Goal: Task Accomplishment & Management: Manage account settings

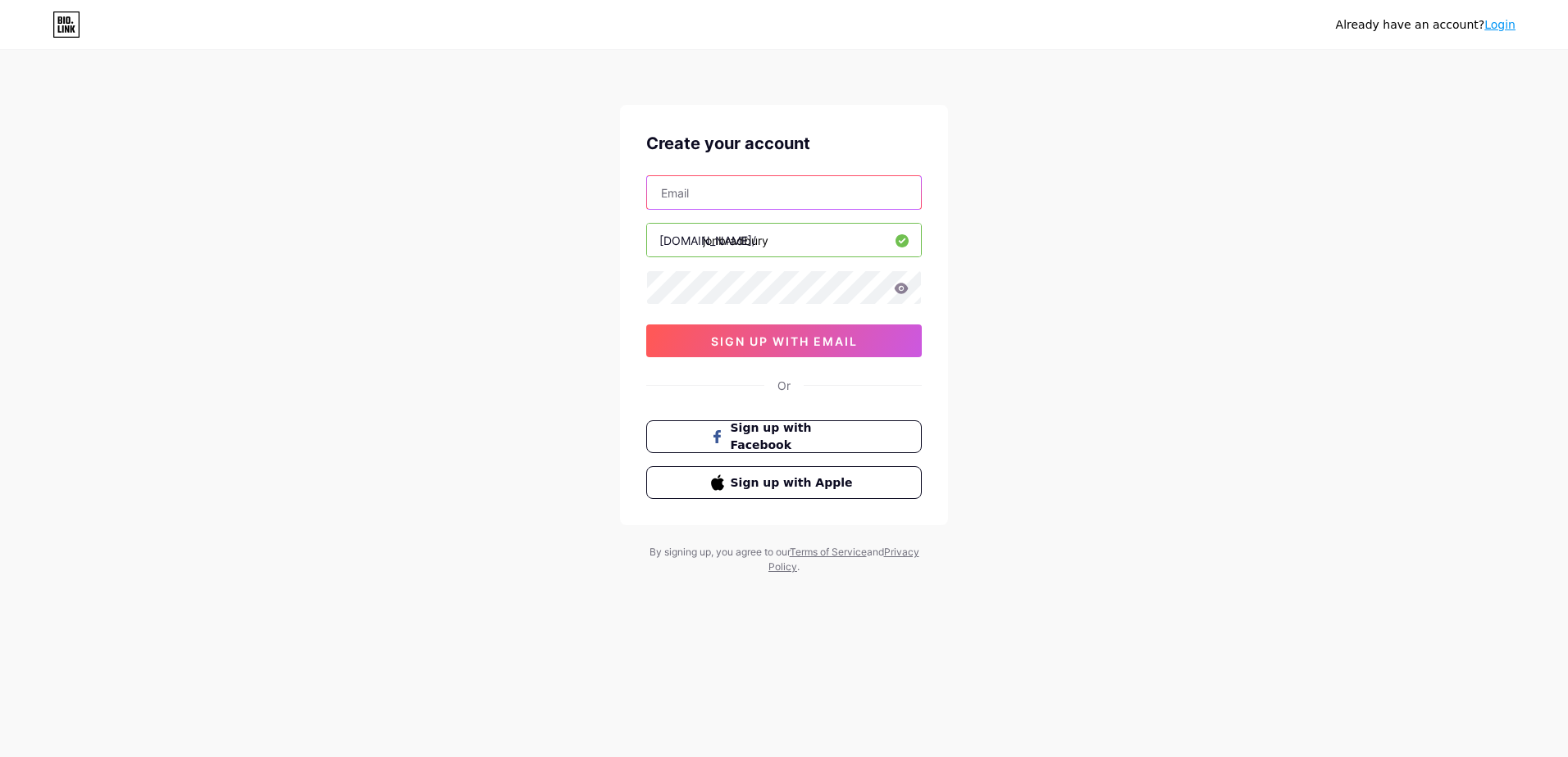
click at [713, 192] on input "text" at bounding box center [784, 192] width 274 height 33
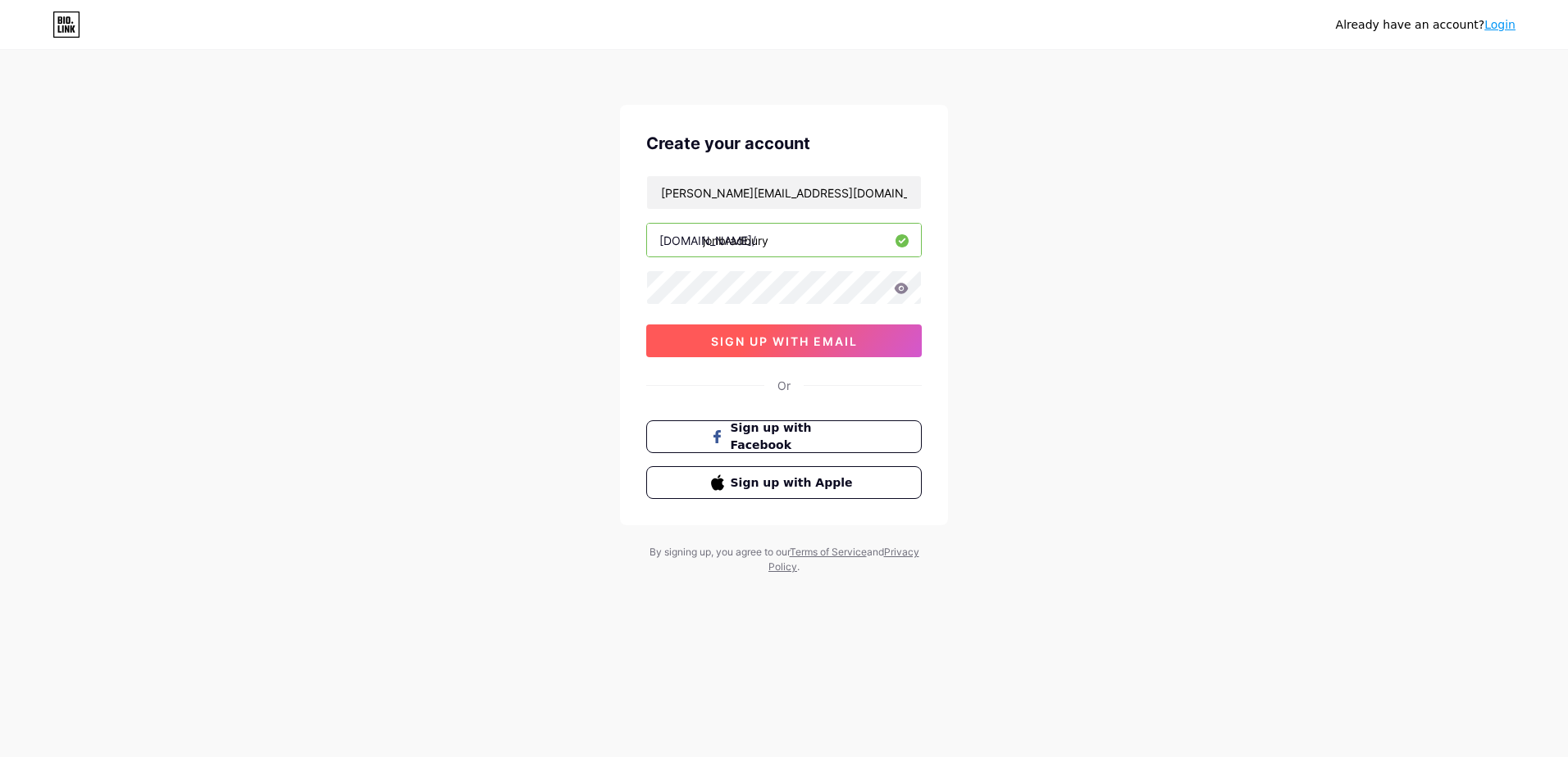
click at [740, 335] on span "sign up with email" at bounding box center [784, 341] width 147 height 14
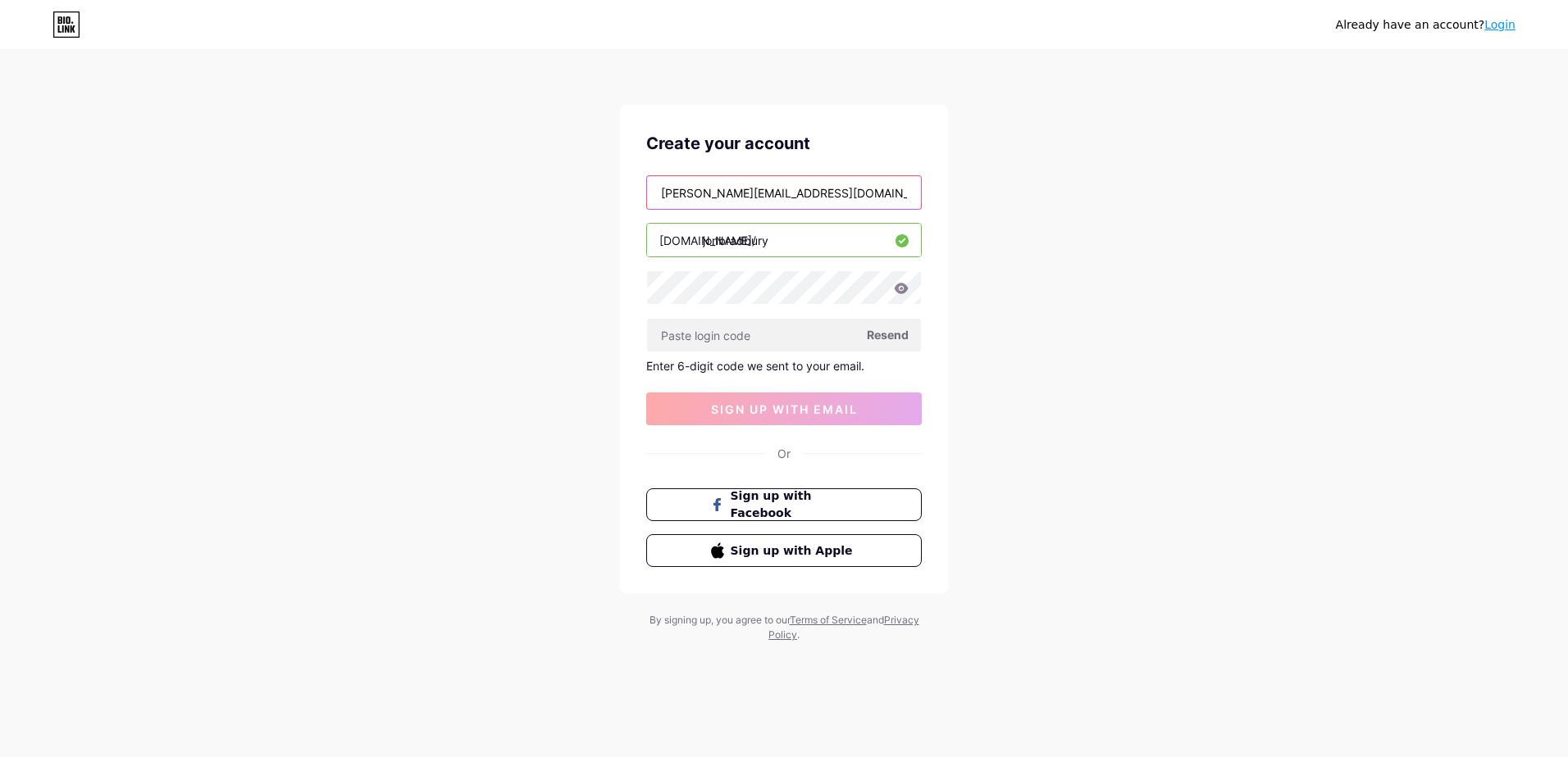
click at [778, 191] on input "jon@jbradbury.me.uk" at bounding box center [784, 192] width 274 height 33
type input "j"
click at [676, 197] on input "text" at bounding box center [784, 192] width 274 height 33
click at [789, 193] on input "jon@jbradbury.me.uk" at bounding box center [784, 192] width 274 height 33
type input "[EMAIL_ADDRESS][PERSON_NAME][DOMAIN_NAME]"
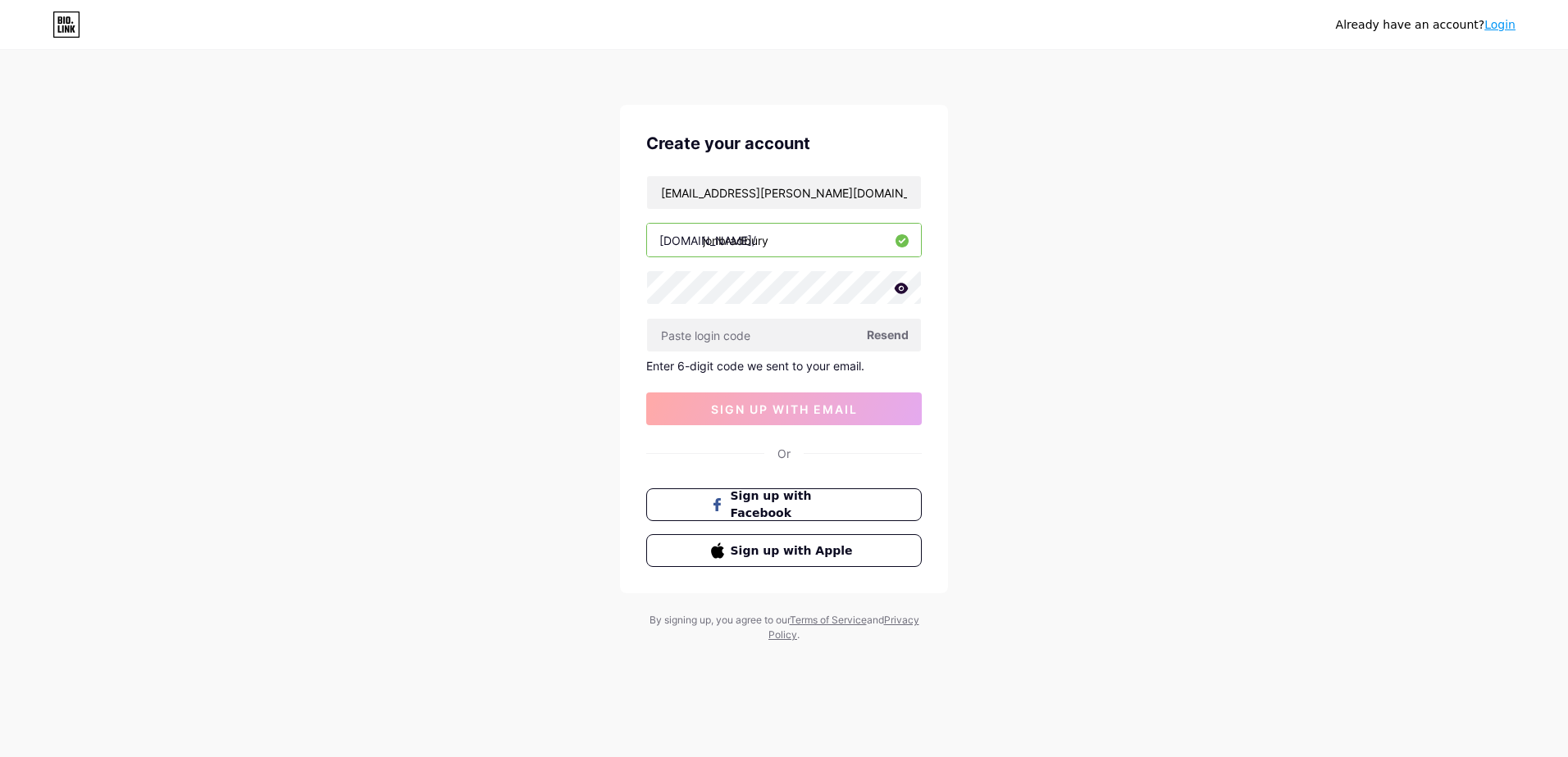
click at [1150, 270] on div "Already have an account? Login Create your account jm.bradbury@bespokeitsolutio…" at bounding box center [784, 347] width 1568 height 695
click at [750, 411] on span "sign up with email" at bounding box center [784, 409] width 147 height 14
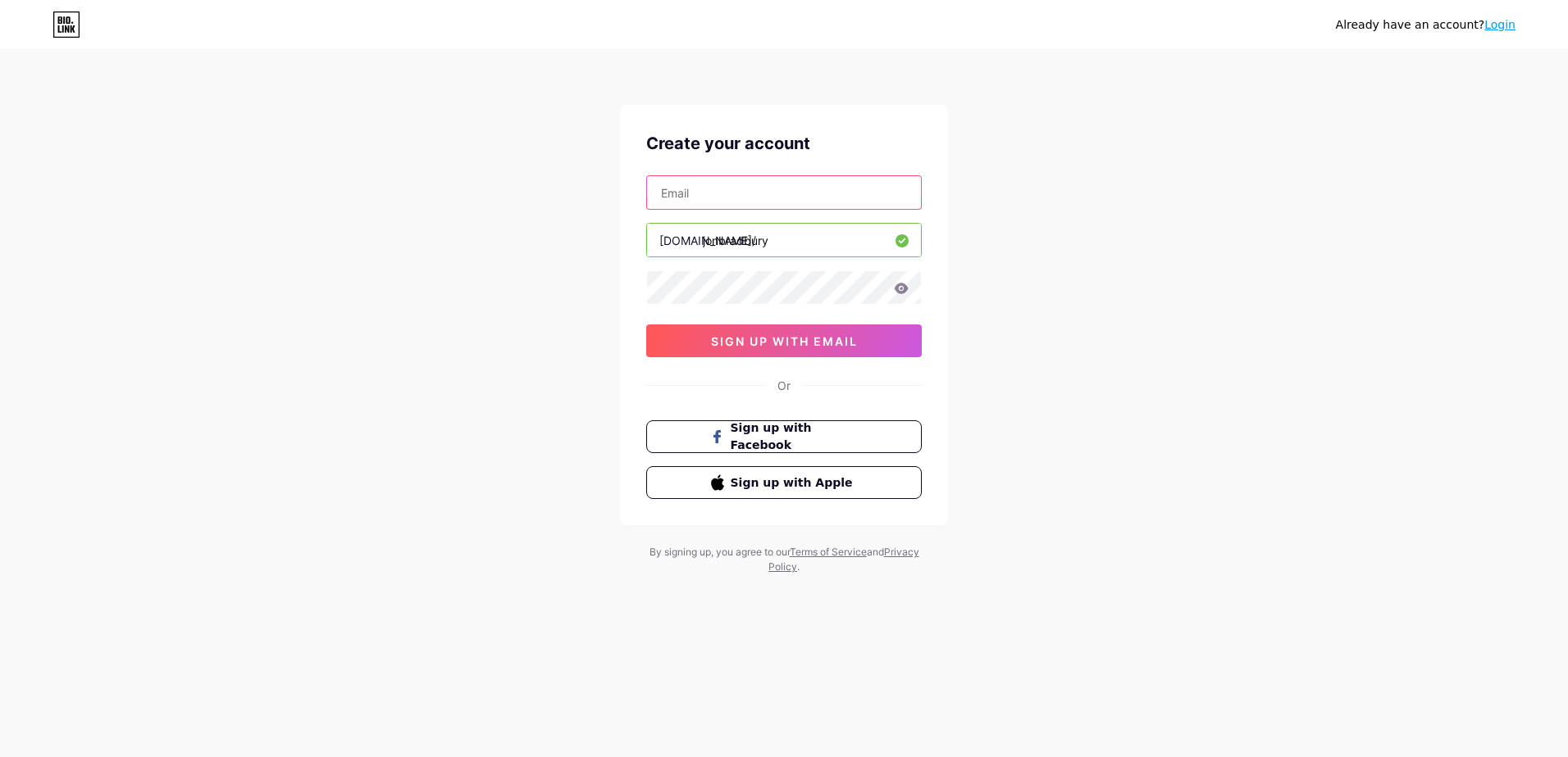
click at [700, 187] on input "text" at bounding box center [784, 192] width 274 height 33
type input "[EMAIL_ADDRESS][PERSON_NAME][DOMAIN_NAME]"
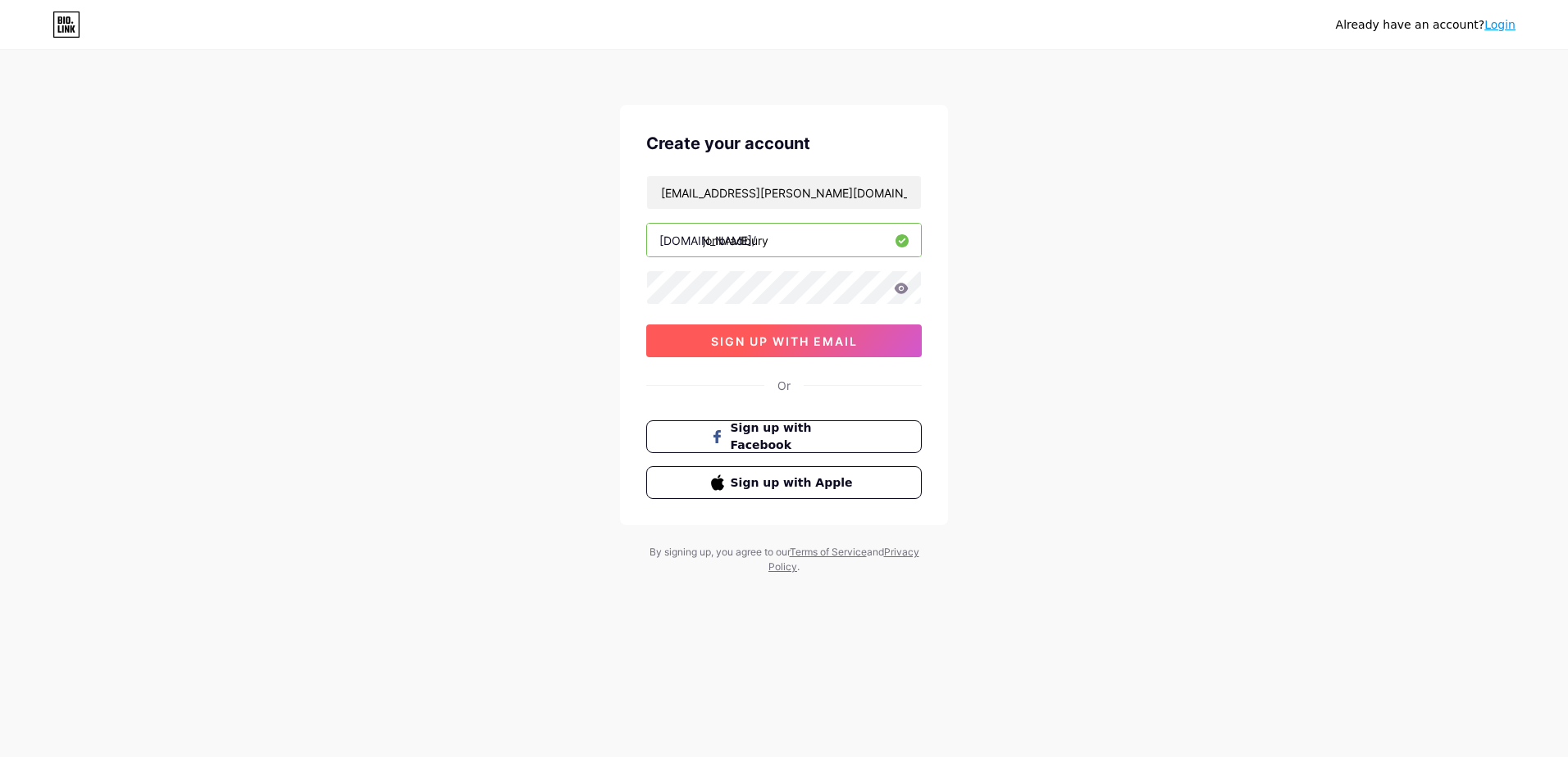
click at [787, 337] on span "sign up with email" at bounding box center [784, 341] width 147 height 14
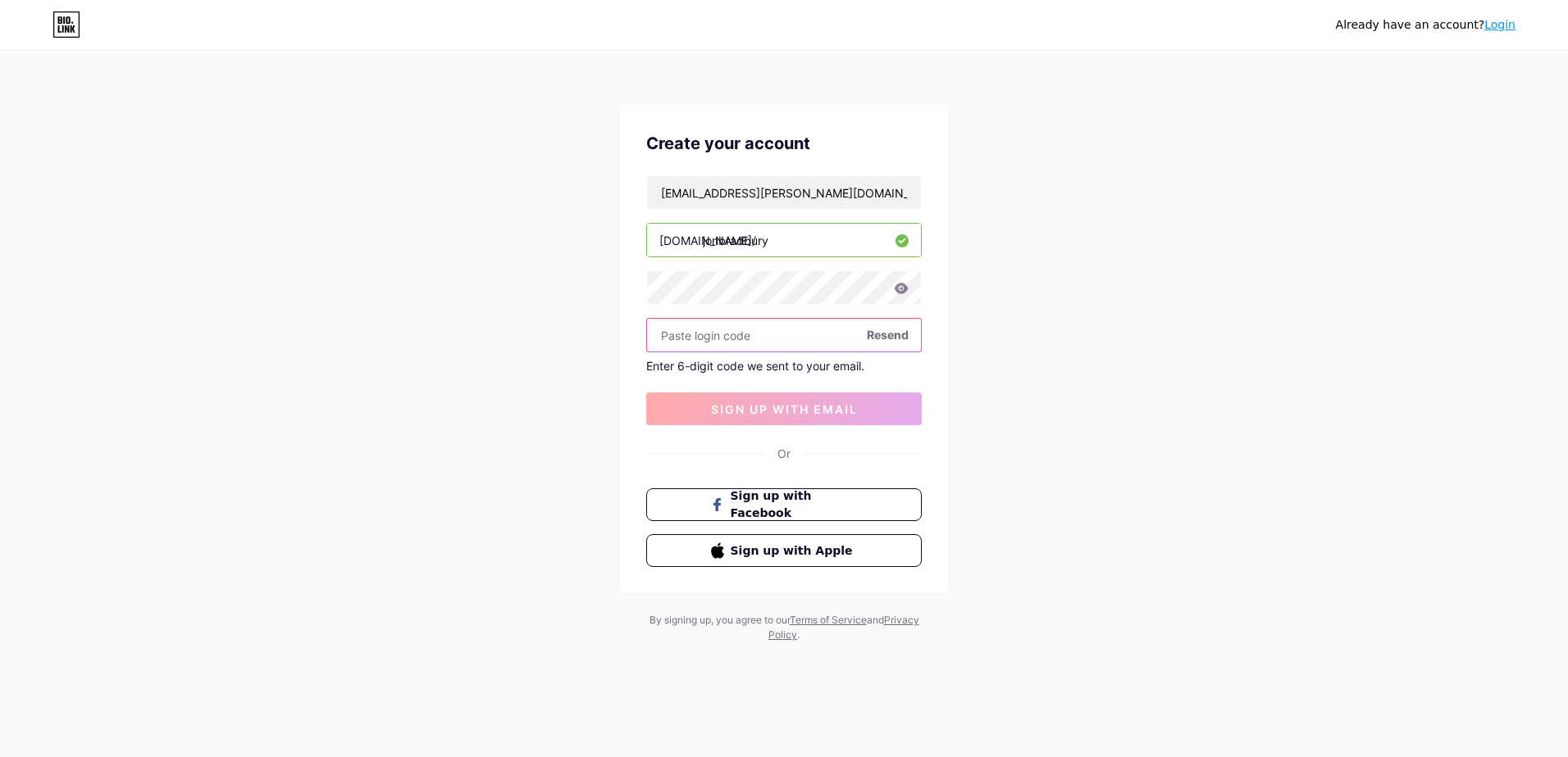
click at [687, 333] on input "text" at bounding box center [784, 335] width 274 height 33
paste input "142853"
type input "142853"
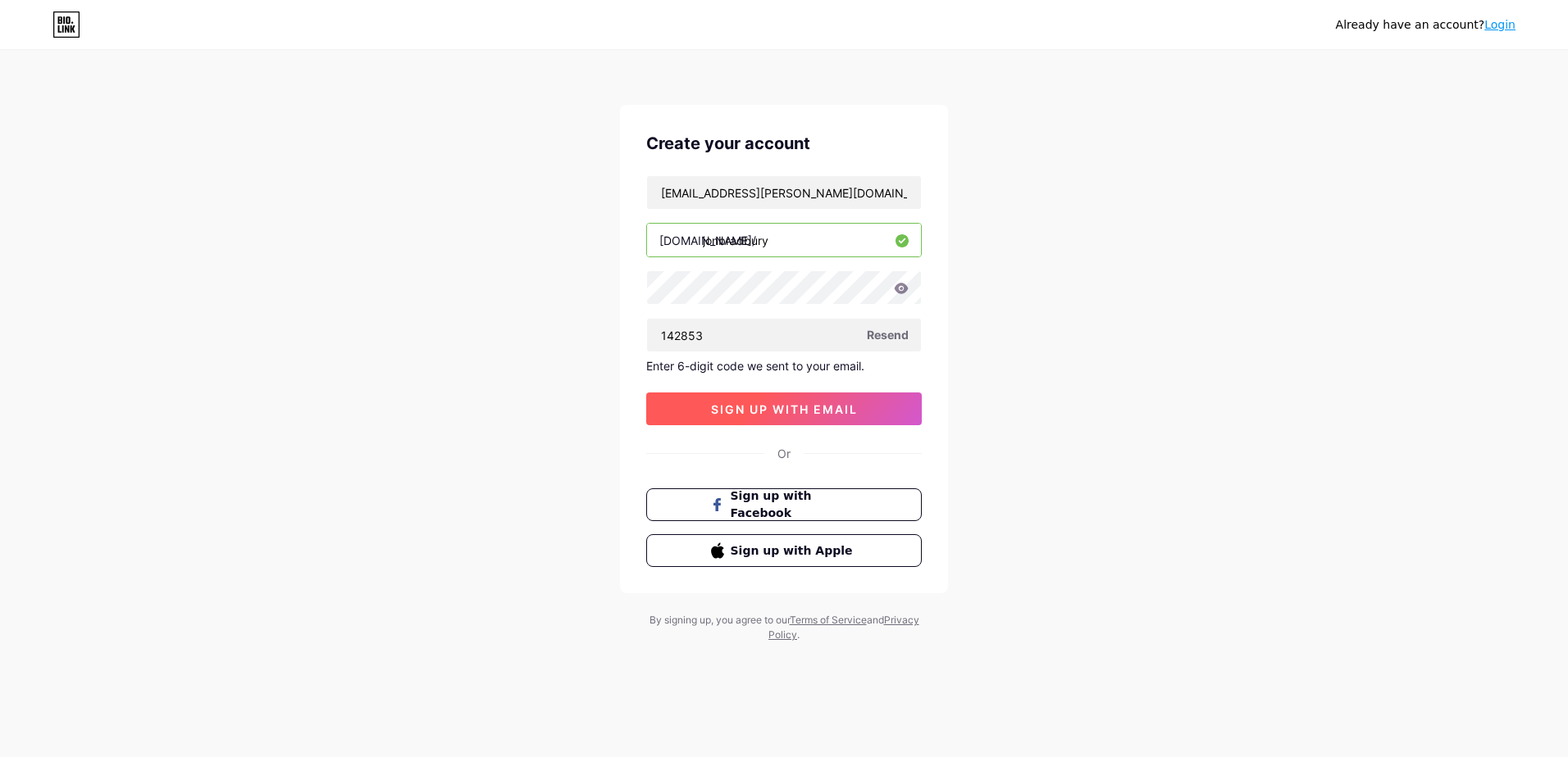
click at [781, 410] on span "sign up with email" at bounding box center [784, 409] width 147 height 14
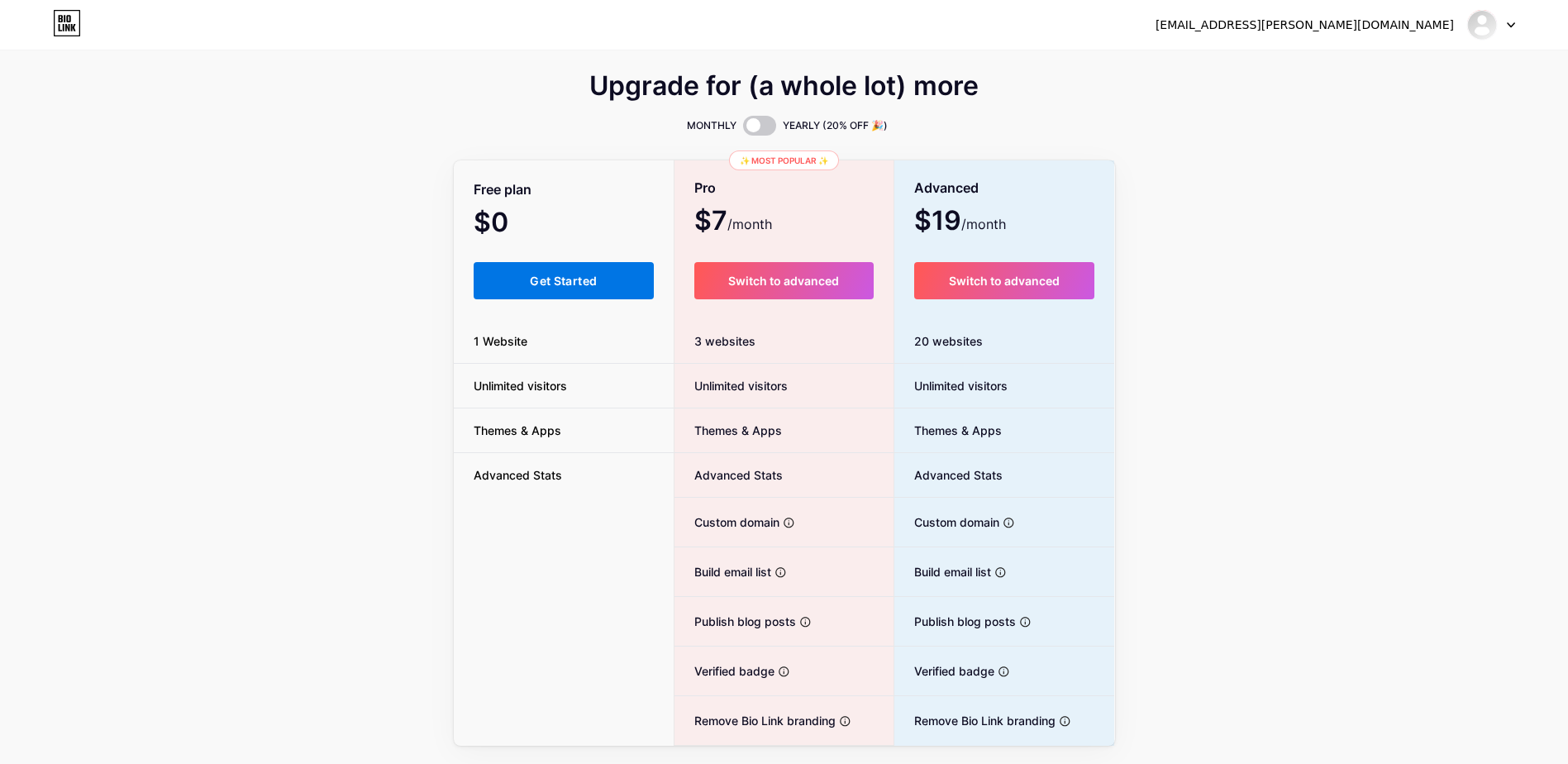
click at [559, 279] on span "Get Started" at bounding box center [564, 281] width 67 height 14
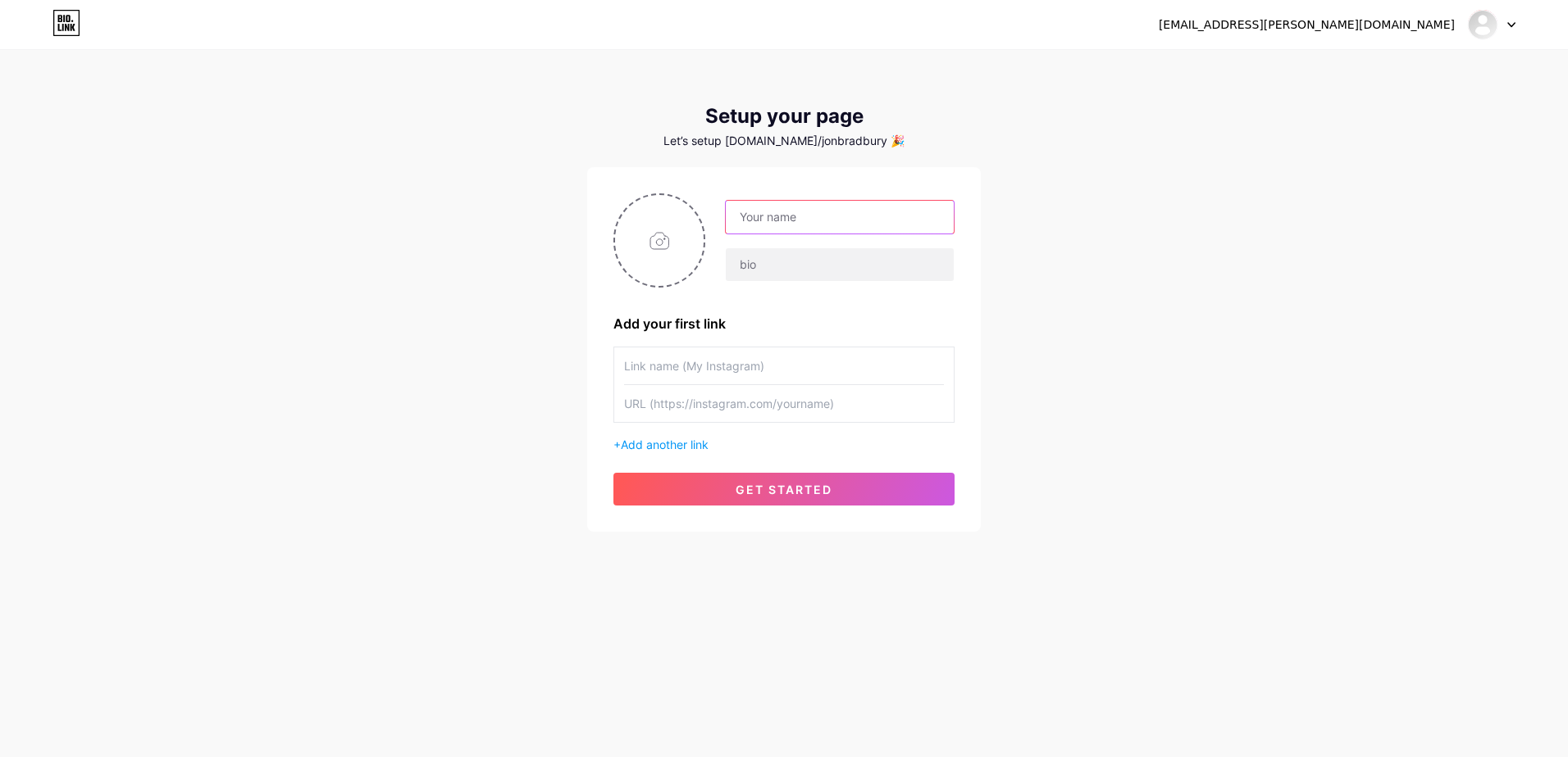
click at [814, 216] on input "text" at bounding box center [839, 218] width 228 height 33
type input "[PERSON_NAME]"
click at [298, 489] on div "jm.bradbury@bespokeitsolutions.com Dashboard Logout Setup your page Let’s setup…" at bounding box center [784, 291] width 1568 height 584
click at [761, 265] on input "text" at bounding box center [839, 265] width 228 height 33
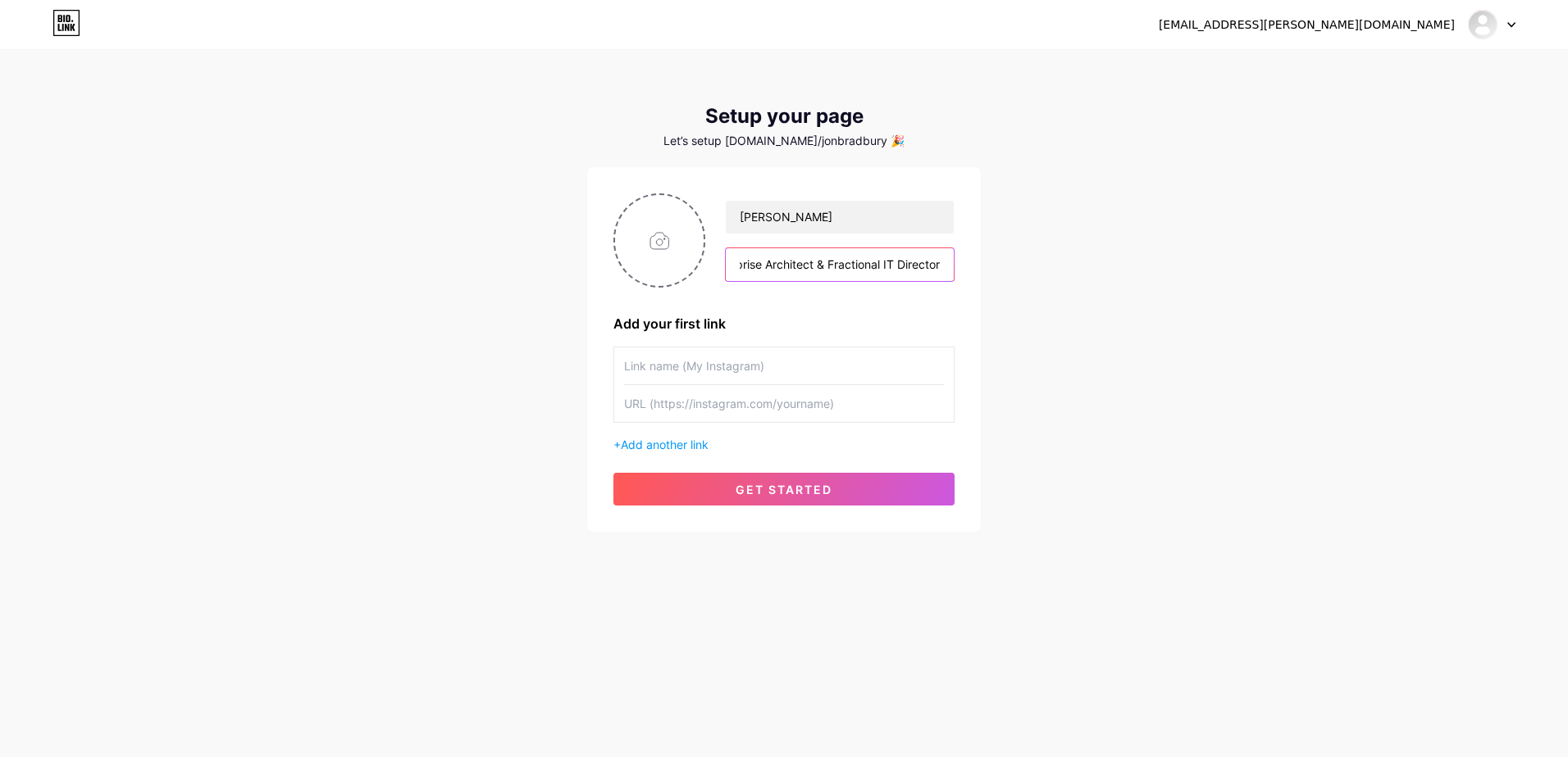
type input "Enterprise Architect & Fractional IT Director"
click at [686, 365] on input "text" at bounding box center [784, 365] width 320 height 37
click at [839, 401] on input "text" at bounding box center [784, 404] width 320 height 37
click at [657, 235] on input "file" at bounding box center [659, 240] width 89 height 91
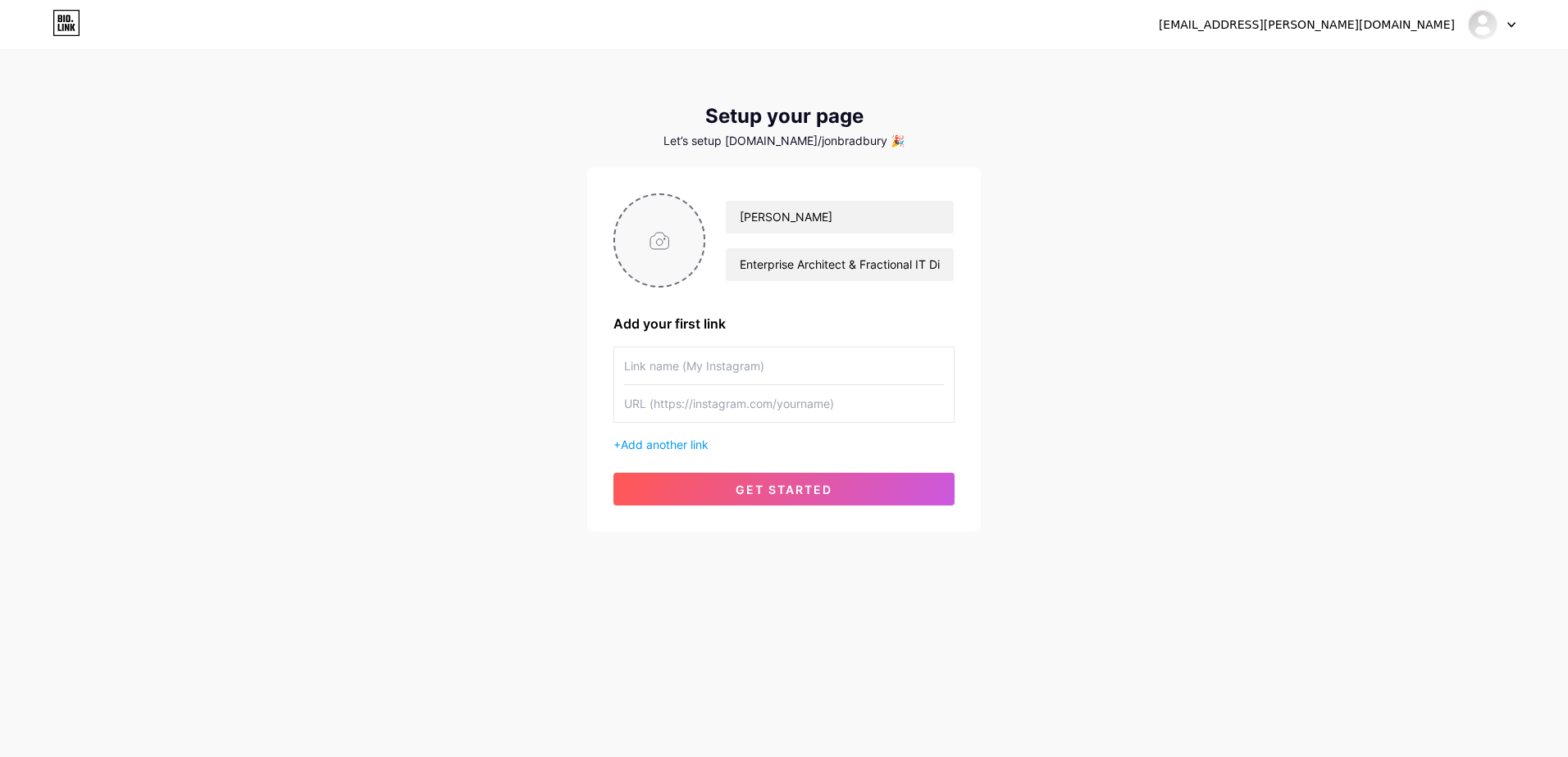
type input "C:\fakepath\224-0-2.jpg"
click at [691, 365] on input "text" at bounding box center [784, 365] width 320 height 37
type input "@"
click at [636, 402] on input "text" at bounding box center [784, 404] width 320 height 37
paste input "https://www.google.com/url?sa=t&rct=j&q=&esrc=s&source=web&cd=&cad=rja&uact=8&v…"
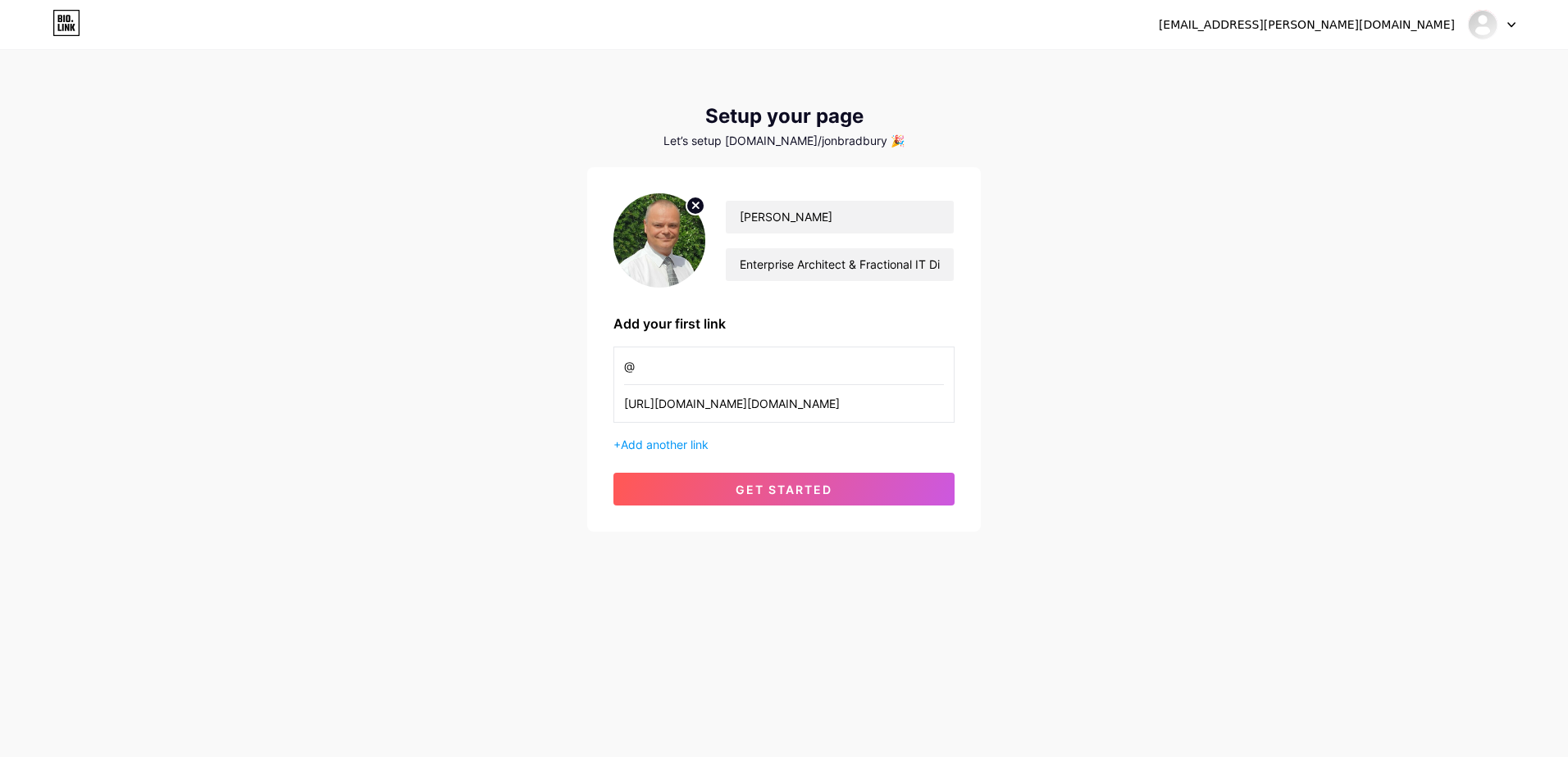
type input "https://www.google.com/url?sa=t&rct=j&q=&esrc=s&source=web&cd=&cad=rja&uact=8&v…"
click at [669, 358] on input "@" at bounding box center [784, 365] width 320 height 37
type input "@bespokeitsolutions"
click at [767, 491] on span "get started" at bounding box center [784, 490] width 97 height 14
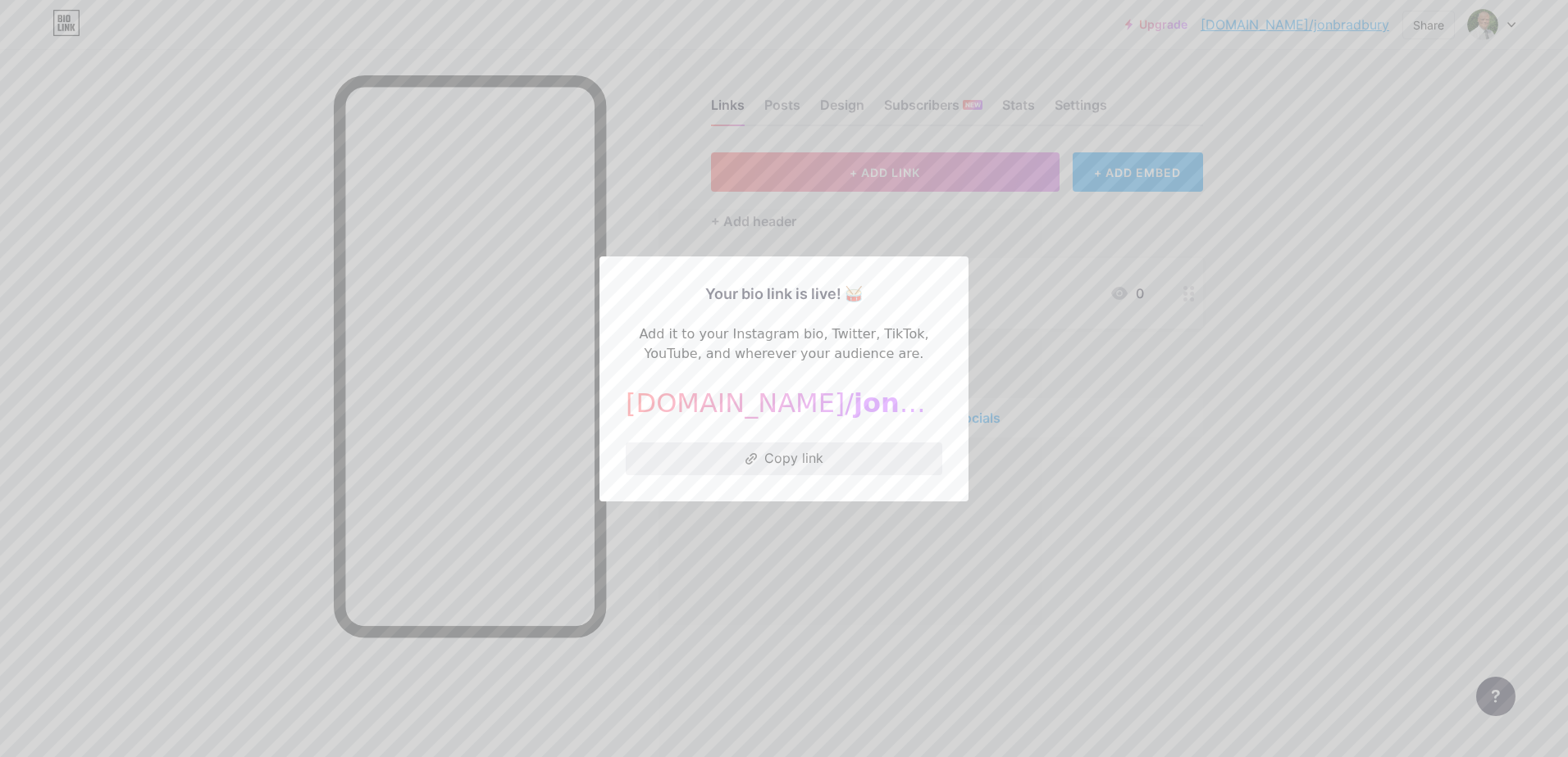
click at [773, 457] on button "Copy link" at bounding box center [784, 459] width 317 height 33
click at [1407, 426] on div at bounding box center [784, 378] width 1568 height 757
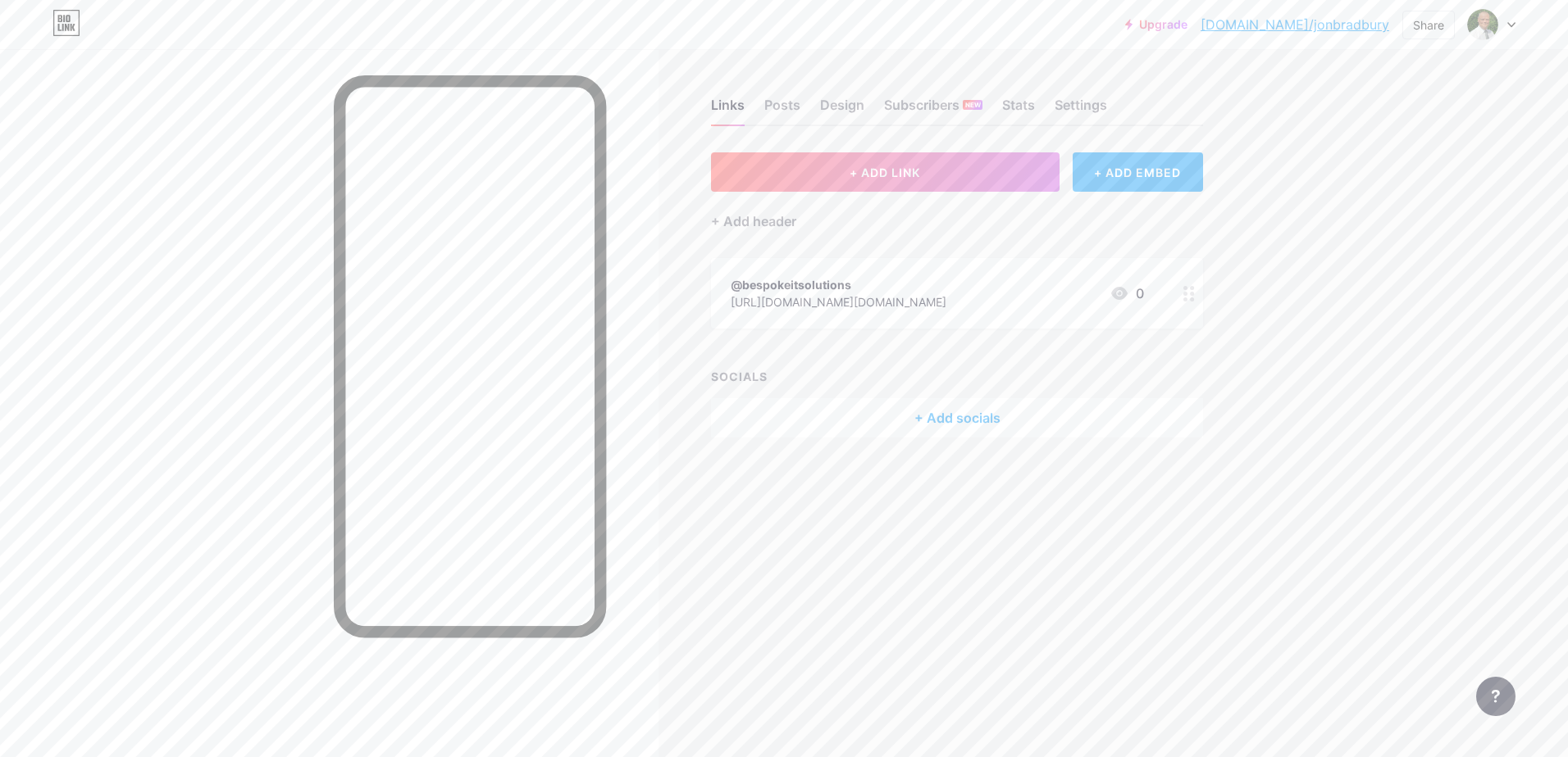
click at [865, 301] on div "https://www.google.com/url?sa=t&rct=j&q=&esrc=s&source=web&cd=&cad=rja&uact=8&v…" at bounding box center [838, 302] width 216 height 17
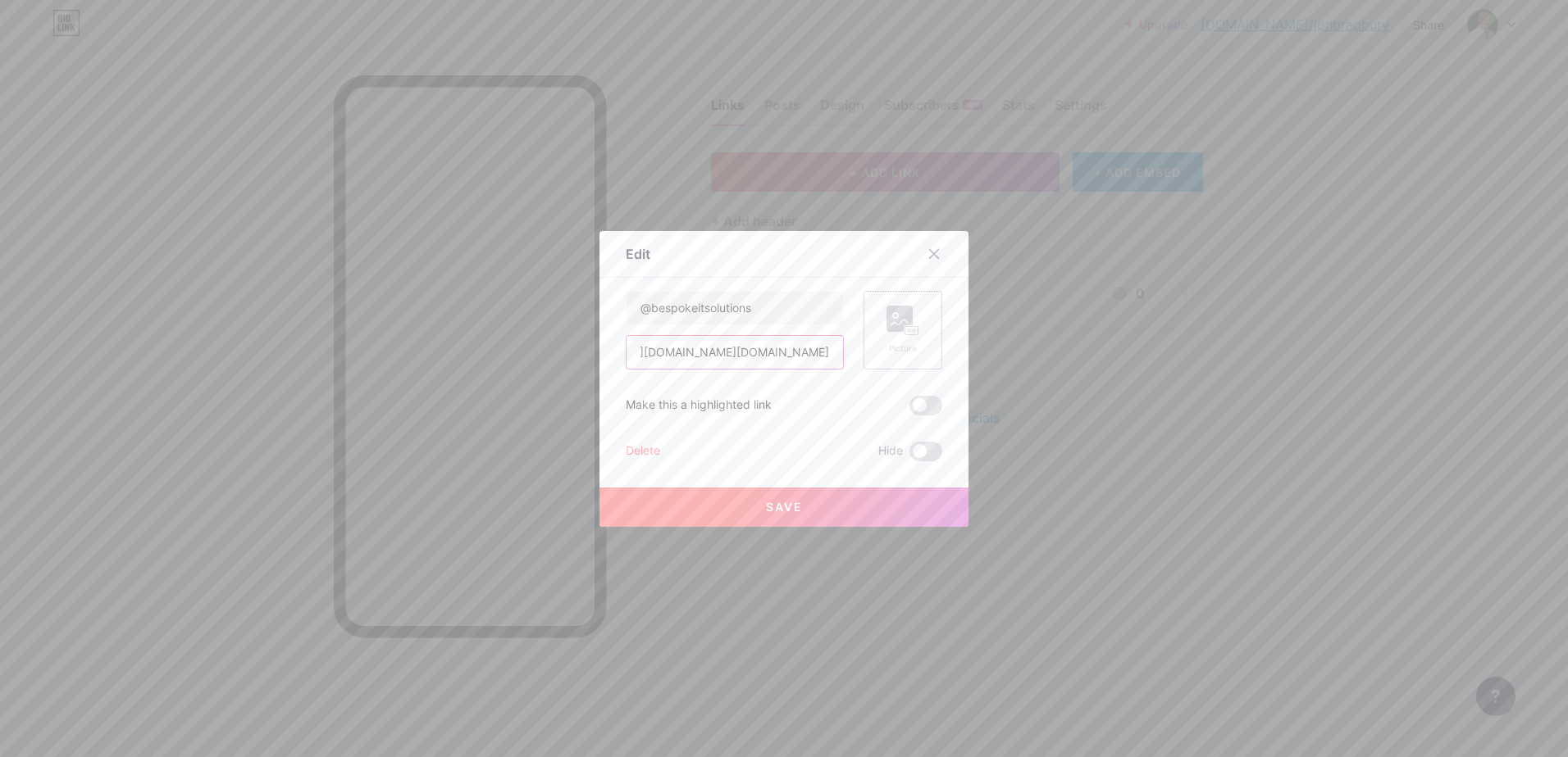
scroll to position [0, 1343]
drag, startPoint x: 633, startPoint y: 353, endPoint x: 860, endPoint y: 351, distance: 227.0
click at [860, 351] on div "@bespokeitsolutions https://www.google.com/url?sa=t&rct=j&q=&esrc=s&source=web&…" at bounding box center [784, 330] width 317 height 78
type input "h"
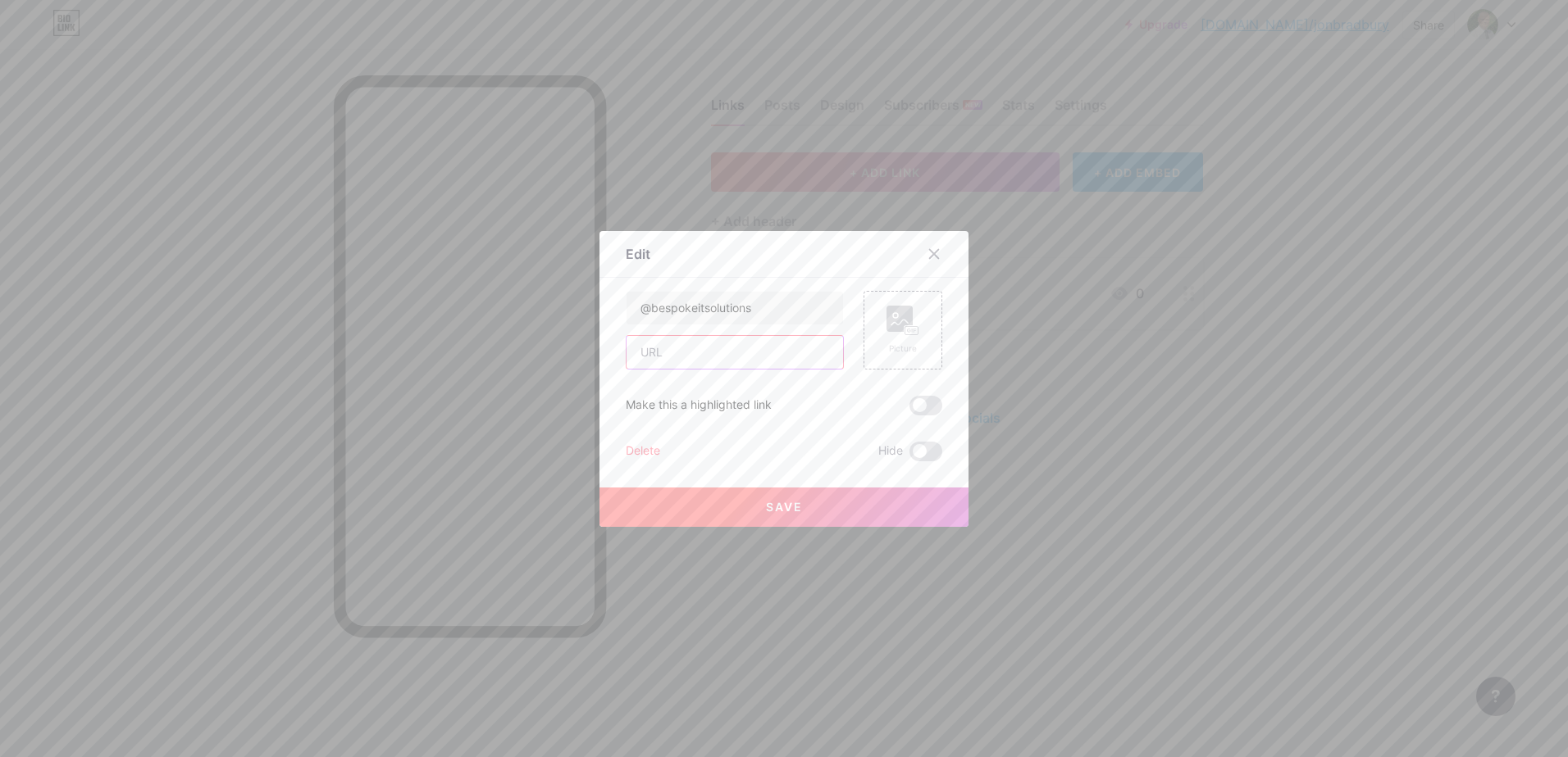
click at [658, 351] on input "text" at bounding box center [734, 352] width 217 height 33
paste input "[URL][DOMAIN_NAME]"
type input "[URL][DOMAIN_NAME]"
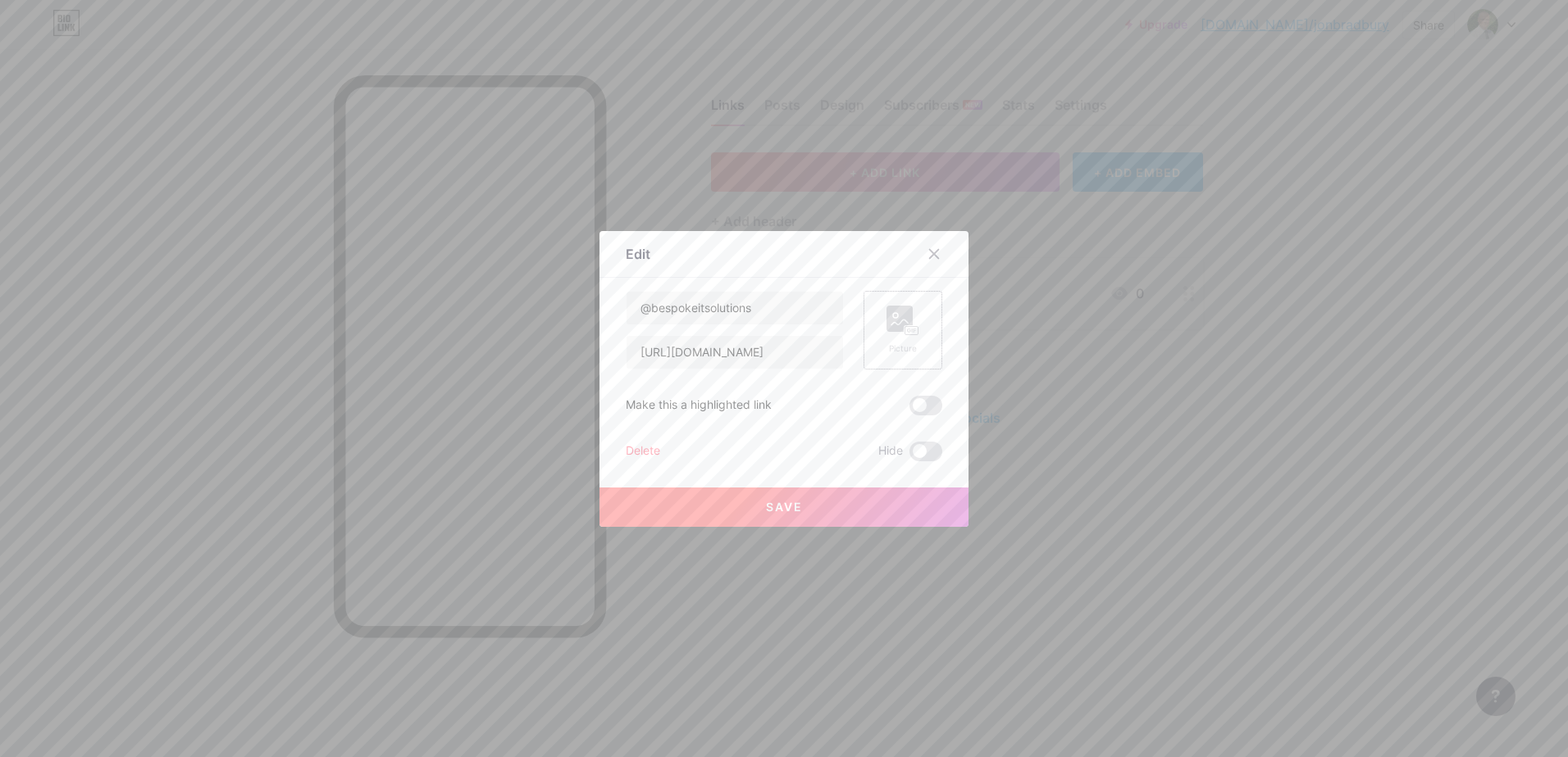
click at [905, 330] on rect at bounding box center [912, 330] width 13 height 8
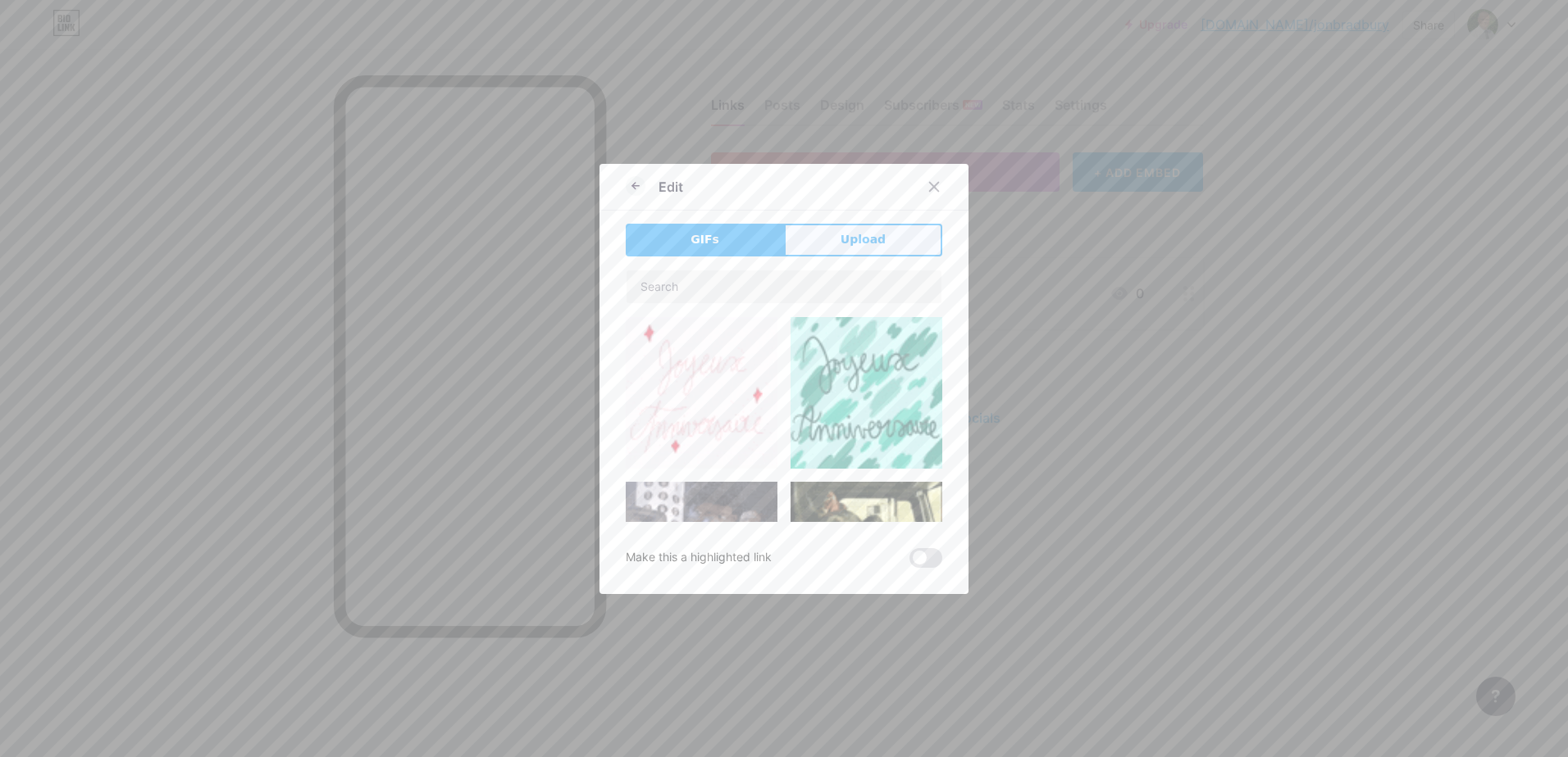
click at [855, 237] on span "Upload" at bounding box center [863, 240] width 45 height 17
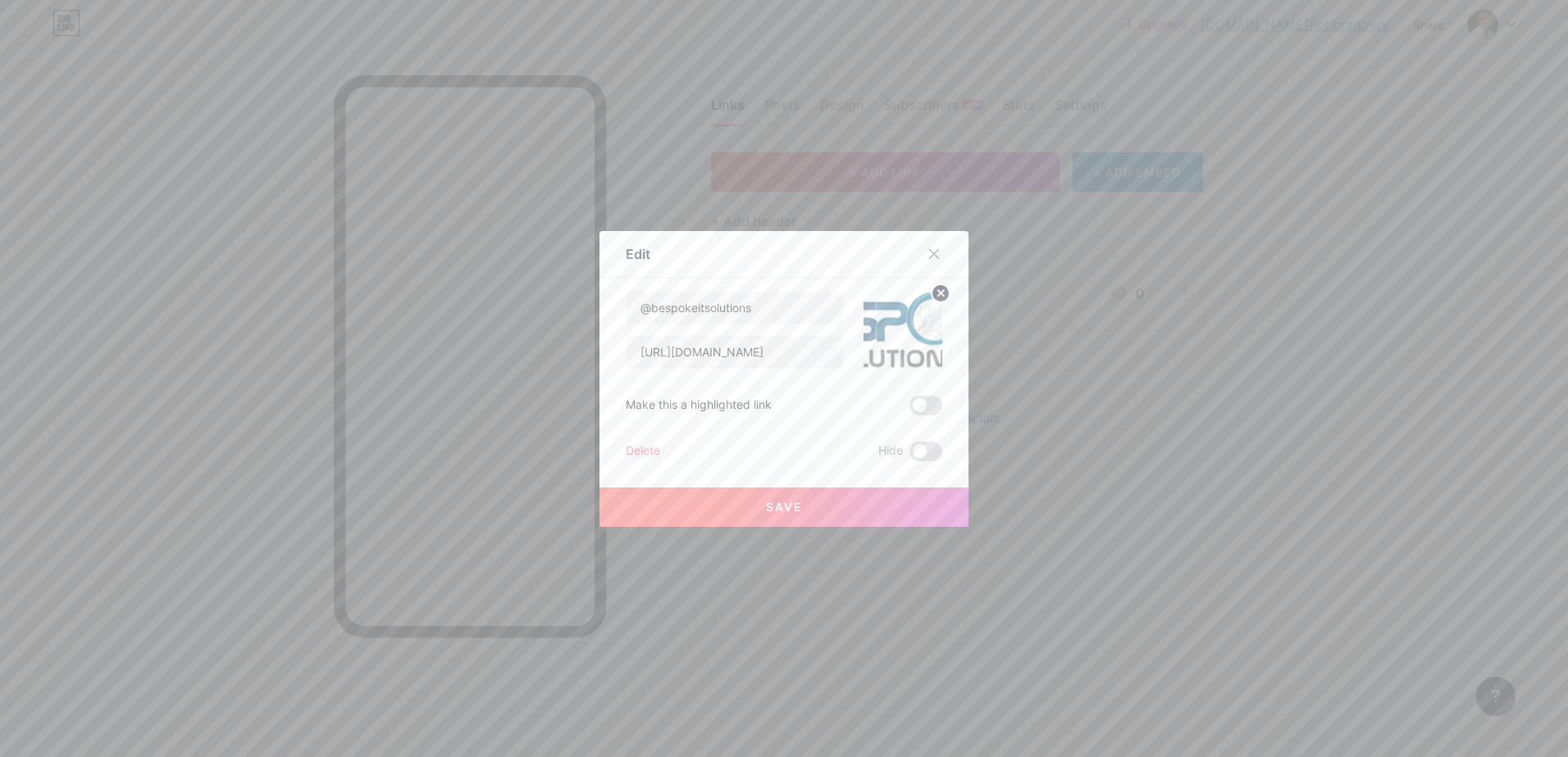
click at [775, 503] on span "Save" at bounding box center [784, 506] width 37 height 14
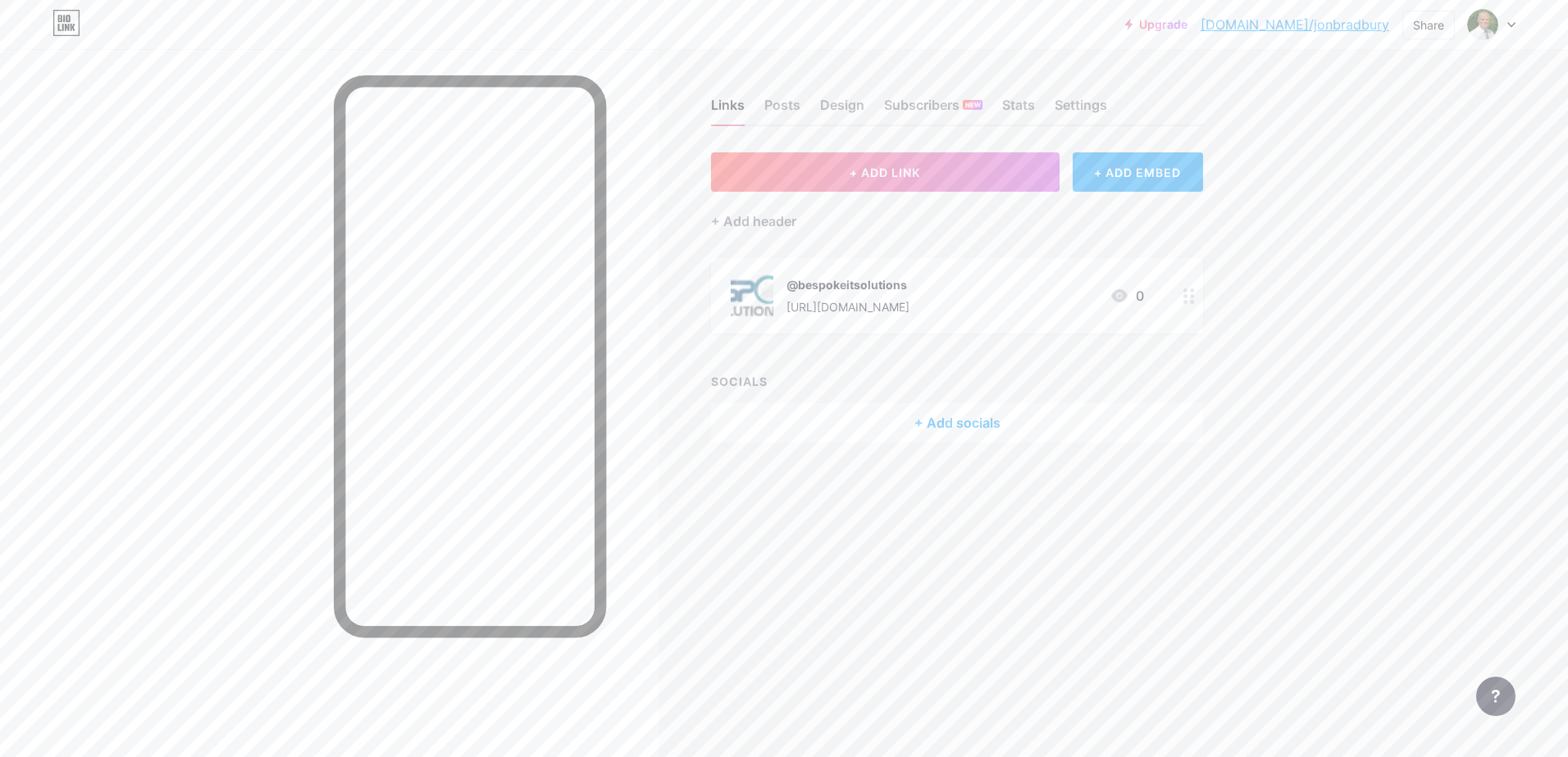
click at [947, 424] on div "+ Add socials" at bounding box center [956, 422] width 492 height 39
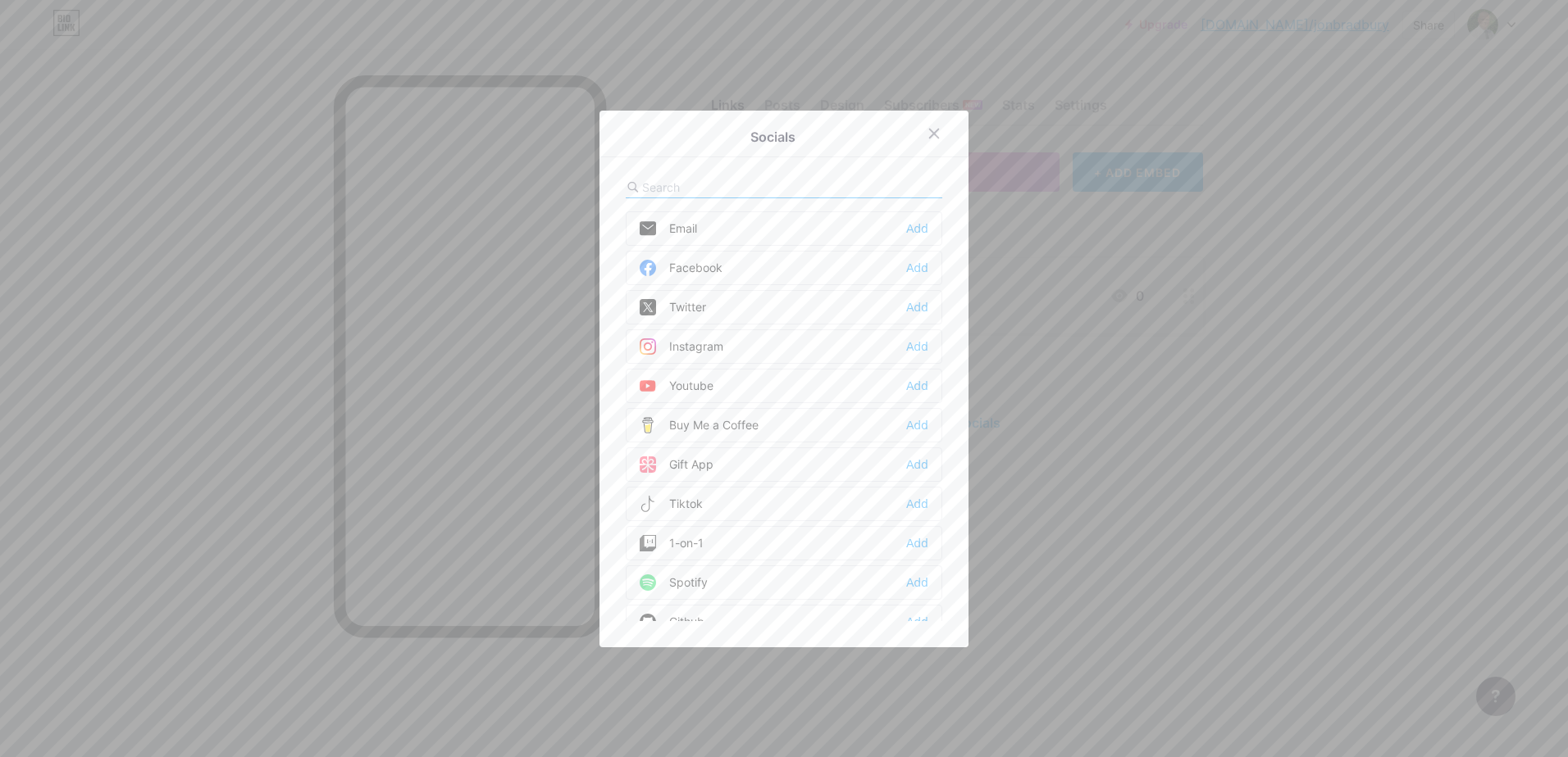
click at [674, 221] on div "Email" at bounding box center [669, 228] width 57 height 17
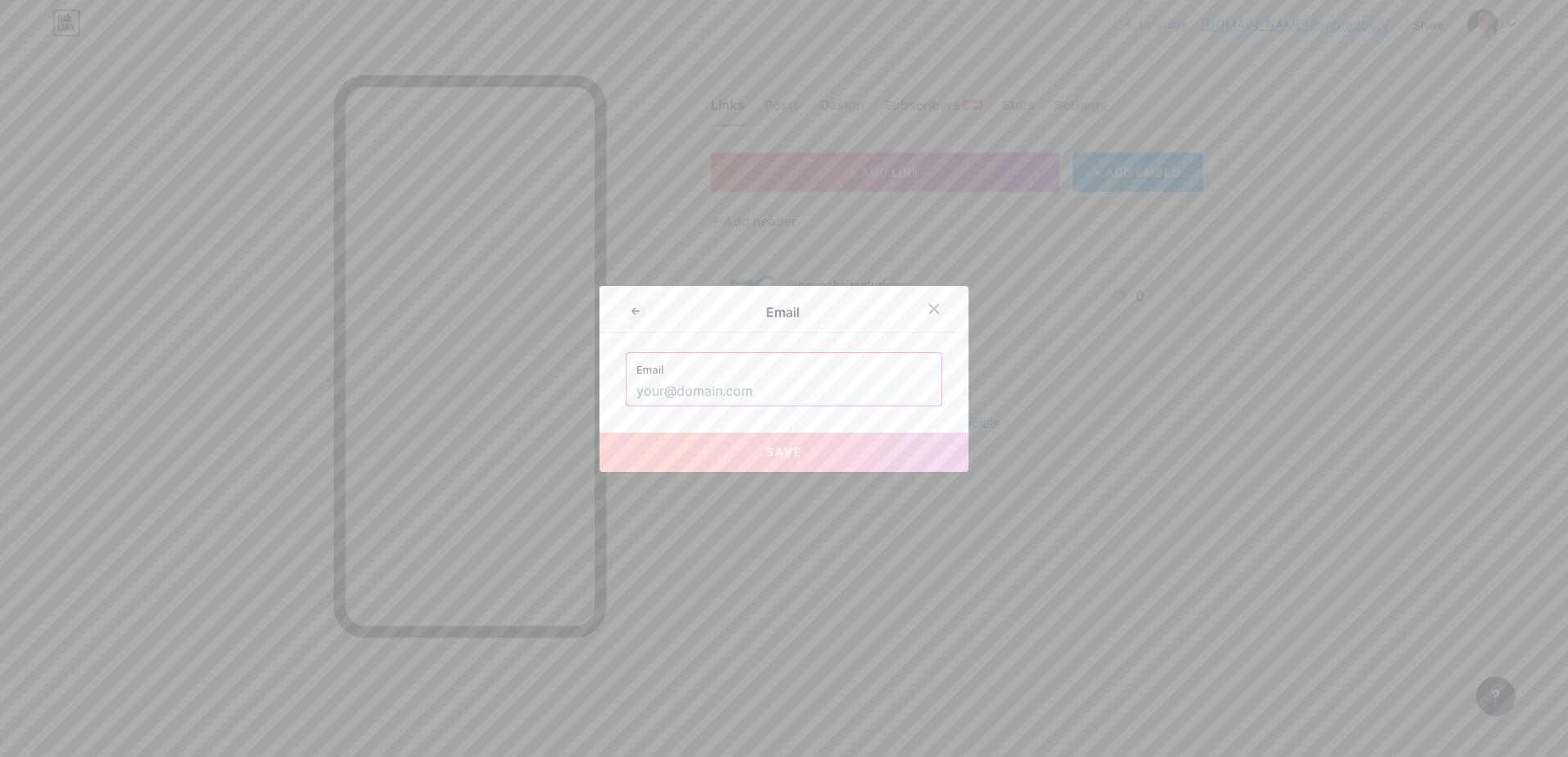
click at [680, 393] on input "text" at bounding box center [784, 392] width 295 height 28
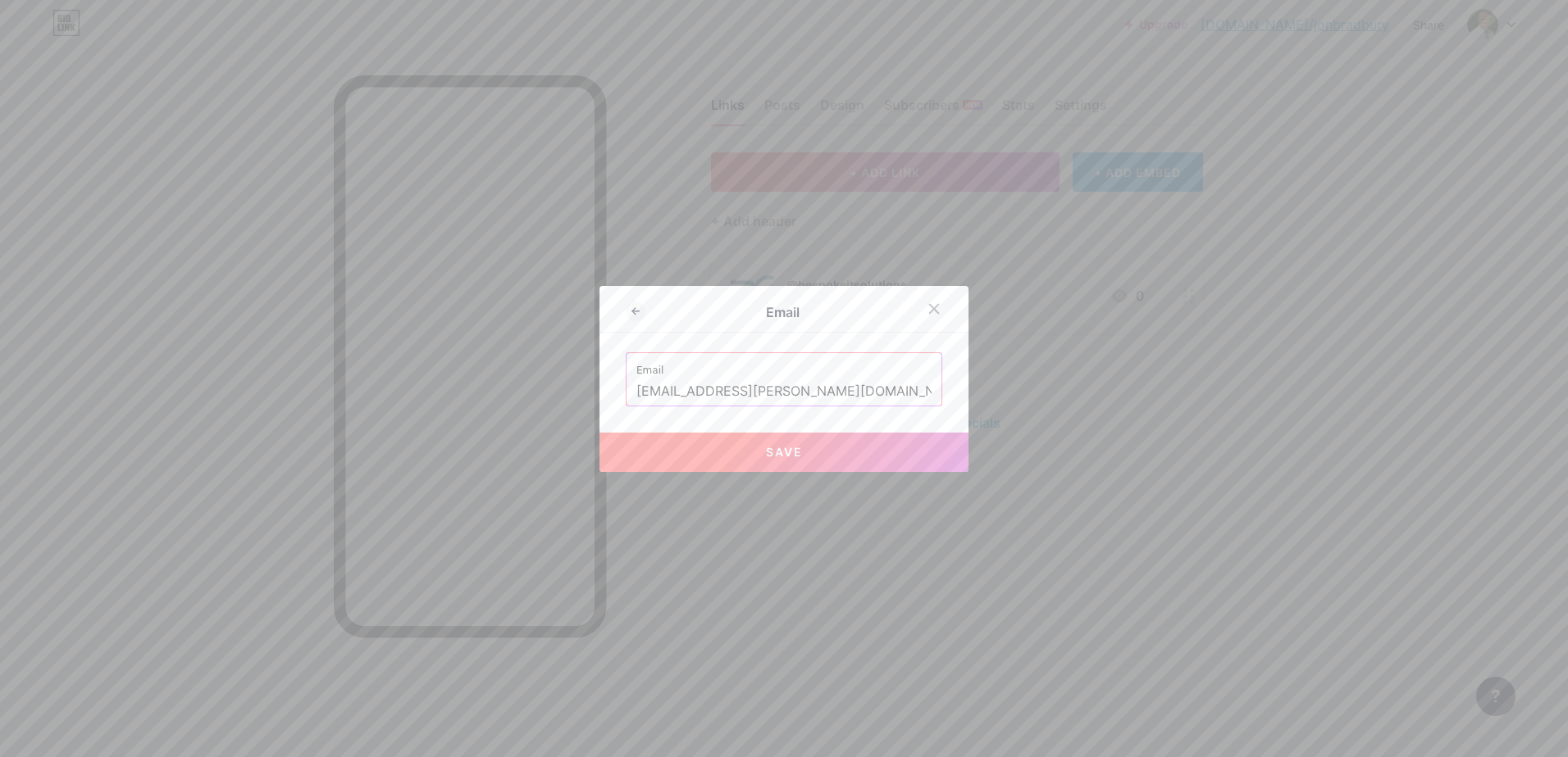
click at [771, 454] on span "Save" at bounding box center [784, 452] width 37 height 14
type input "mailto:[EMAIL_ADDRESS][PERSON_NAME][DOMAIN_NAME]"
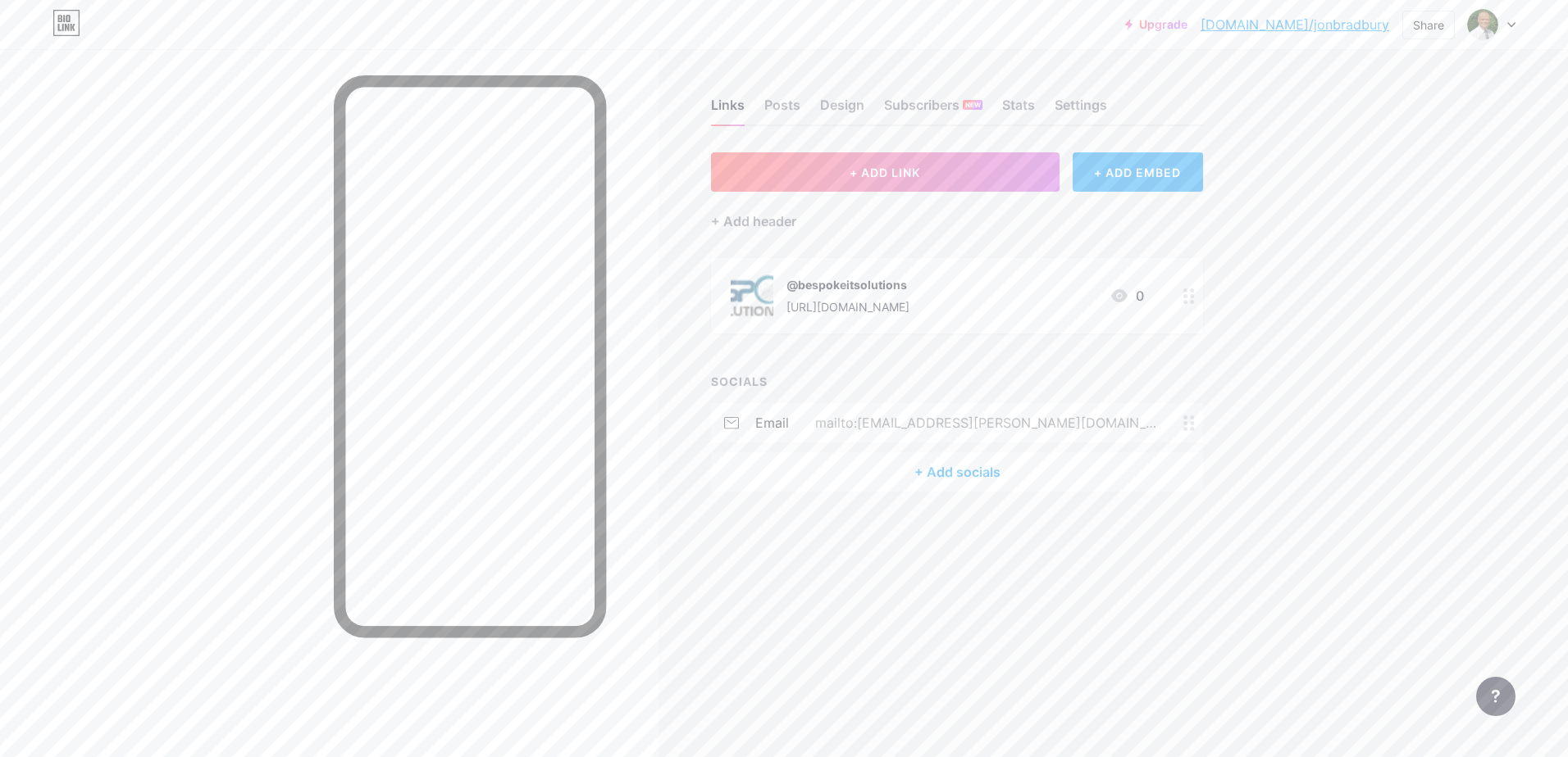
click at [976, 471] on div "+ Add socials" at bounding box center [956, 472] width 492 height 39
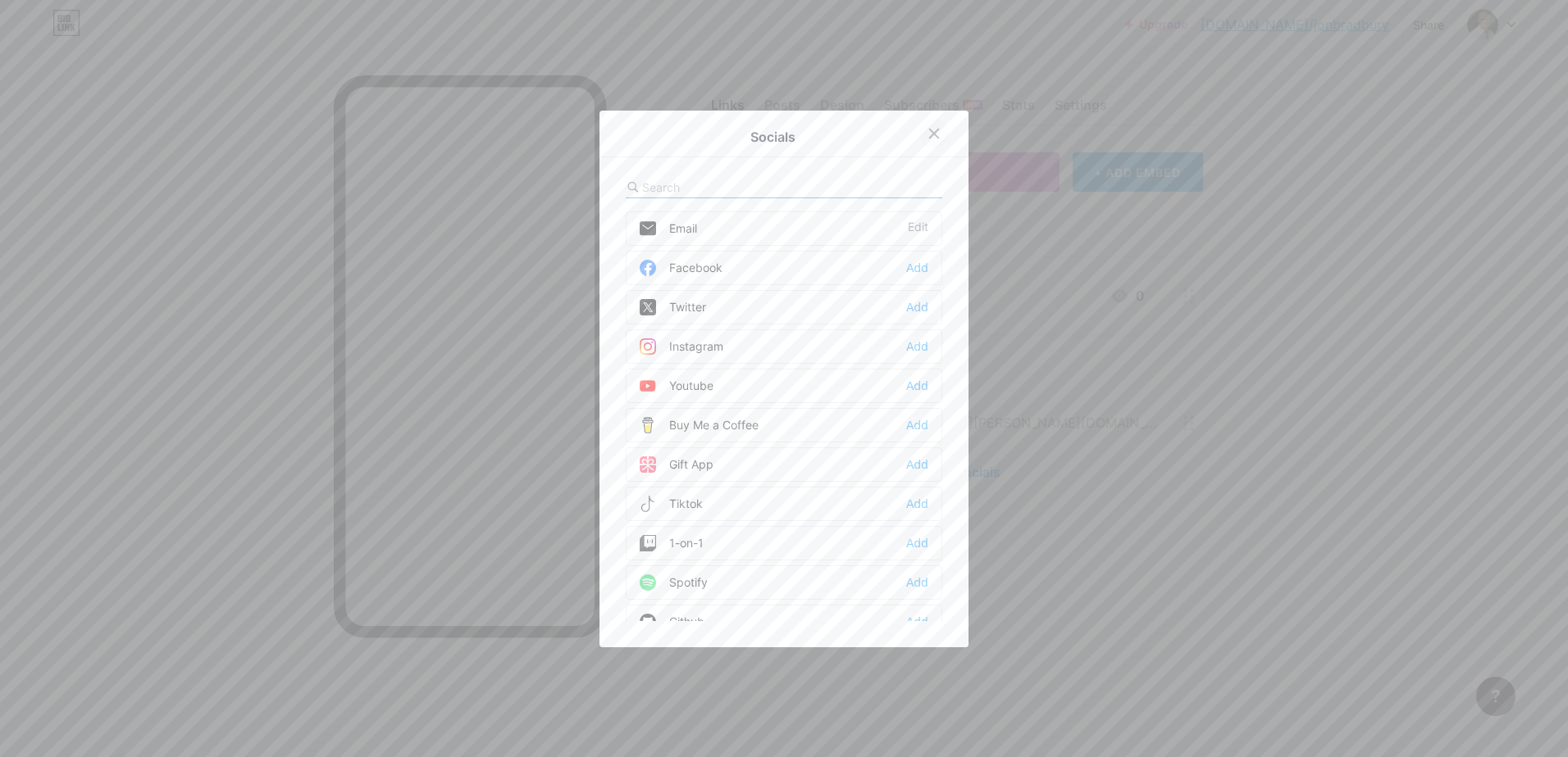
click at [927, 129] on icon at bounding box center [933, 133] width 13 height 13
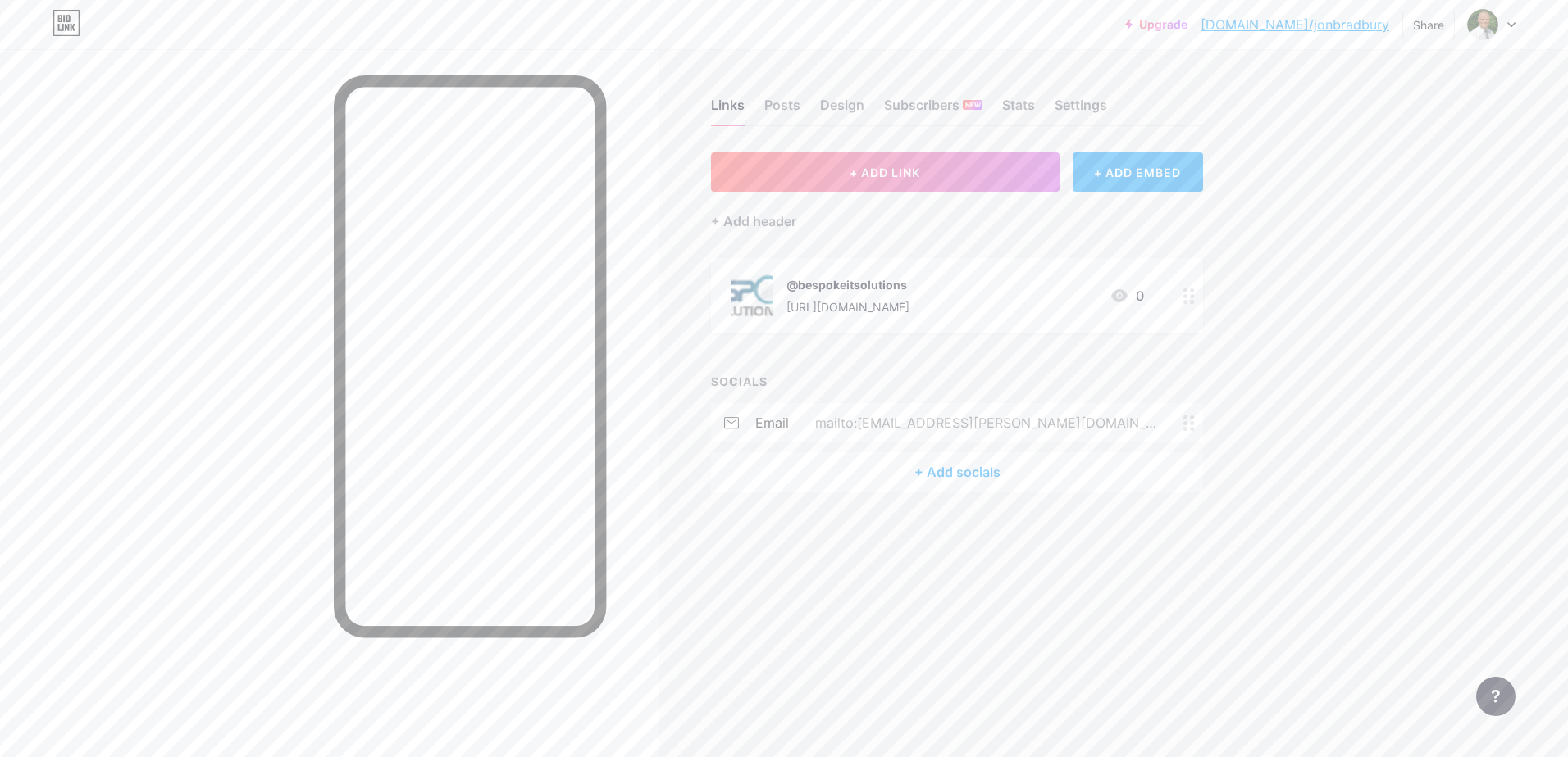
click at [958, 466] on div "+ Add socials" at bounding box center [956, 472] width 492 height 39
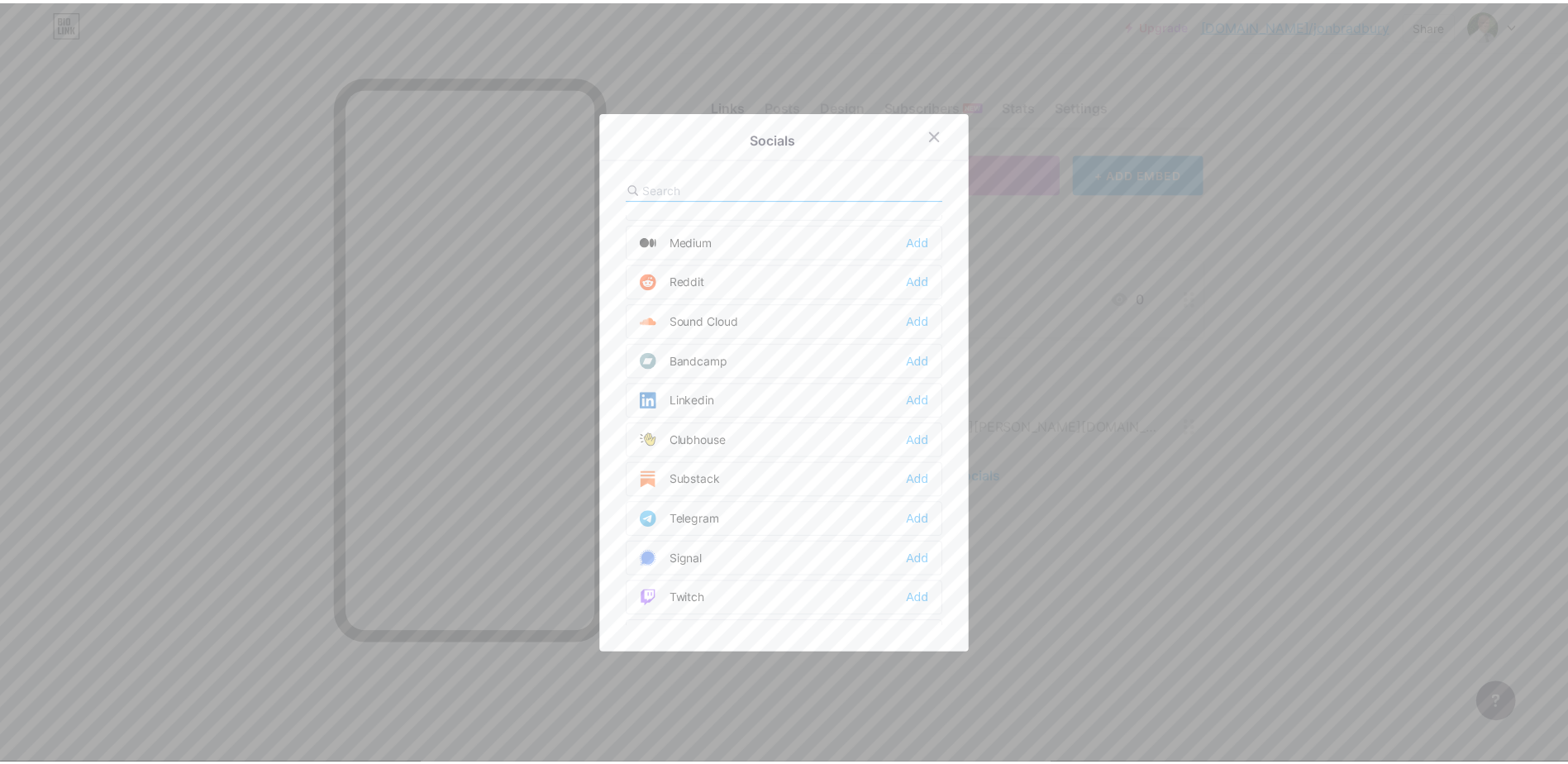
scroll to position [579, 0]
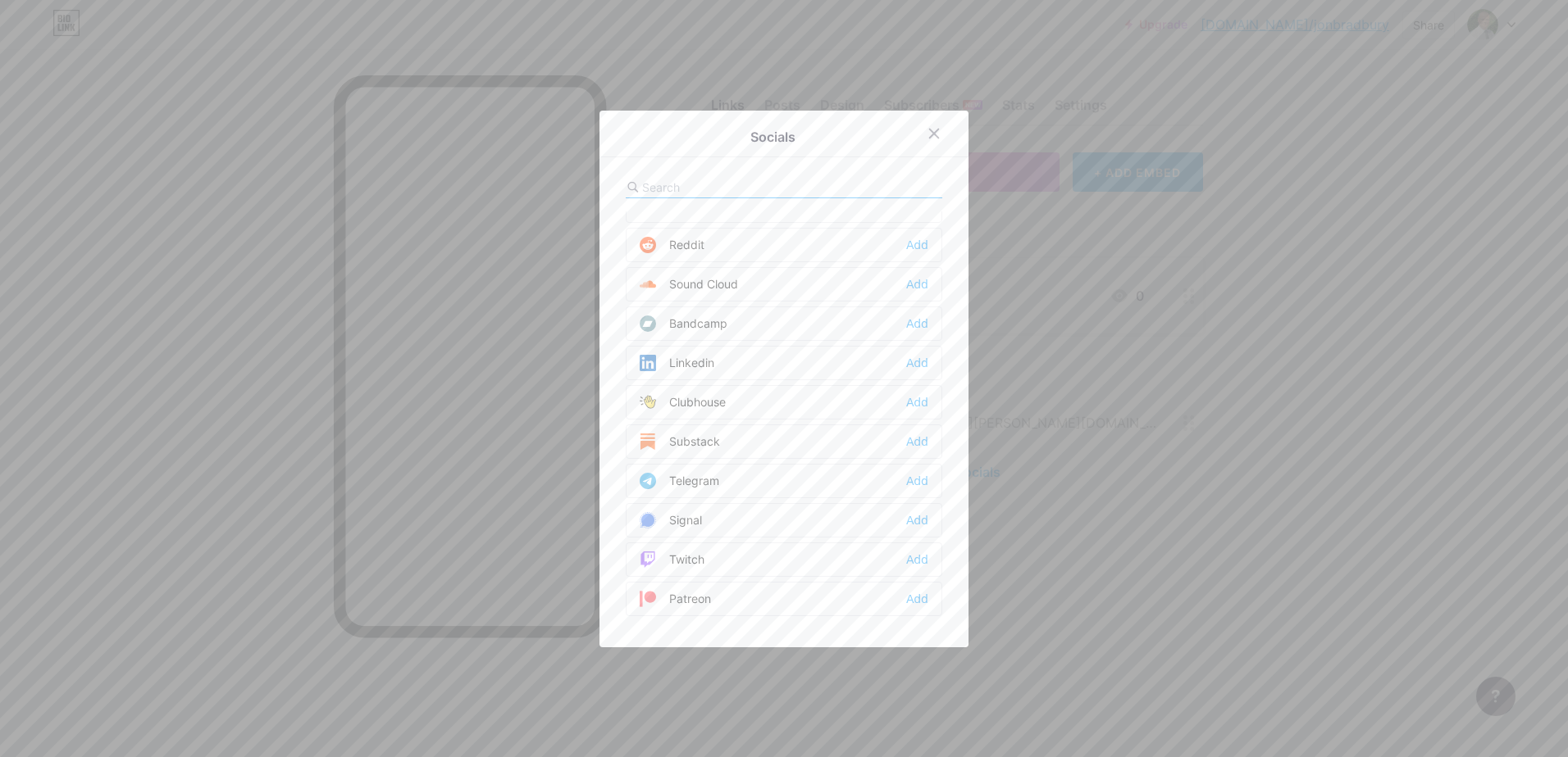
click at [689, 363] on div "Linkedin" at bounding box center [677, 363] width 75 height 17
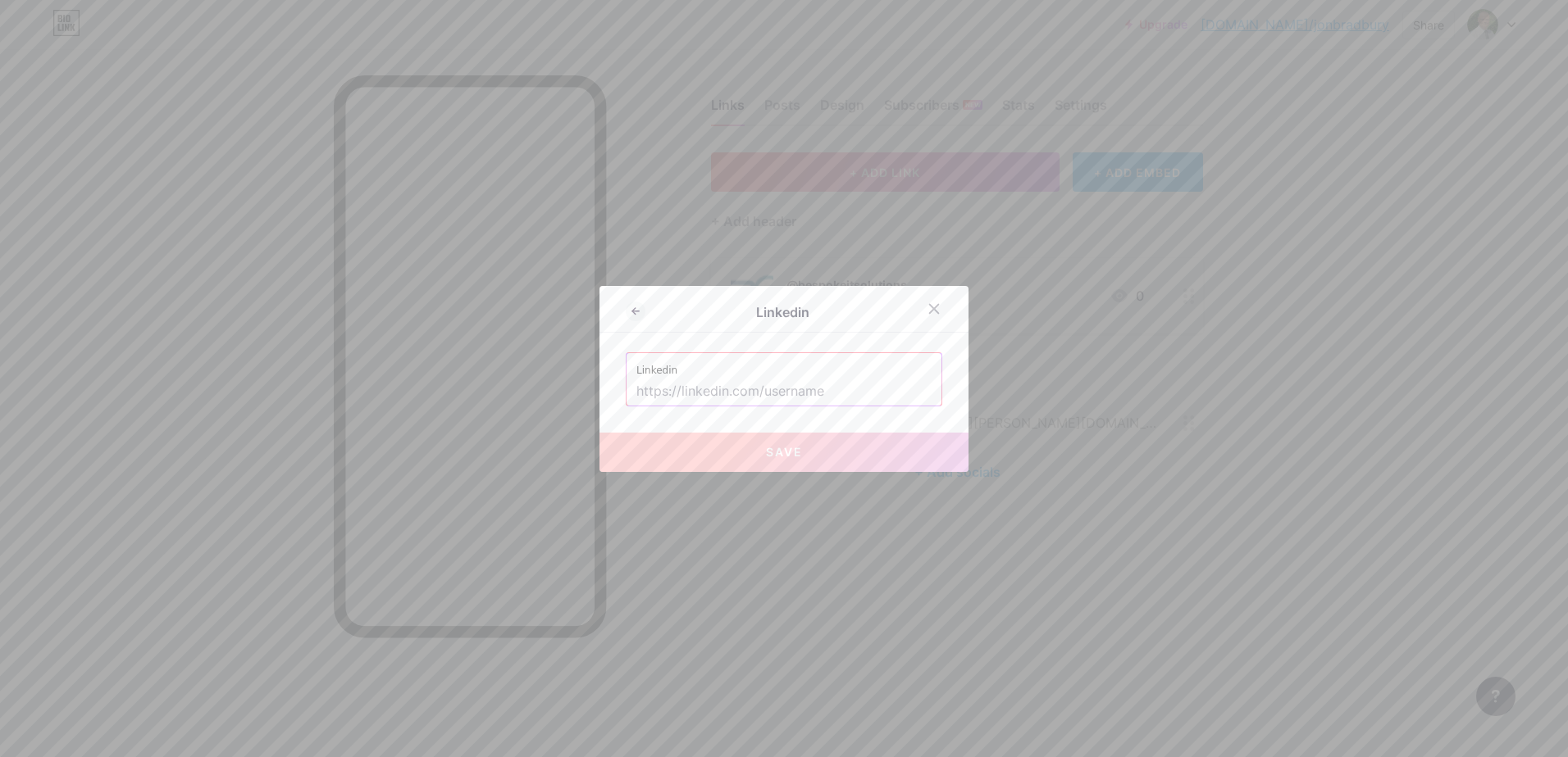
click at [651, 392] on input "text" at bounding box center [784, 392] width 295 height 28
paste input "[DOMAIN_NAME][URL][PERSON_NAME]"
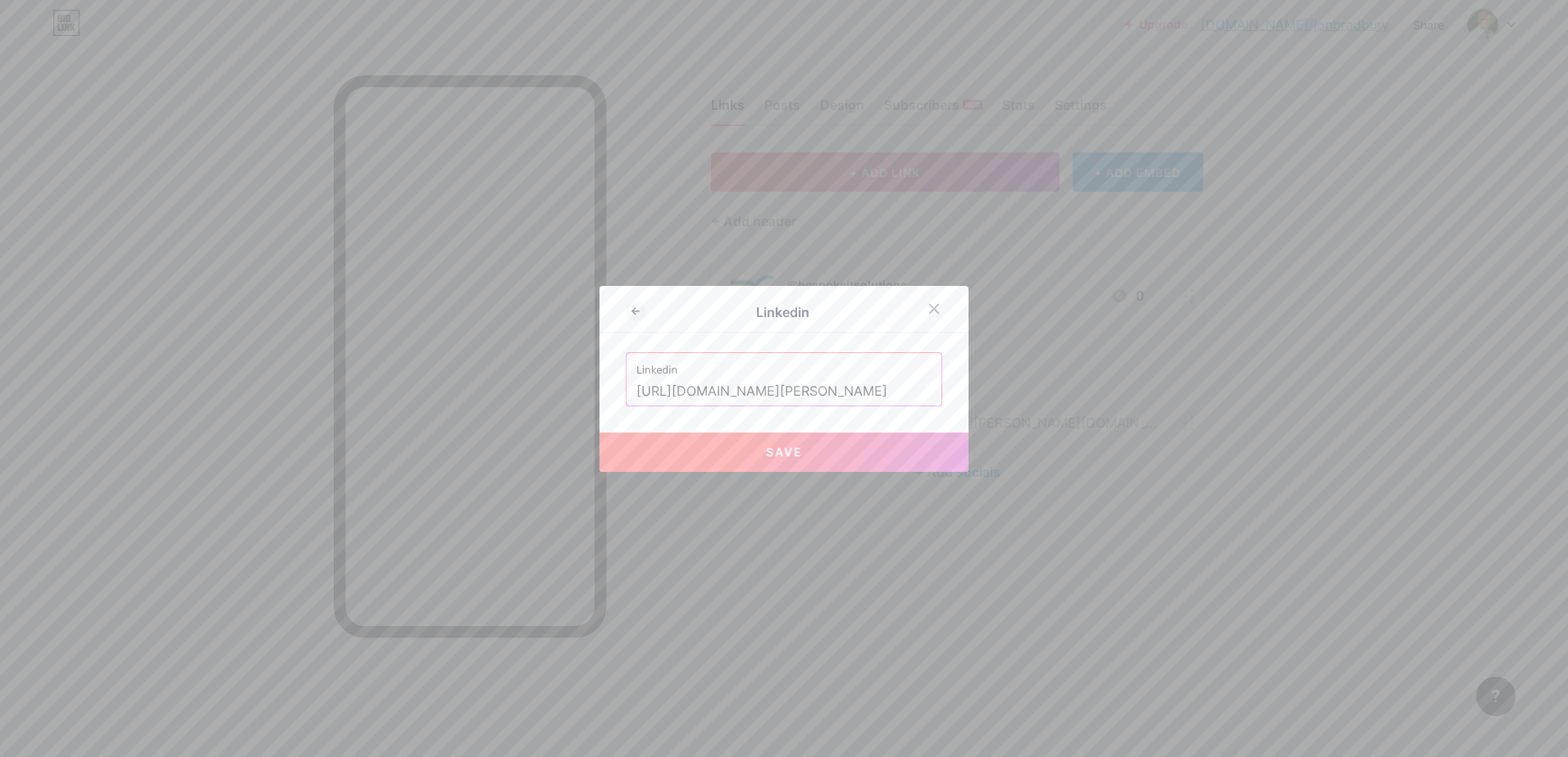
type input "[URL][DOMAIN_NAME][PERSON_NAME]"
click at [777, 455] on span "Save" at bounding box center [784, 452] width 37 height 14
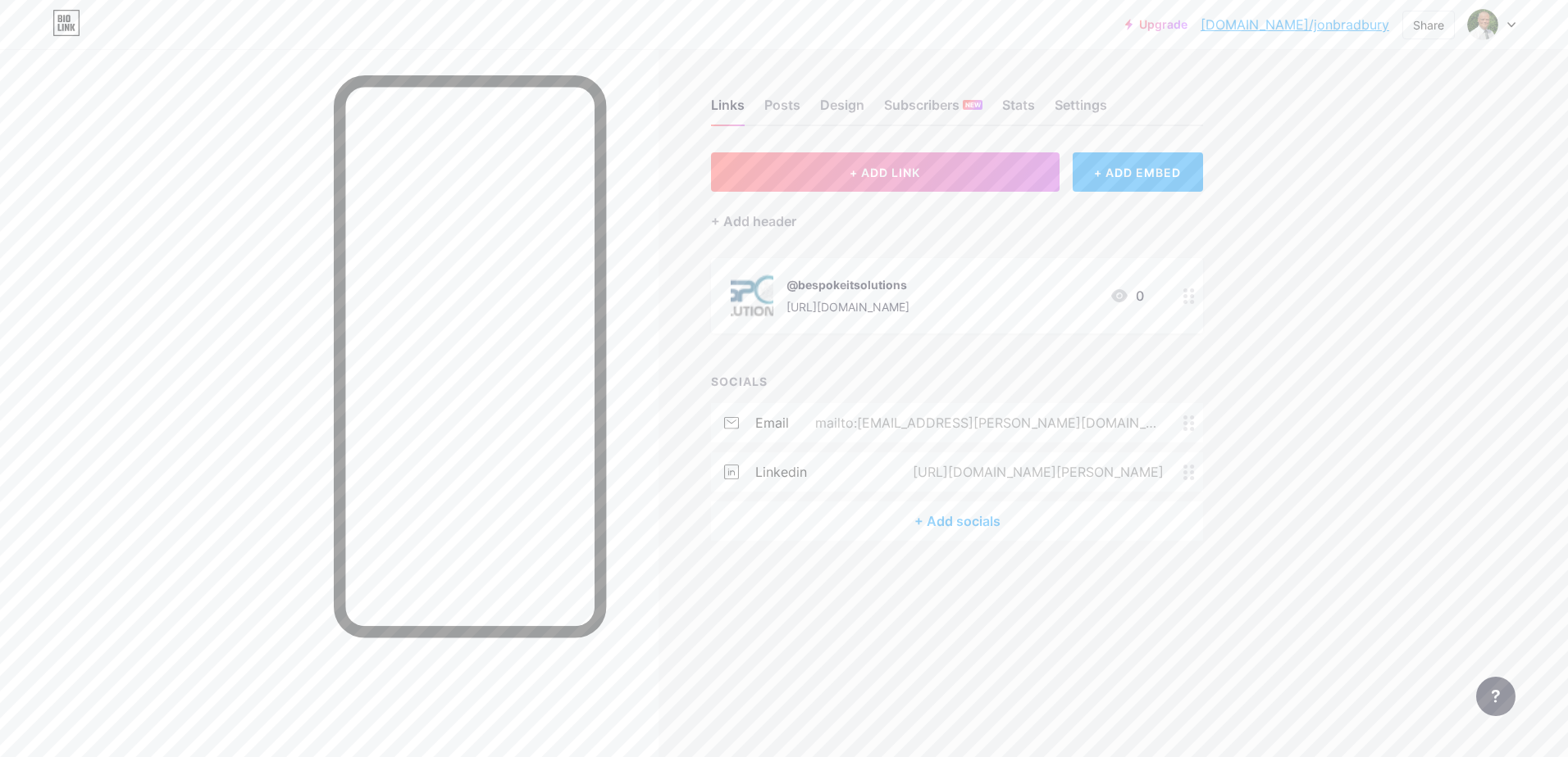
click at [970, 519] on div "+ Add socials" at bounding box center [956, 520] width 492 height 39
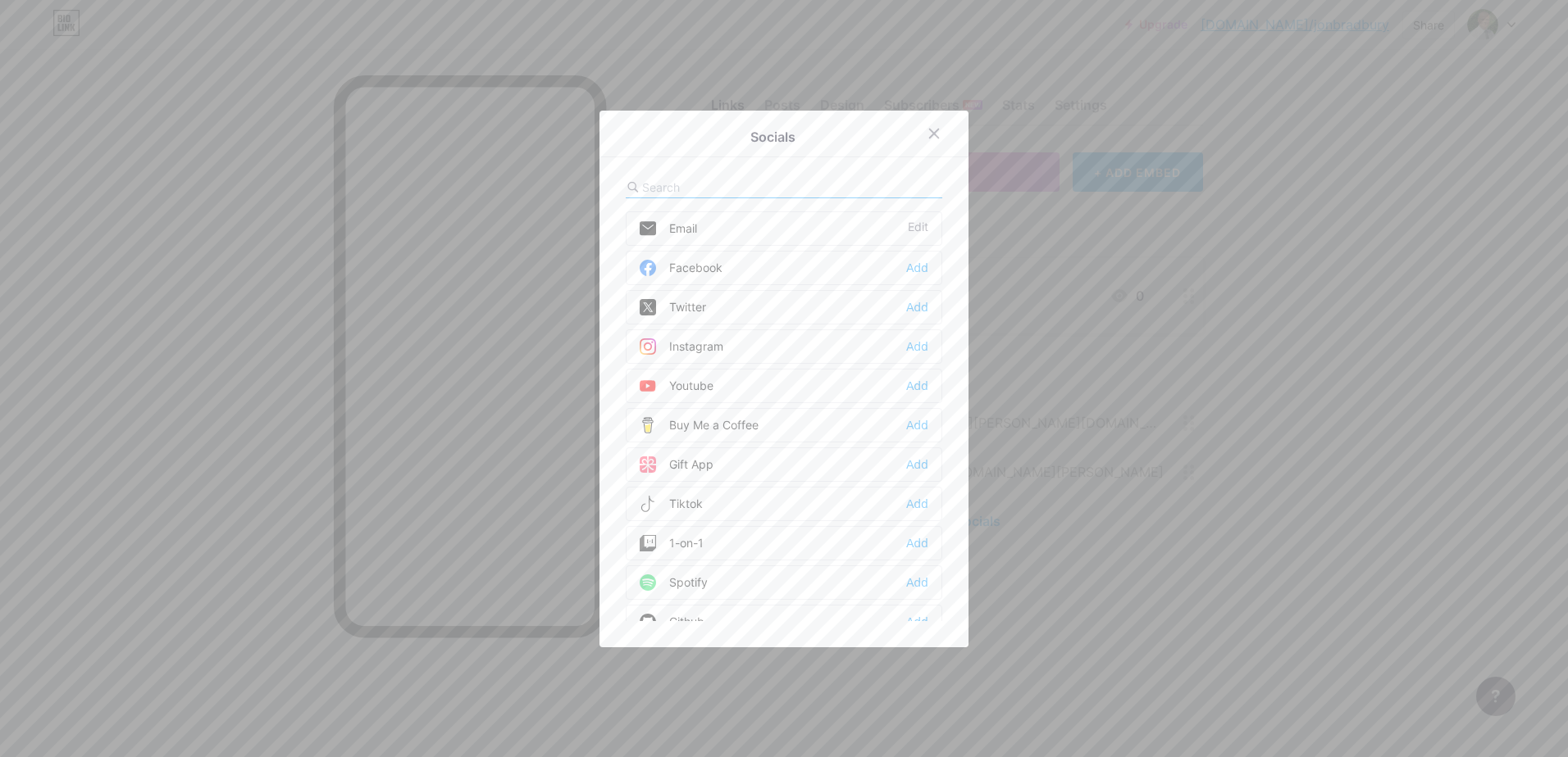
click at [692, 261] on div "Facebook" at bounding box center [681, 268] width 83 height 17
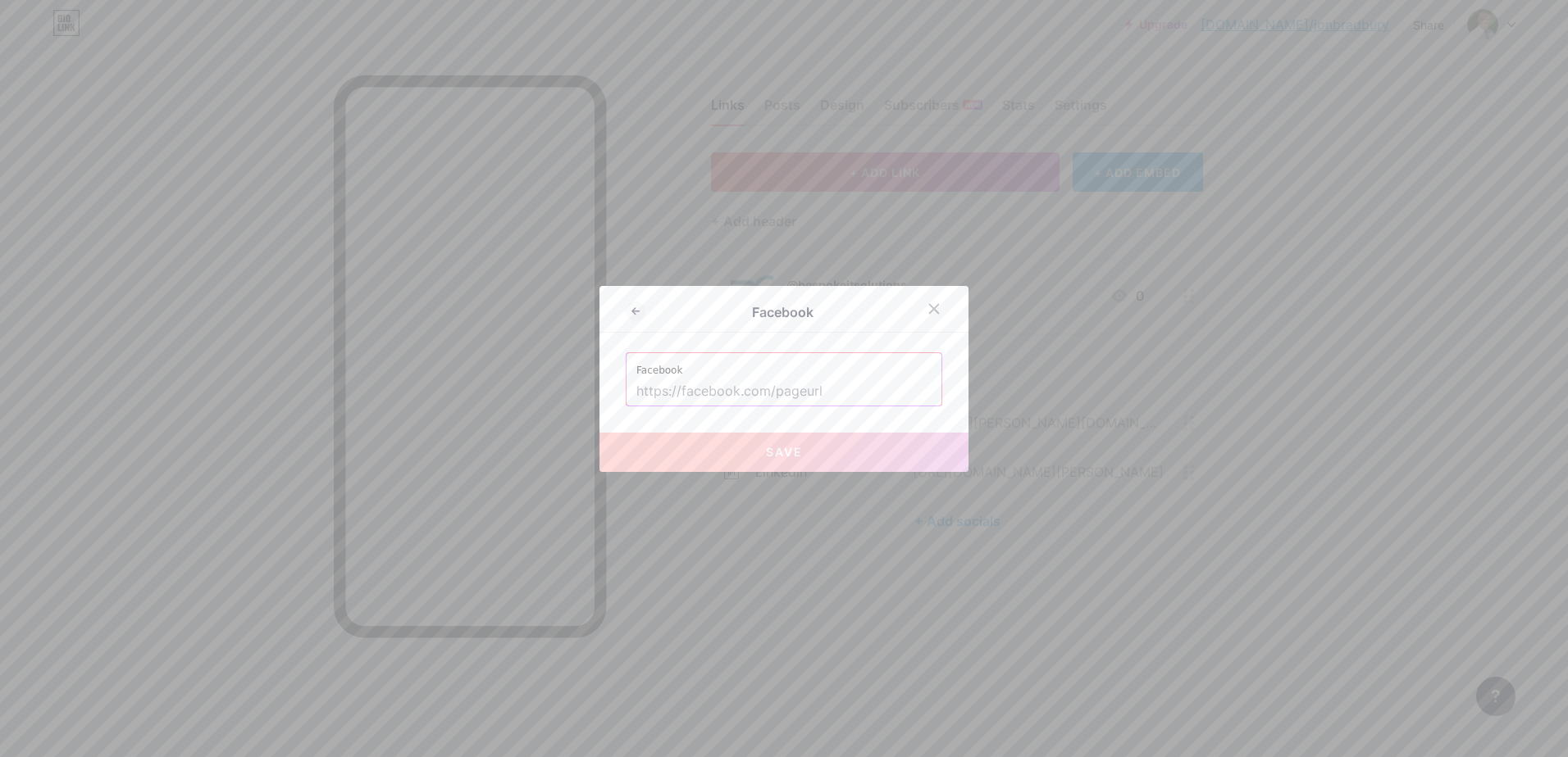
click at [710, 387] on input "text" at bounding box center [784, 392] width 295 height 28
click at [824, 392] on input "text" at bounding box center [784, 392] width 295 height 28
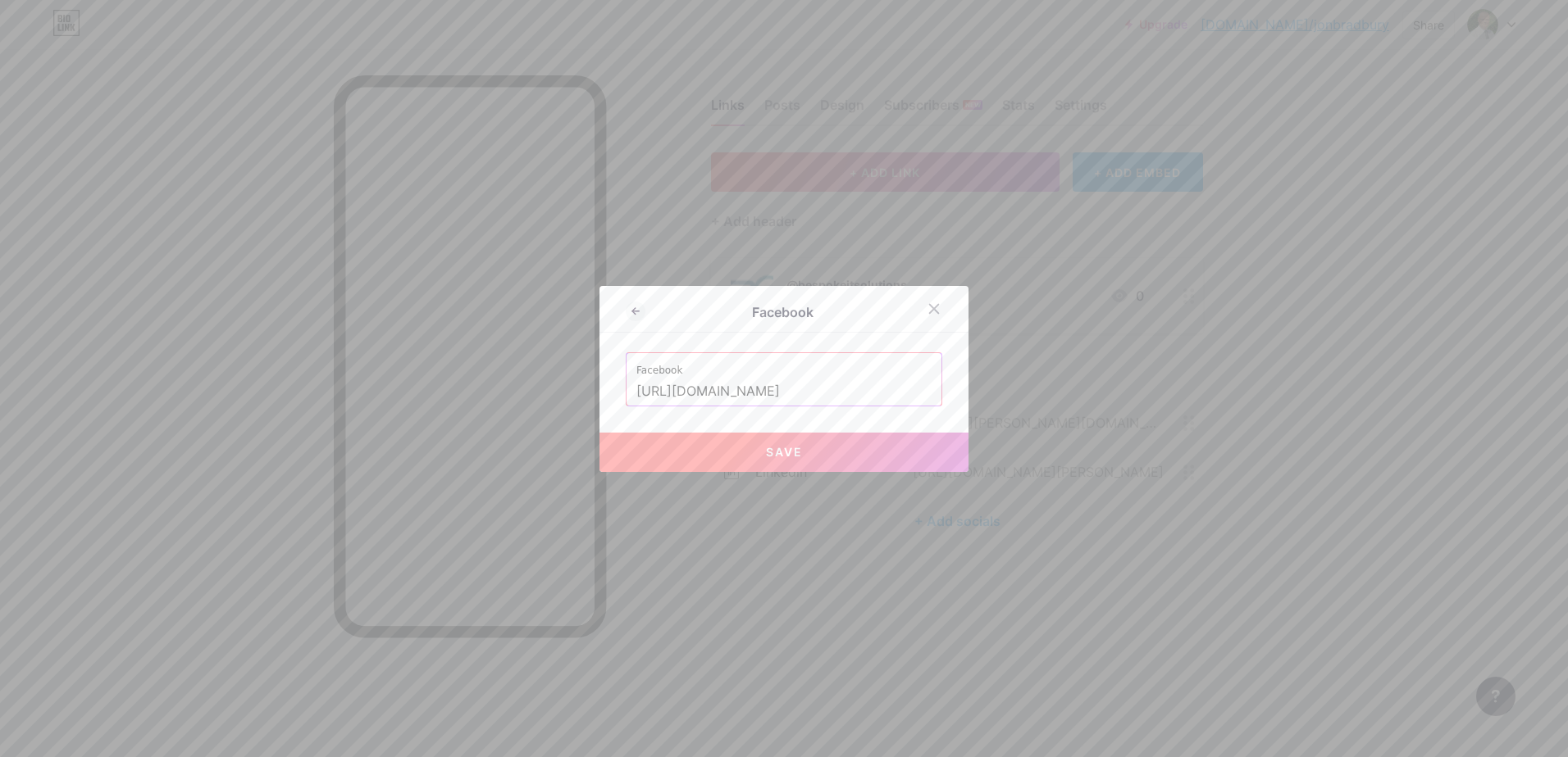
type input "[URL][DOMAIN_NAME]"
click at [785, 448] on span "Save" at bounding box center [784, 452] width 37 height 14
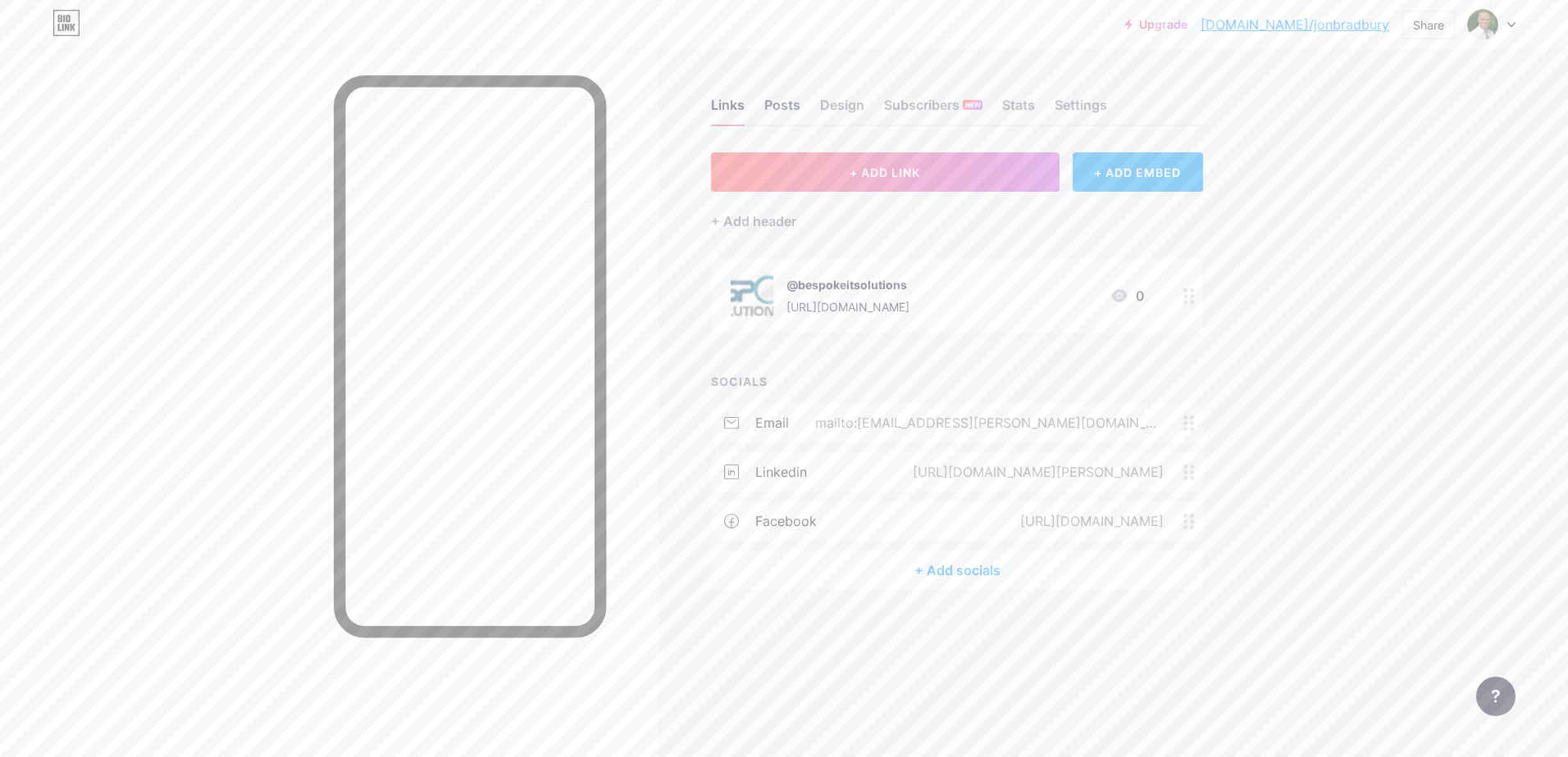
click at [781, 104] on div "Posts" at bounding box center [782, 110] width 36 height 30
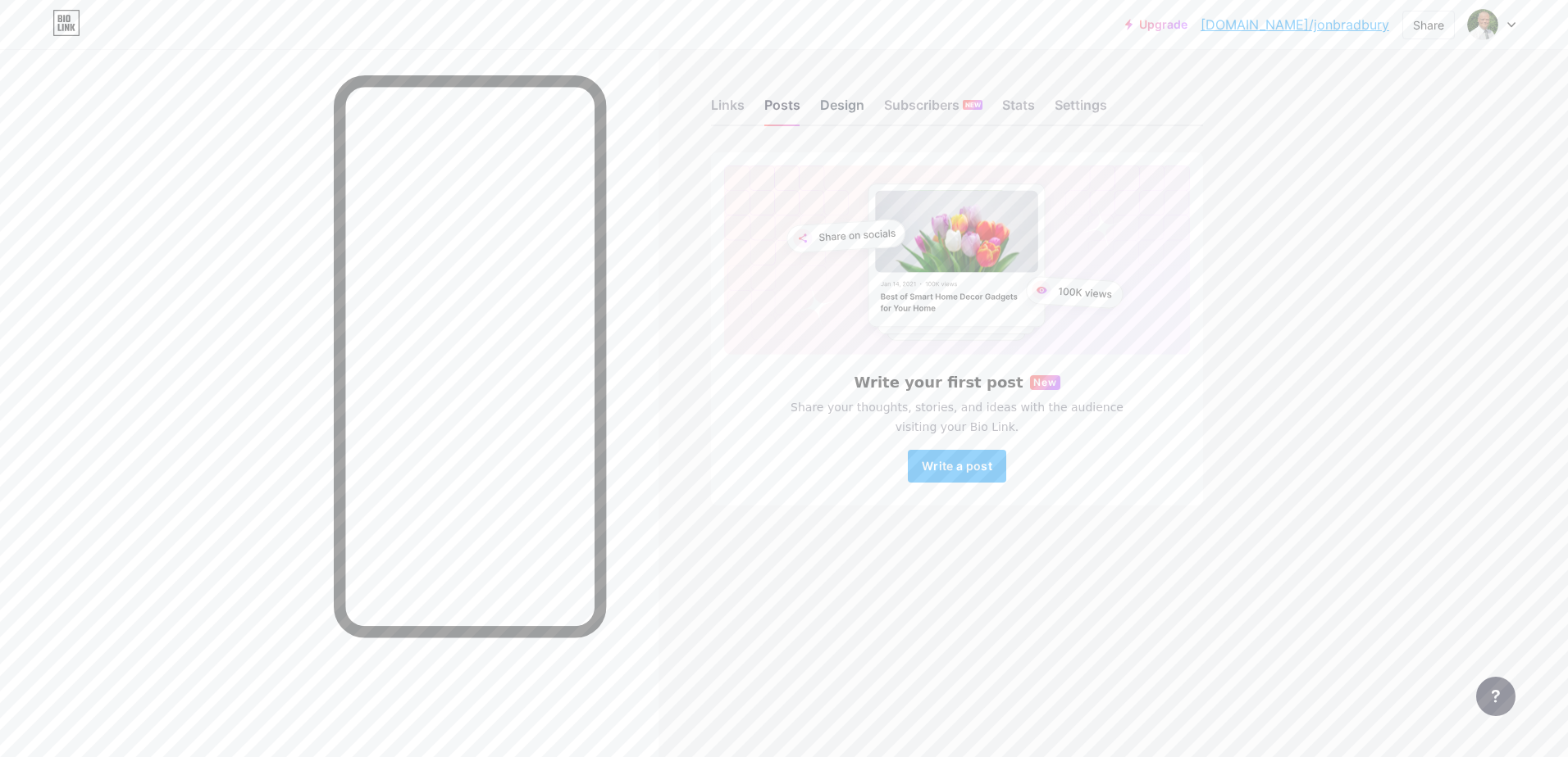
click at [845, 105] on div "Design" at bounding box center [842, 110] width 44 height 30
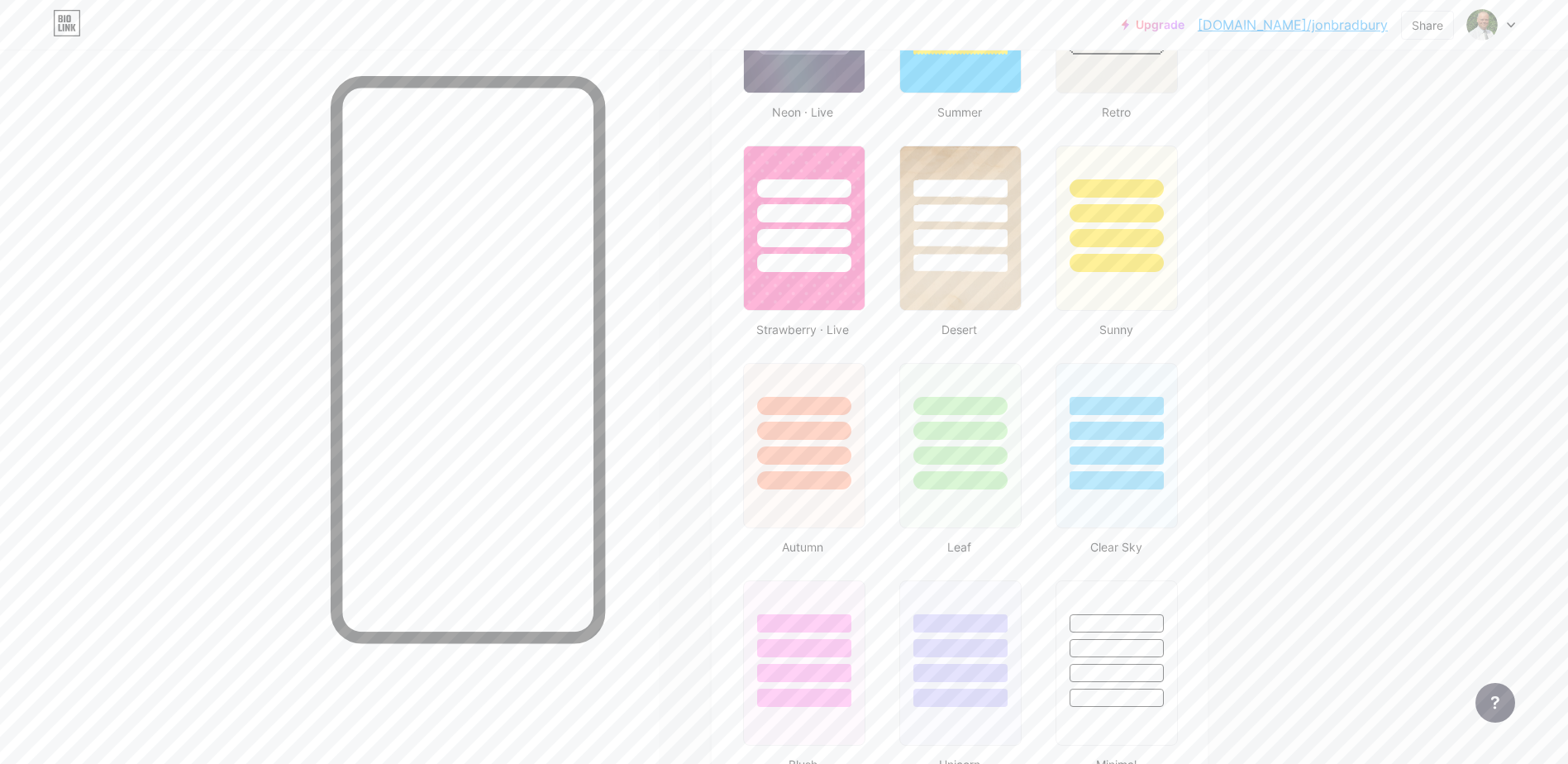
scroll to position [722, 0]
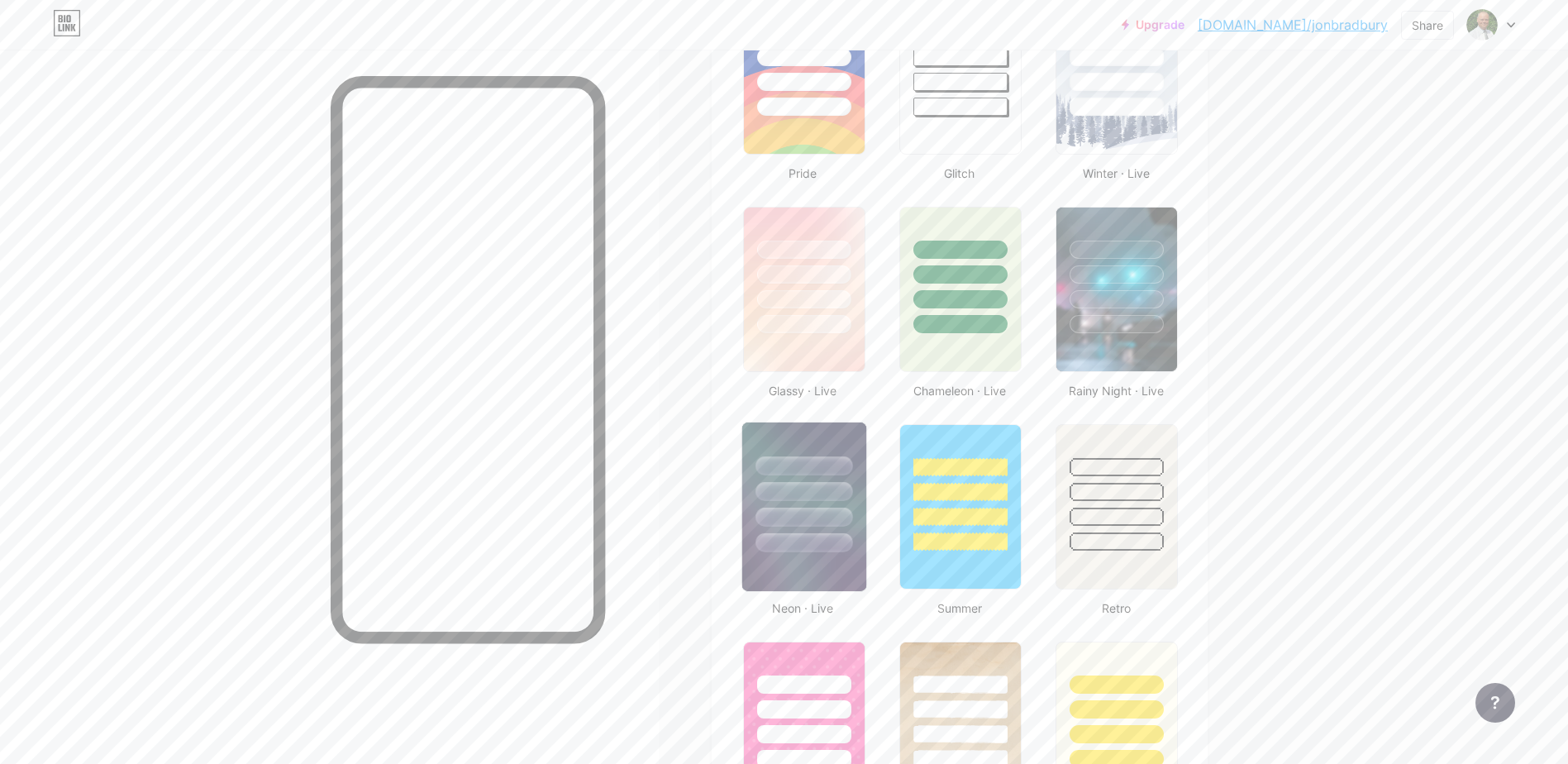
click at [798, 558] on img at bounding box center [804, 507] width 124 height 169
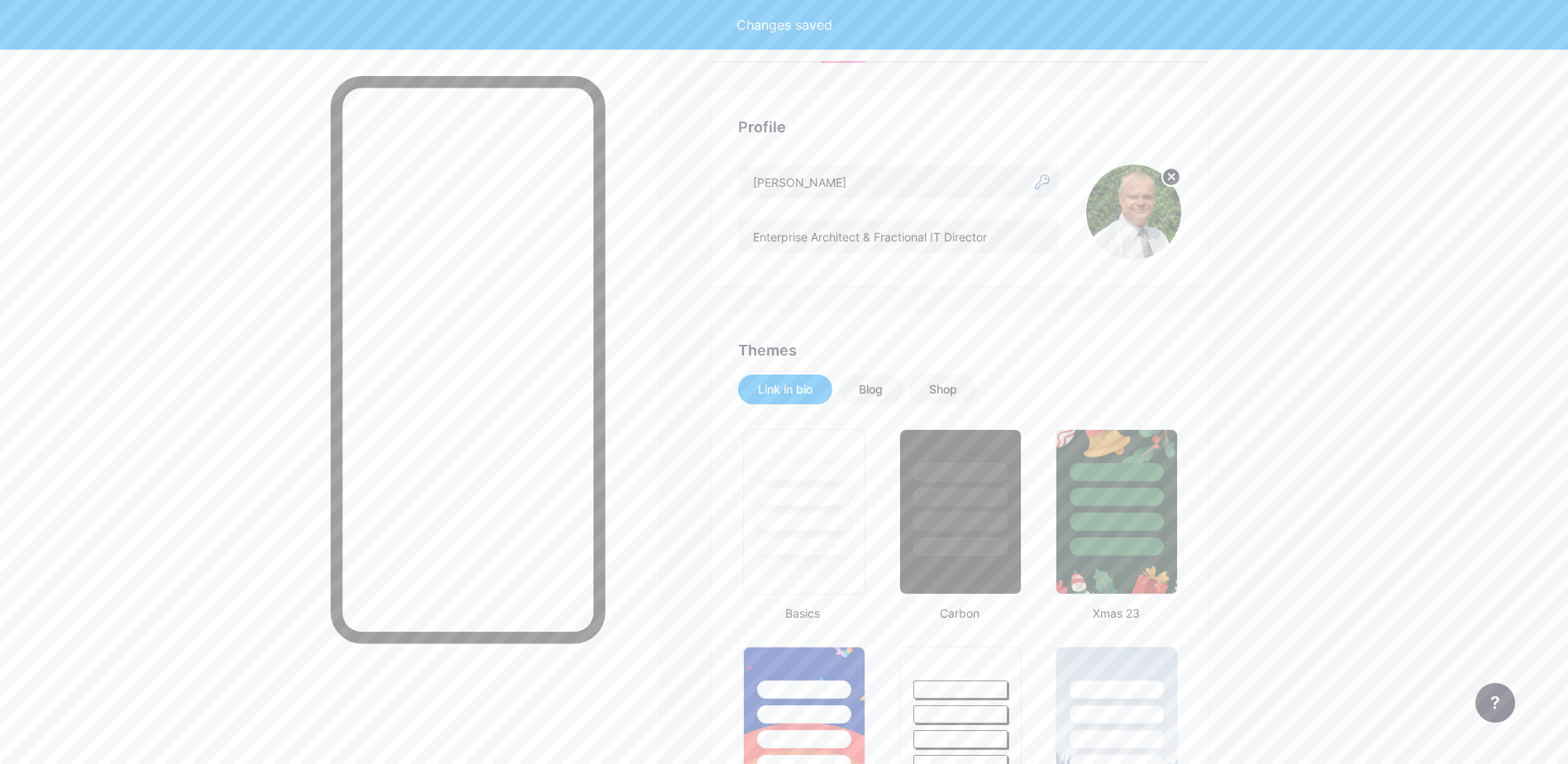
scroll to position [0, 0]
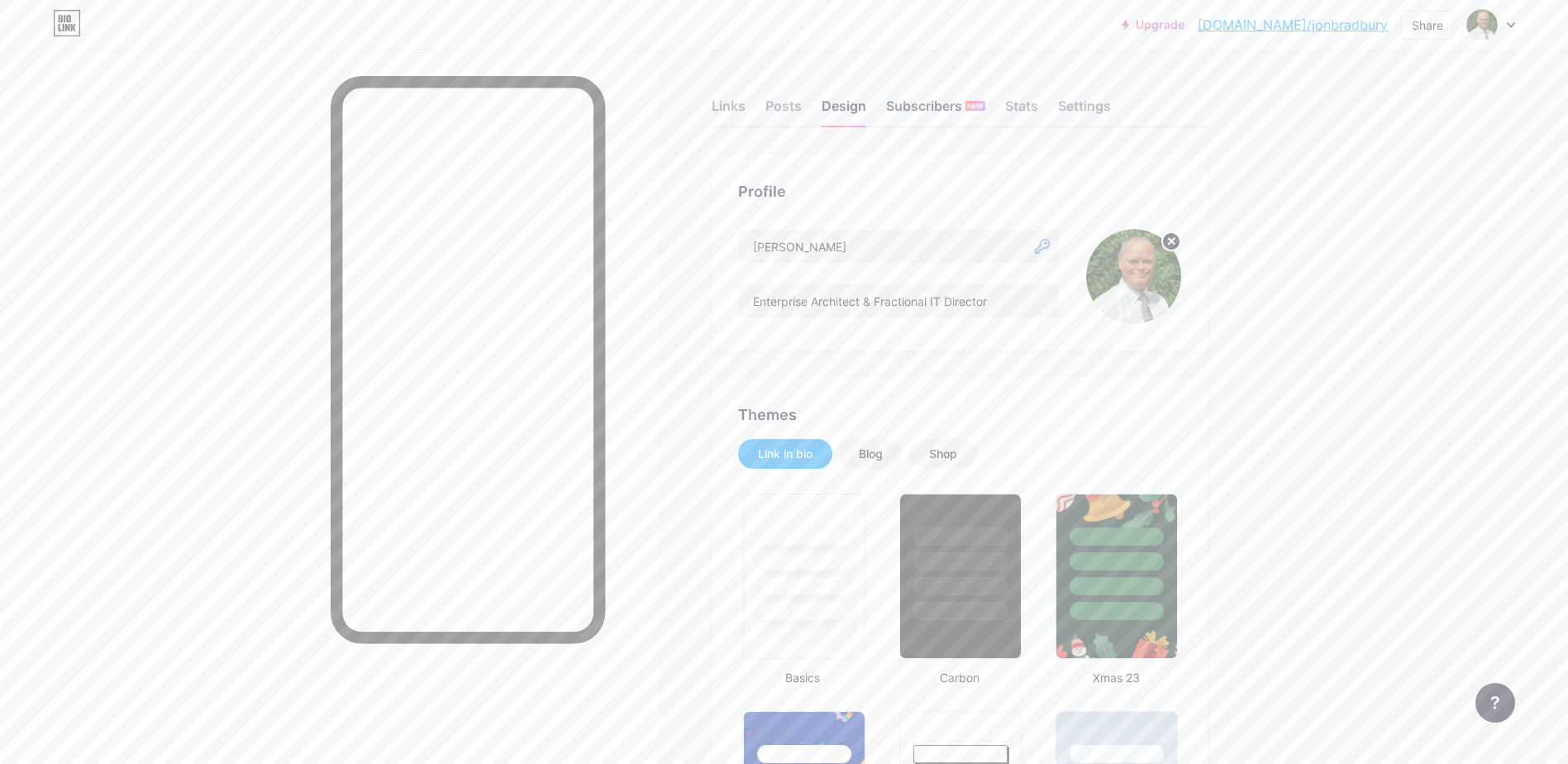
click at [916, 106] on div "Subscribers NEW" at bounding box center [936, 111] width 99 height 30
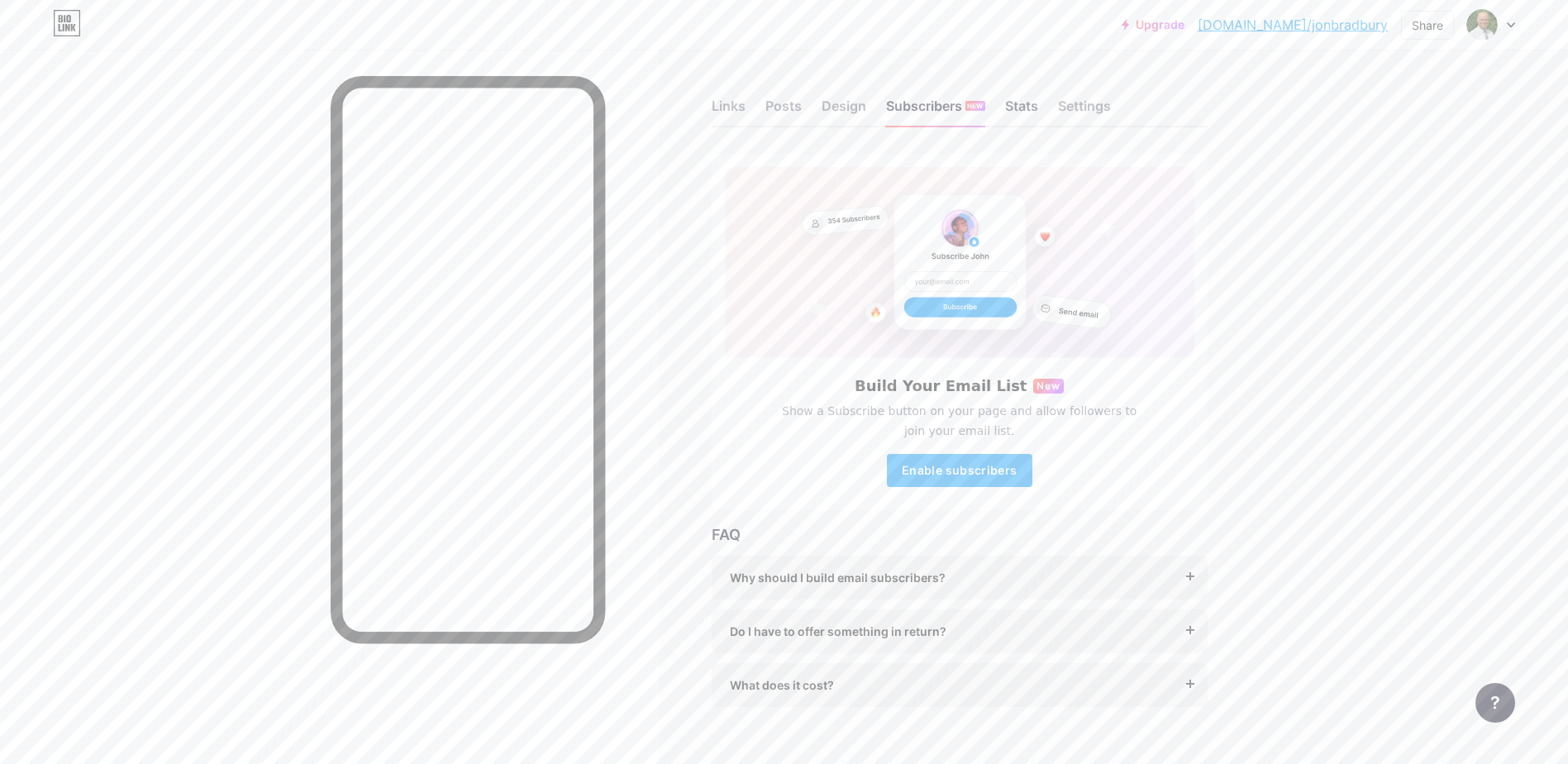
click at [1035, 98] on div "Stats" at bounding box center [1022, 111] width 33 height 30
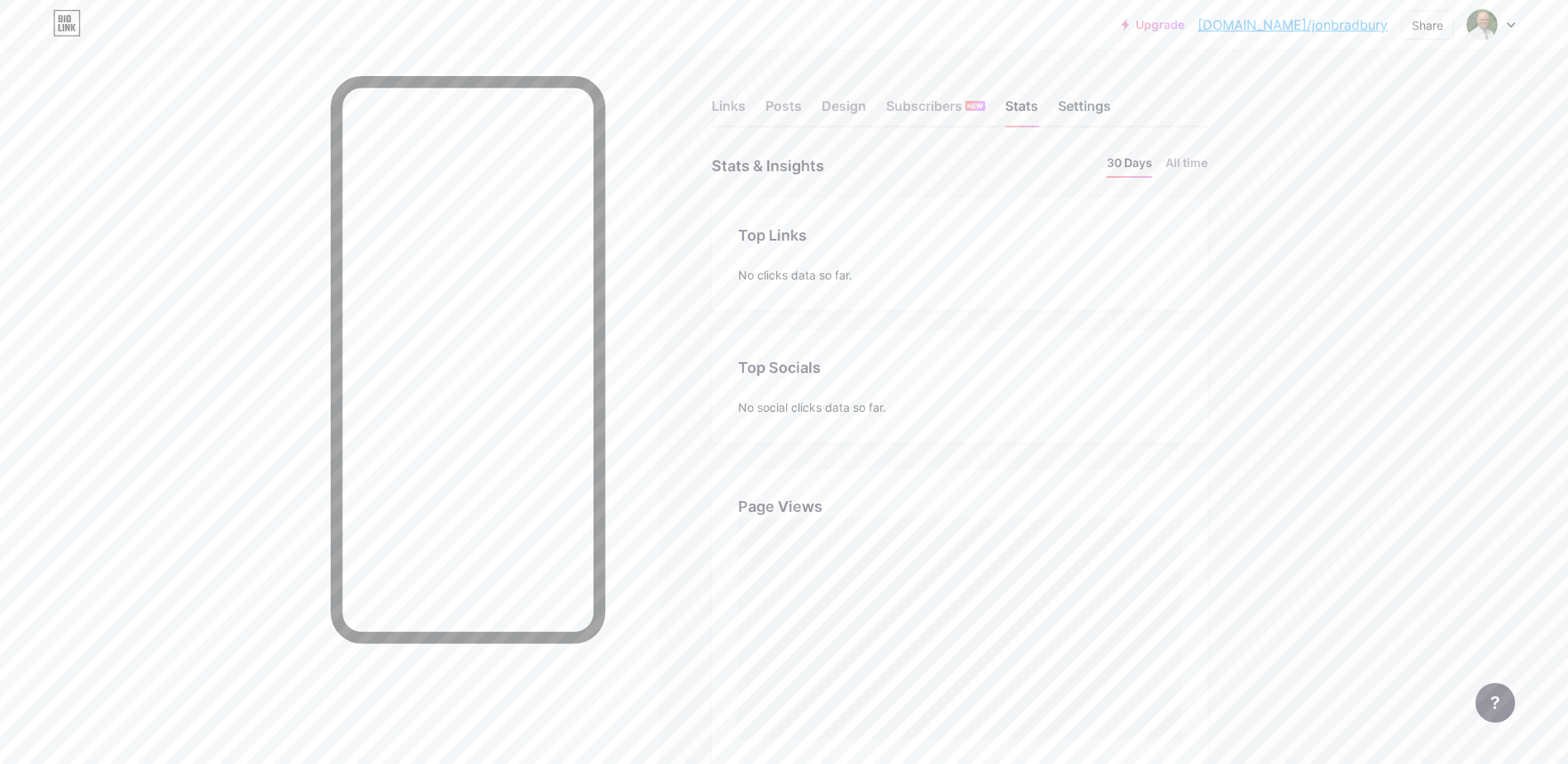
scroll to position [764, 1568]
click at [1105, 103] on div "Settings" at bounding box center [1084, 111] width 53 height 30
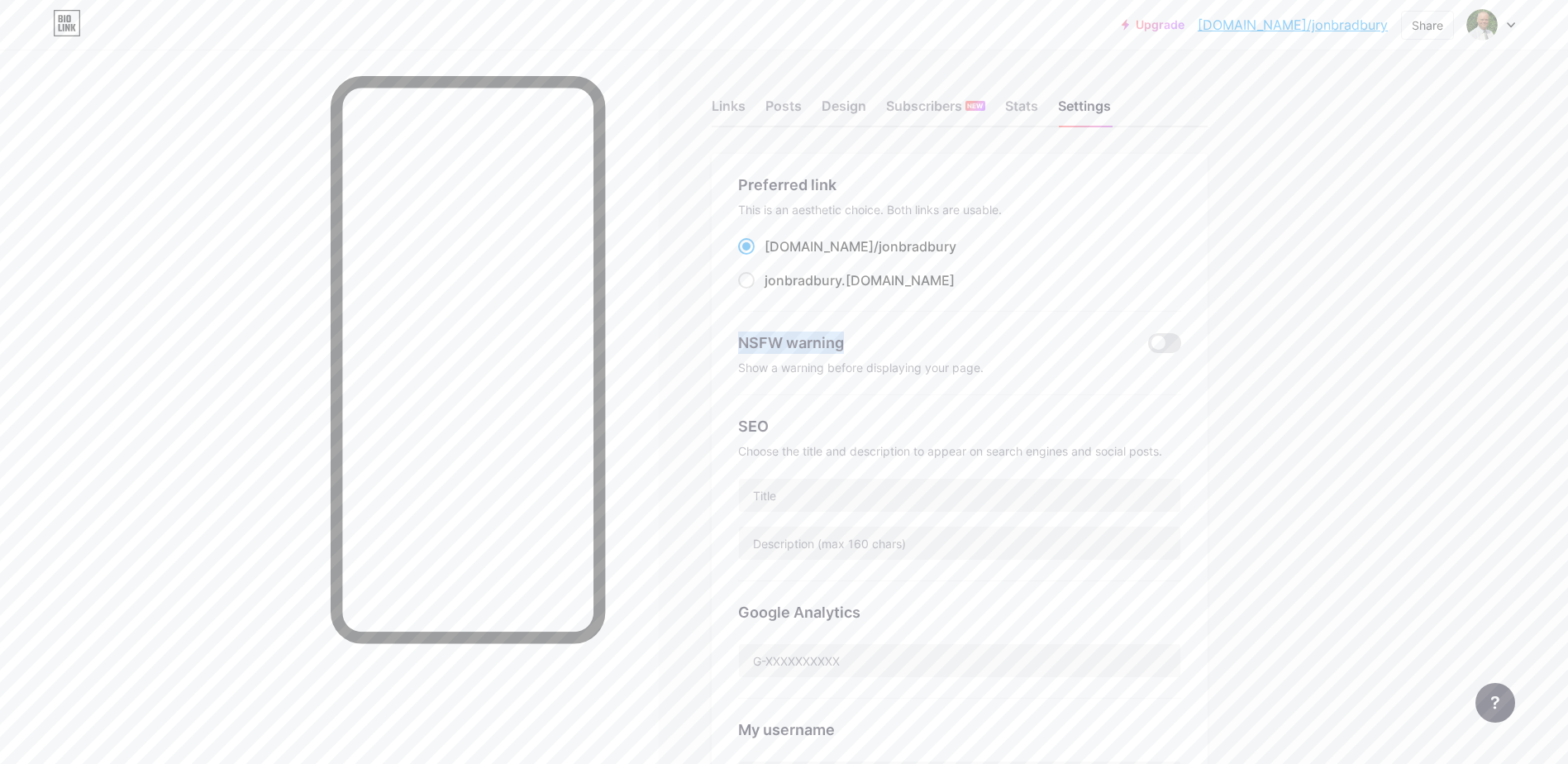
drag, startPoint x: 744, startPoint y: 342, endPoint x: 850, endPoint y: 342, distance: 106.0
click at [850, 342] on div "NSFW warning" at bounding box center [931, 342] width 386 height 22
copy div "NSFW warning"
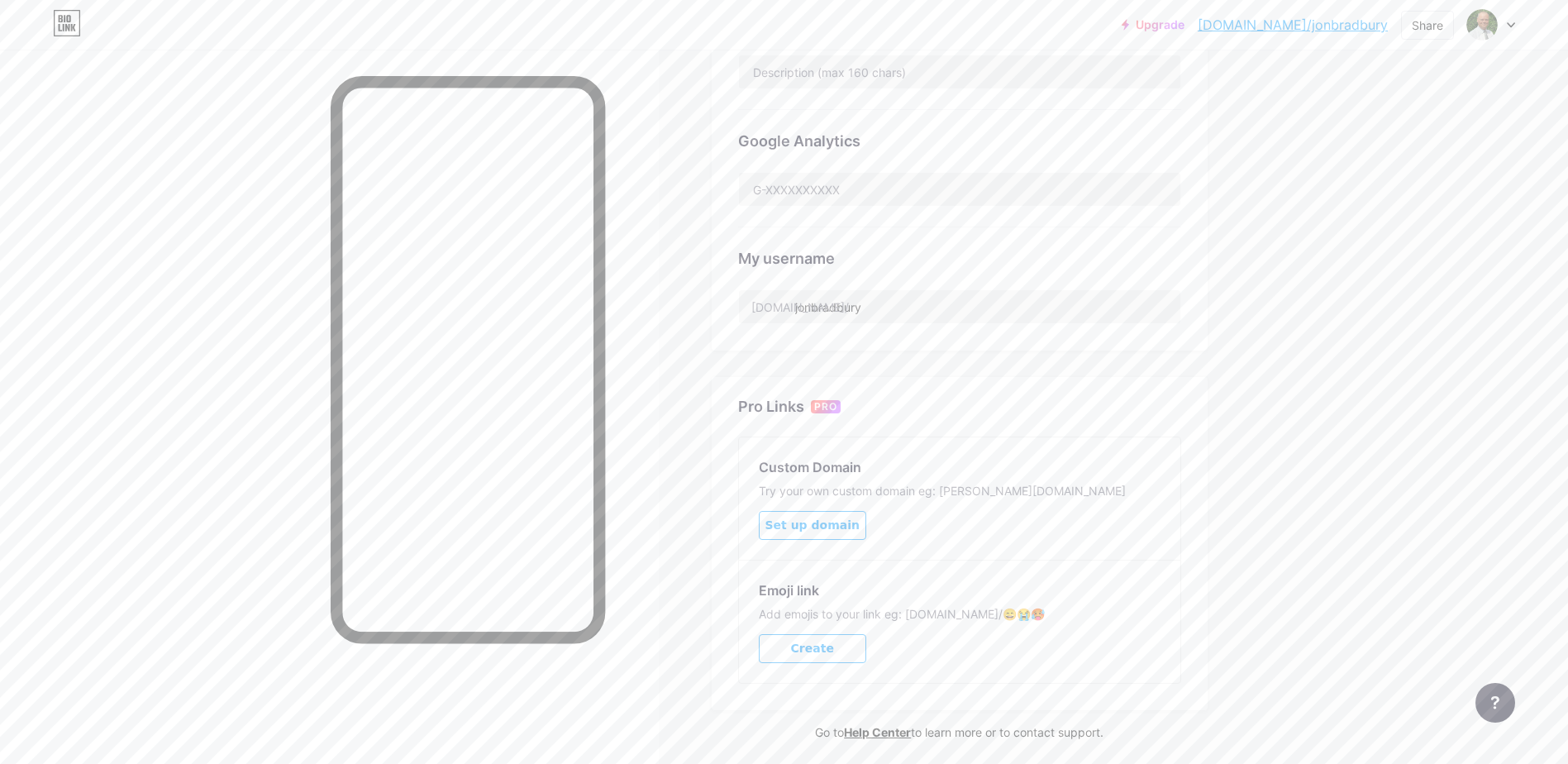
scroll to position [116, 0]
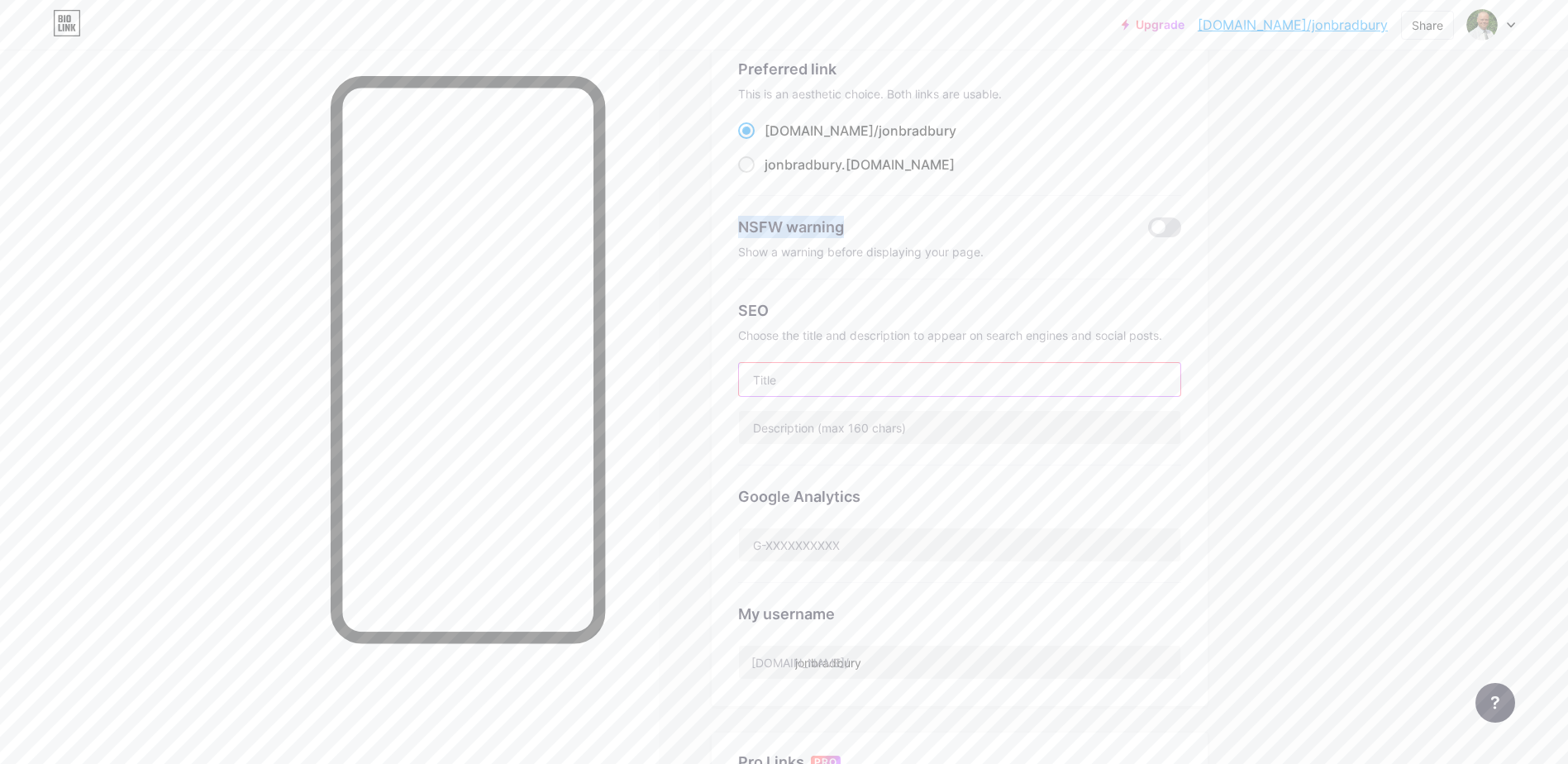
click at [840, 375] on input "text" at bounding box center [960, 379] width 442 height 33
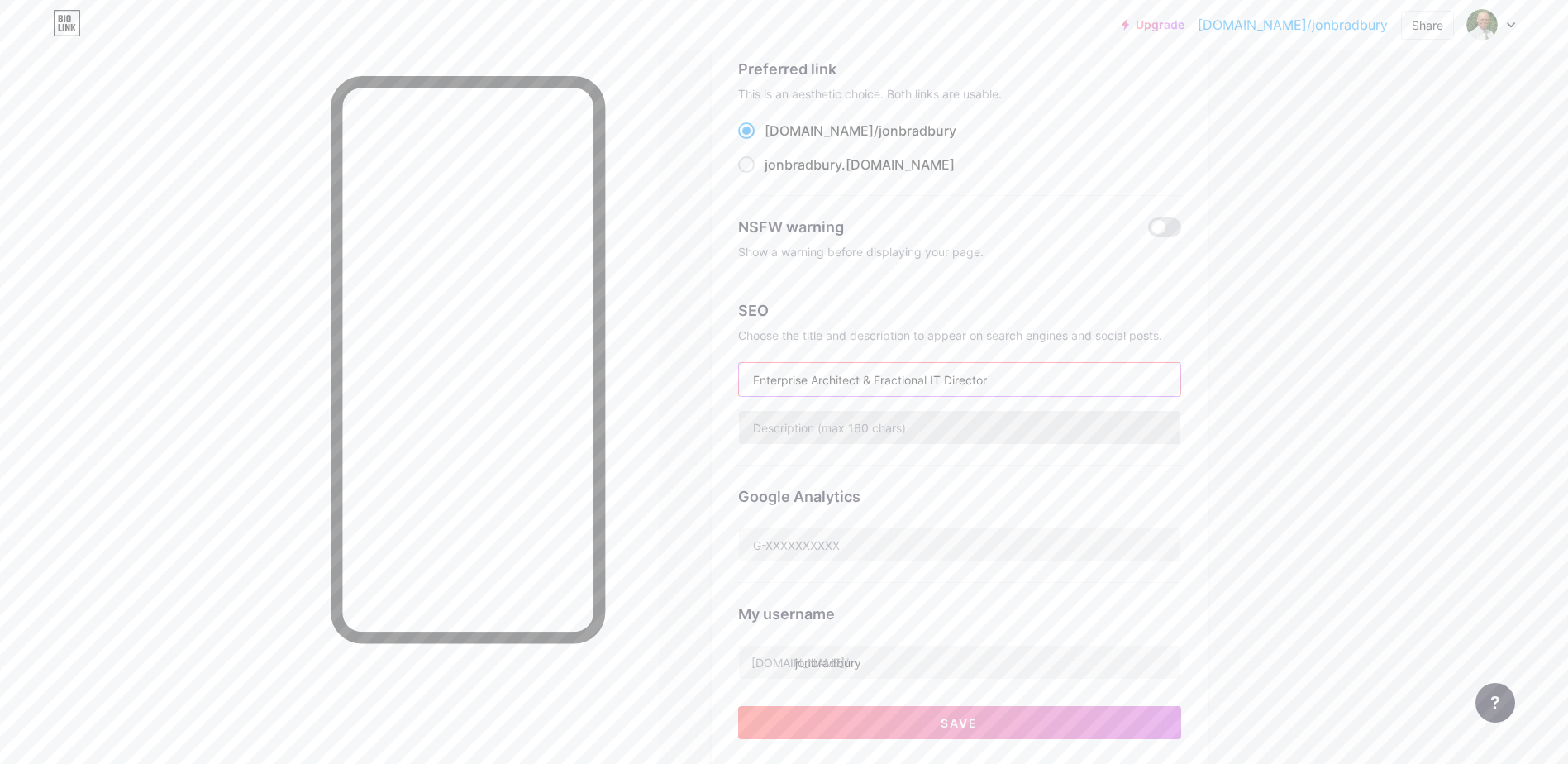
type input "Enterprise Architect & Fractional IT Director"
click at [852, 429] on input "text" at bounding box center [960, 428] width 442 height 33
drag, startPoint x: 1003, startPoint y: 376, endPoint x: 738, endPoint y: 371, distance: 265.0
click at [738, 371] on div "Preferred link This is an aesthetic choice. Both links are usable. bio.link/ jo…" at bounding box center [960, 401] width 496 height 728
click at [785, 421] on input "text" at bounding box center [960, 428] width 442 height 33
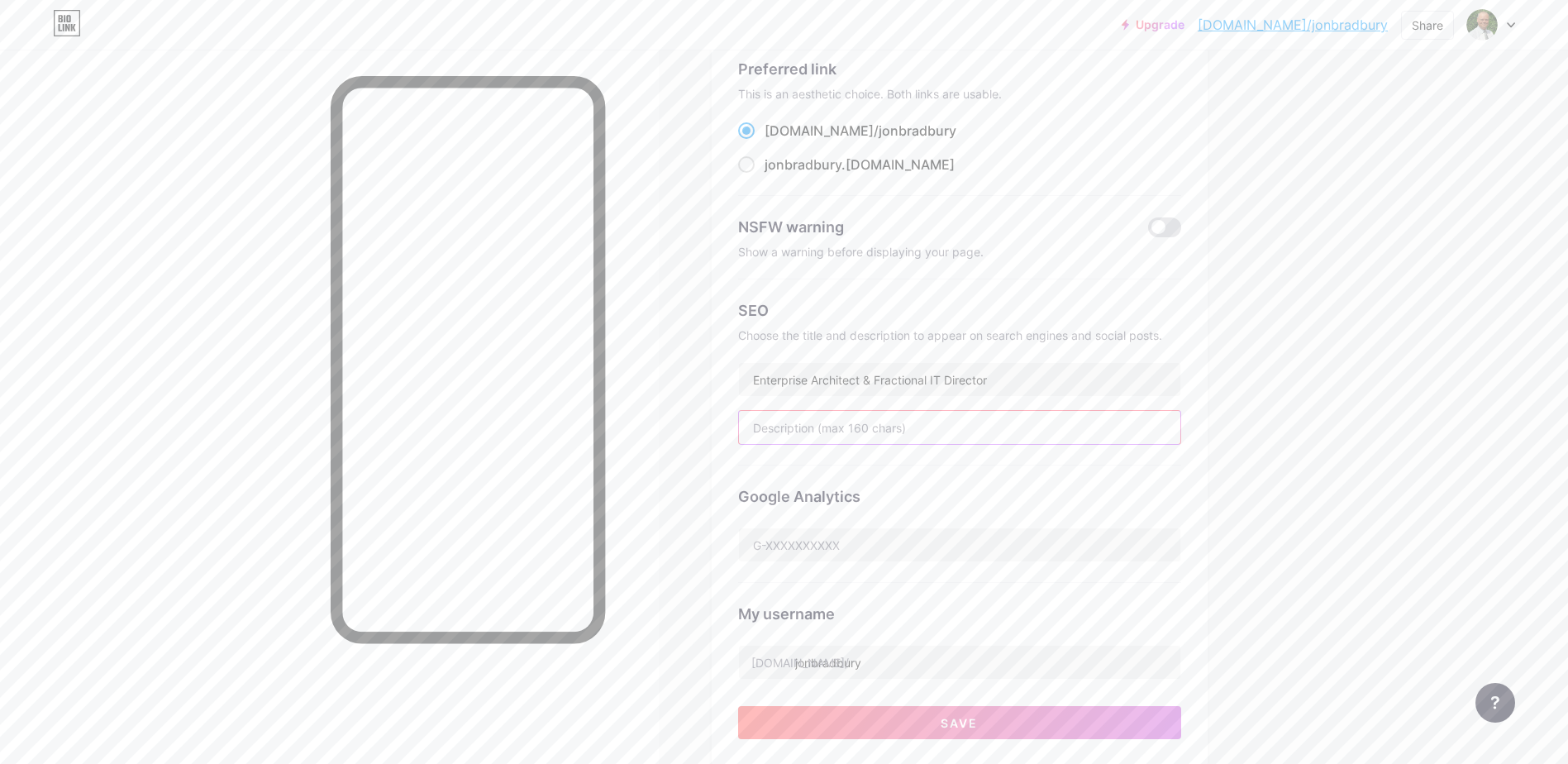
paste input "Strategic IT leader driving architecture & digital growth"
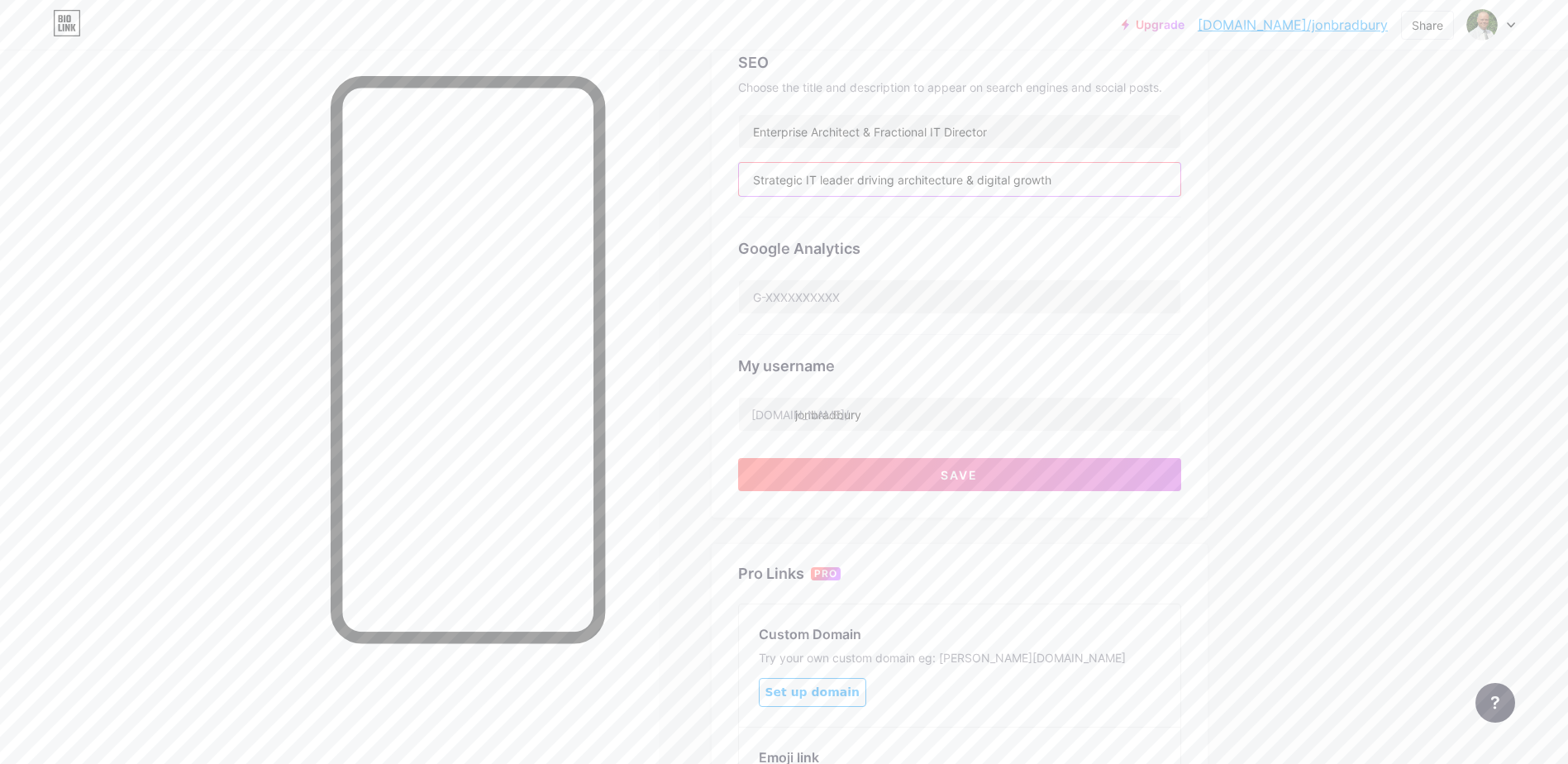
scroll to position [447, 0]
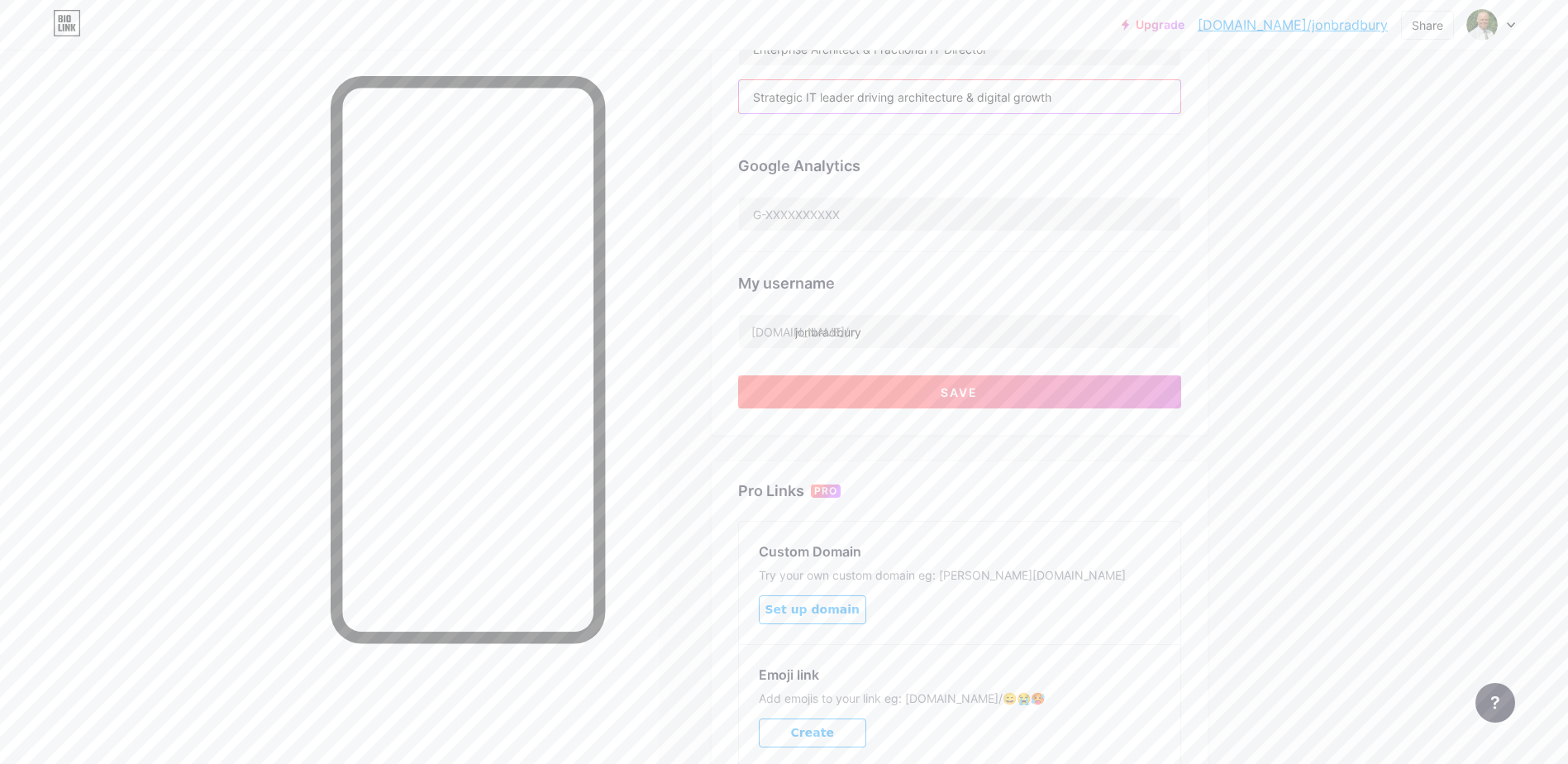
type input "Strategic IT leader driving architecture & digital growth"
click at [953, 390] on span "Save" at bounding box center [960, 393] width 37 height 14
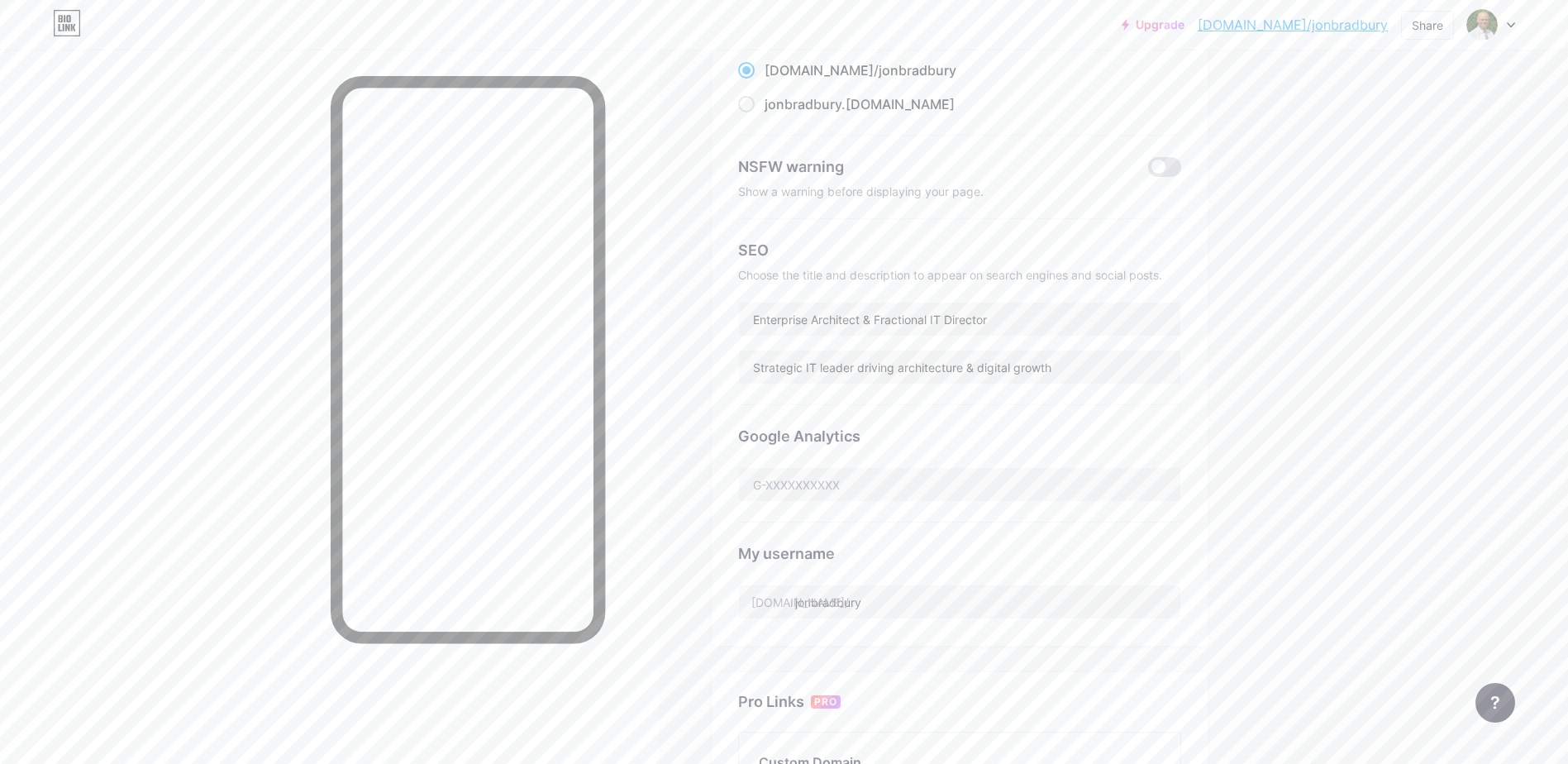
scroll to position [0, 0]
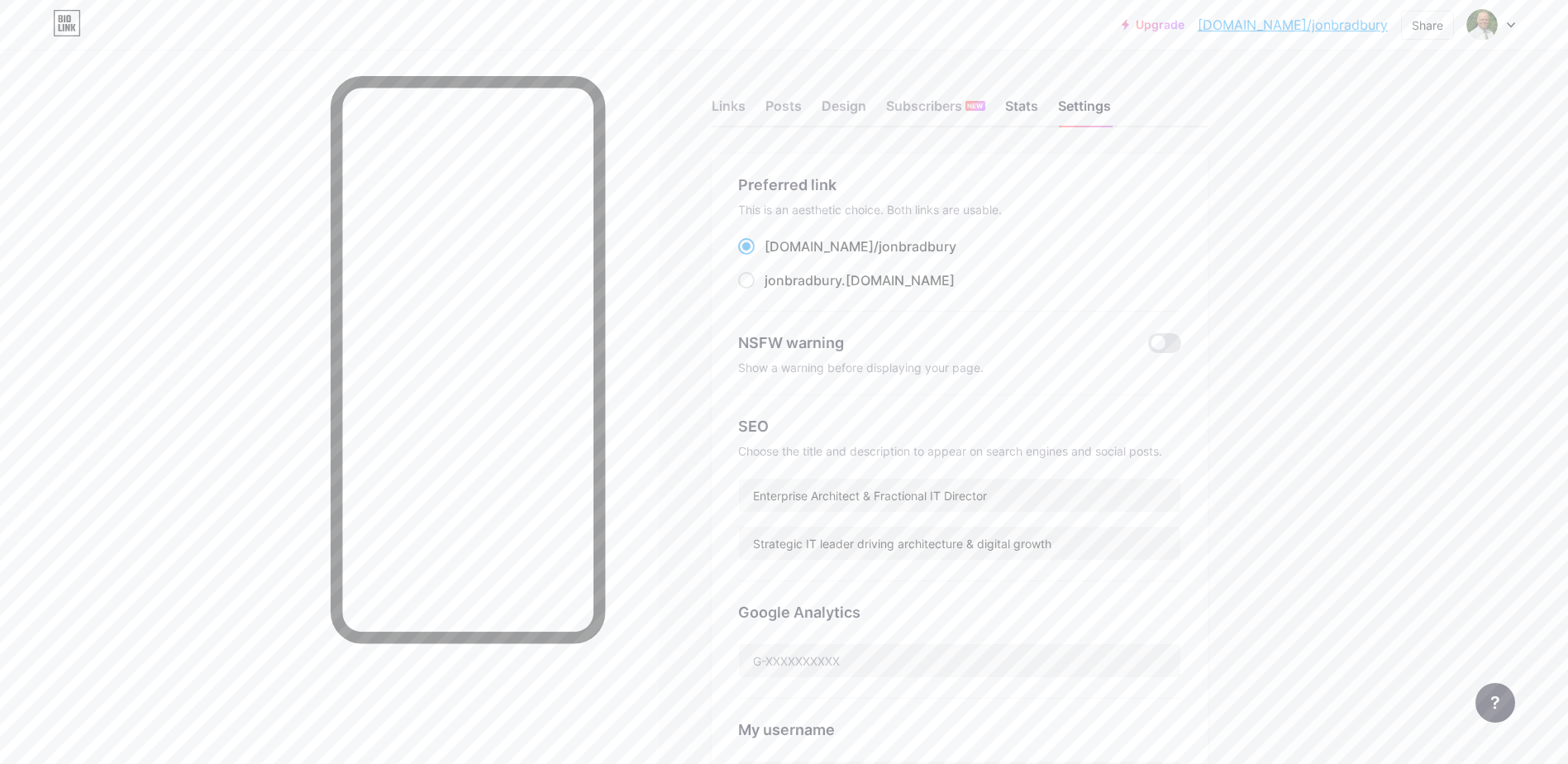
click at [1029, 101] on div "Stats" at bounding box center [1022, 111] width 33 height 30
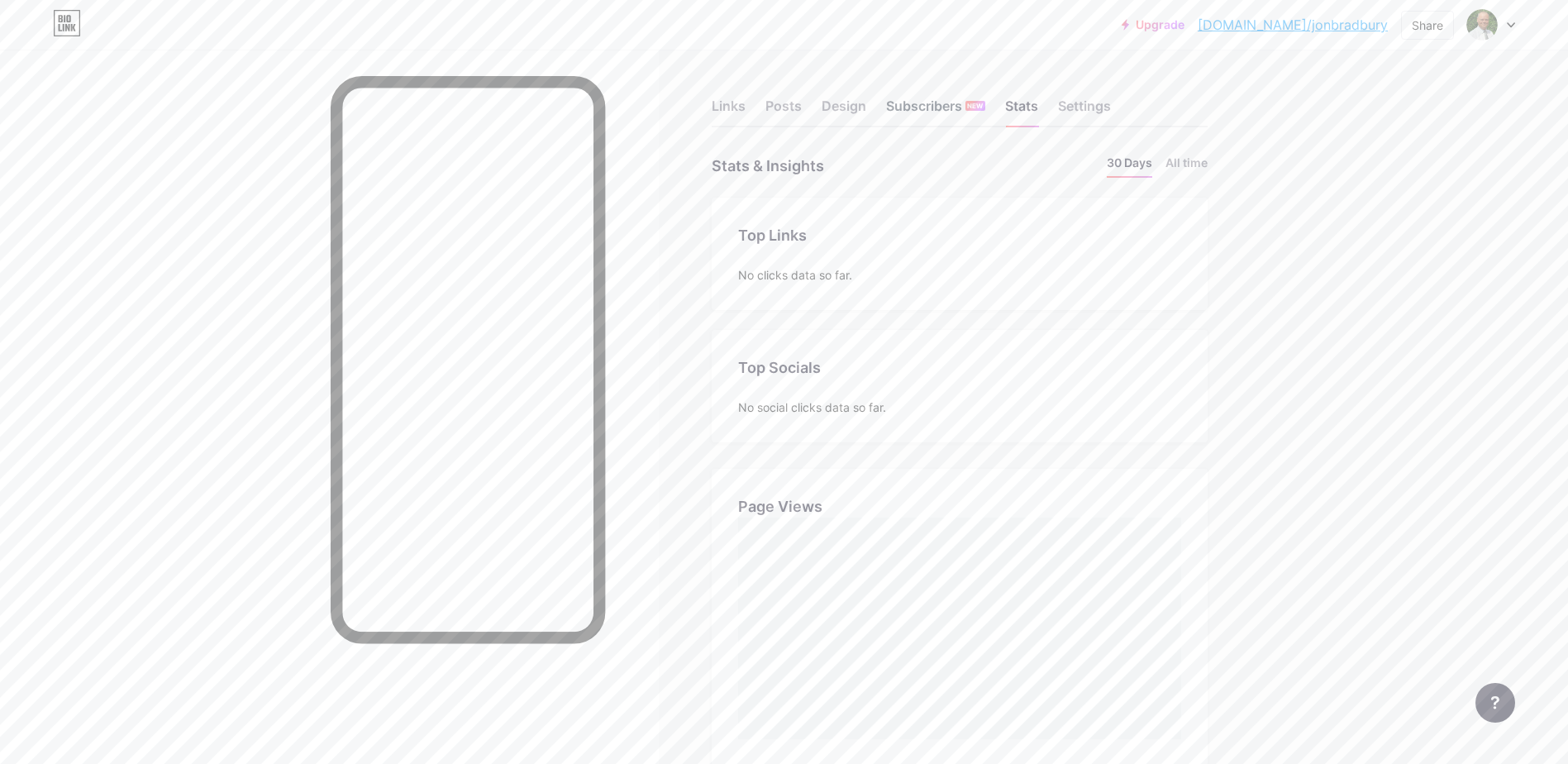
click at [934, 101] on div "Subscribers NEW" at bounding box center [936, 111] width 99 height 30
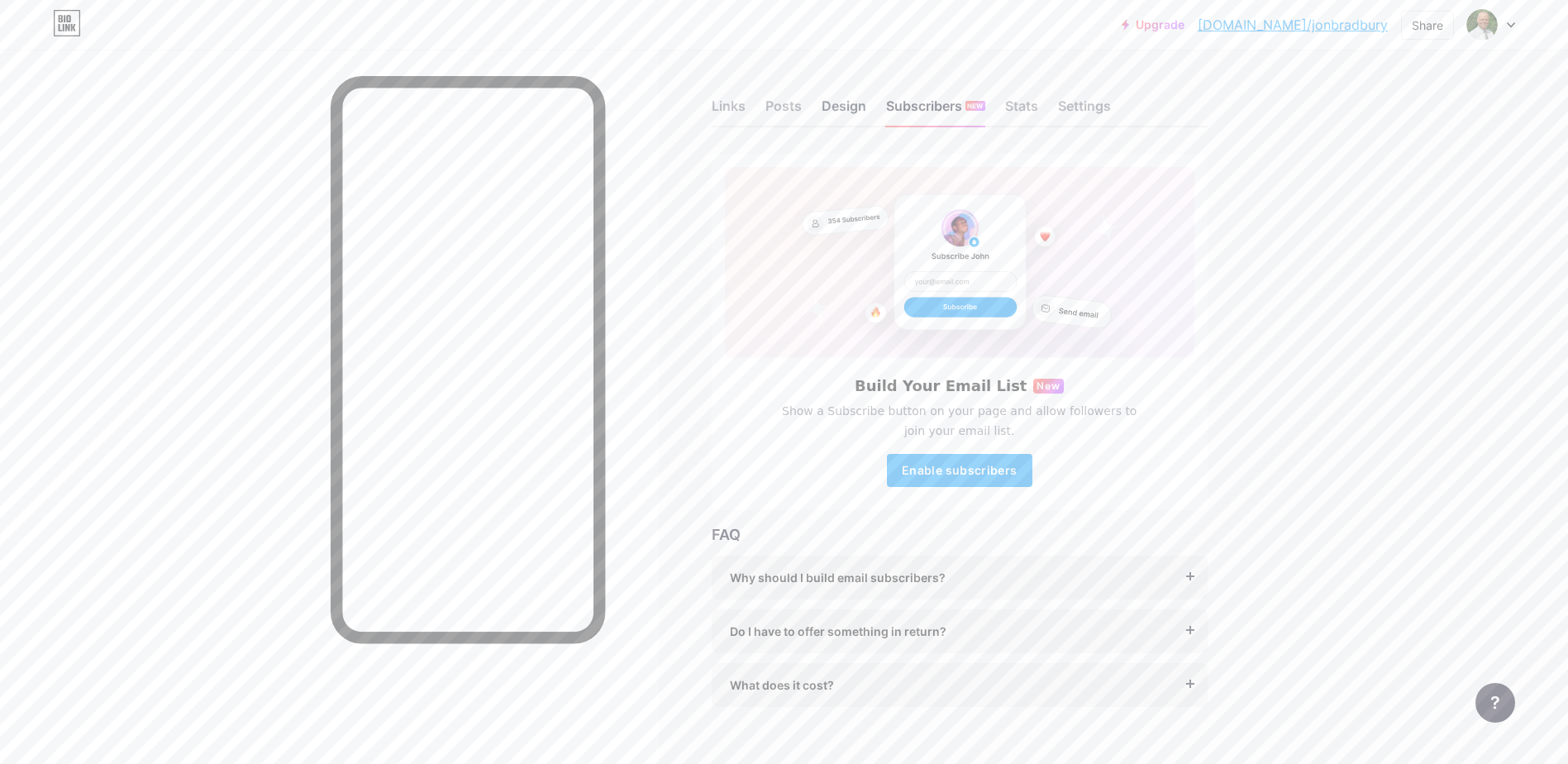
click at [854, 108] on div "Design" at bounding box center [844, 111] width 45 height 30
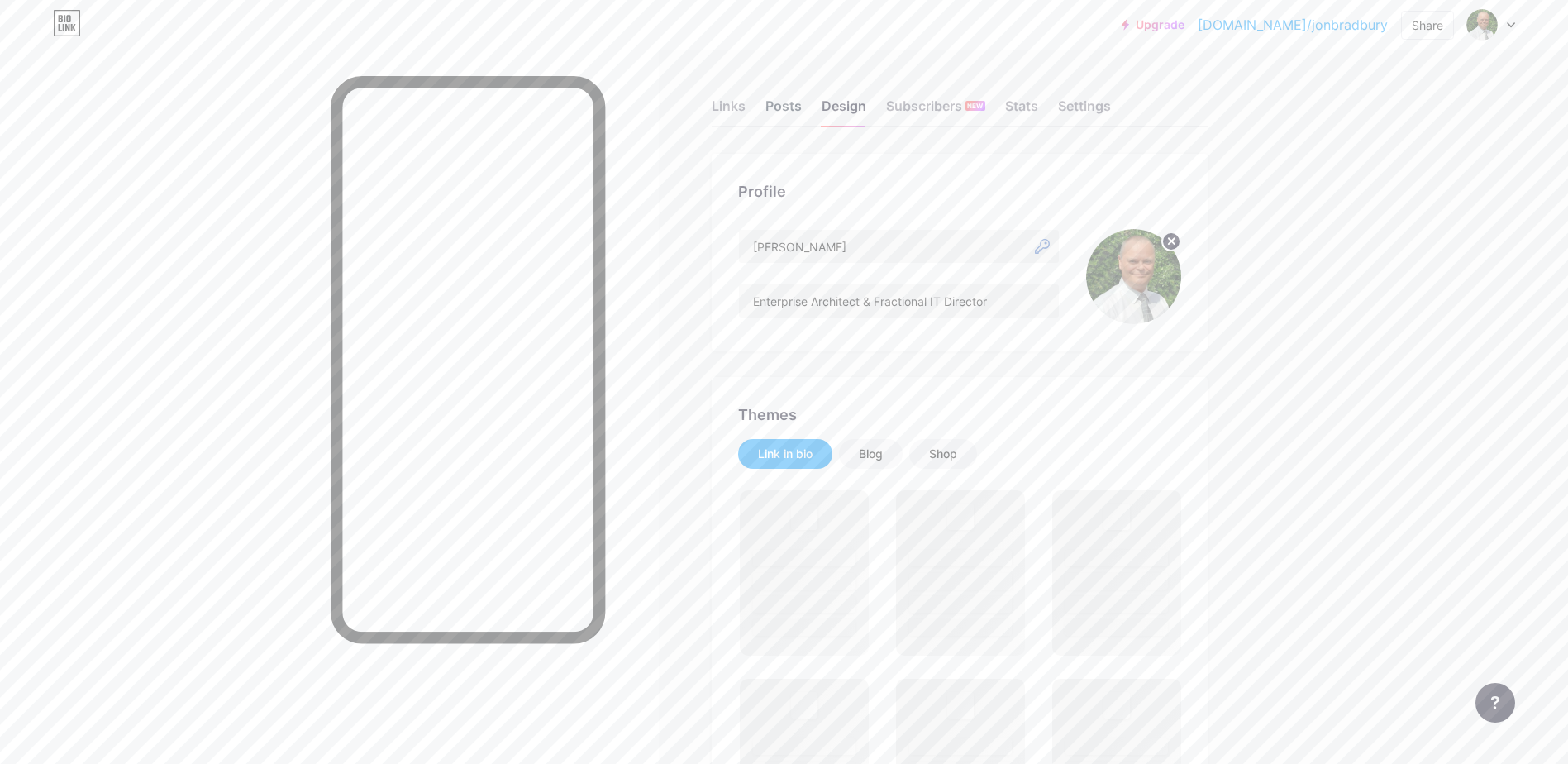
click at [791, 105] on div "Posts" at bounding box center [783, 111] width 36 height 30
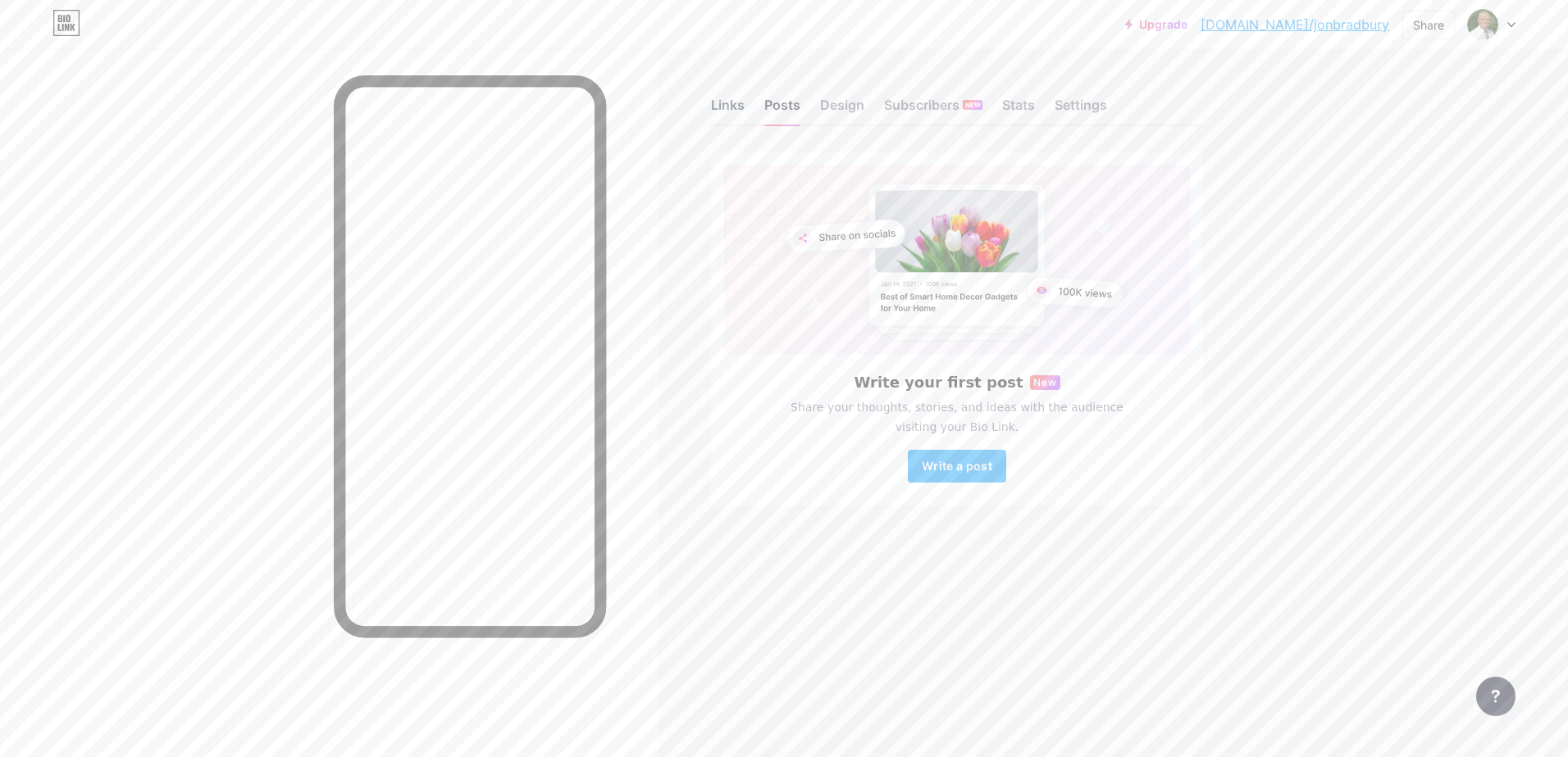
click at [722, 107] on div "Links" at bounding box center [727, 110] width 34 height 30
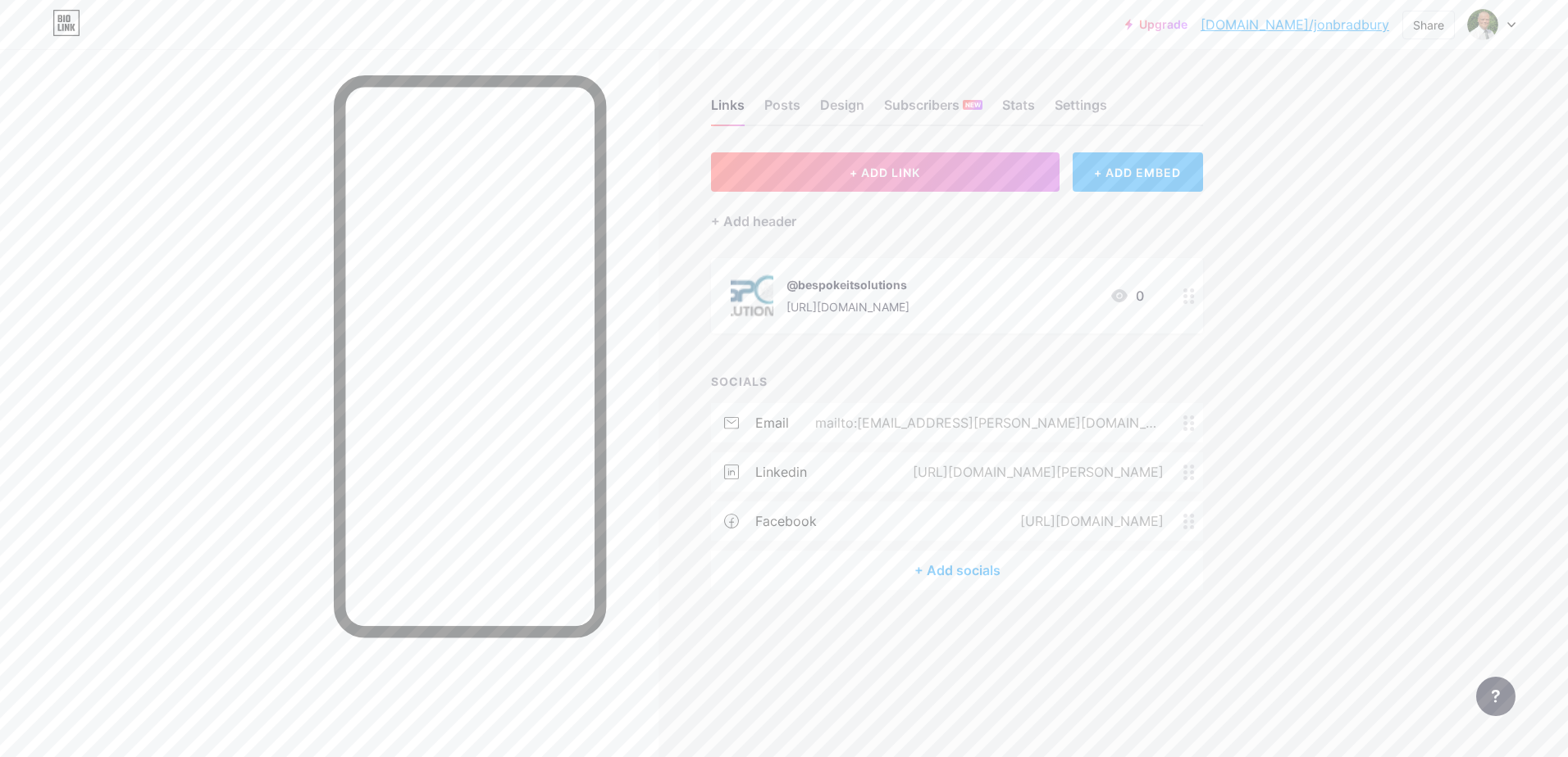
click at [1143, 165] on div "+ ADD EMBED" at bounding box center [1138, 171] width 131 height 39
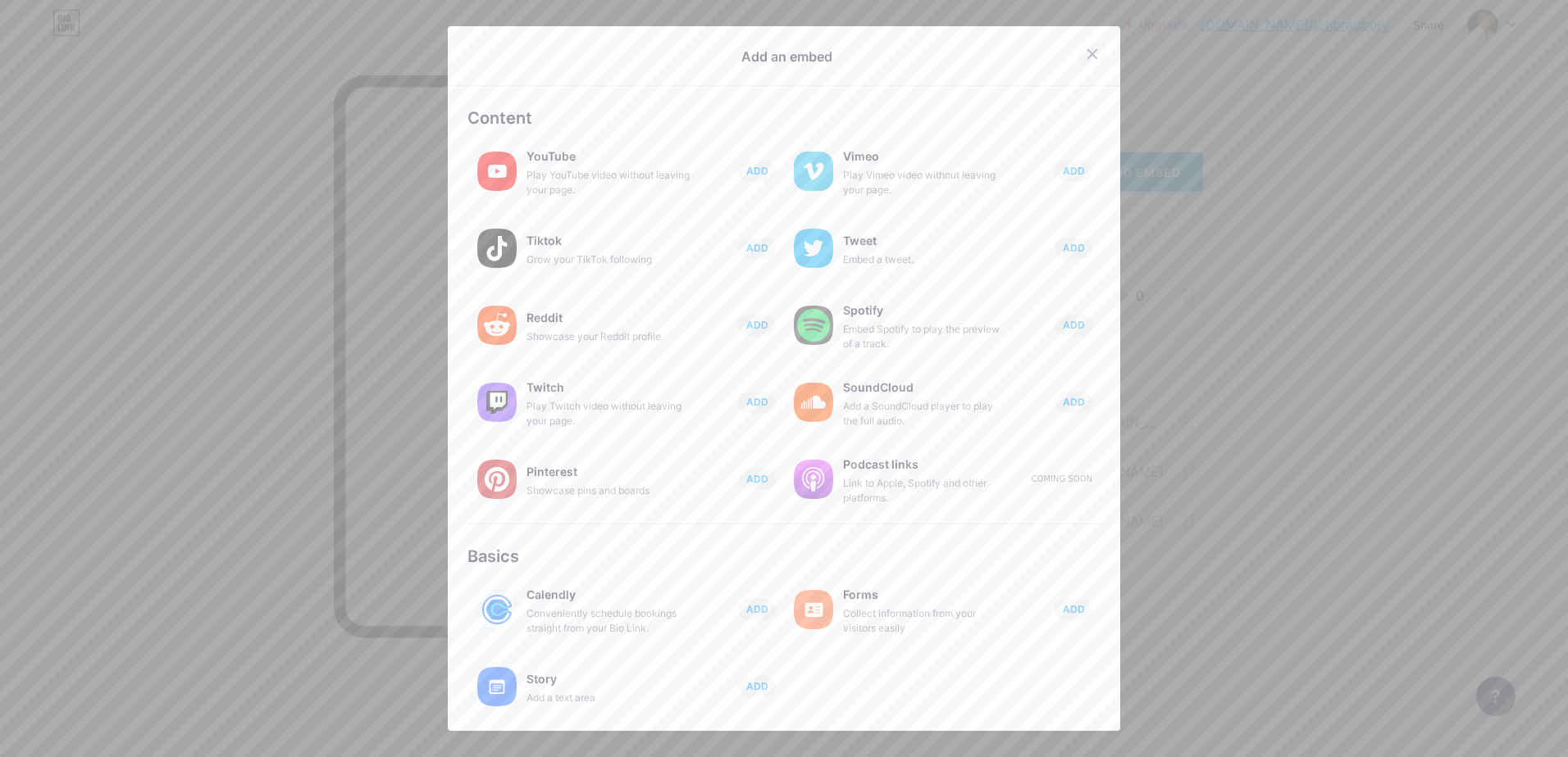
click at [1087, 53] on icon at bounding box center [1092, 54] width 13 height 13
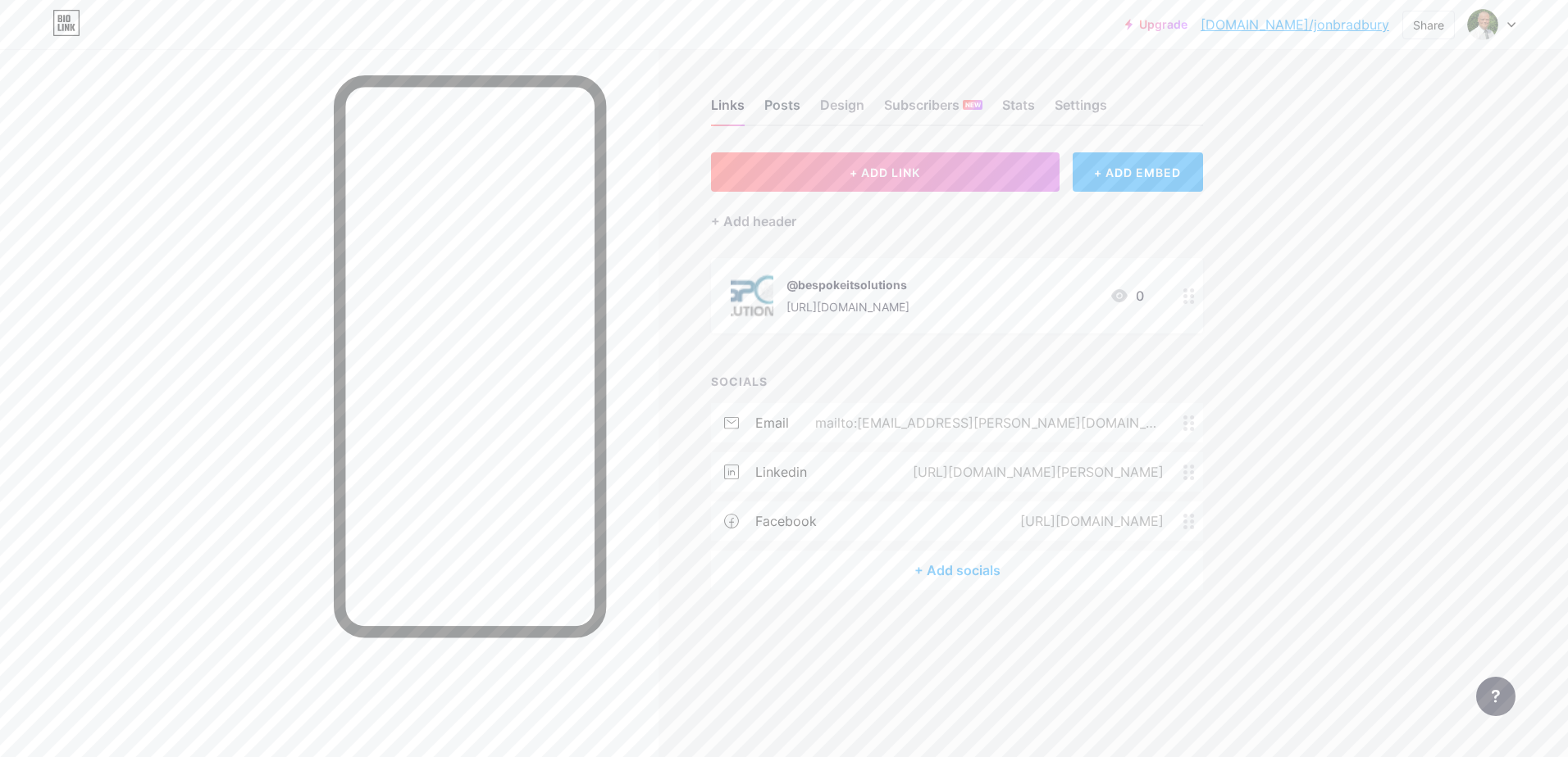
click at [781, 102] on div "Posts" at bounding box center [782, 110] width 36 height 30
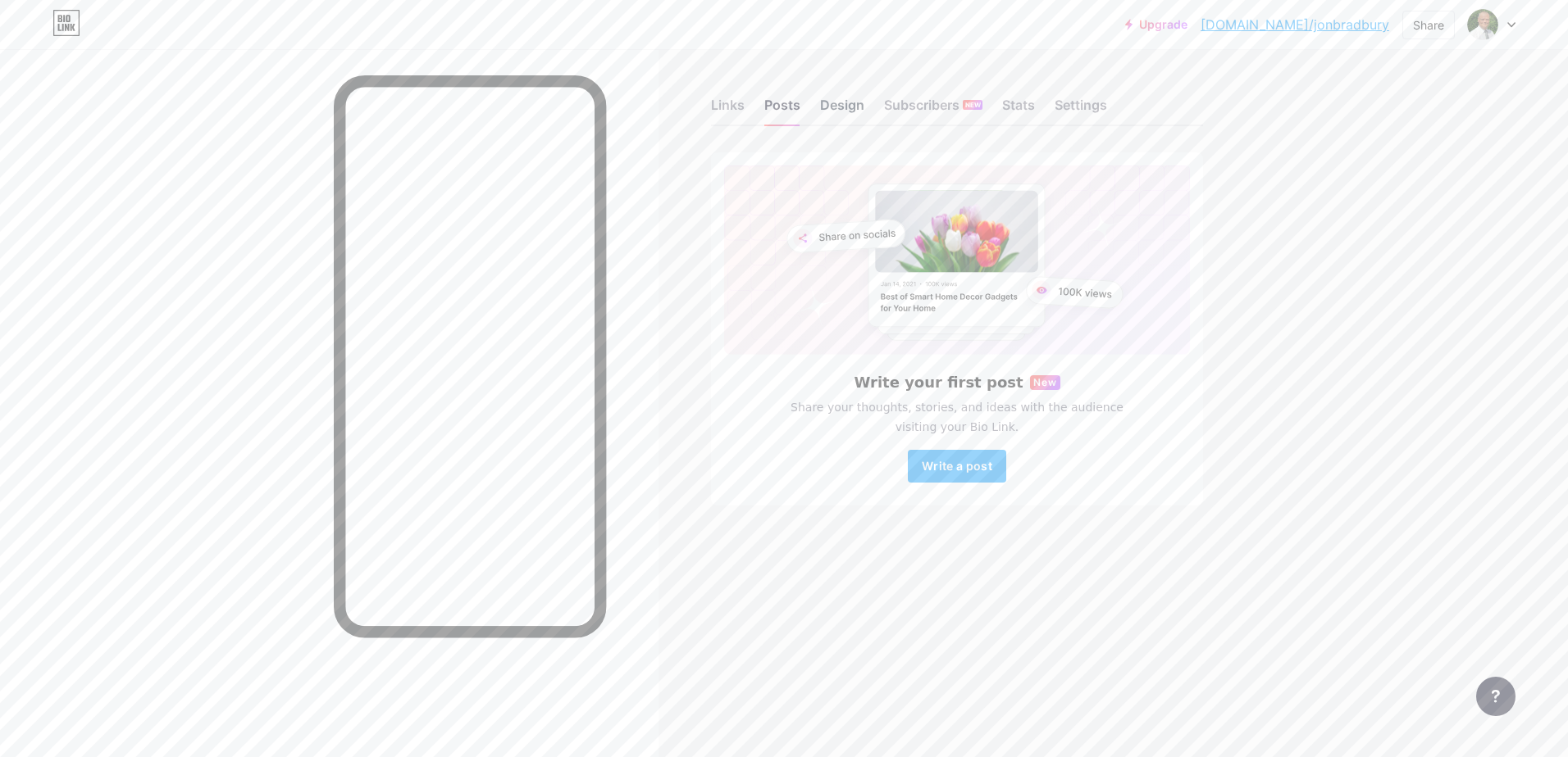
click at [845, 105] on div "Design" at bounding box center [842, 110] width 44 height 30
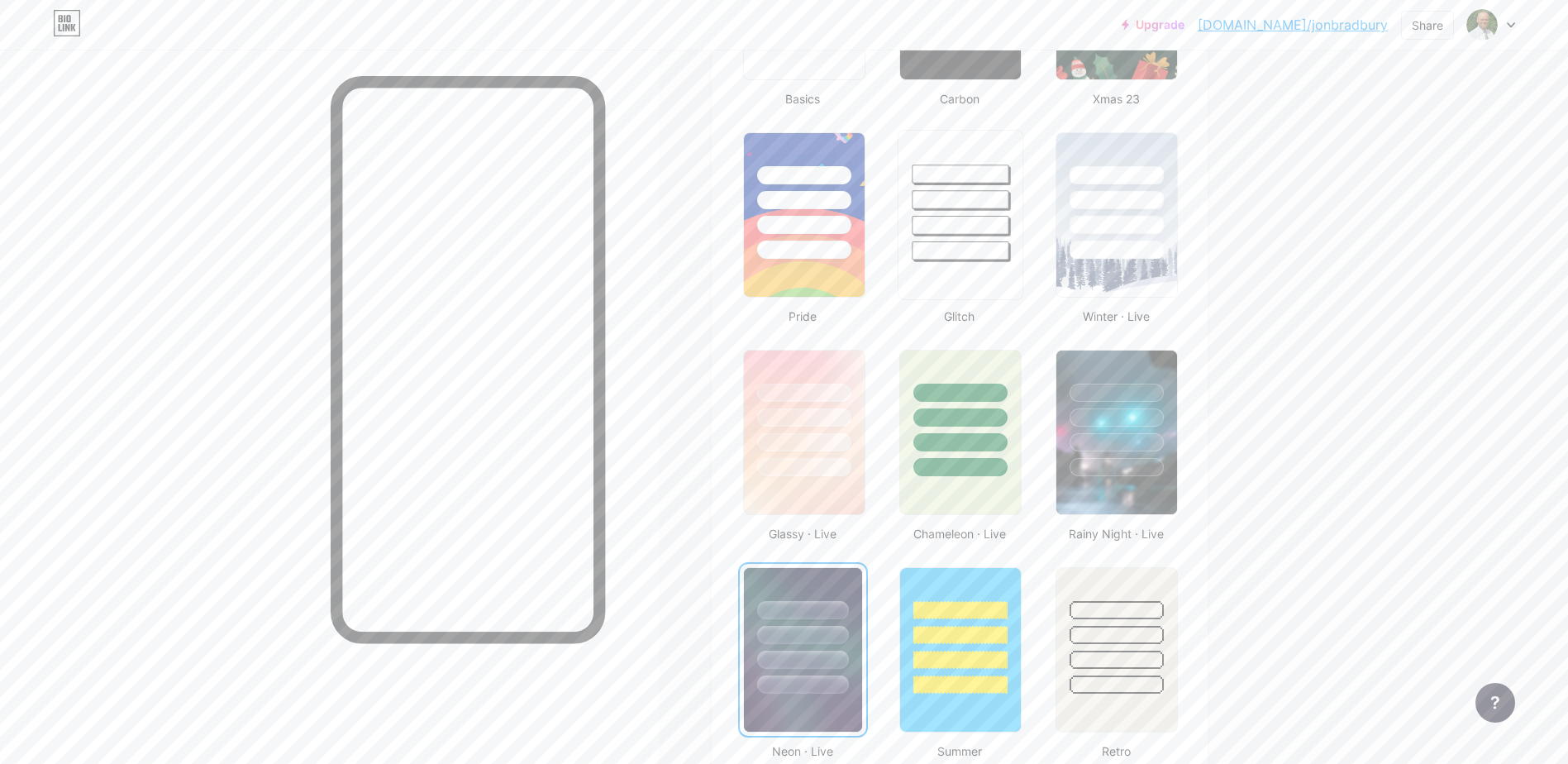
scroll to position [331, 0]
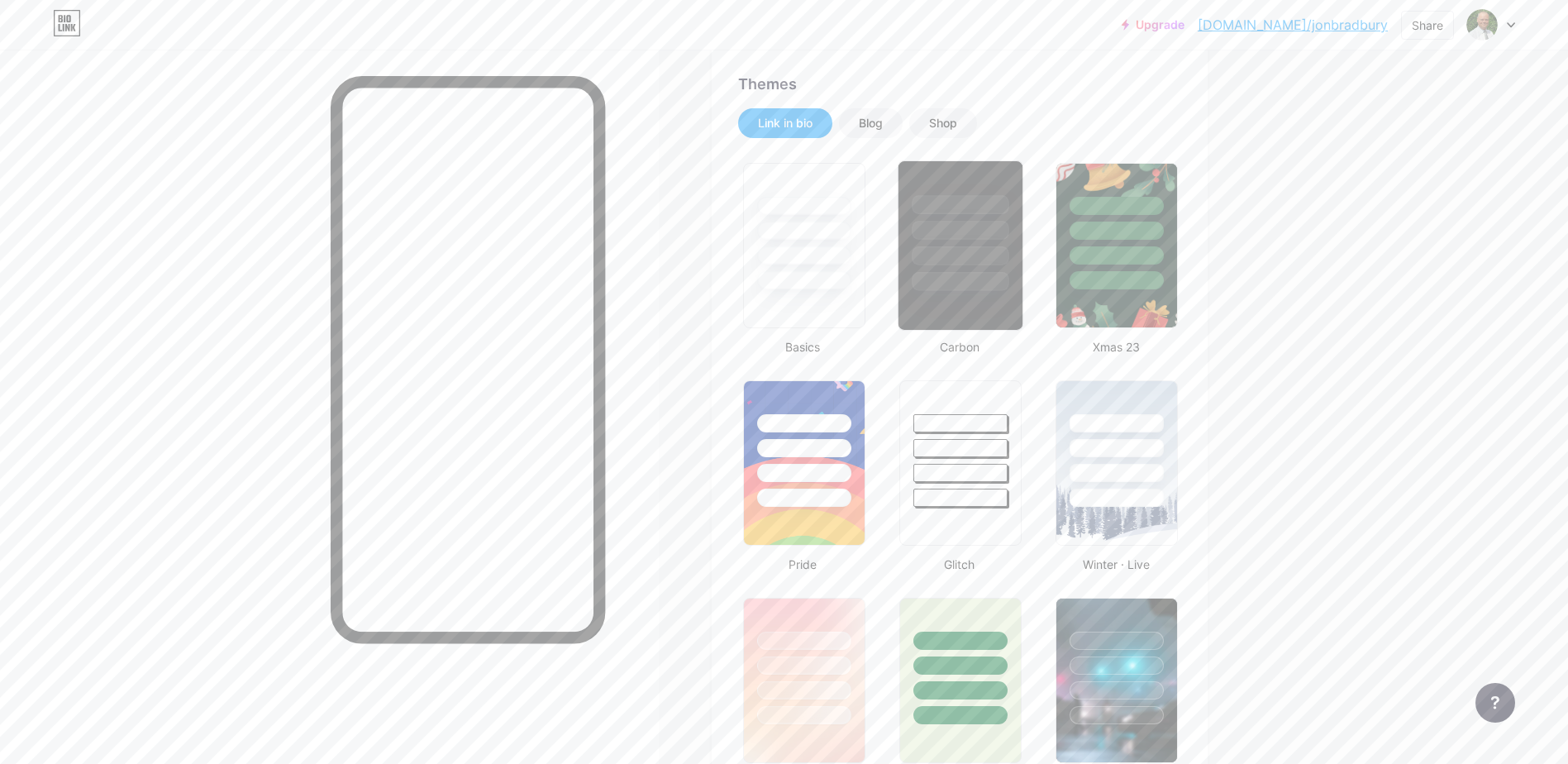
click at [963, 218] on div at bounding box center [960, 227] width 124 height 130
click at [1137, 252] on div at bounding box center [1118, 256] width 97 height 19
click at [969, 250] on div at bounding box center [960, 256] width 97 height 19
click at [961, 253] on div at bounding box center [960, 256] width 92 height 18
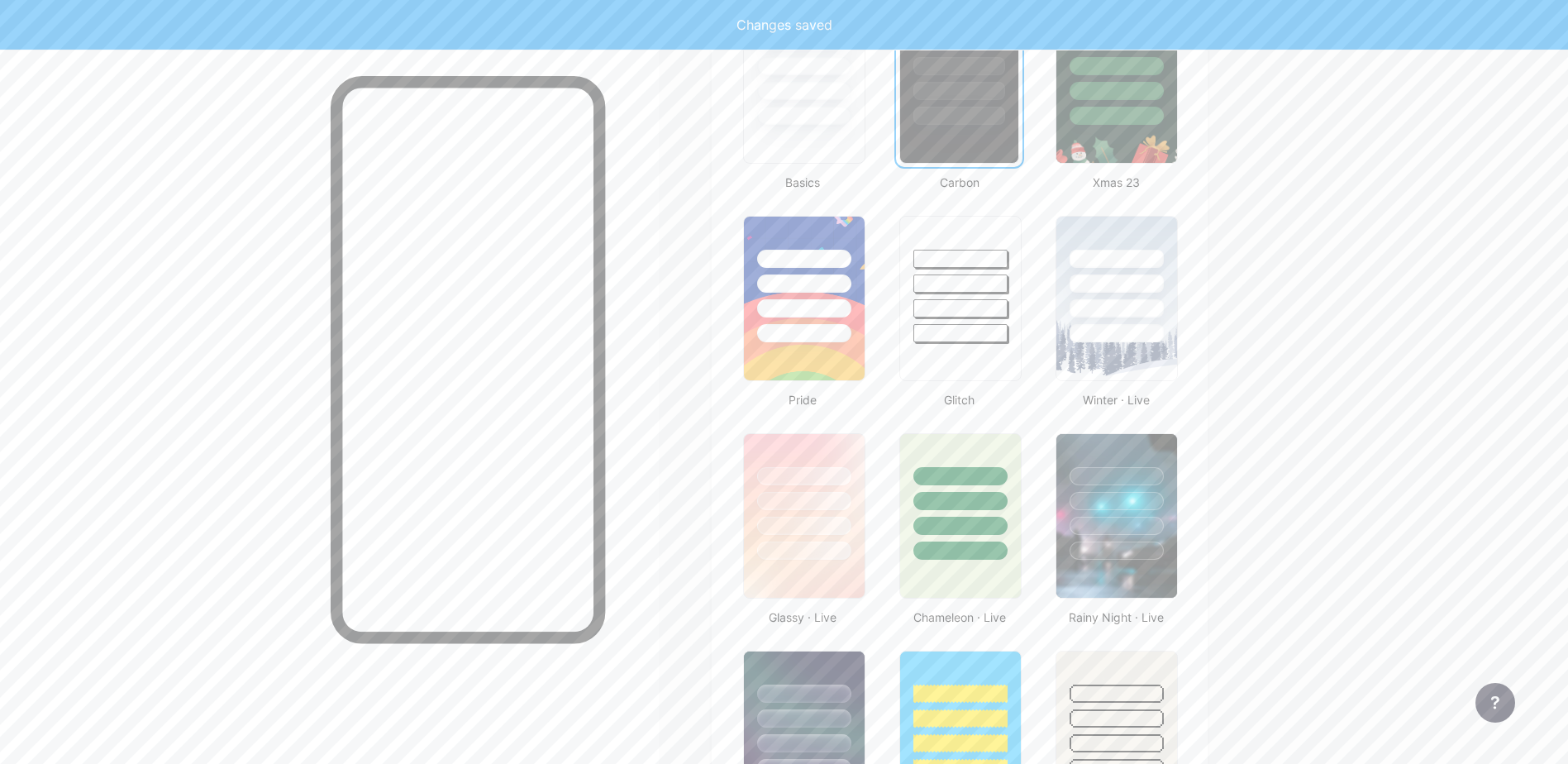
scroll to position [496, 0]
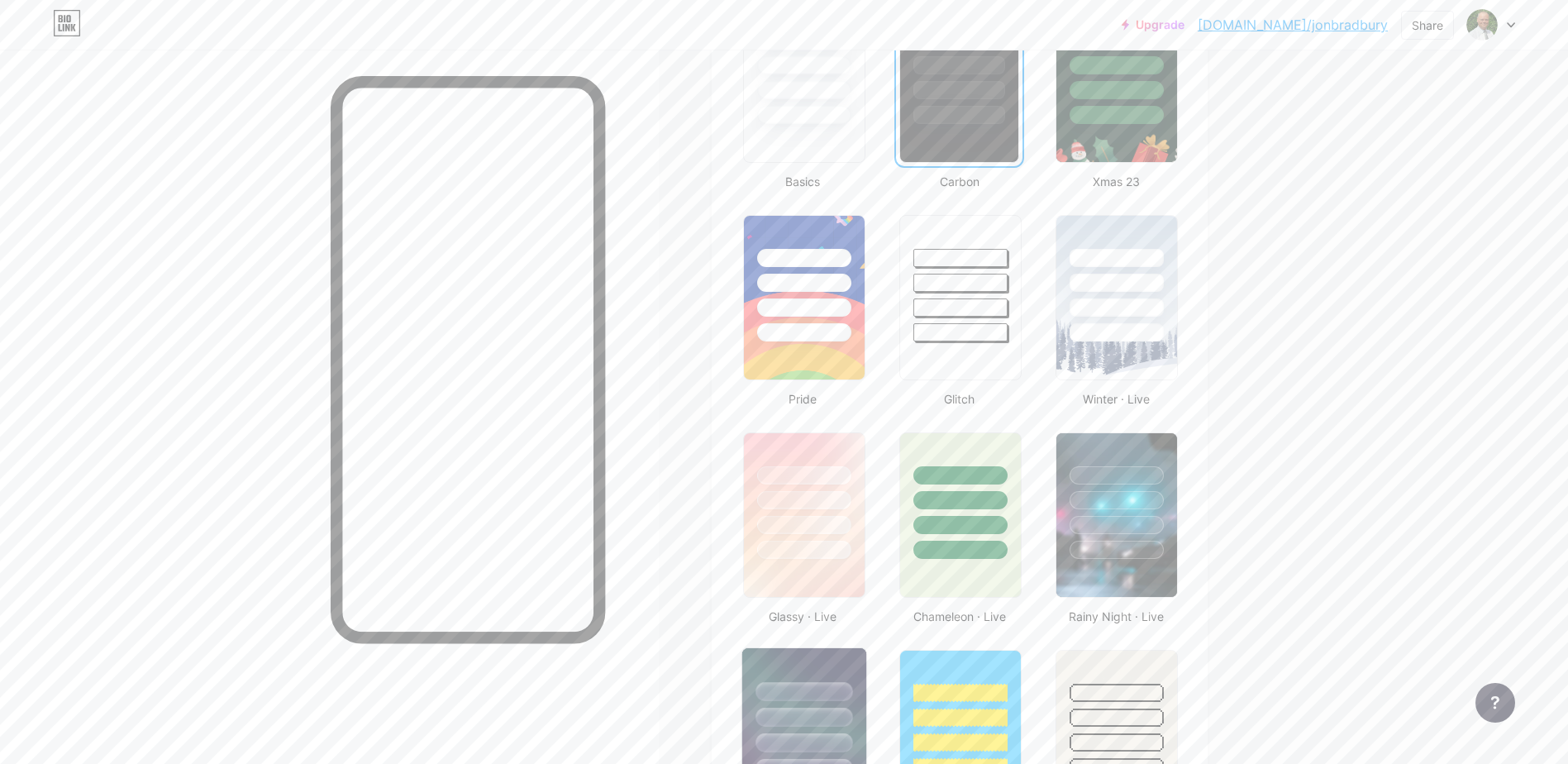
click at [831, 674] on div at bounding box center [804, 713] width 124 height 130
click at [823, 699] on div at bounding box center [803, 693] width 92 height 18
click at [1166, 532] on div at bounding box center [1118, 526] width 97 height 19
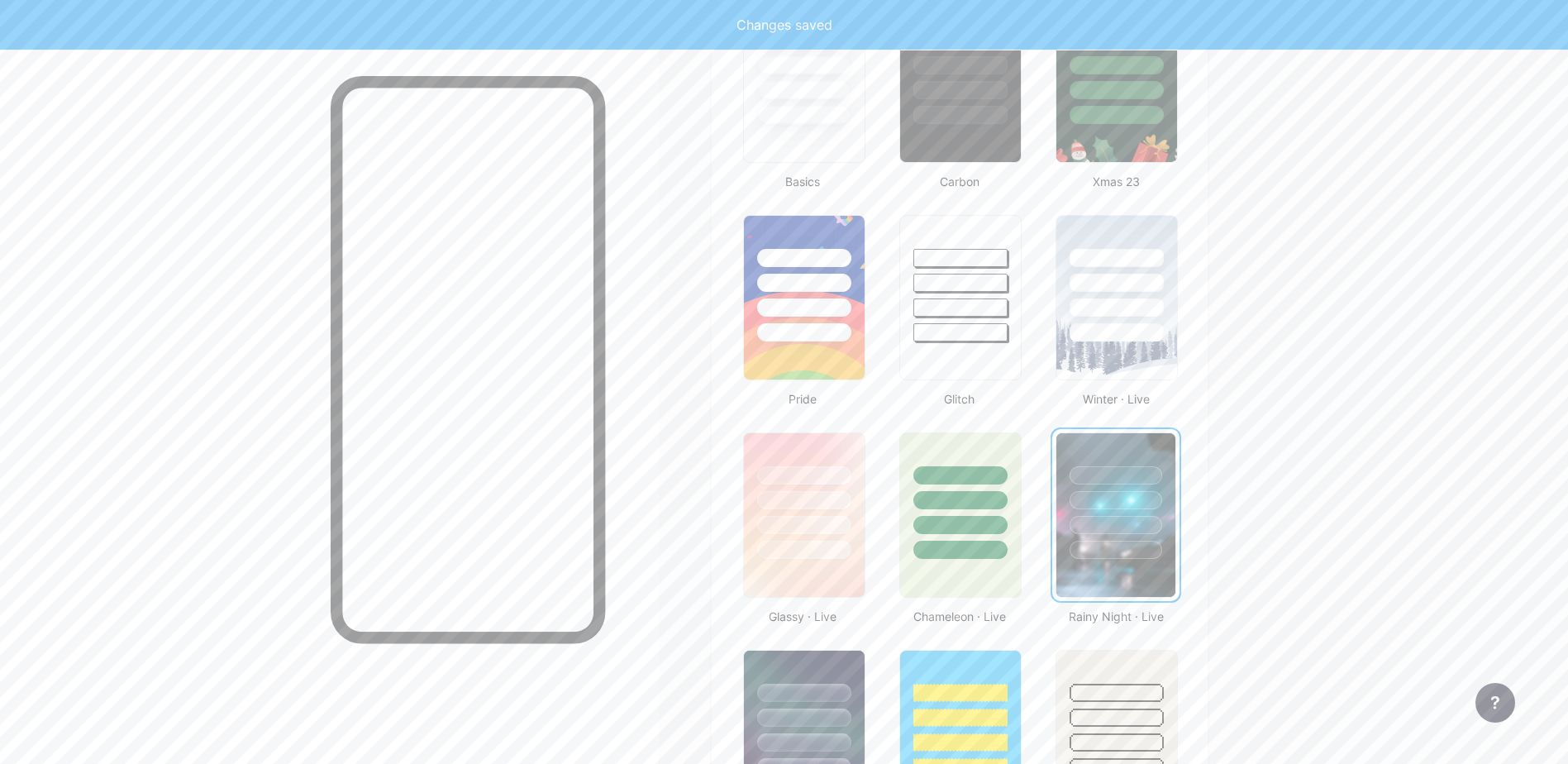
click at [1132, 532] on div at bounding box center [1116, 525] width 92 height 18
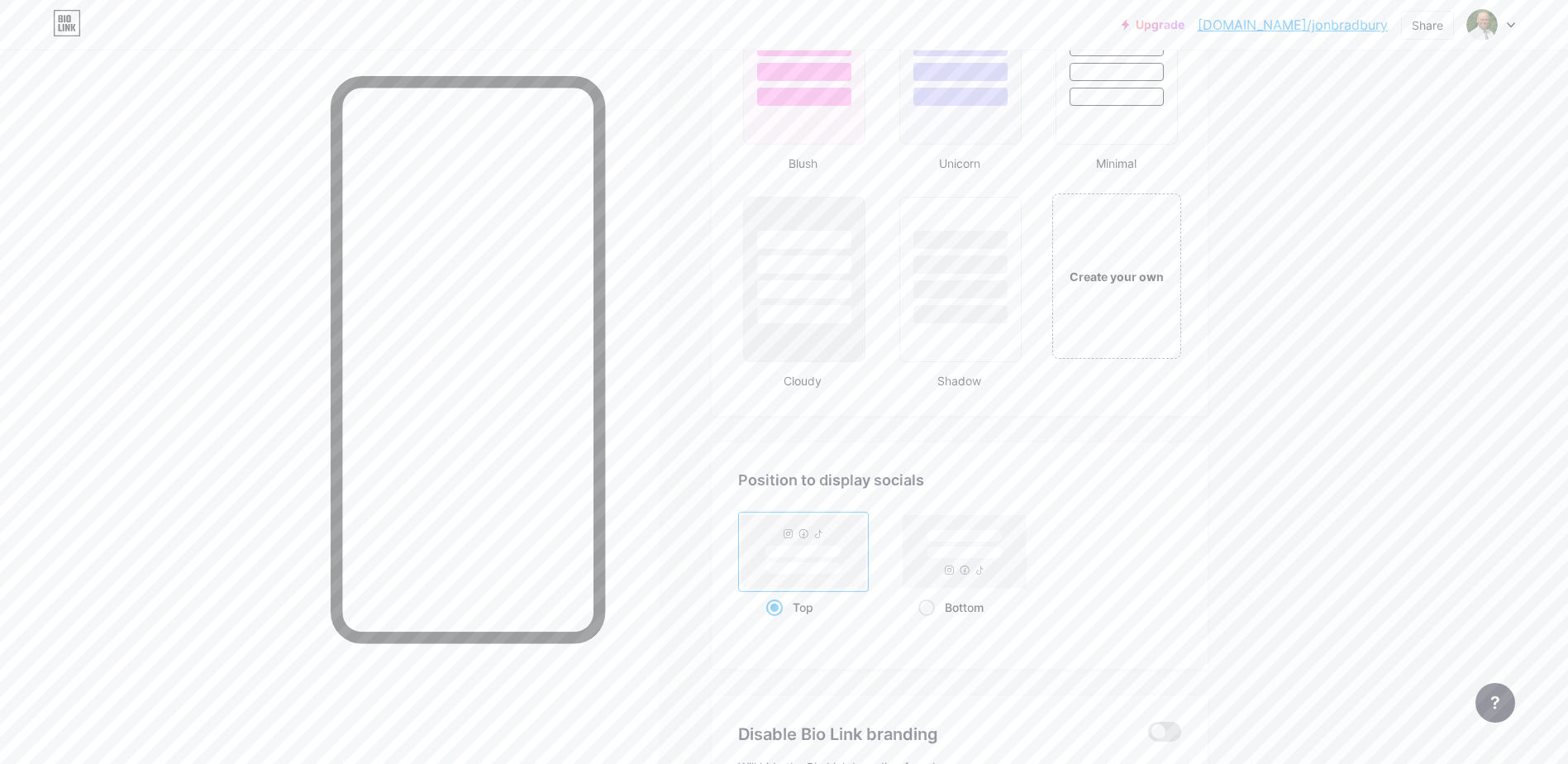
scroll to position [1571, 0]
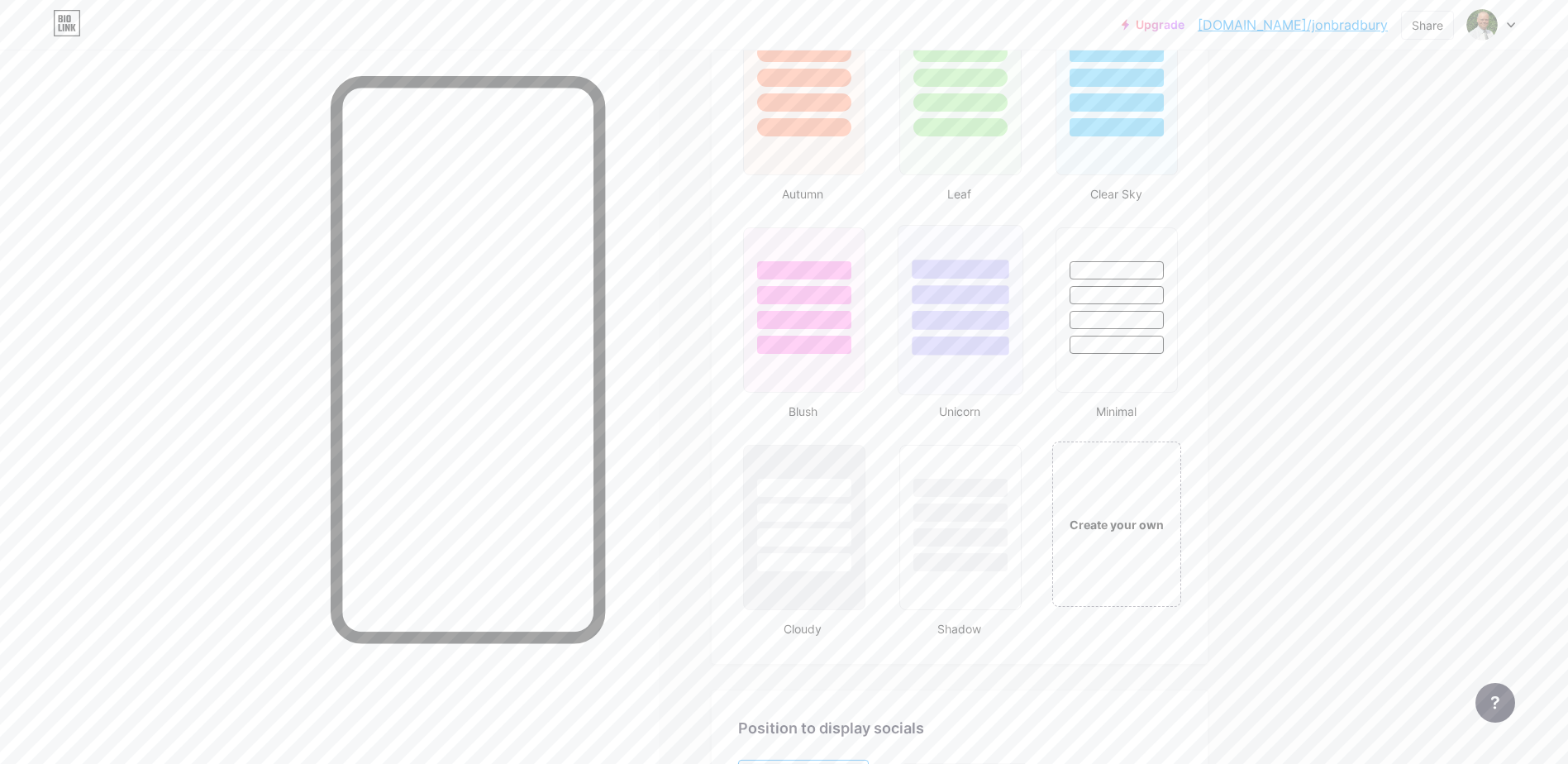
click at [966, 314] on div at bounding box center [960, 321] width 97 height 19
click at [966, 314] on div at bounding box center [960, 320] width 92 height 18
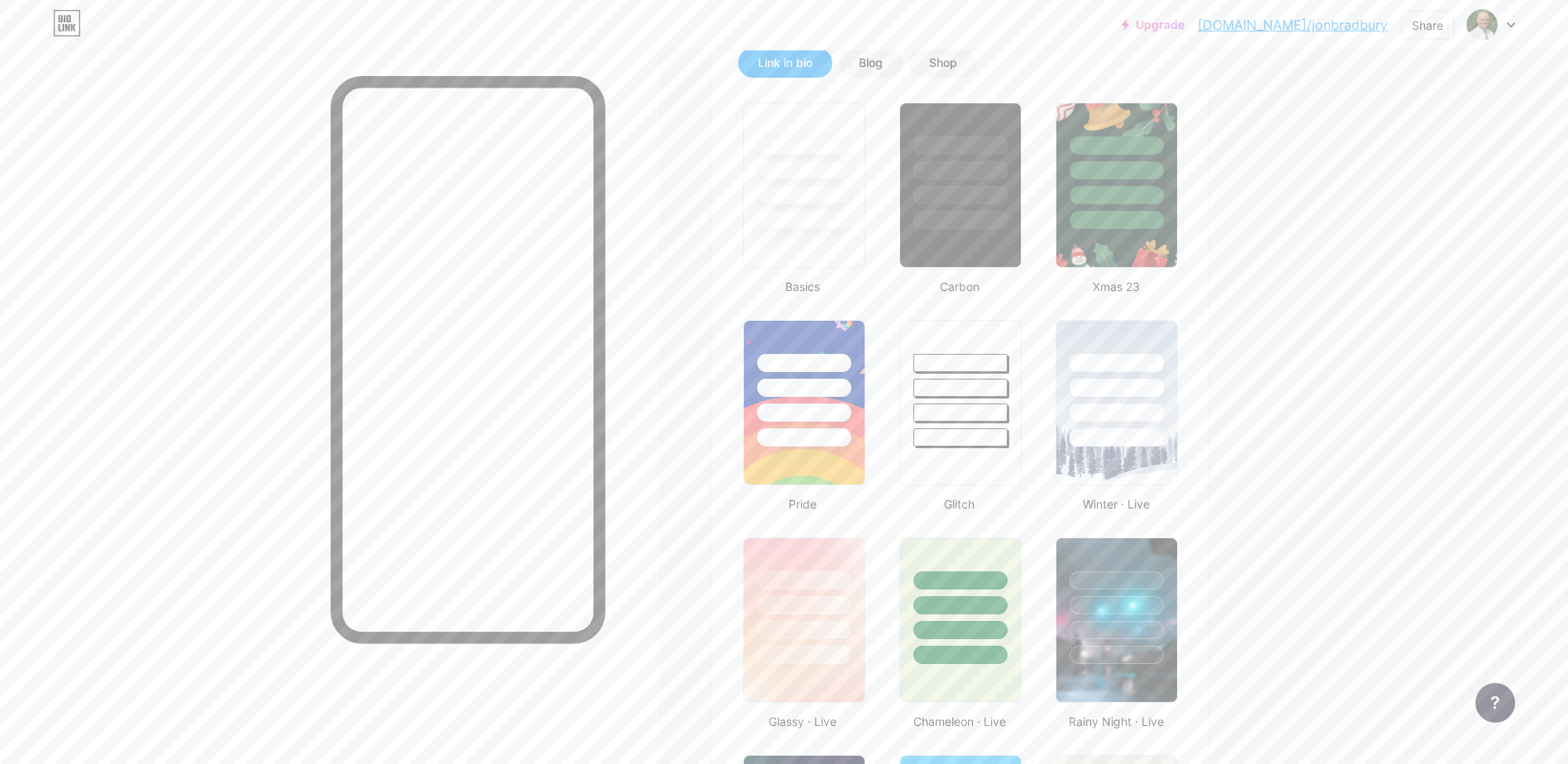
scroll to position [0, 0]
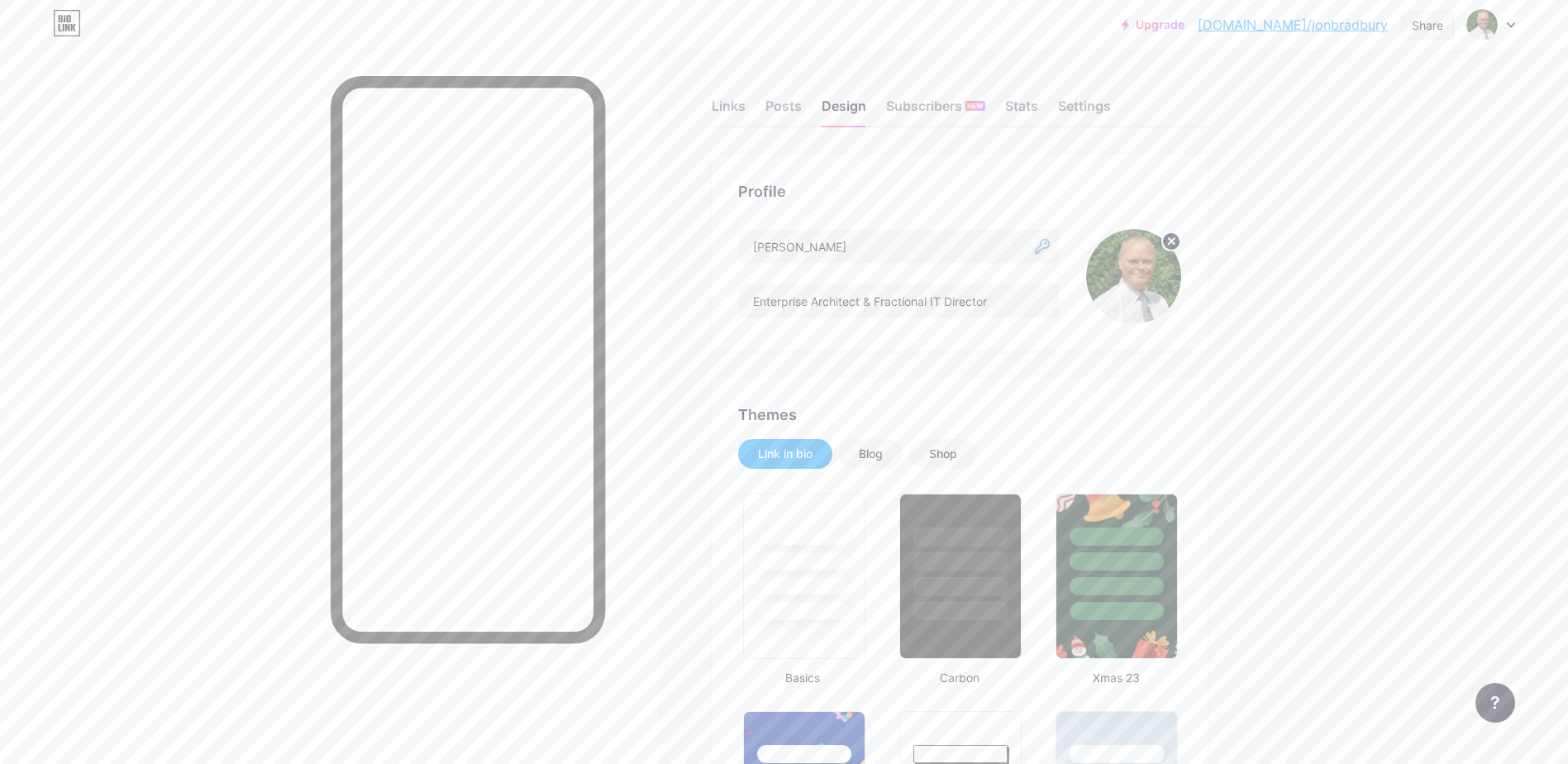
click at [1429, 25] on div "Share" at bounding box center [1428, 25] width 32 height 18
click at [1327, 120] on div "Get my QR code" at bounding box center [1312, 125] width 104 height 20
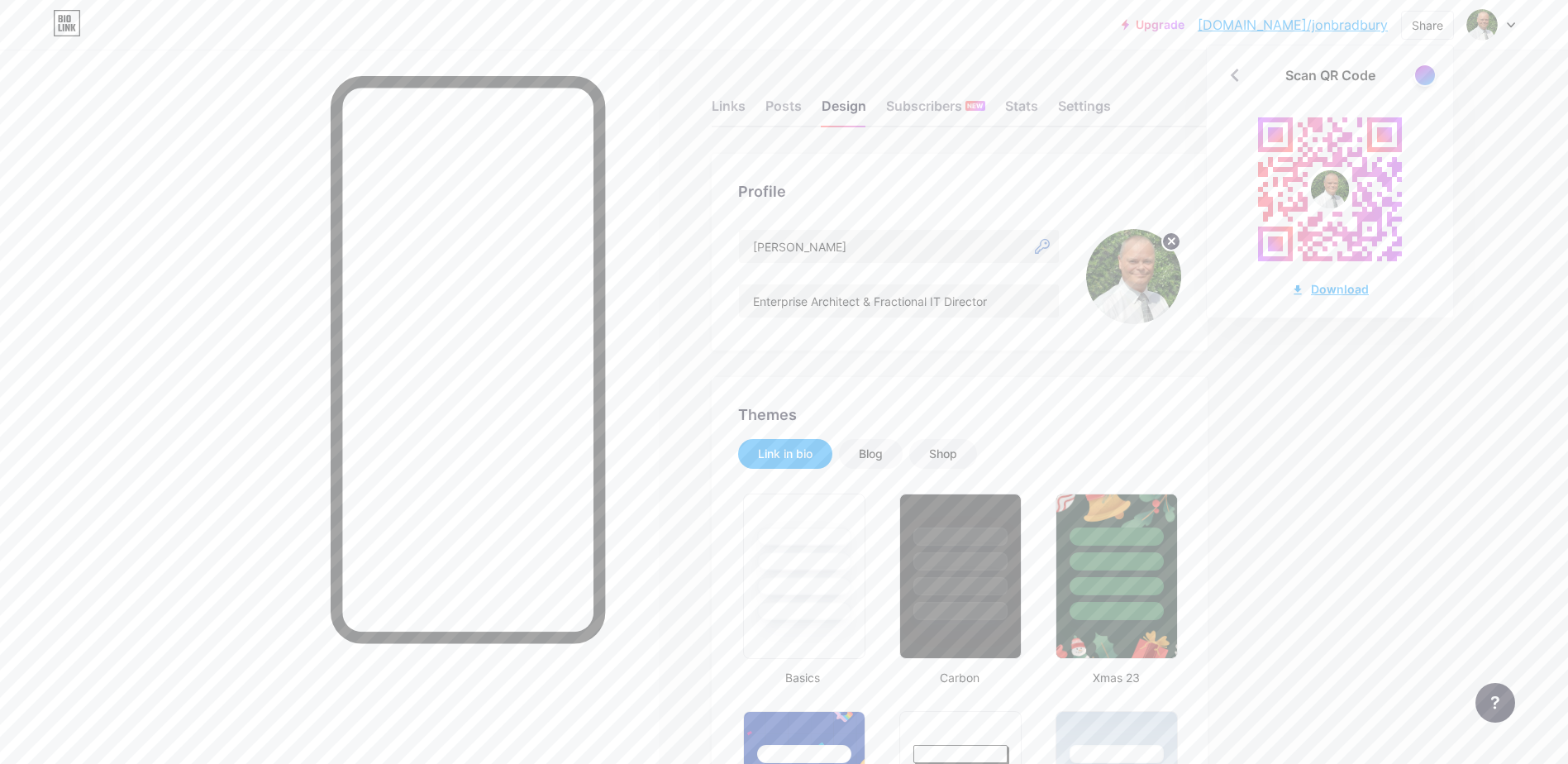
click at [1334, 289] on div "Download" at bounding box center [1330, 289] width 78 height 18
drag, startPoint x: 1370, startPoint y: 566, endPoint x: 1357, endPoint y: 552, distance: 19.1
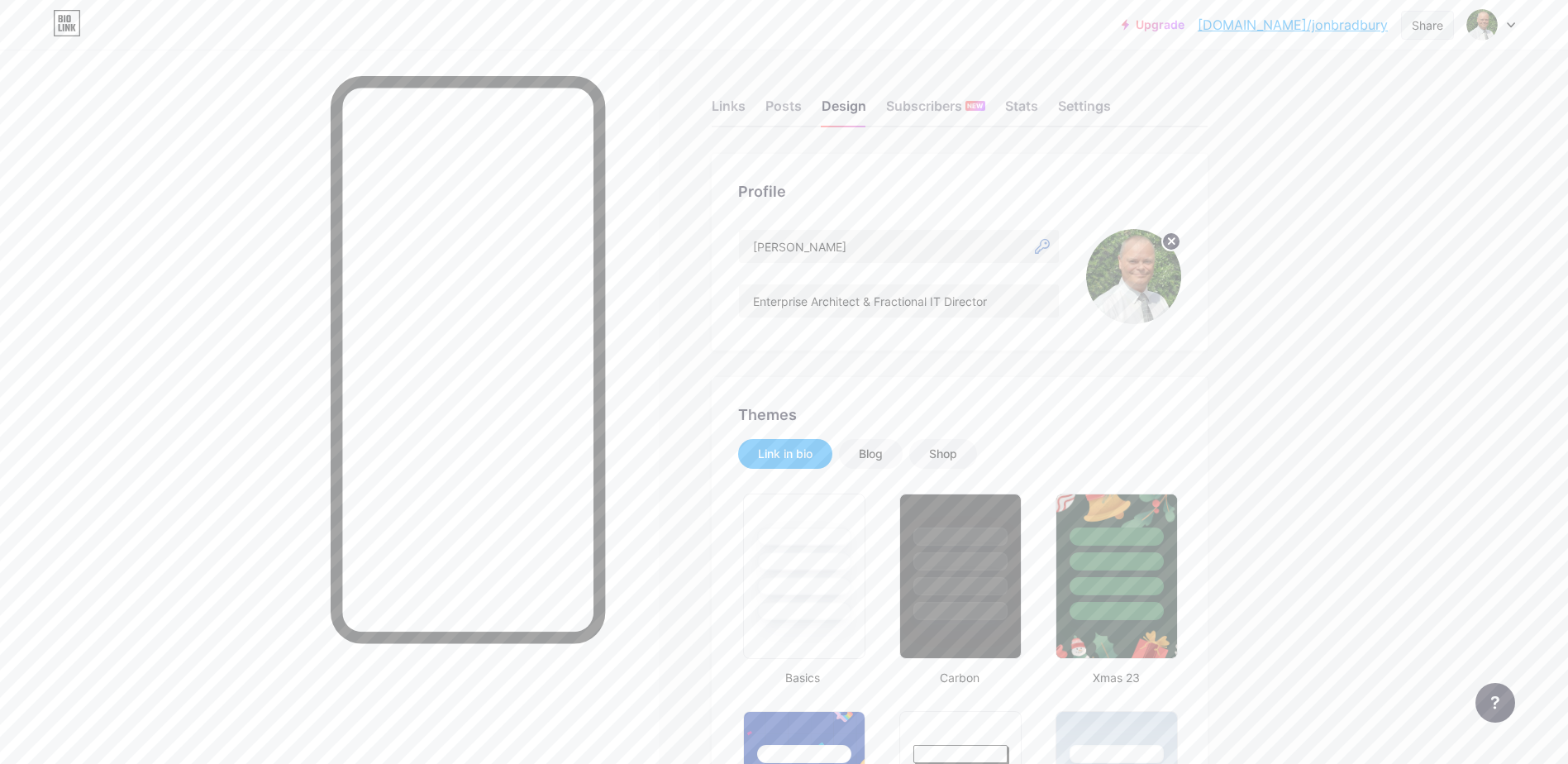
click at [1437, 22] on div "Share" at bounding box center [1428, 25] width 32 height 18
click at [1349, 119] on div "Get my QR code" at bounding box center [1312, 125] width 104 height 20
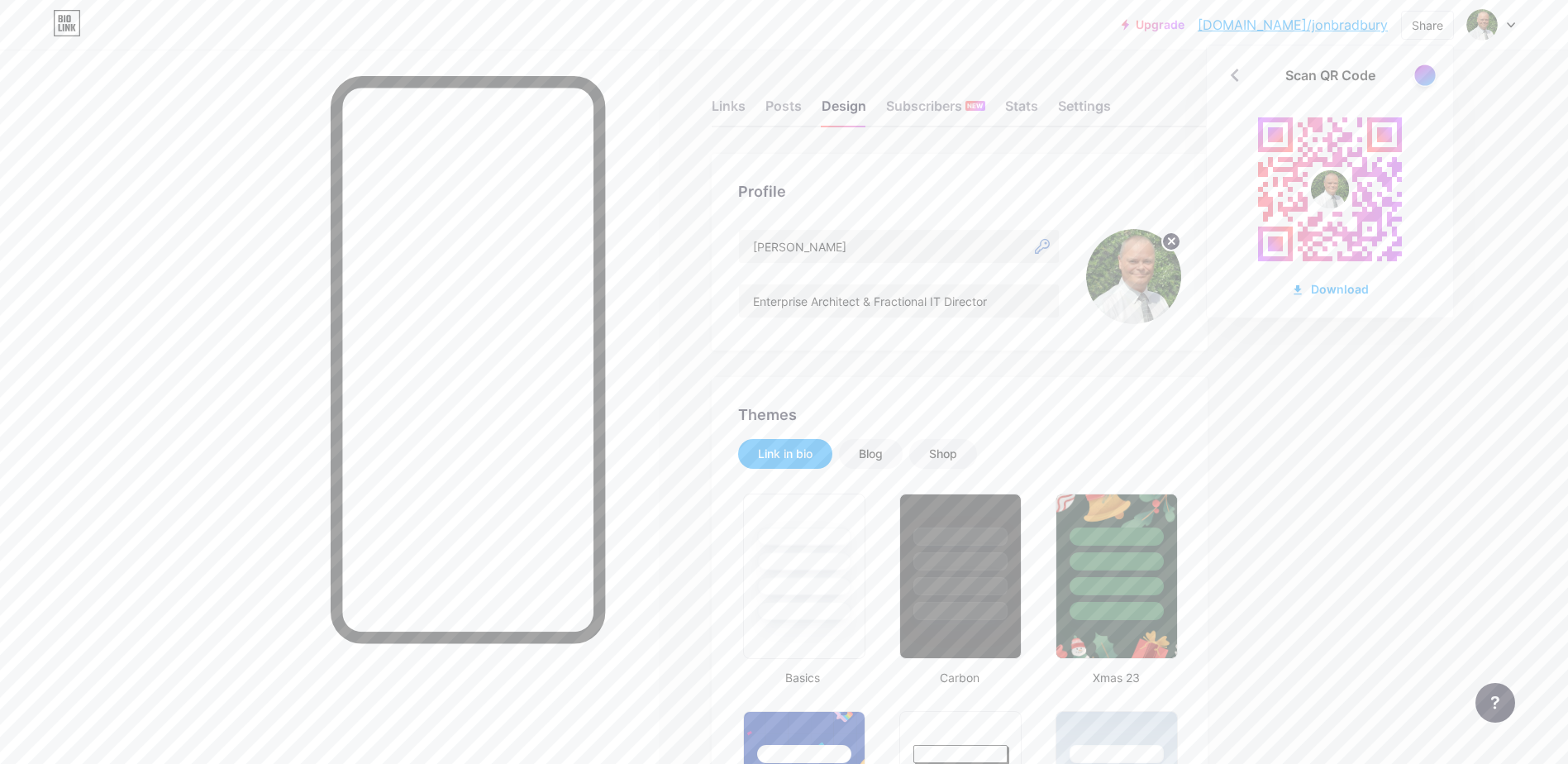
click at [1424, 80] on div at bounding box center [1425, 75] width 21 height 21
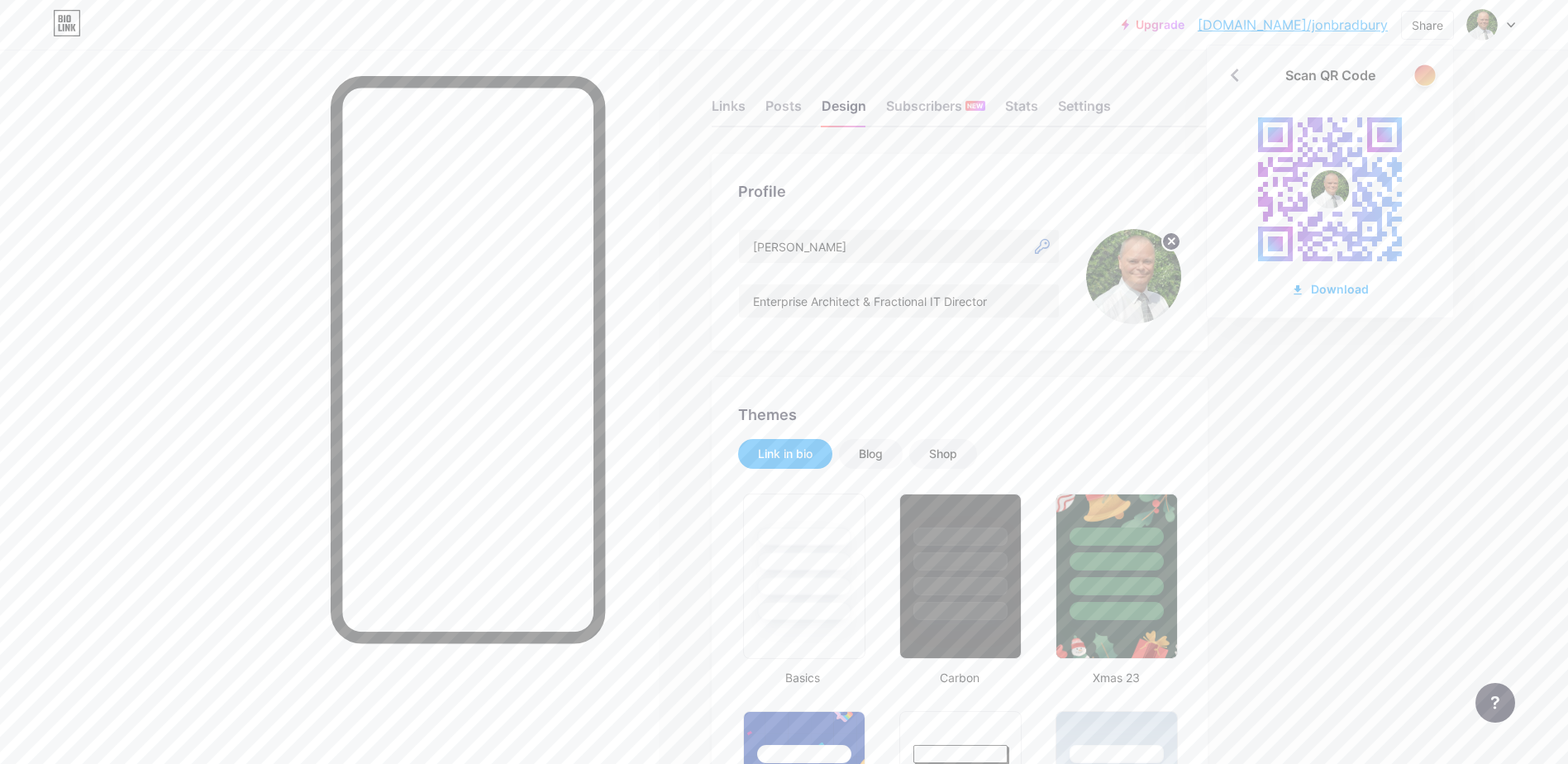
click at [1426, 71] on div at bounding box center [1425, 75] width 21 height 21
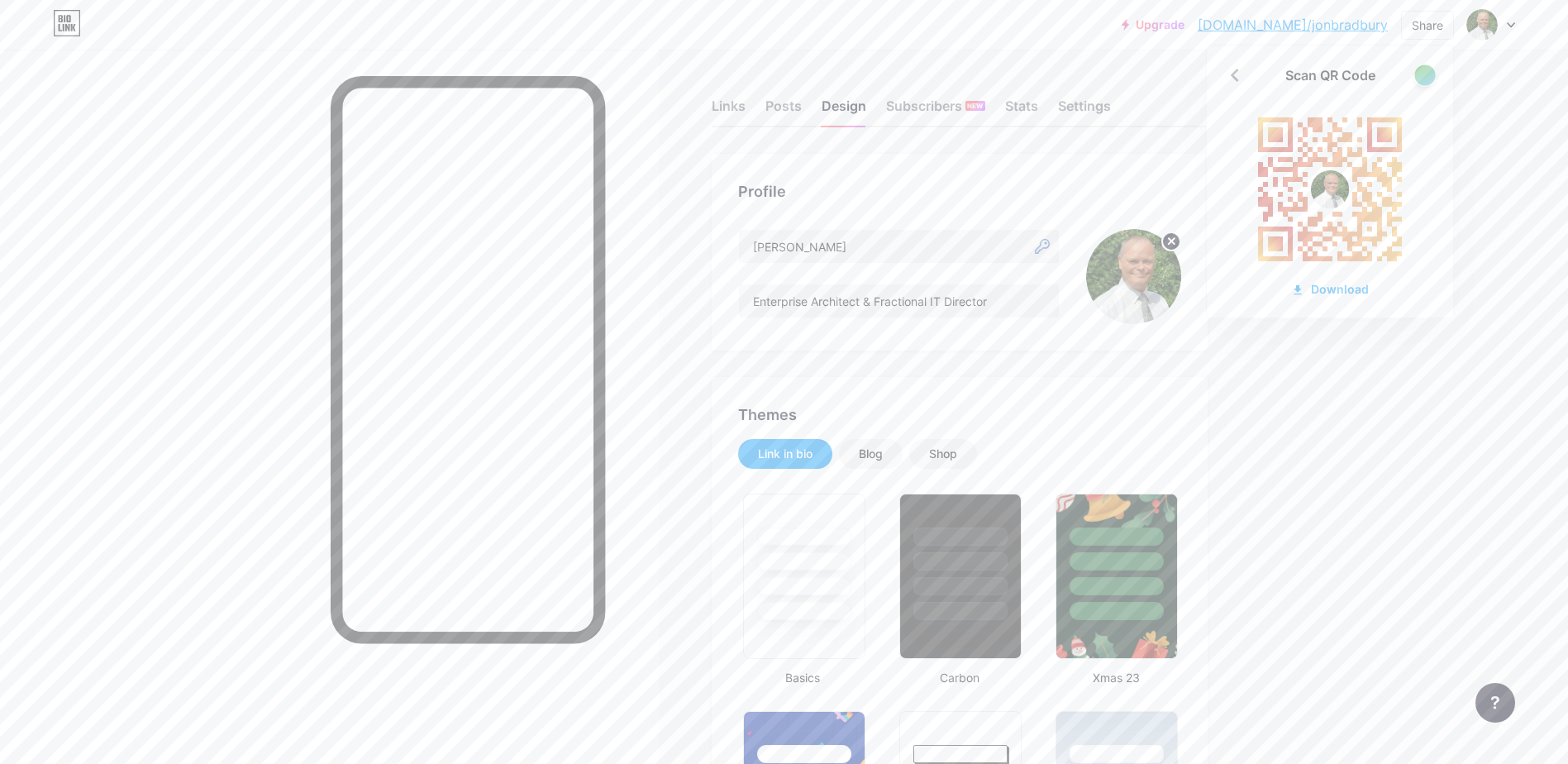
click at [1426, 71] on div at bounding box center [1425, 75] width 21 height 21
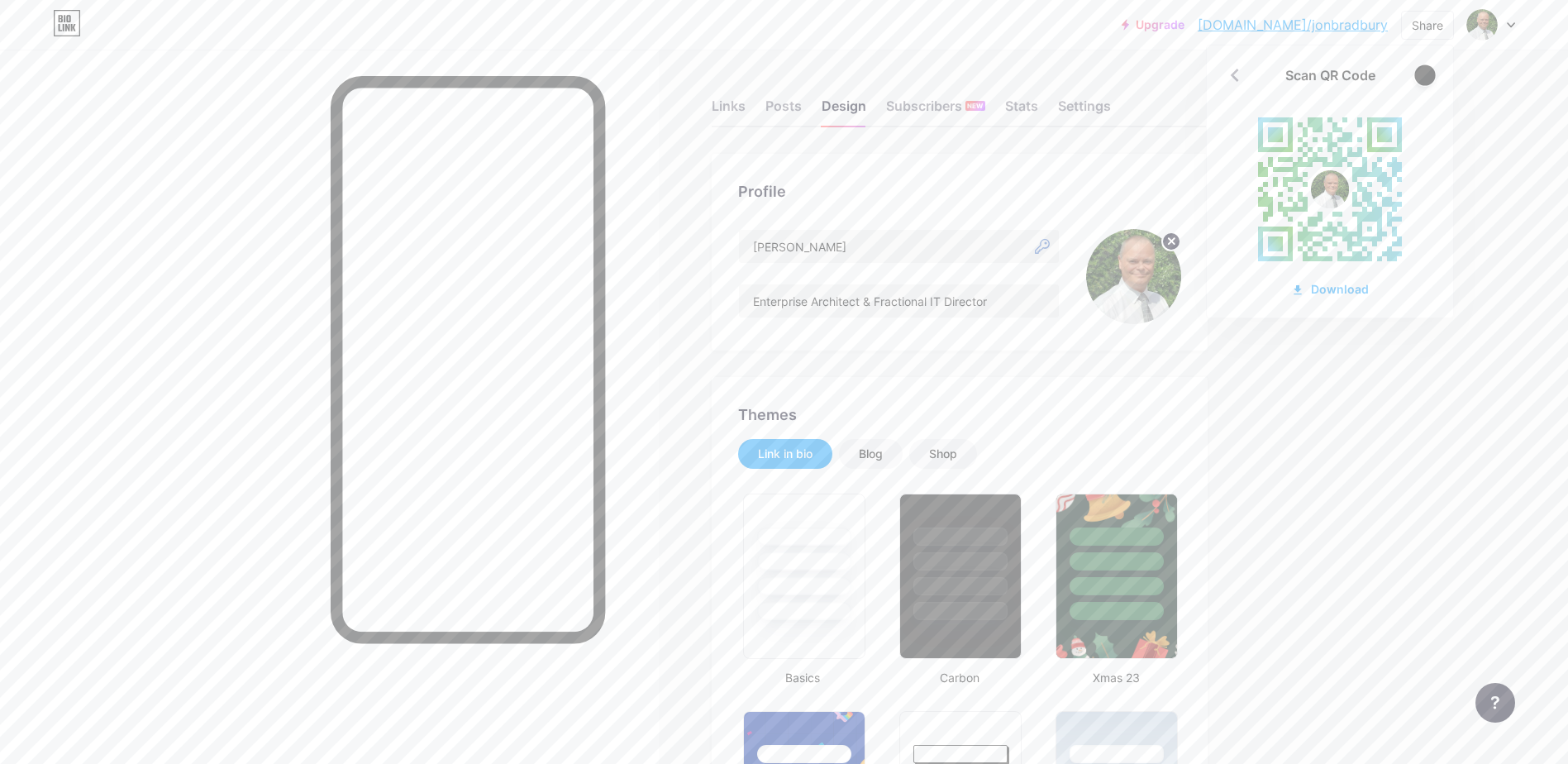
click at [1426, 71] on div at bounding box center [1425, 75] width 21 height 21
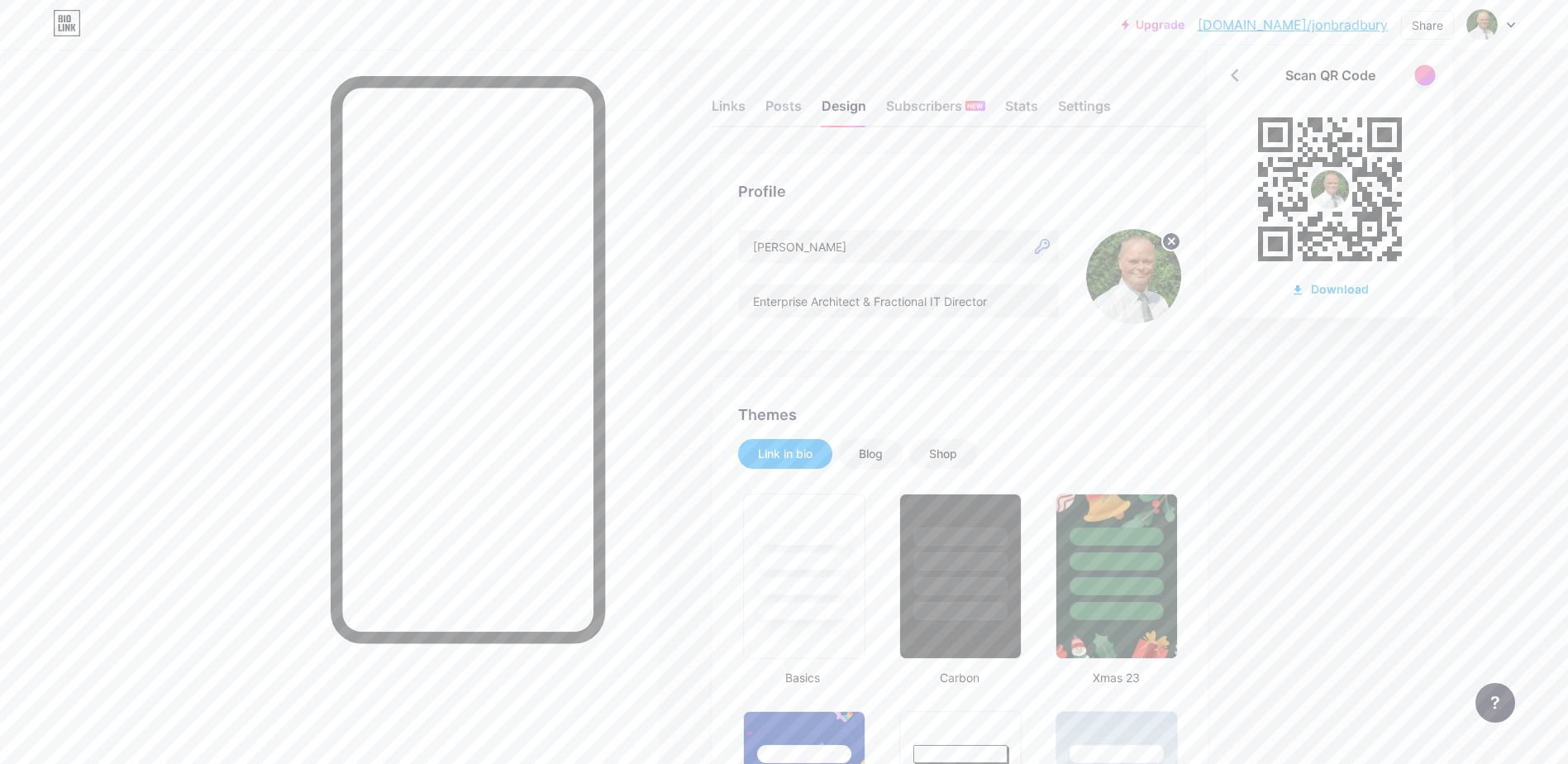
click at [1426, 71] on div at bounding box center [1425, 75] width 21 height 21
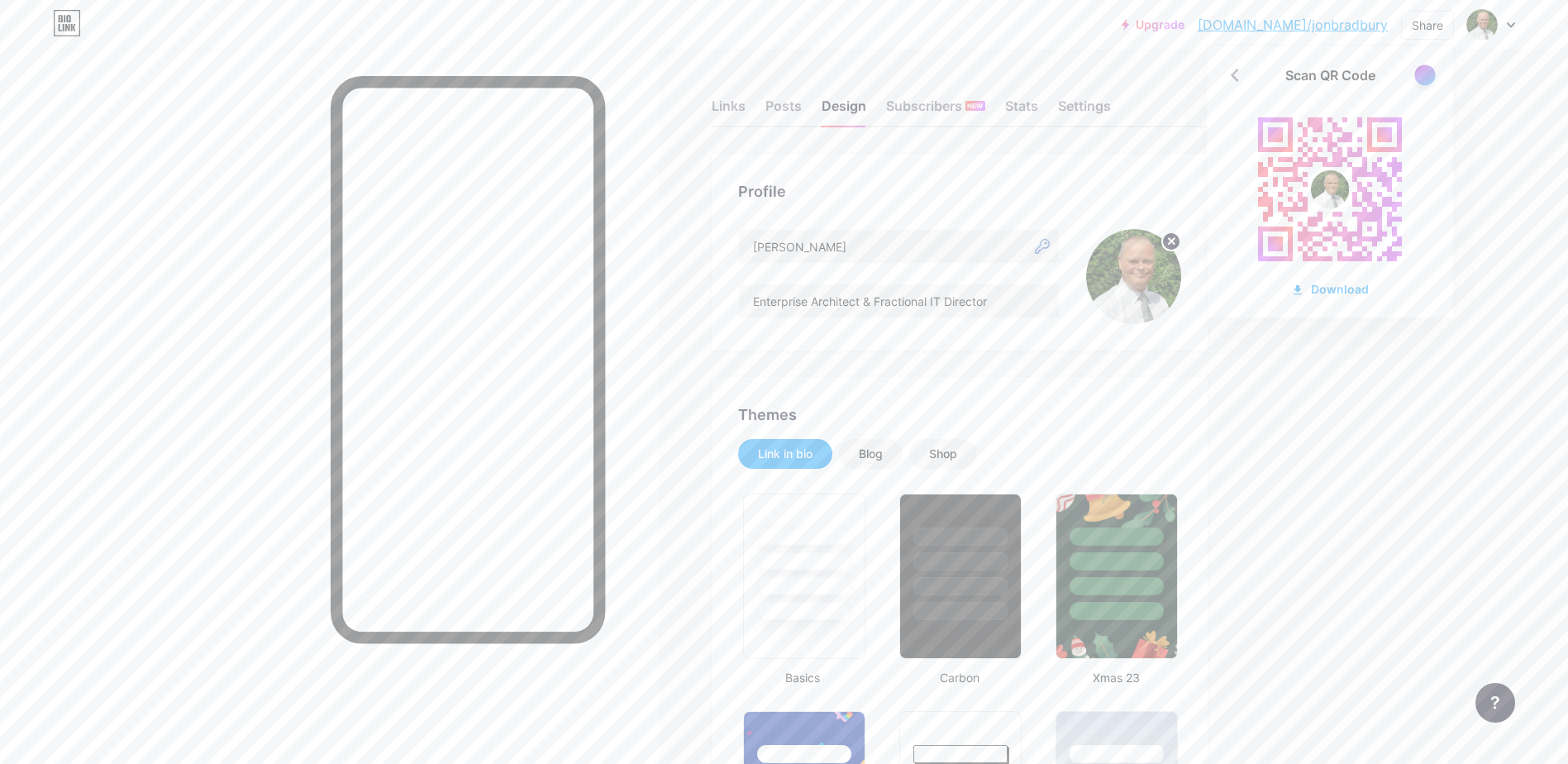
click at [1426, 71] on div at bounding box center [1425, 75] width 21 height 21
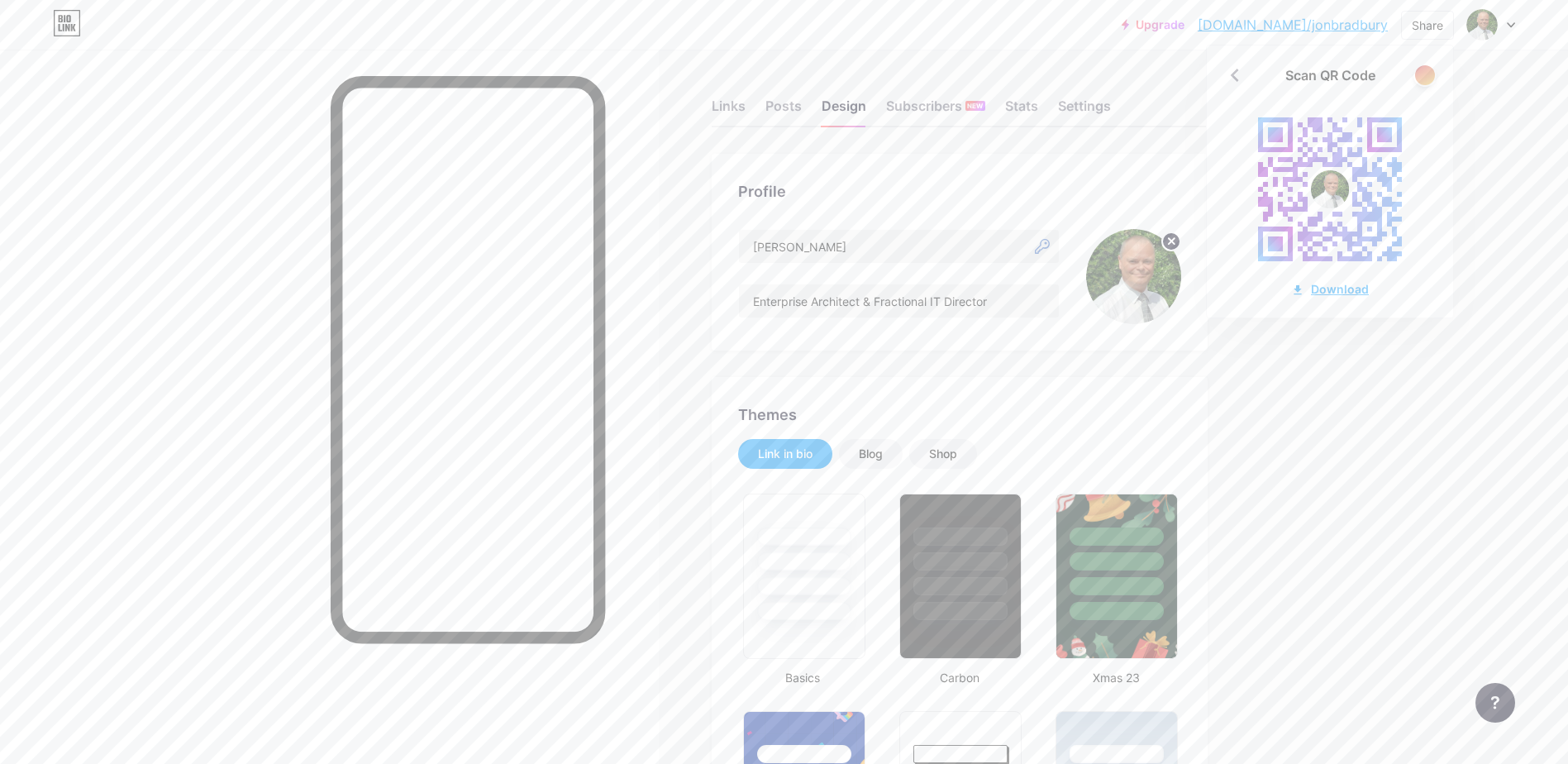
click at [1332, 285] on div "Download" at bounding box center [1330, 289] width 78 height 18
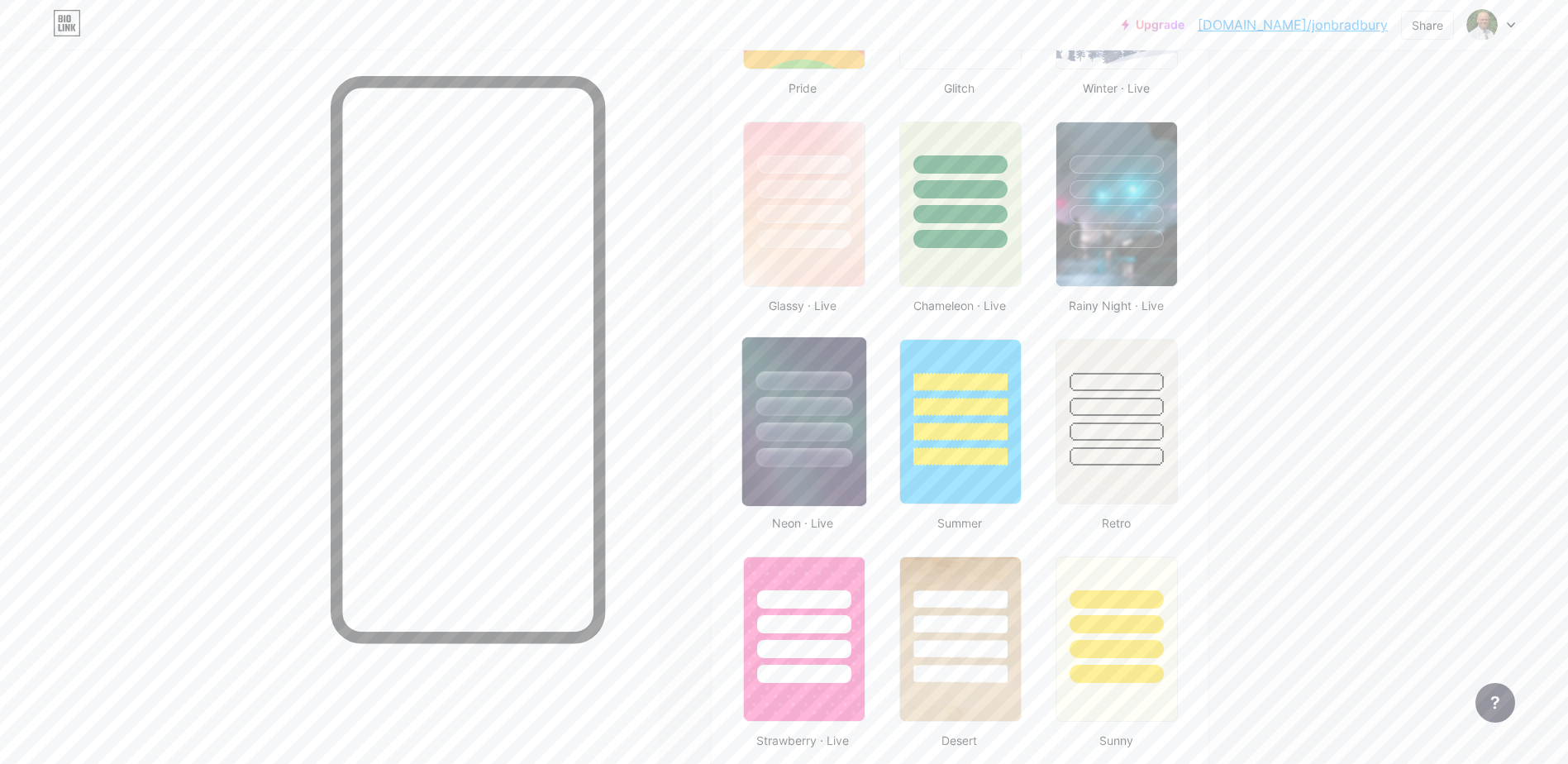
scroll to position [827, 0]
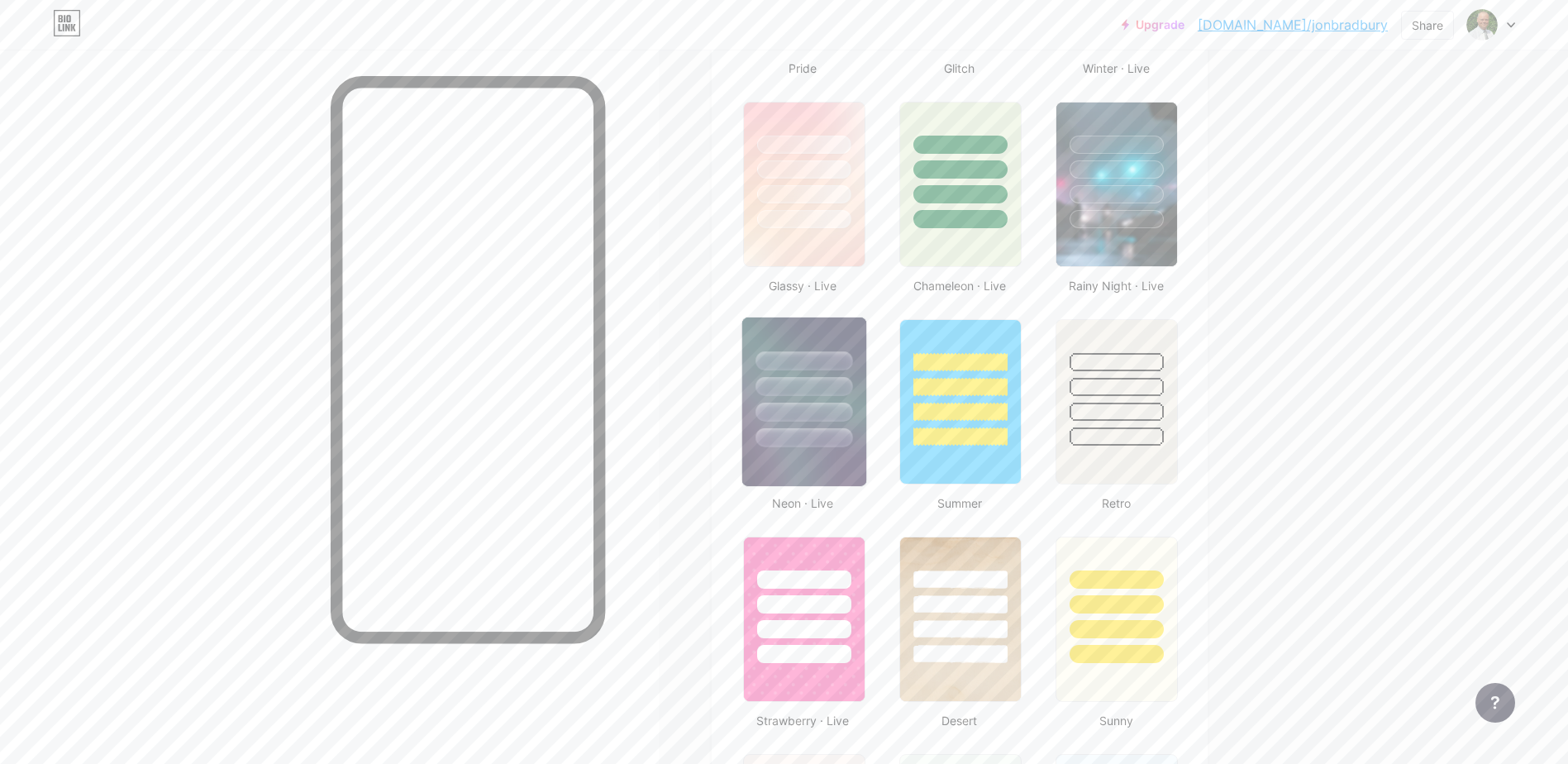
click at [800, 413] on div at bounding box center [804, 413] width 97 height 19
click at [809, 424] on div at bounding box center [803, 382] width 119 height 126
click at [803, 424] on div at bounding box center [803, 382] width 119 height 126
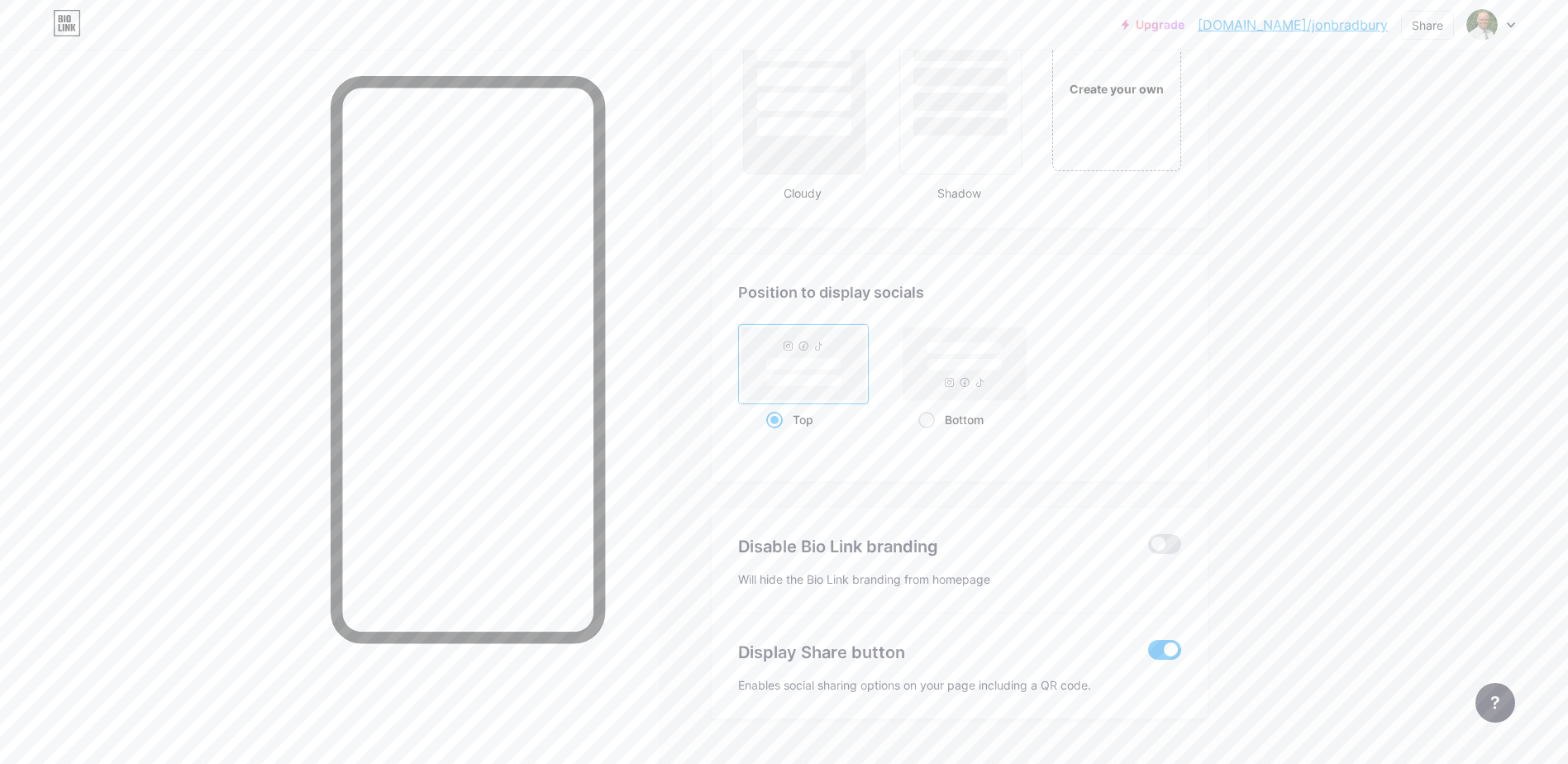
scroll to position [2045, 0]
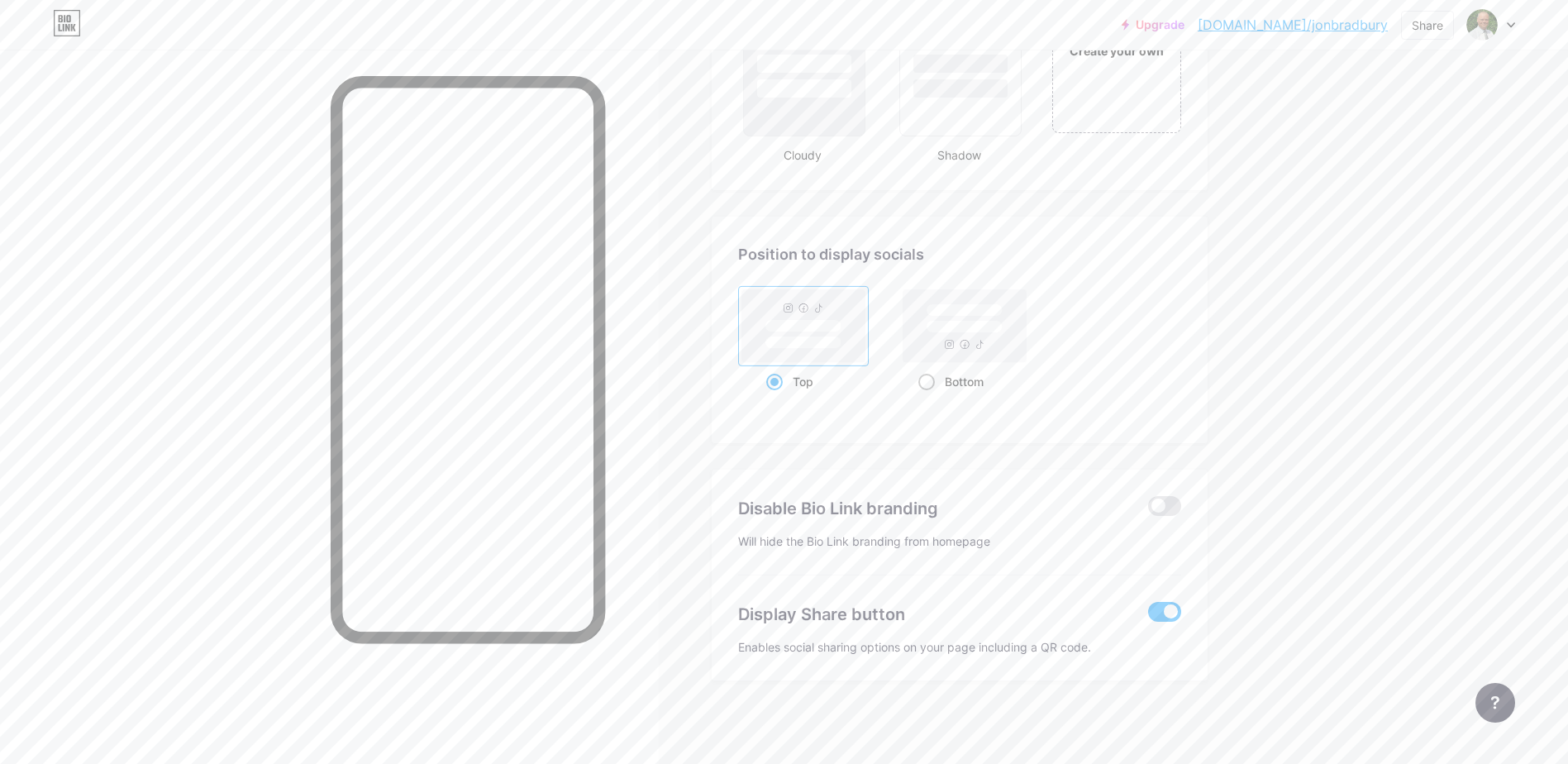
click at [964, 384] on div "Bottom" at bounding box center [964, 381] width 92 height 31
click at [930, 397] on input "Bottom" at bounding box center [924, 402] width 11 height 11
radio input "true"
click at [783, 379] on span at bounding box center [774, 382] width 17 height 17
click at [777, 397] on input "Top" at bounding box center [772, 402] width 11 height 11
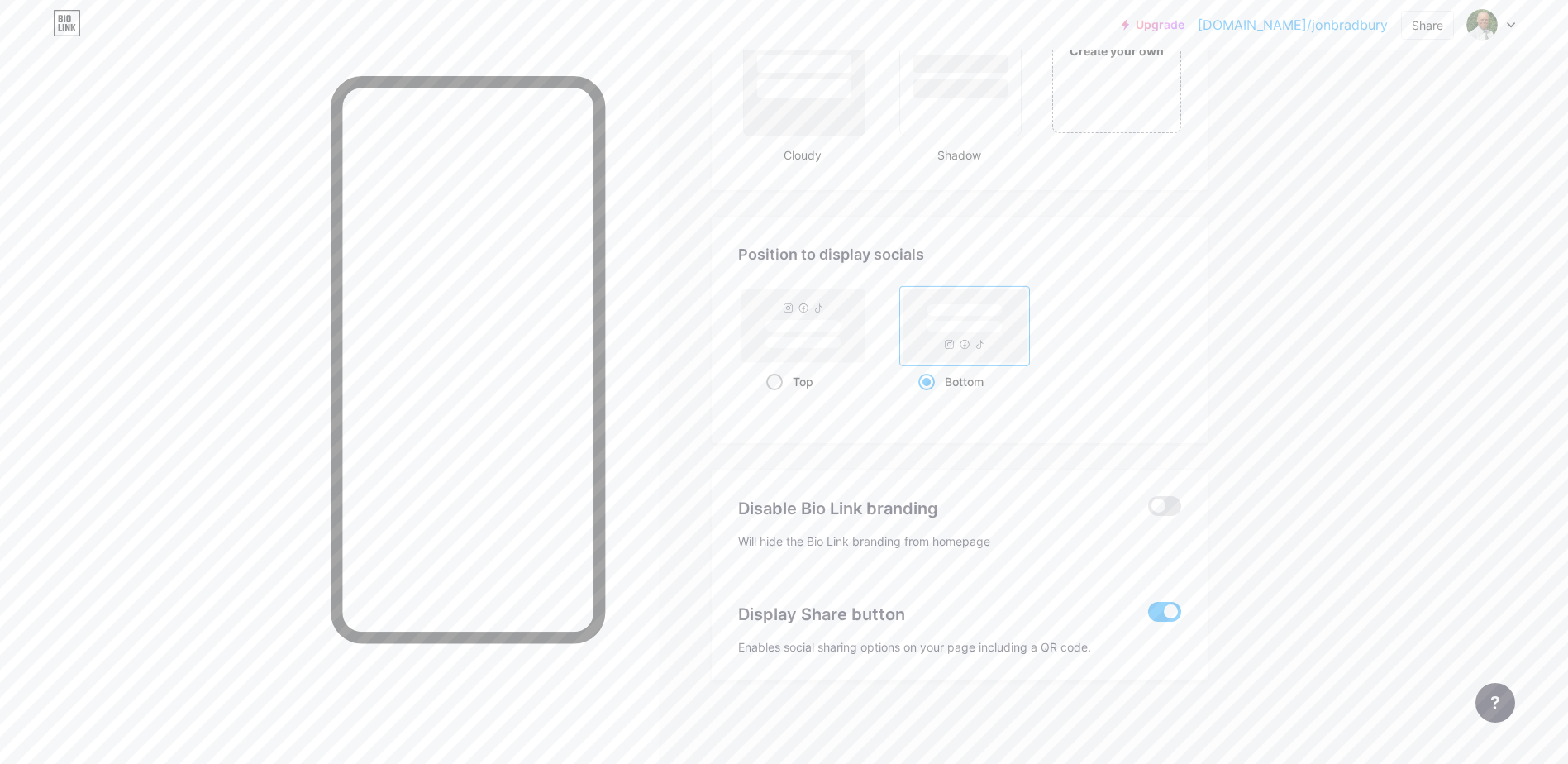
radio input "true"
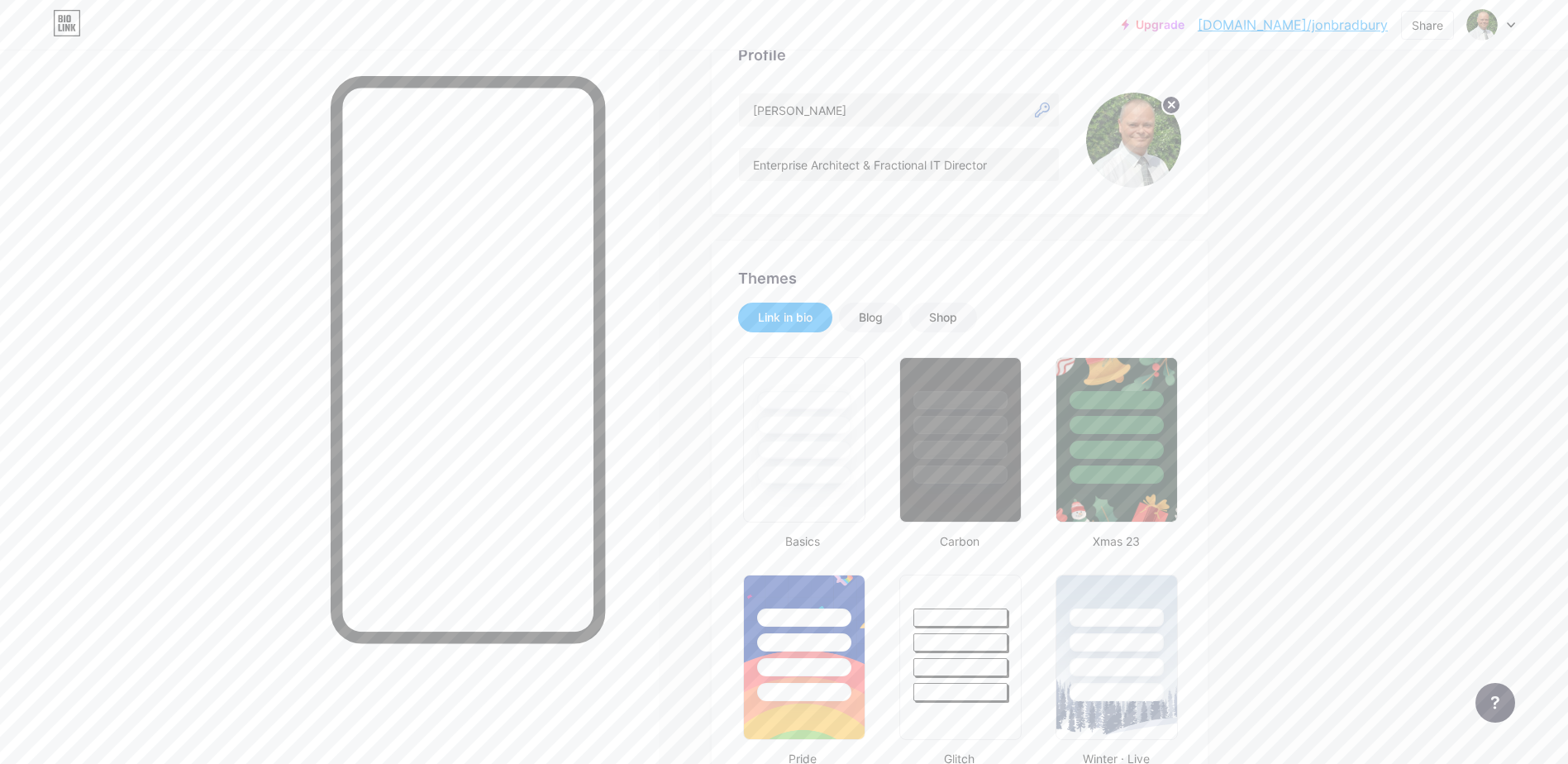
scroll to position [0, 0]
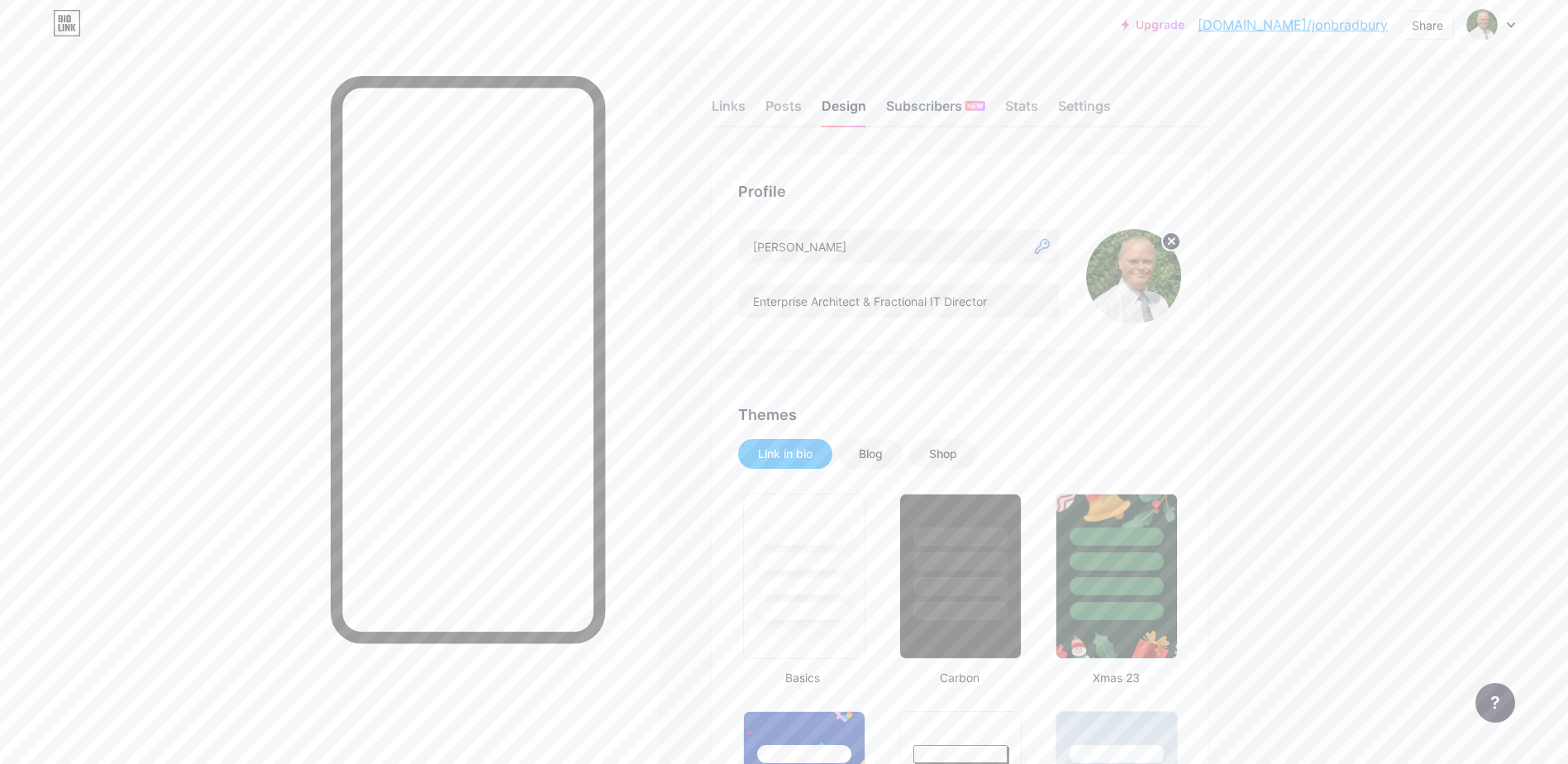
click at [918, 109] on div "Subscribers NEW" at bounding box center [936, 111] width 99 height 30
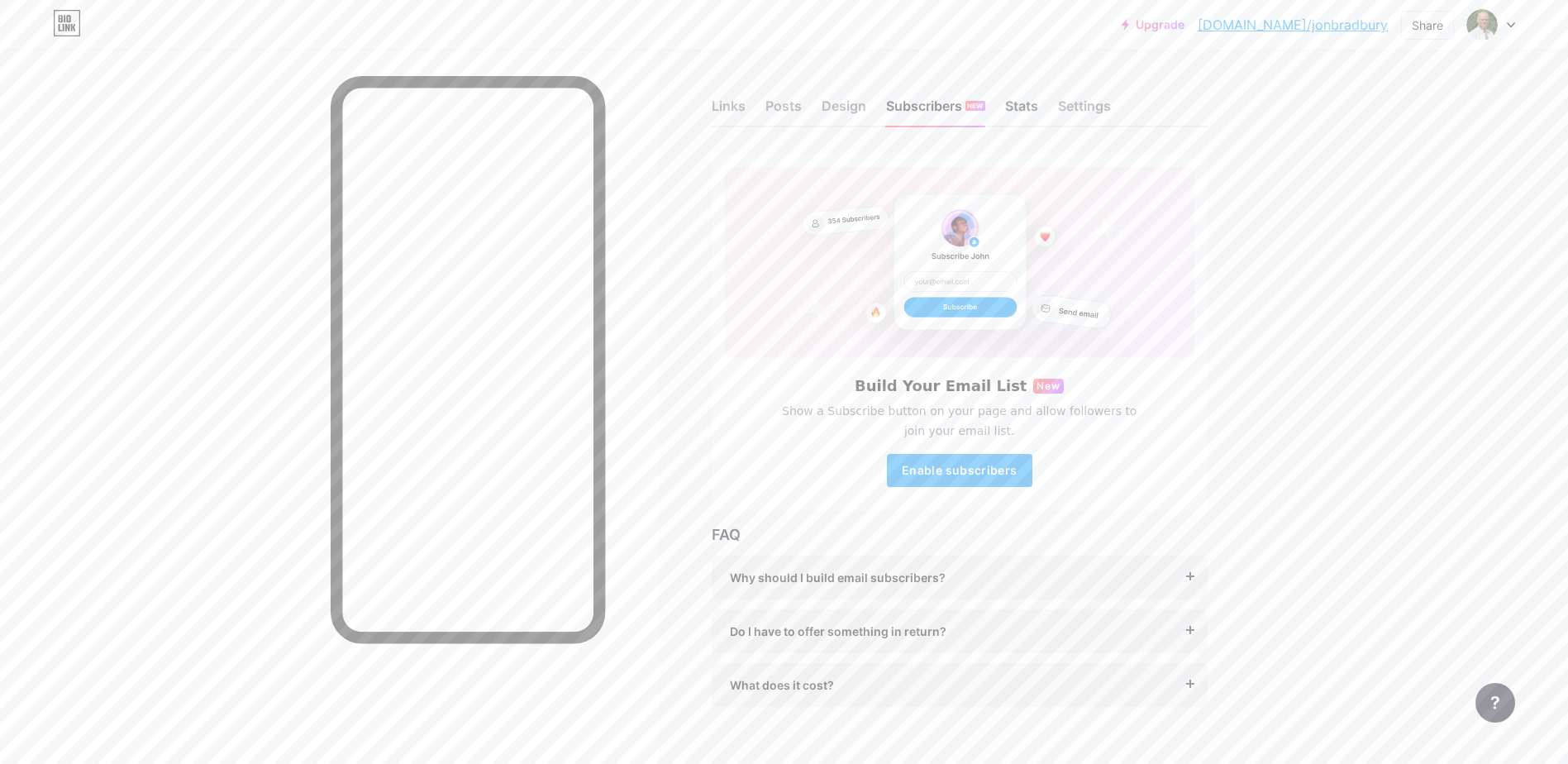
click at [1035, 106] on div "Stats" at bounding box center [1022, 111] width 33 height 30
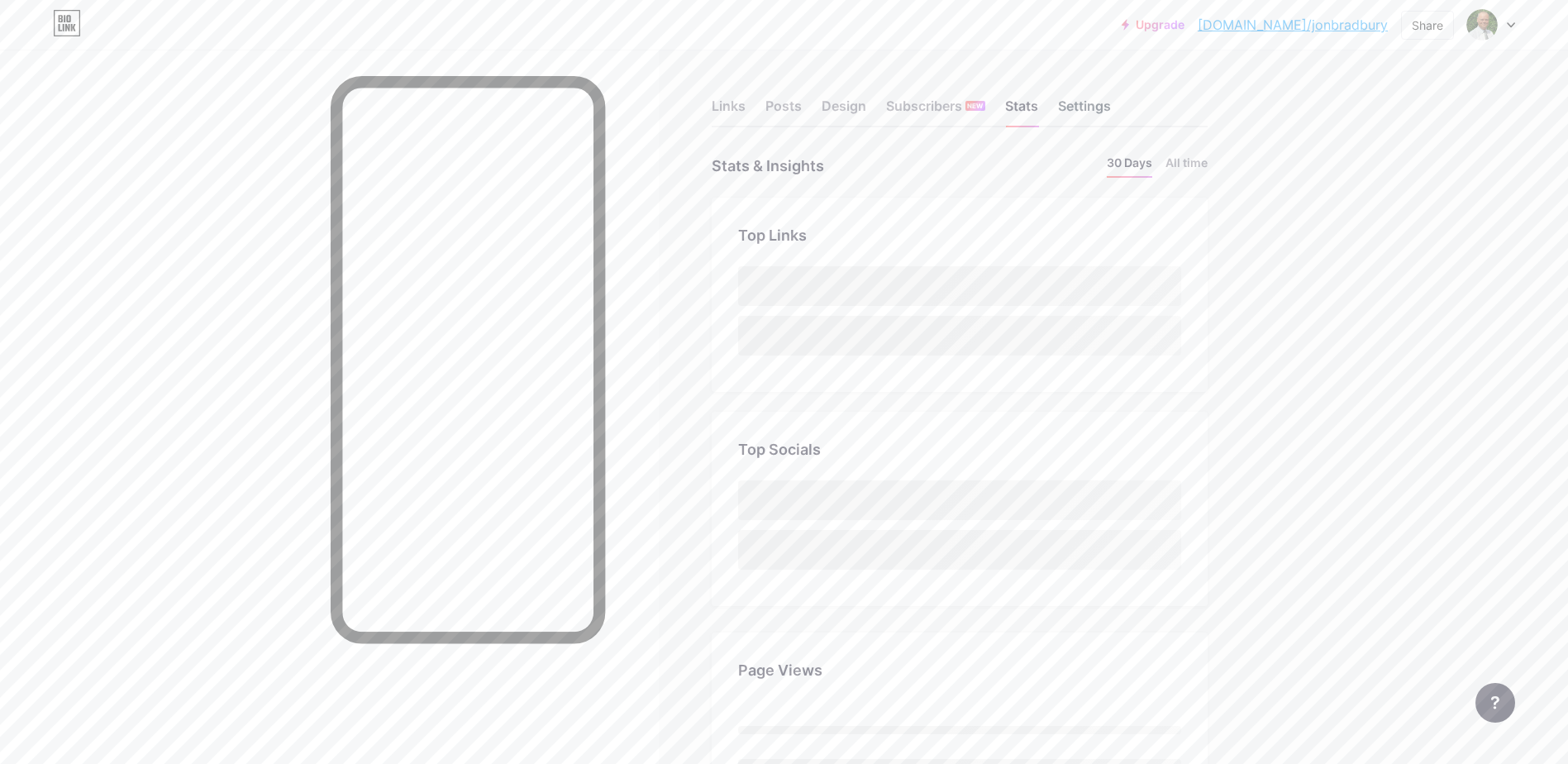
click at [1102, 101] on div "Settings" at bounding box center [1084, 111] width 53 height 30
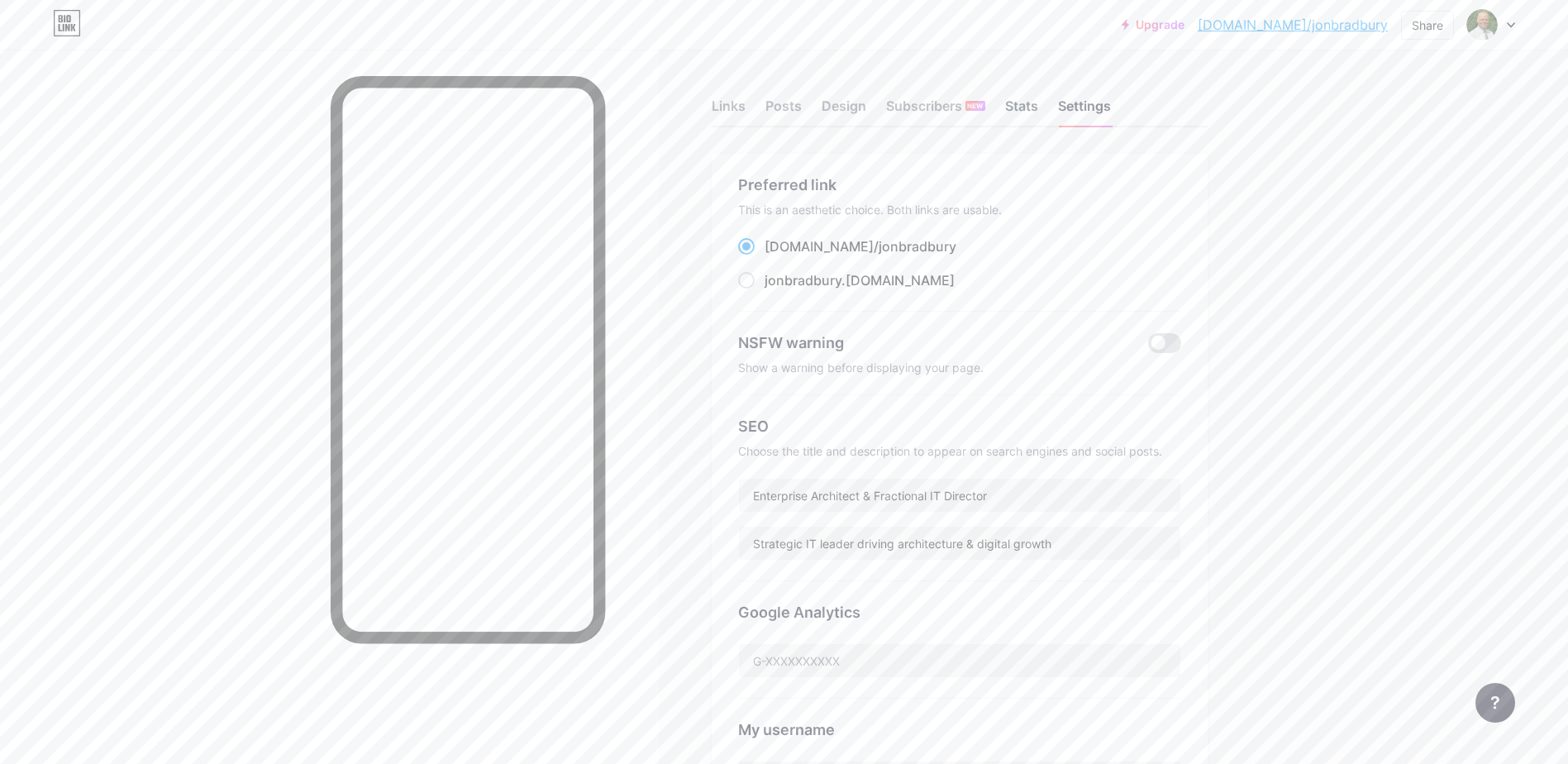
click at [1026, 103] on div "Stats" at bounding box center [1022, 111] width 33 height 30
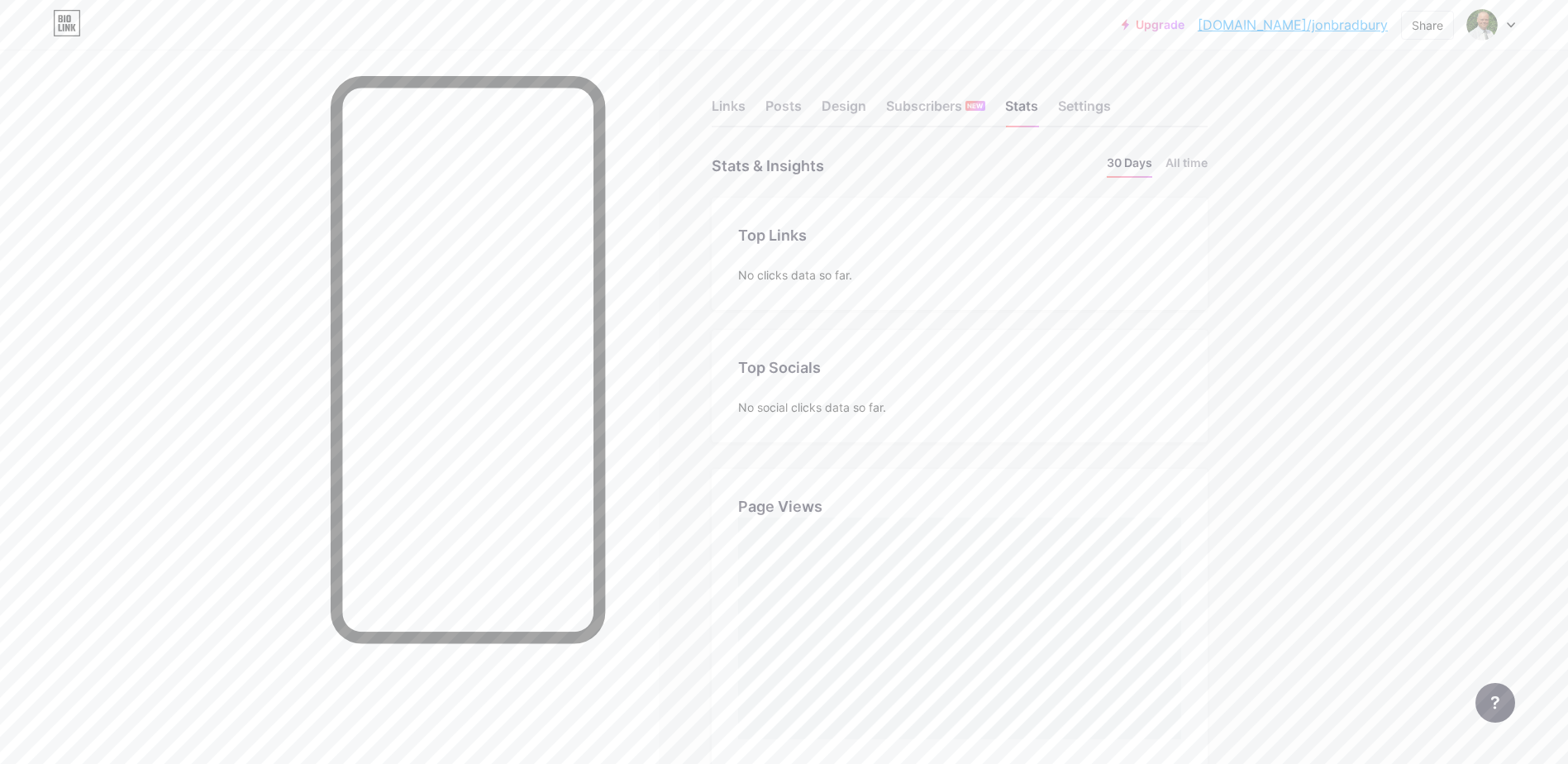
scroll to position [764, 1568]
click at [914, 108] on div "Subscribers NEW" at bounding box center [936, 111] width 99 height 30
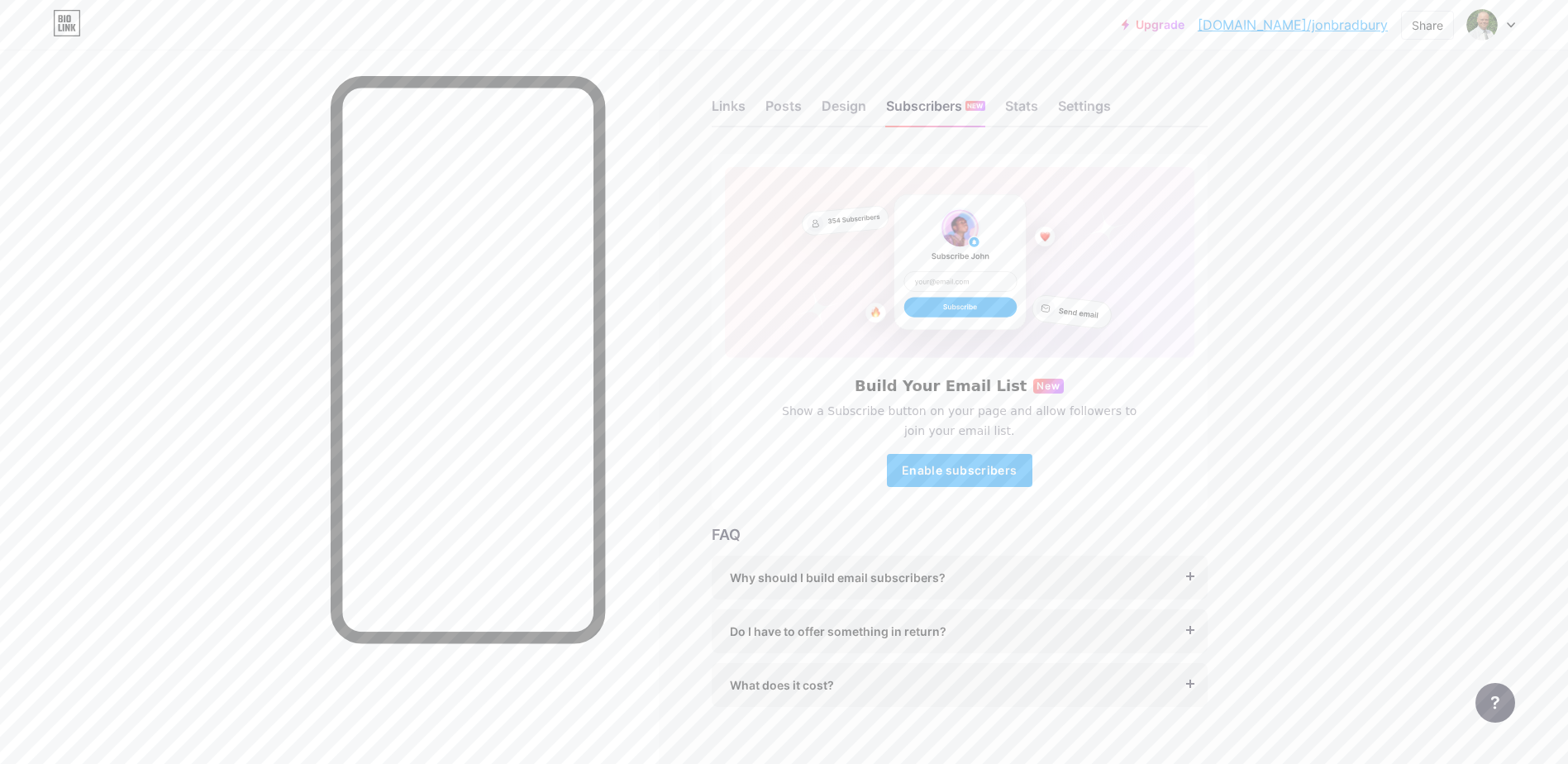
click at [853, 93] on div "Links Posts Design Subscribers NEW Stats Settings" at bounding box center [960, 98] width 496 height 58
click at [836, 110] on div "Design" at bounding box center [844, 111] width 45 height 30
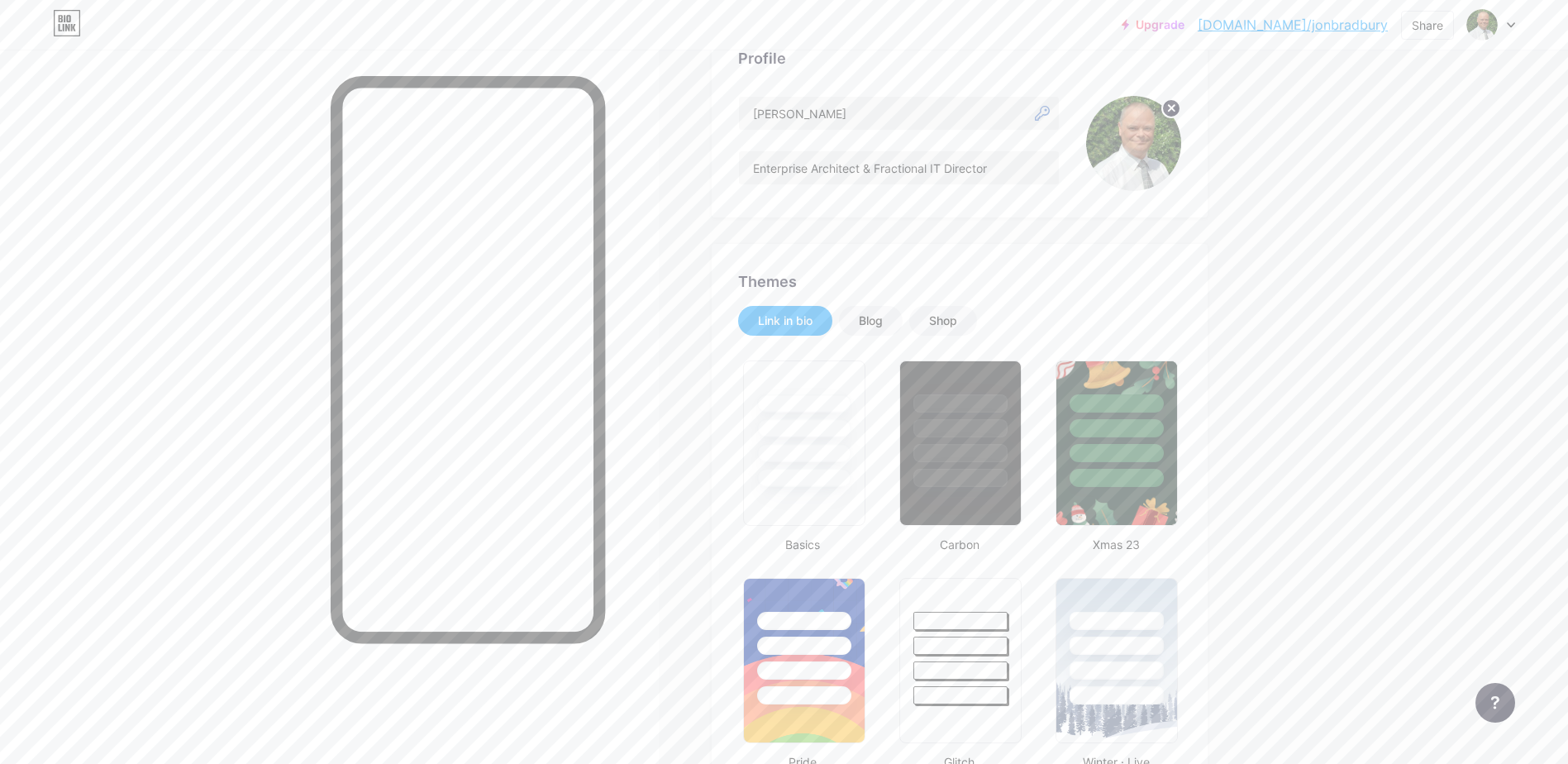
scroll to position [165, 0]
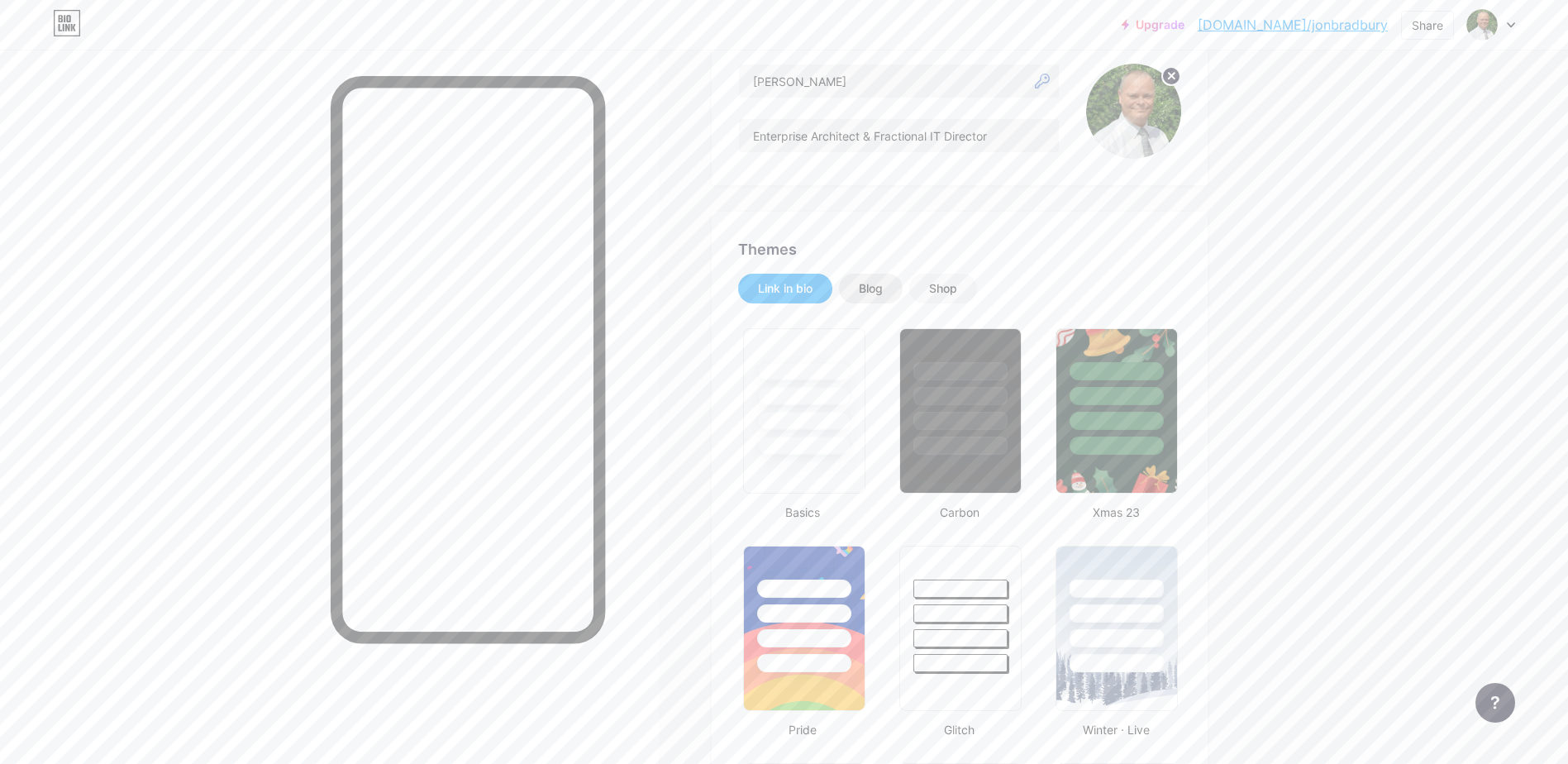
click at [881, 280] on div "Blog" at bounding box center [870, 288] width 24 height 17
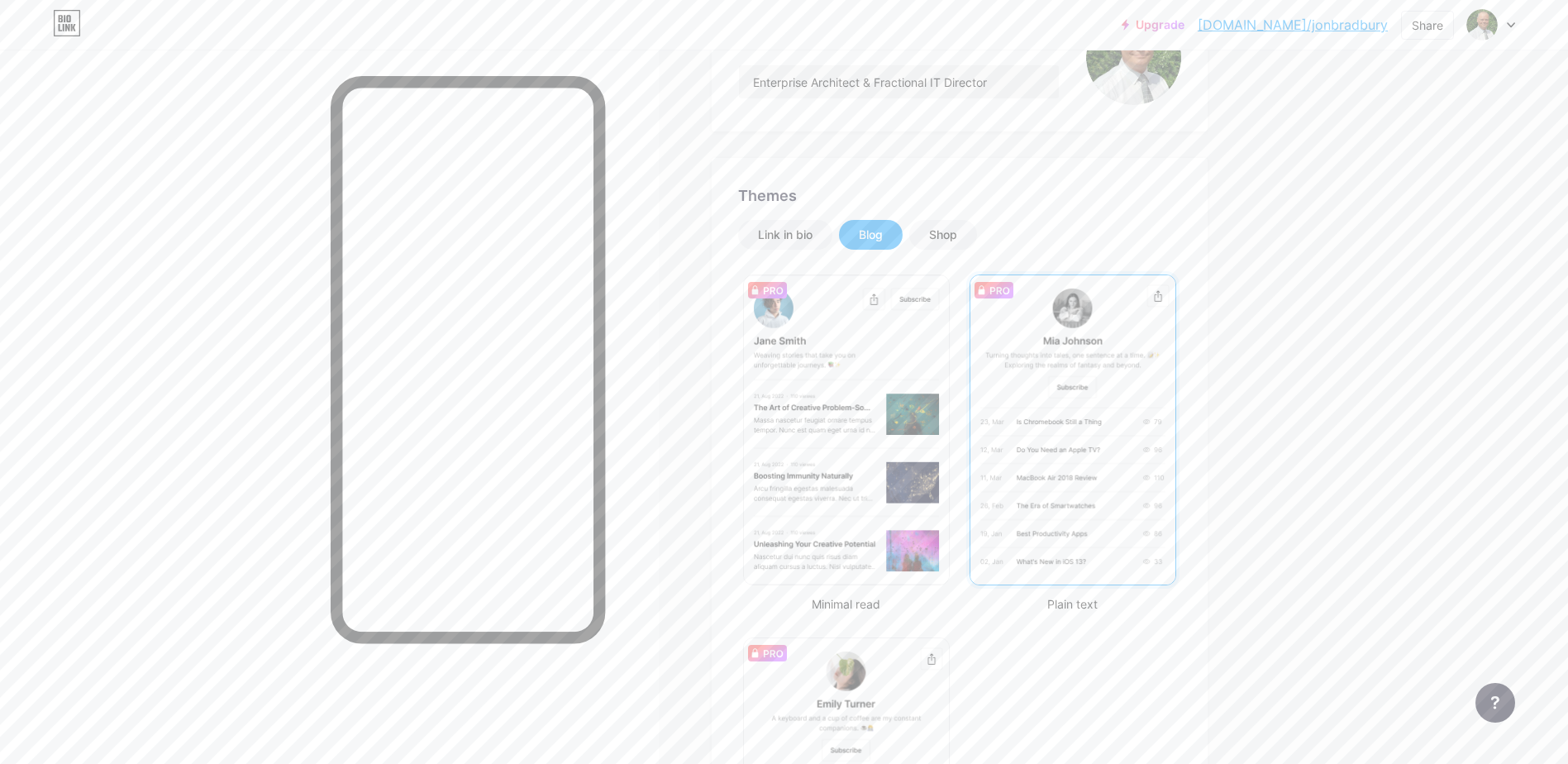
scroll to position [249, 0]
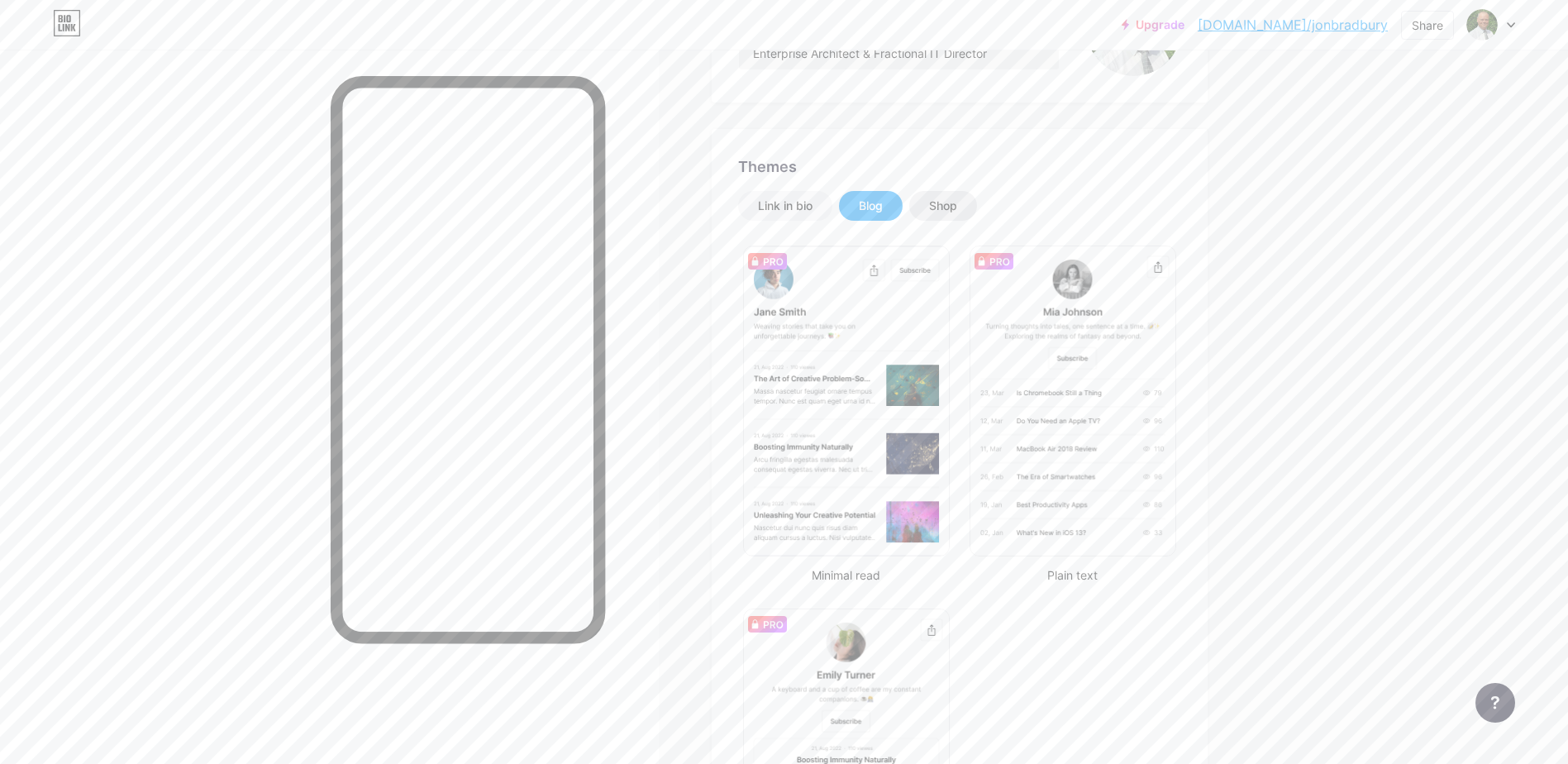
click at [944, 205] on div "Shop" at bounding box center [944, 205] width 28 height 17
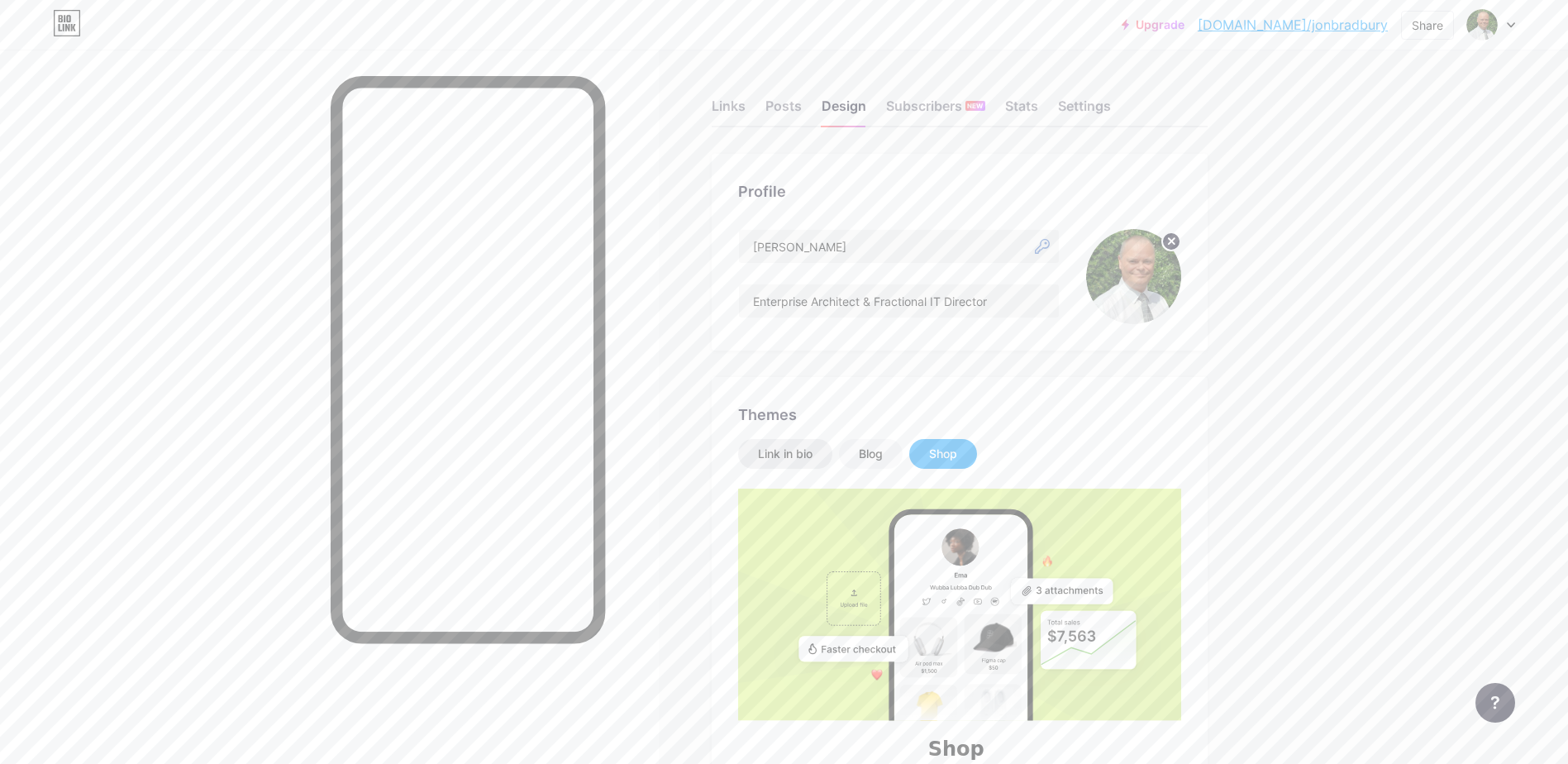
click at [775, 444] on div "Link in bio" at bounding box center [785, 454] width 94 height 30
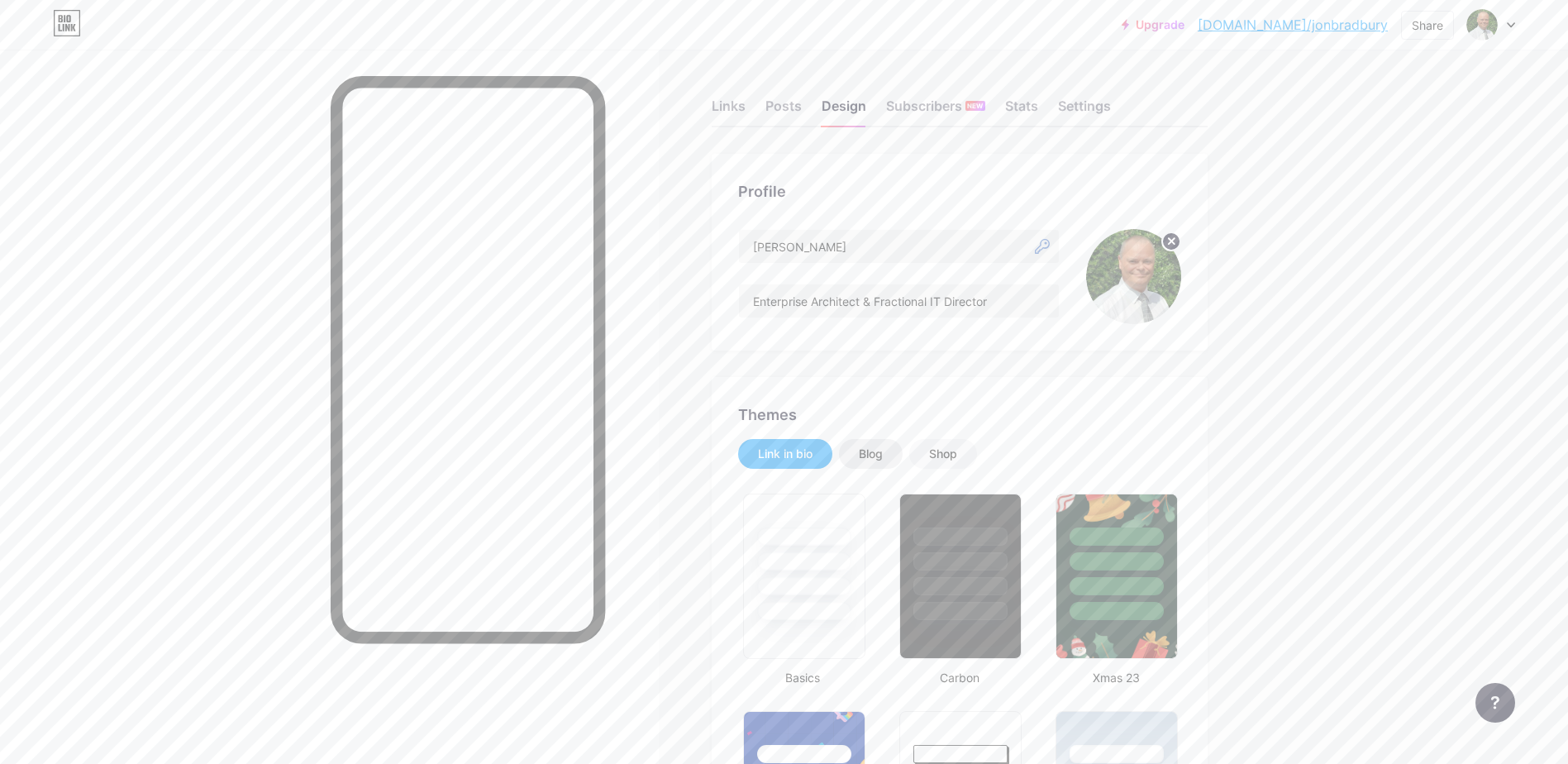
click at [870, 451] on div "Blog" at bounding box center [870, 454] width 24 height 17
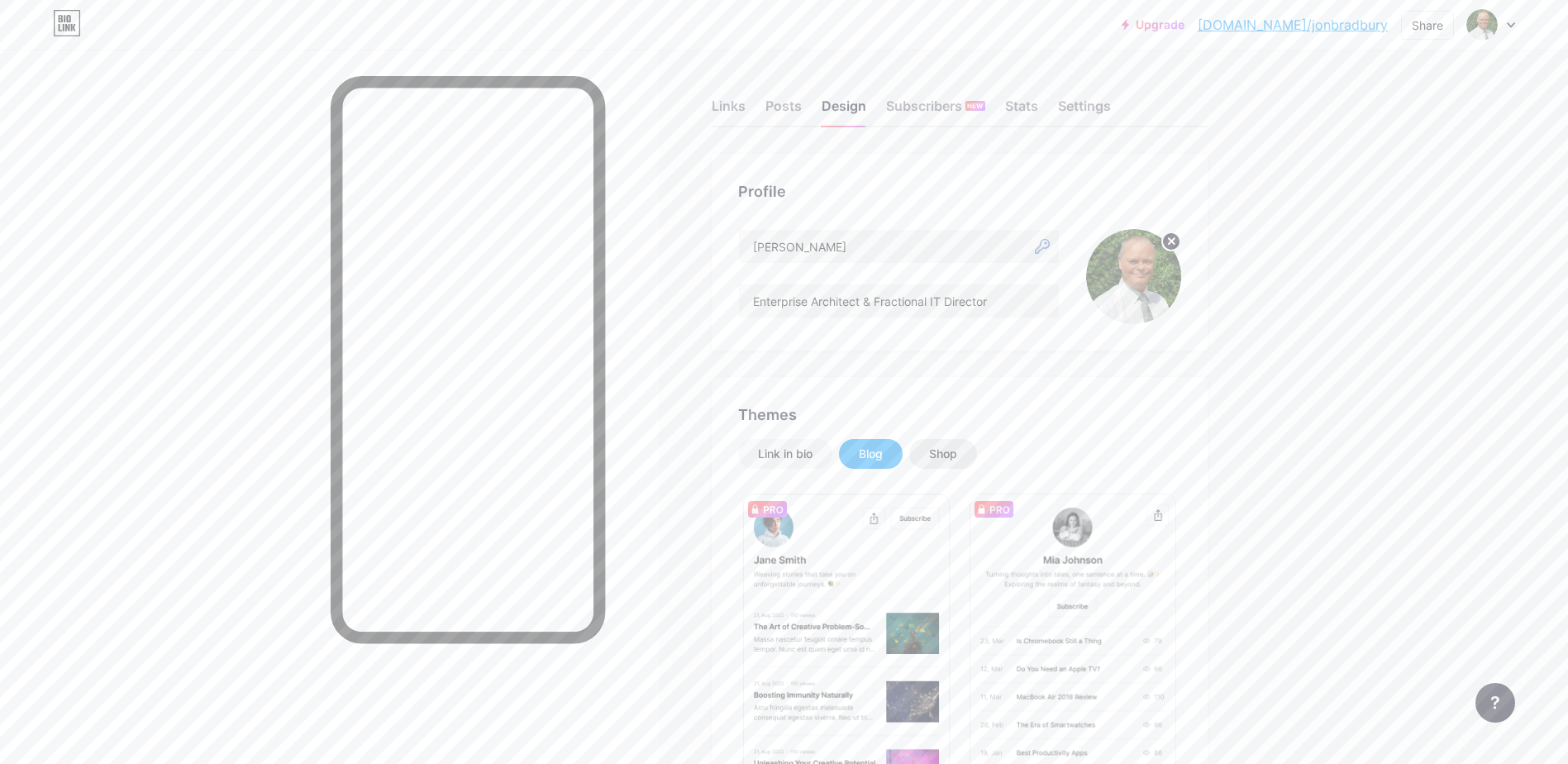
click at [948, 452] on div "Shop" at bounding box center [944, 454] width 28 height 17
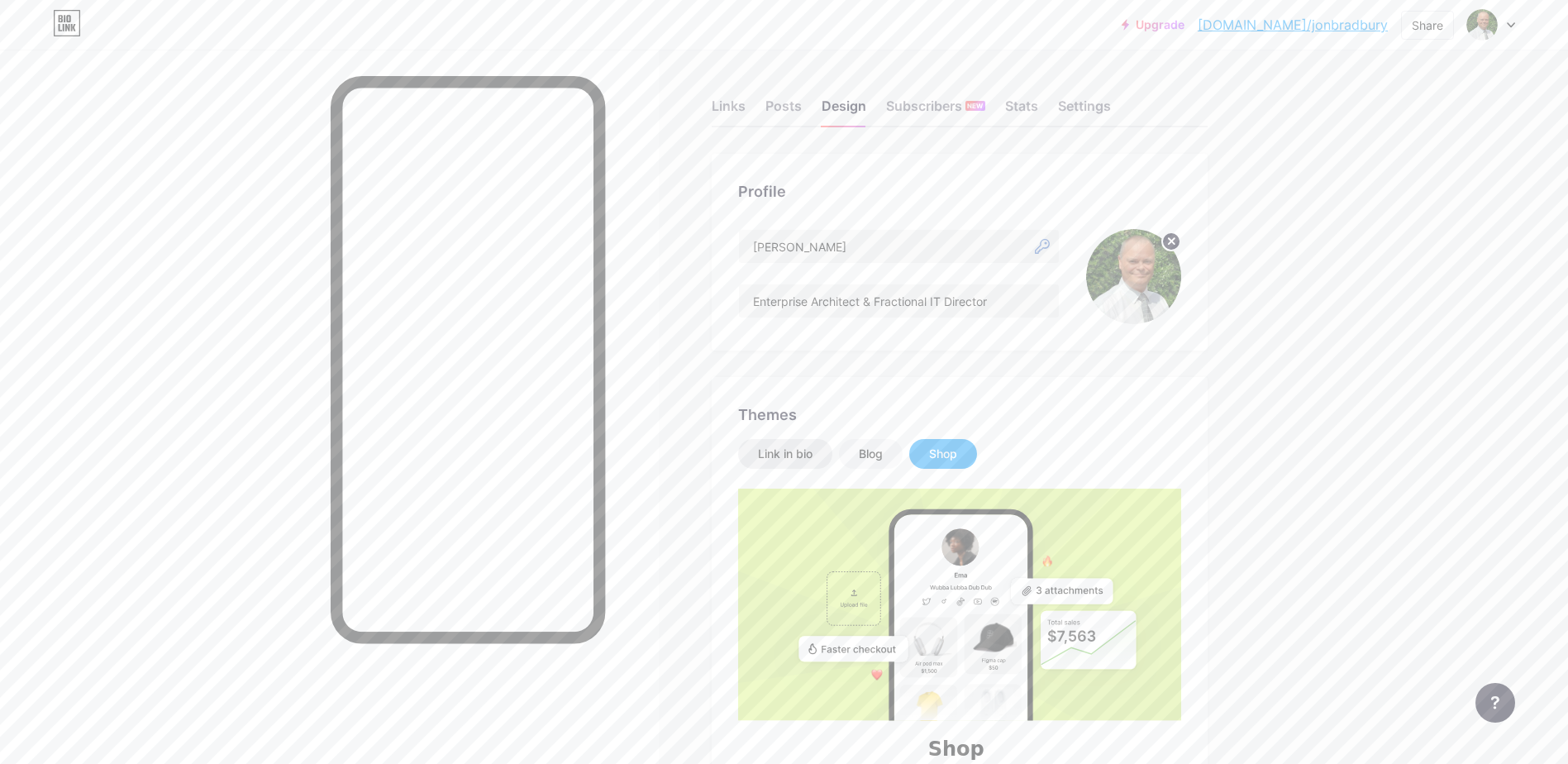
click at [763, 450] on div "Link in bio" at bounding box center [786, 454] width 54 height 17
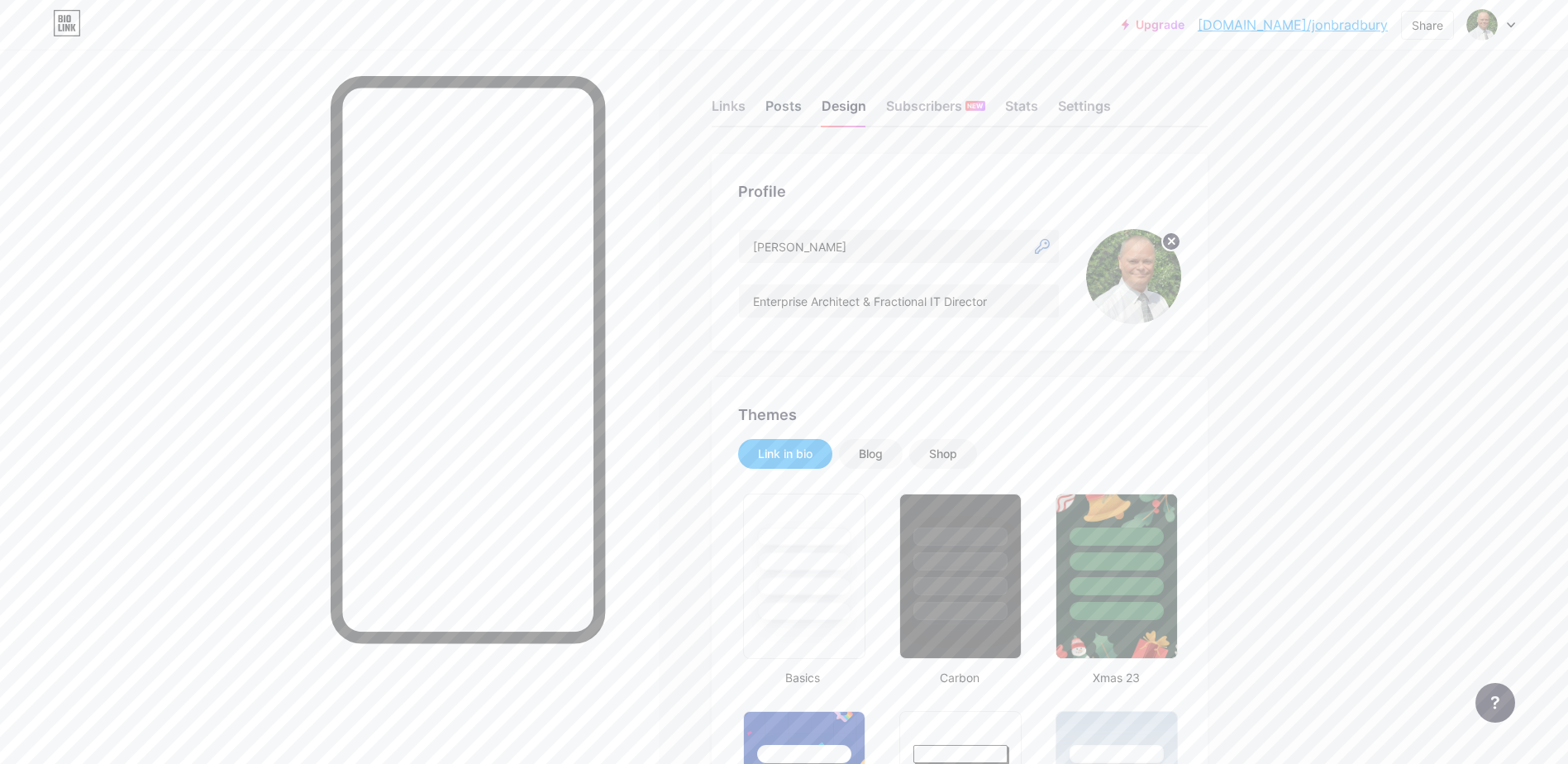
click at [787, 101] on div "Posts" at bounding box center [783, 111] width 36 height 30
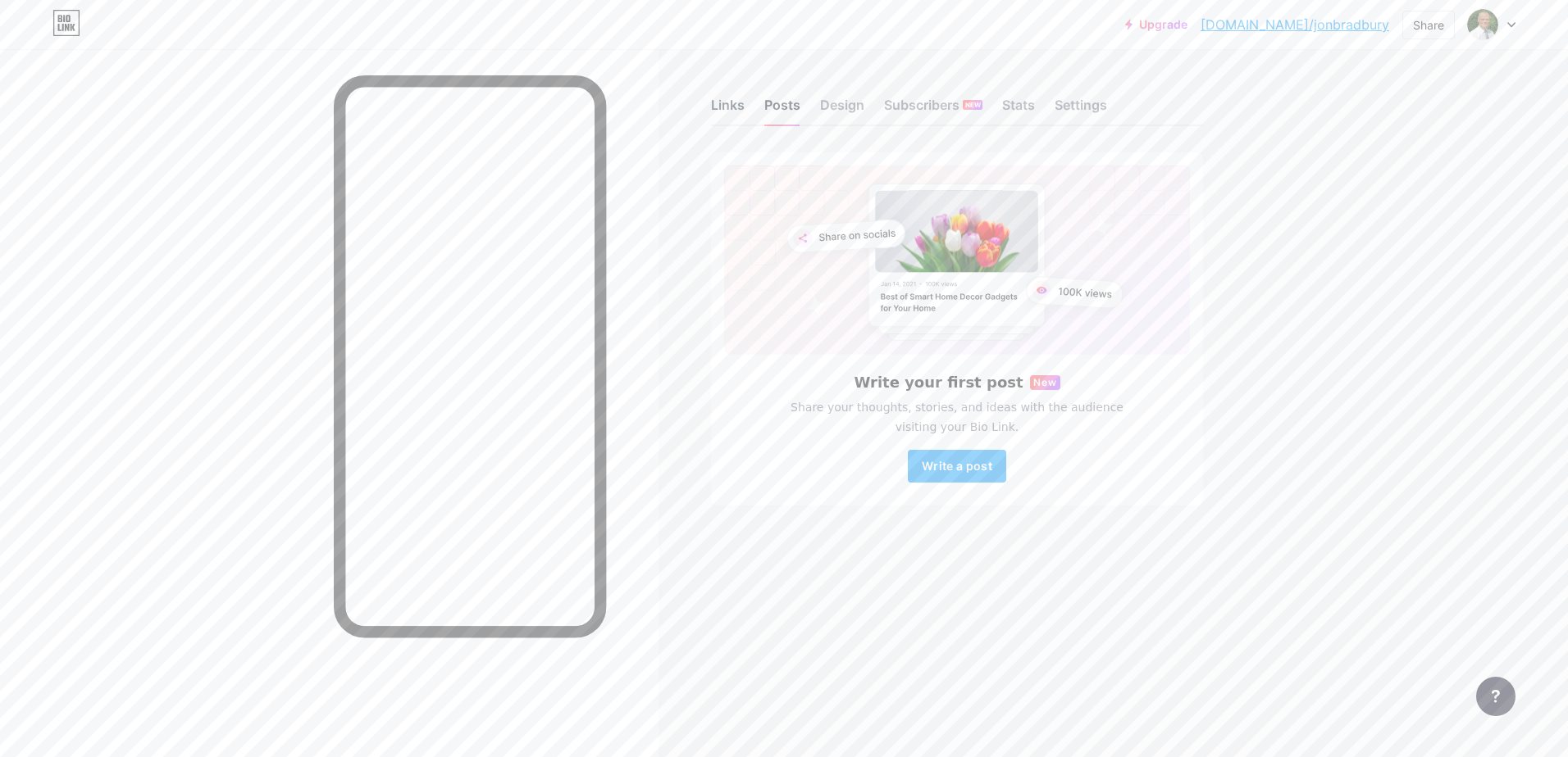
click at [717, 101] on div "Links" at bounding box center [727, 110] width 34 height 30
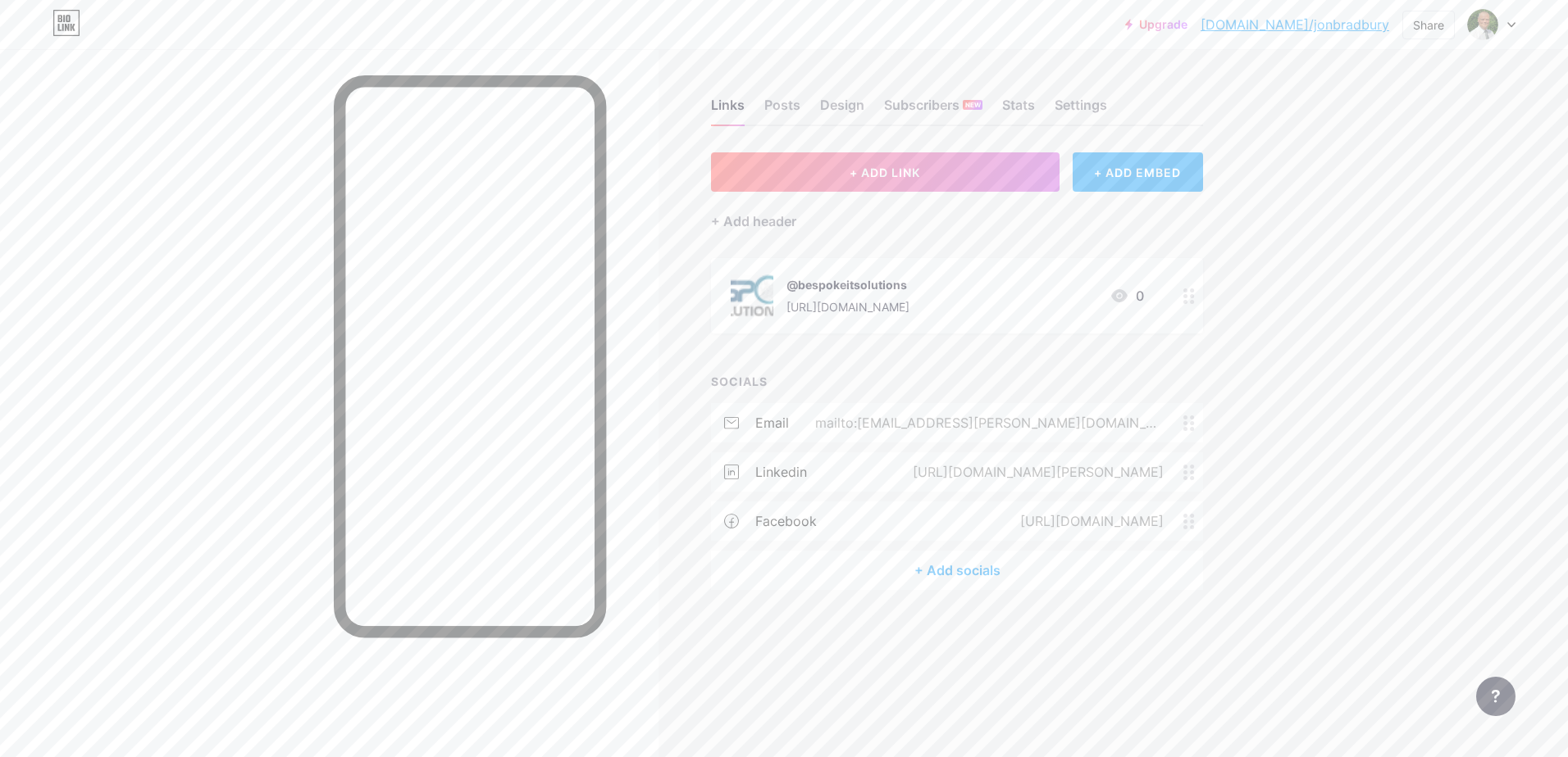
click at [1189, 423] on icon at bounding box center [1188, 423] width 11 height 16
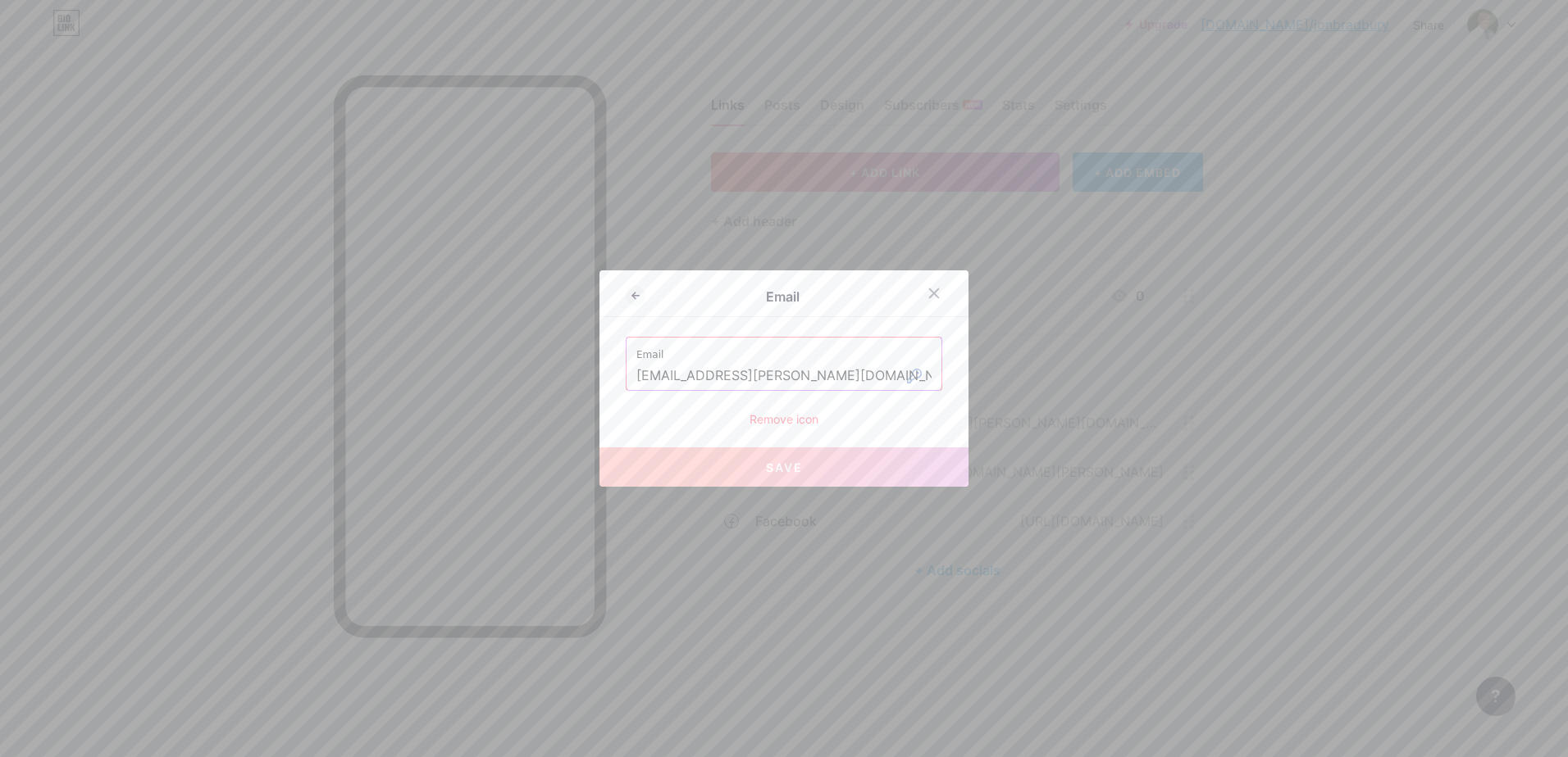
click at [928, 291] on icon at bounding box center [933, 293] width 13 height 13
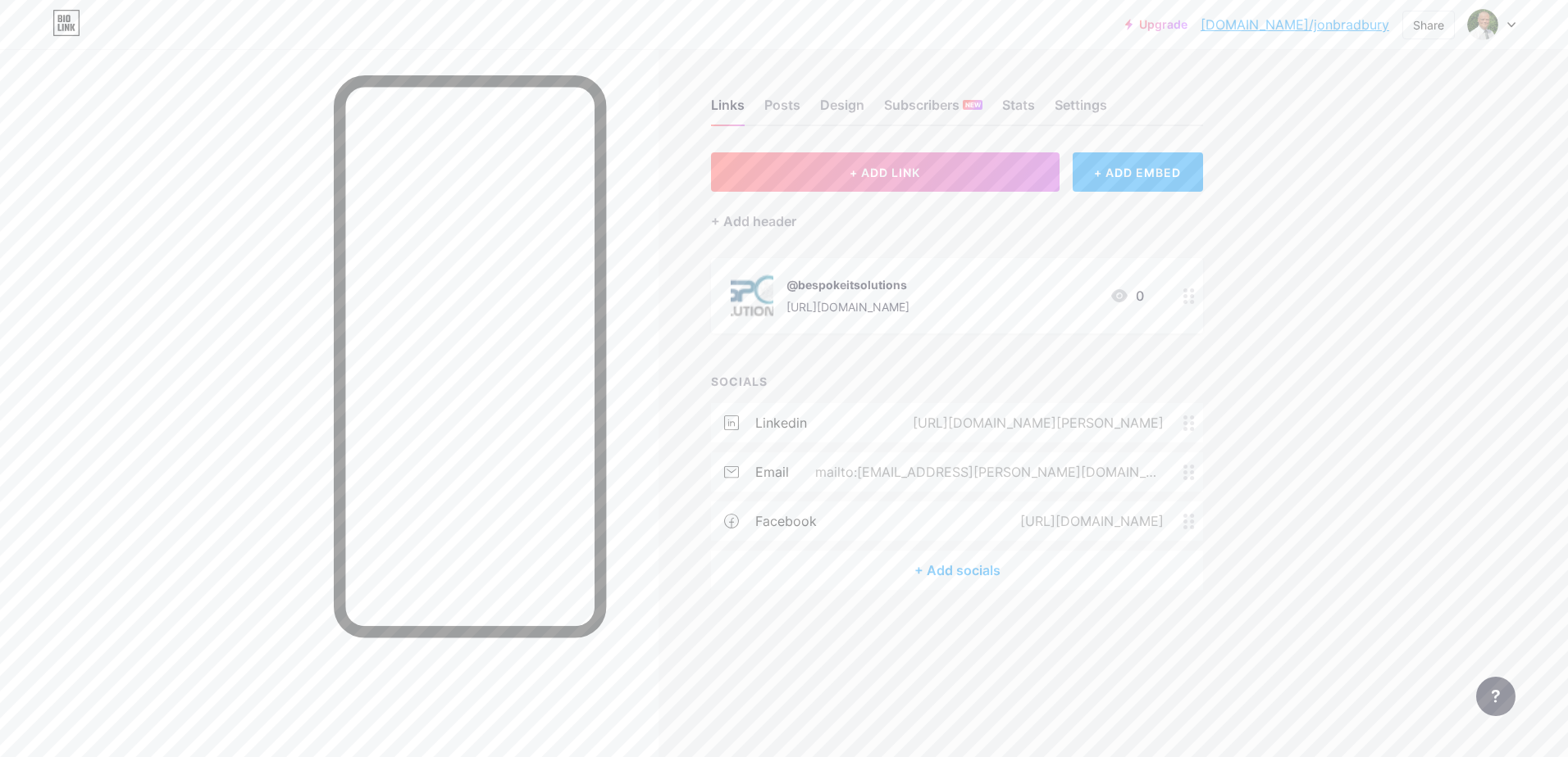
click at [1192, 304] on div at bounding box center [1189, 296] width 28 height 76
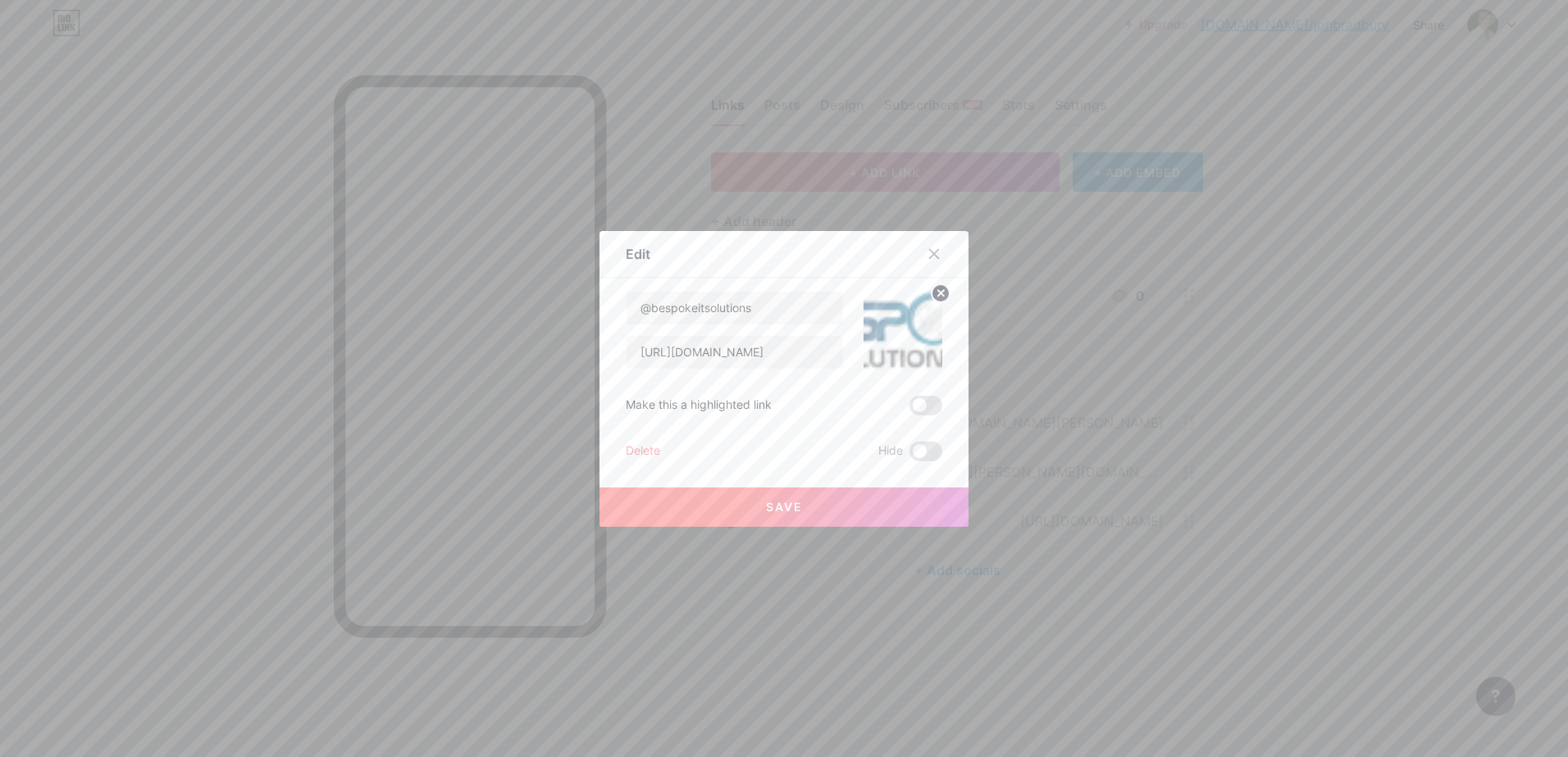
click at [1192, 303] on div at bounding box center [784, 378] width 1568 height 757
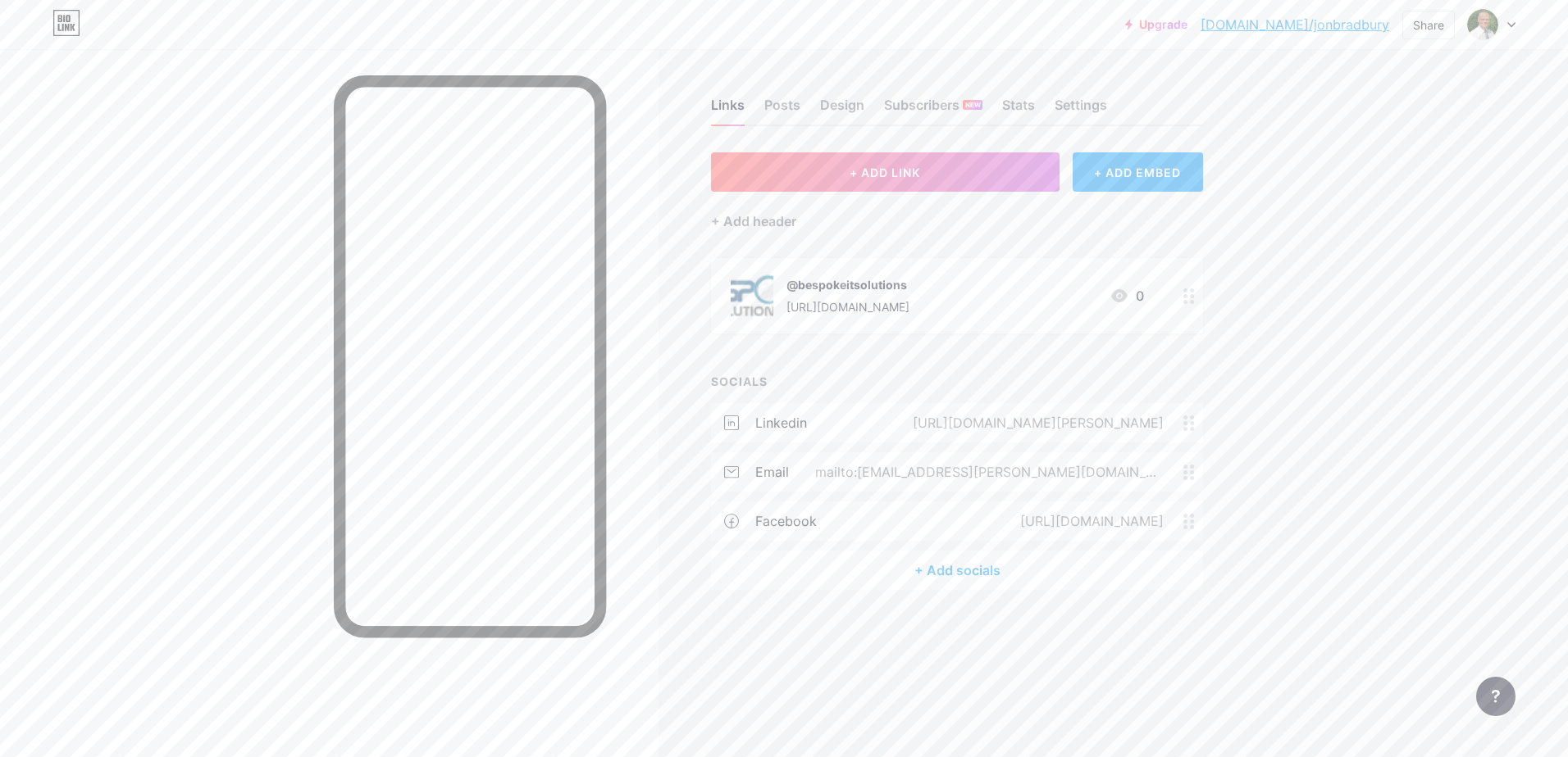
click at [1121, 289] on icon at bounding box center [1119, 295] width 17 height 13
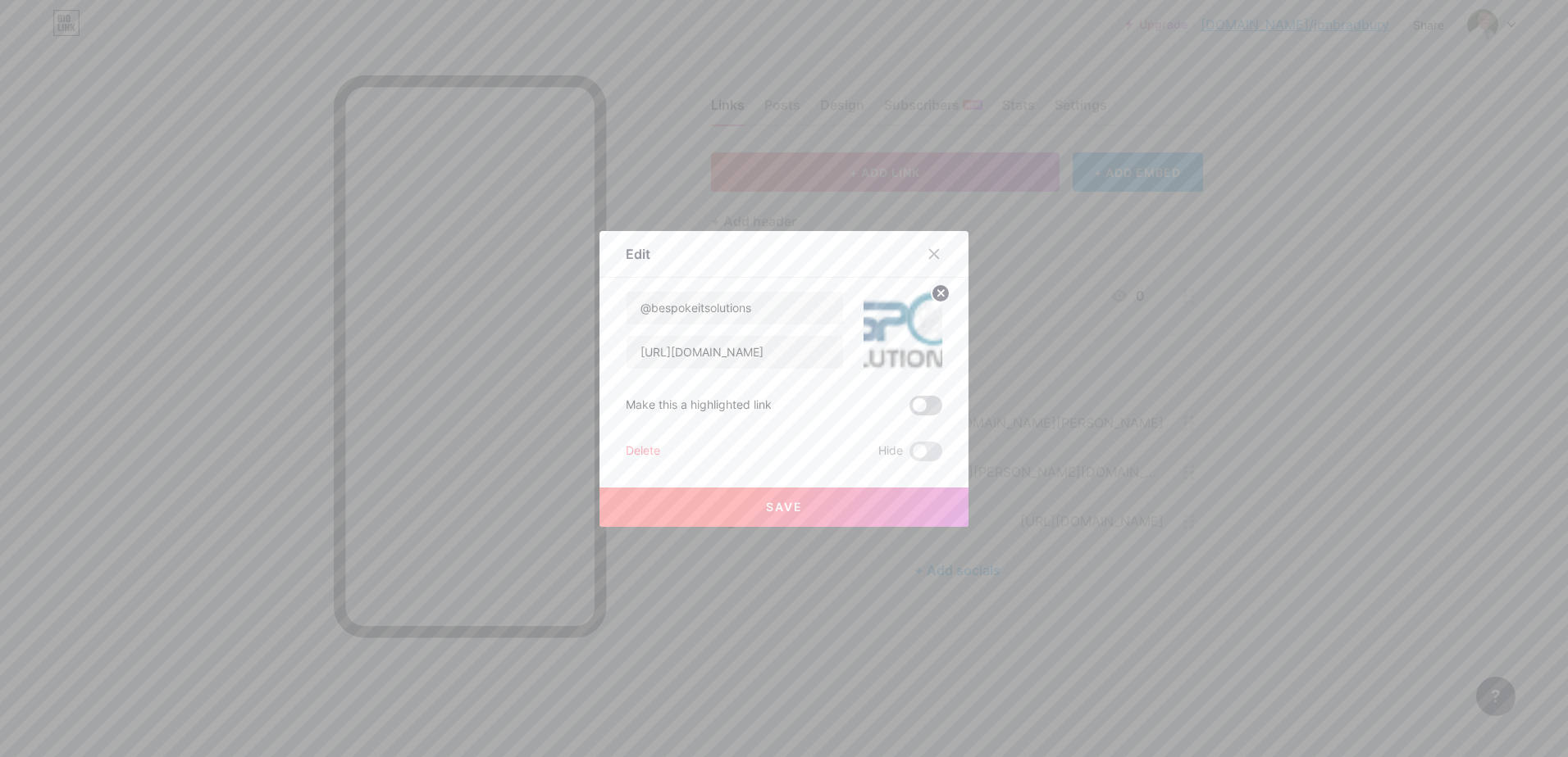
click at [927, 407] on span at bounding box center [925, 405] width 33 height 20
click at [909, 410] on input "checkbox" at bounding box center [909, 410] width 0 height 0
click at [909, 400] on span at bounding box center [925, 405] width 33 height 20
click at [909, 410] on input "checkbox" at bounding box center [909, 410] width 0 height 0
click at [925, 449] on span at bounding box center [925, 452] width 33 height 20
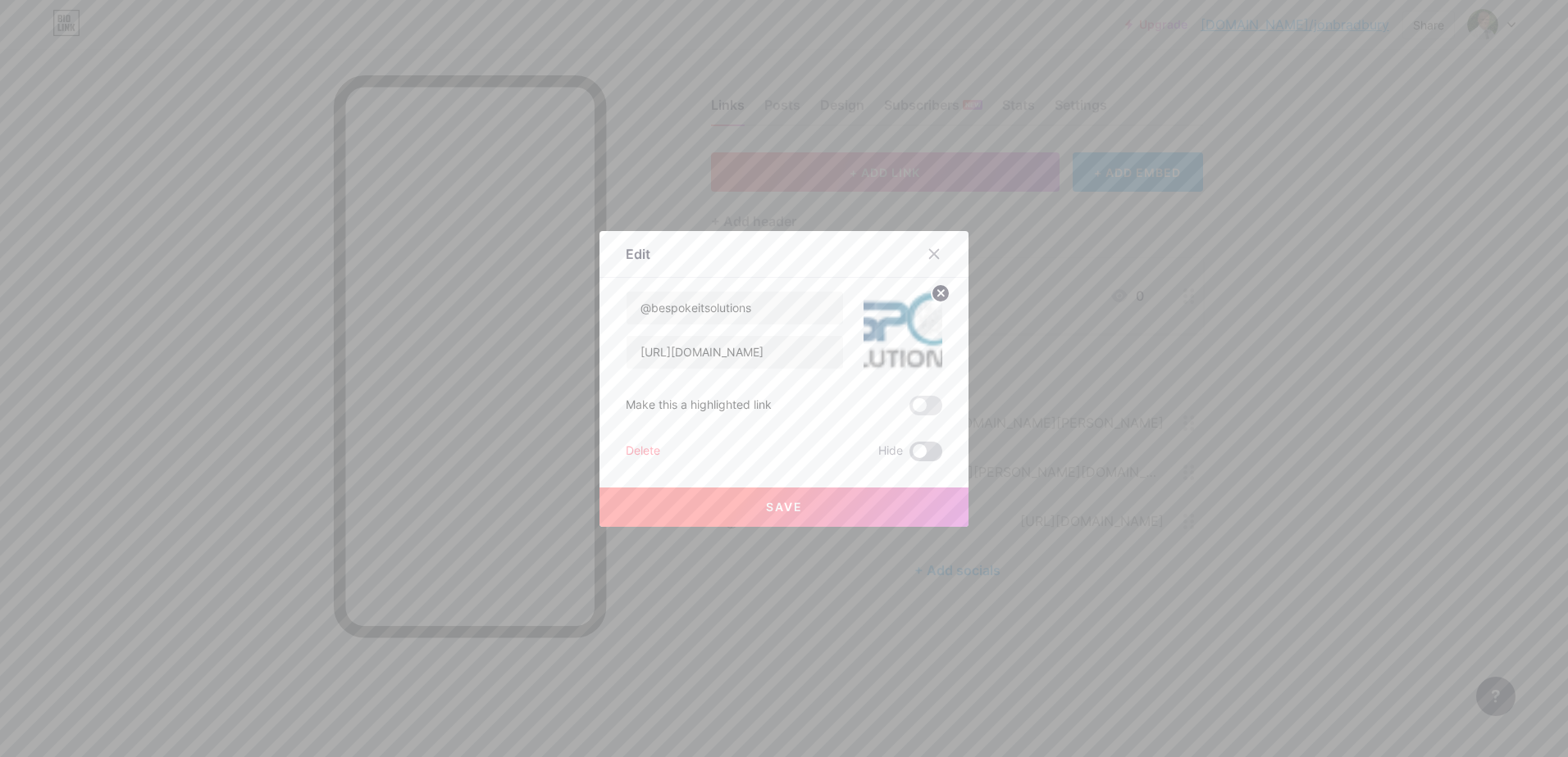
click at [909, 456] on input "checkbox" at bounding box center [909, 456] width 0 height 0
click at [784, 499] on button "Save" at bounding box center [784, 506] width 369 height 39
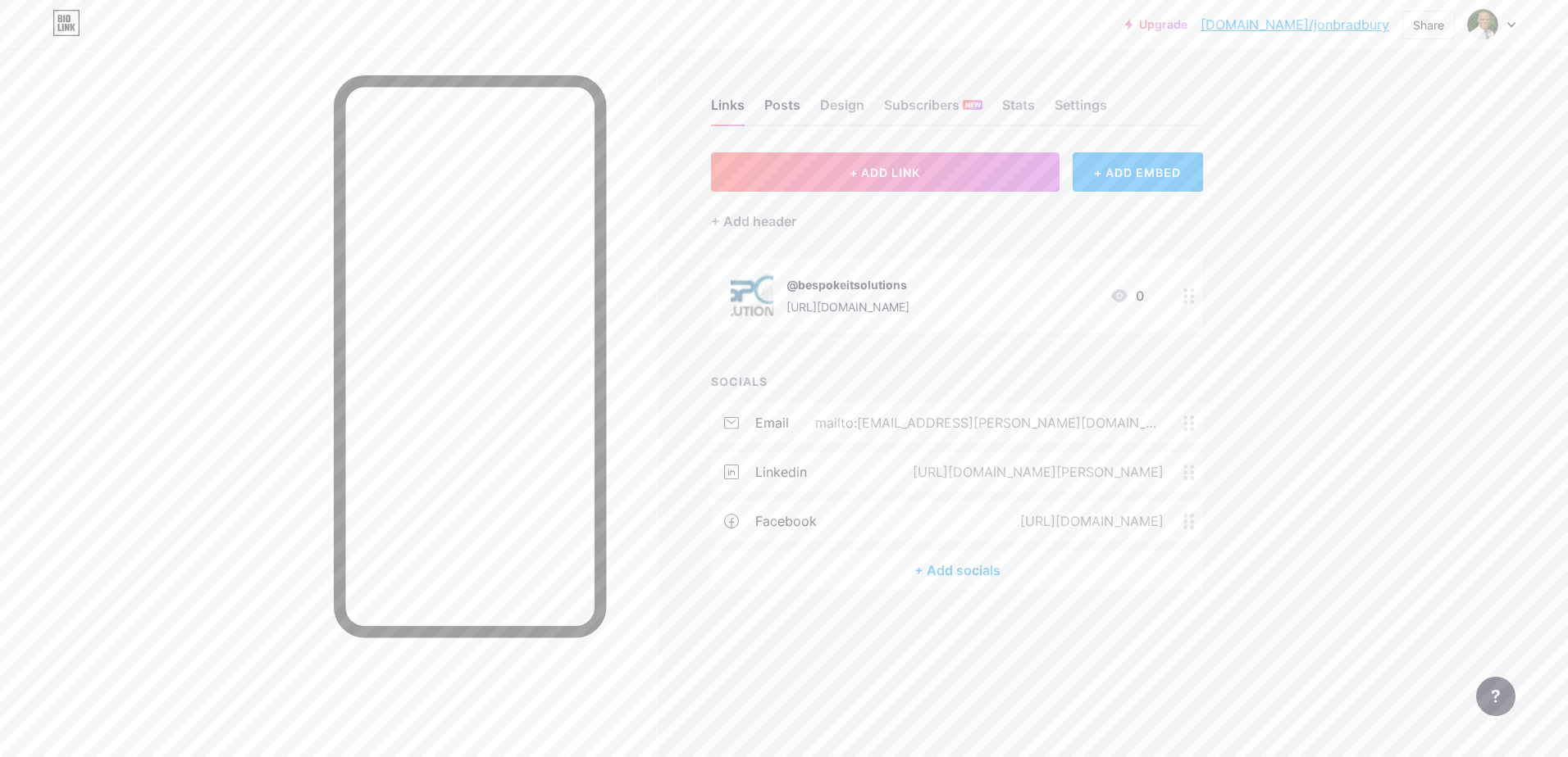
click at [784, 97] on div "Posts" at bounding box center [782, 110] width 36 height 30
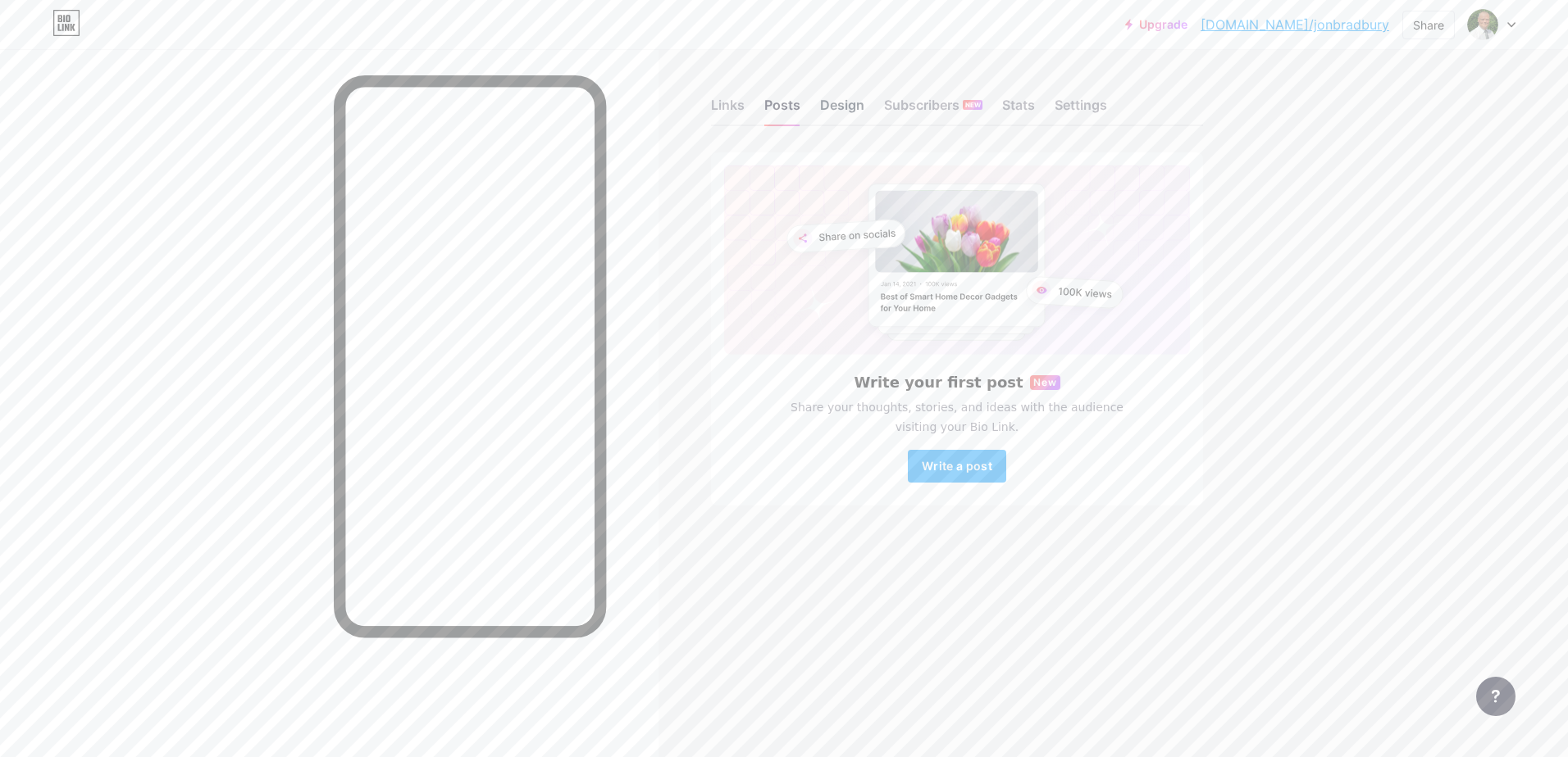
click at [851, 104] on div "Design" at bounding box center [842, 110] width 44 height 30
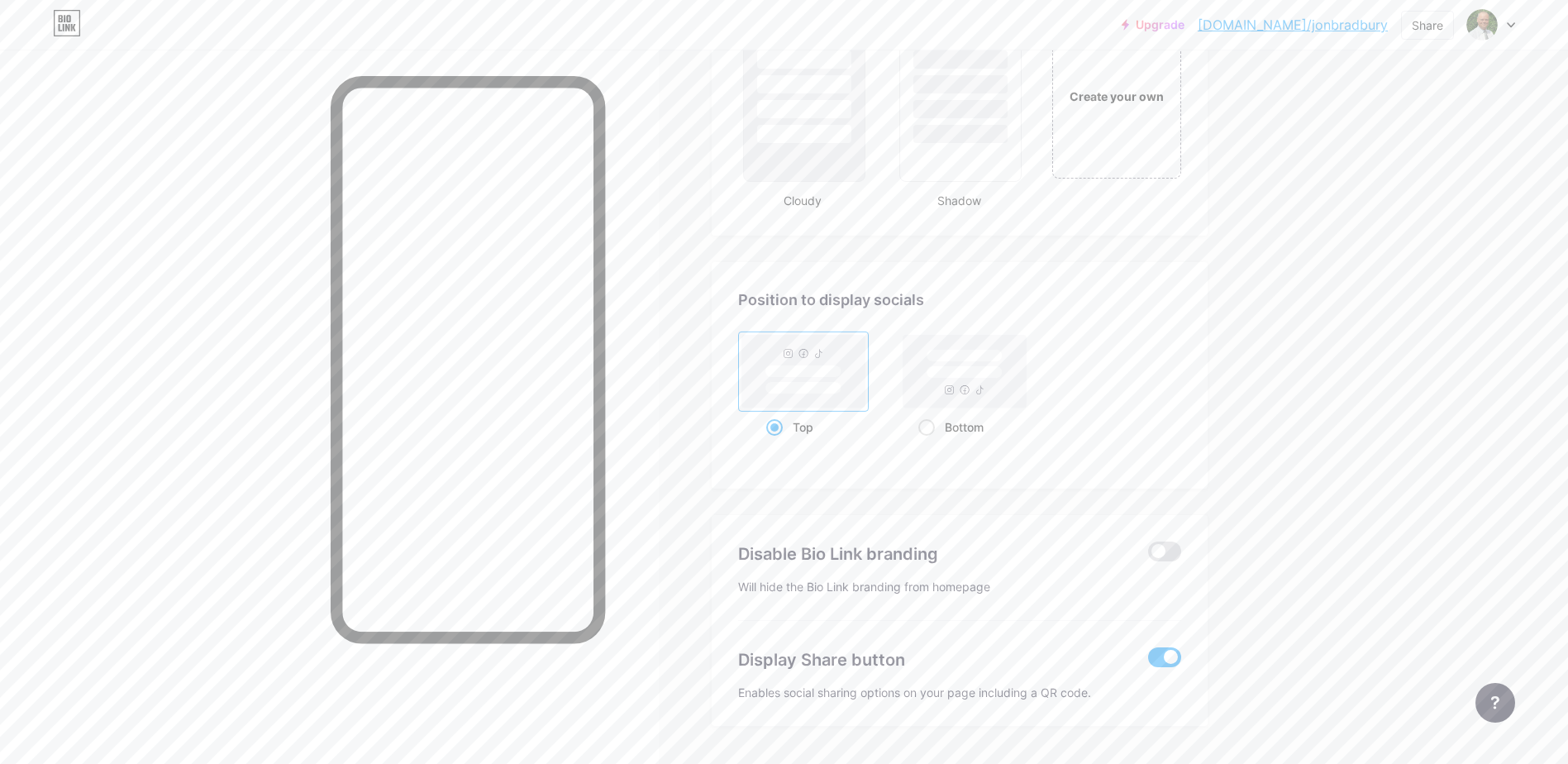
scroll to position [2045, 0]
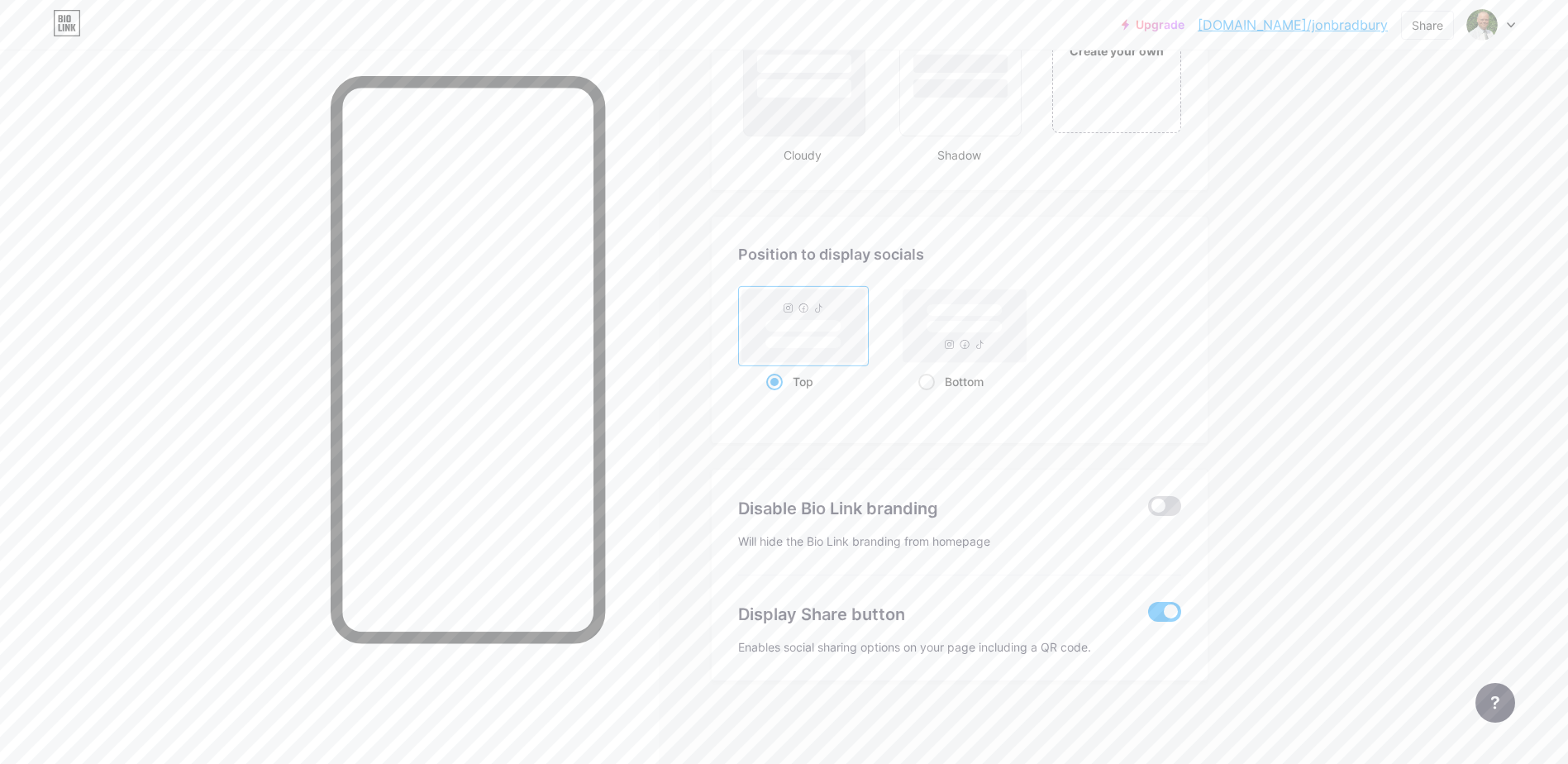
click at [1182, 506] on span at bounding box center [1165, 506] width 33 height 20
click at [1148, 510] on input "checkbox" at bounding box center [1148, 510] width 0 height 0
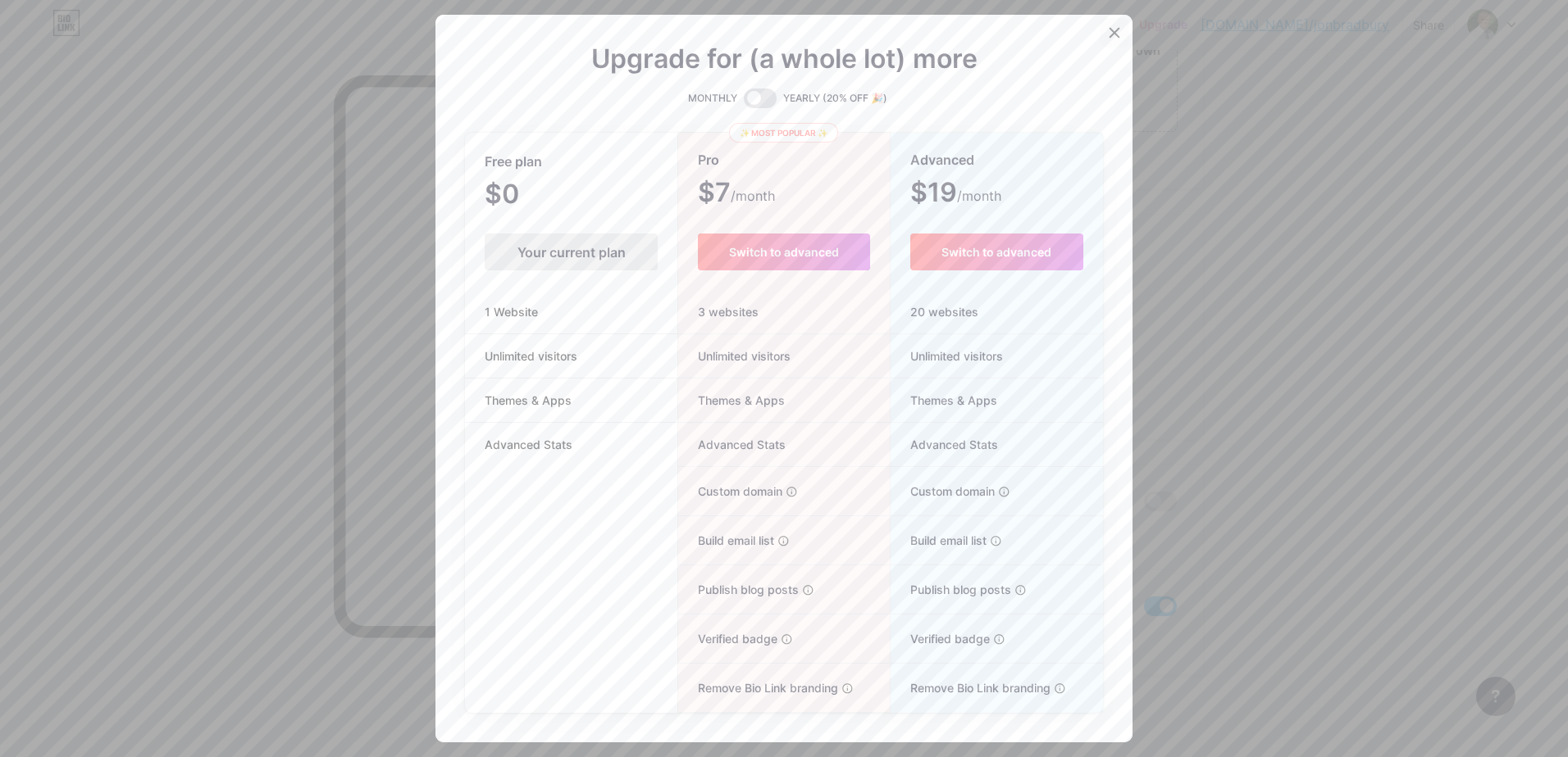
click at [1110, 34] on icon at bounding box center [1114, 33] width 9 height 9
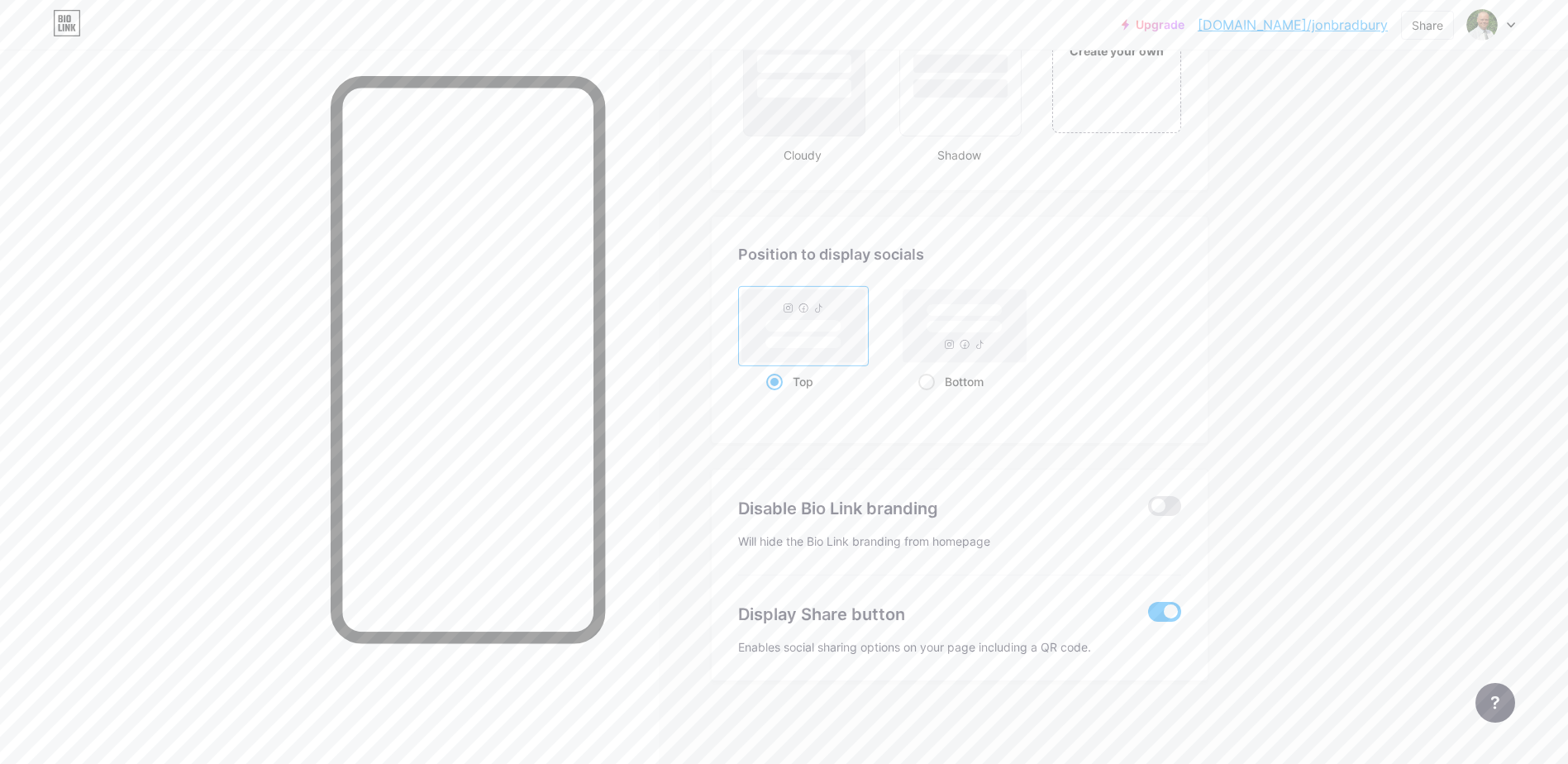
click at [1161, 607] on span at bounding box center [1165, 612] width 33 height 20
click at [1148, 616] on input "checkbox" at bounding box center [1148, 616] width 0 height 0
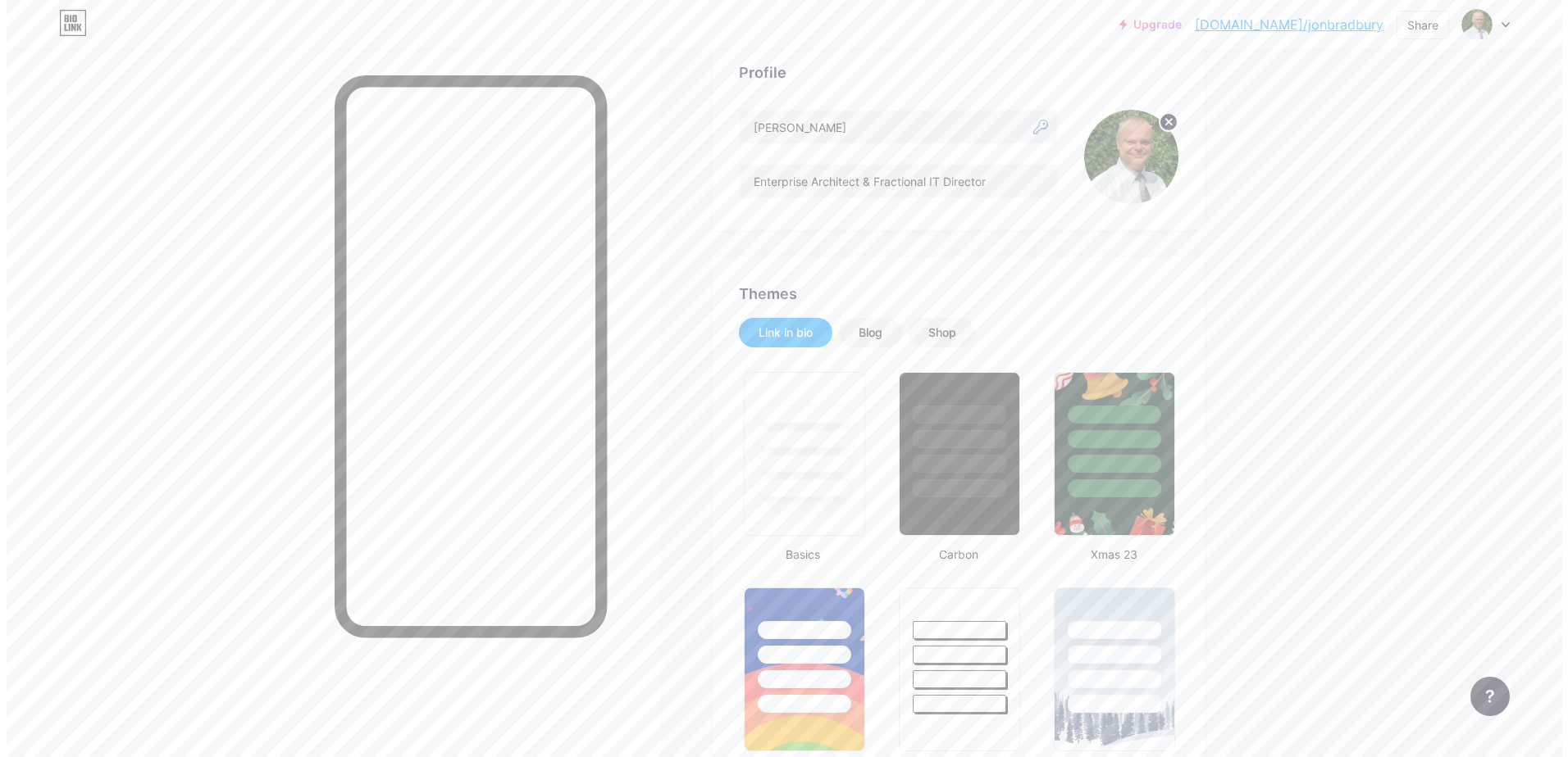
scroll to position [0, 0]
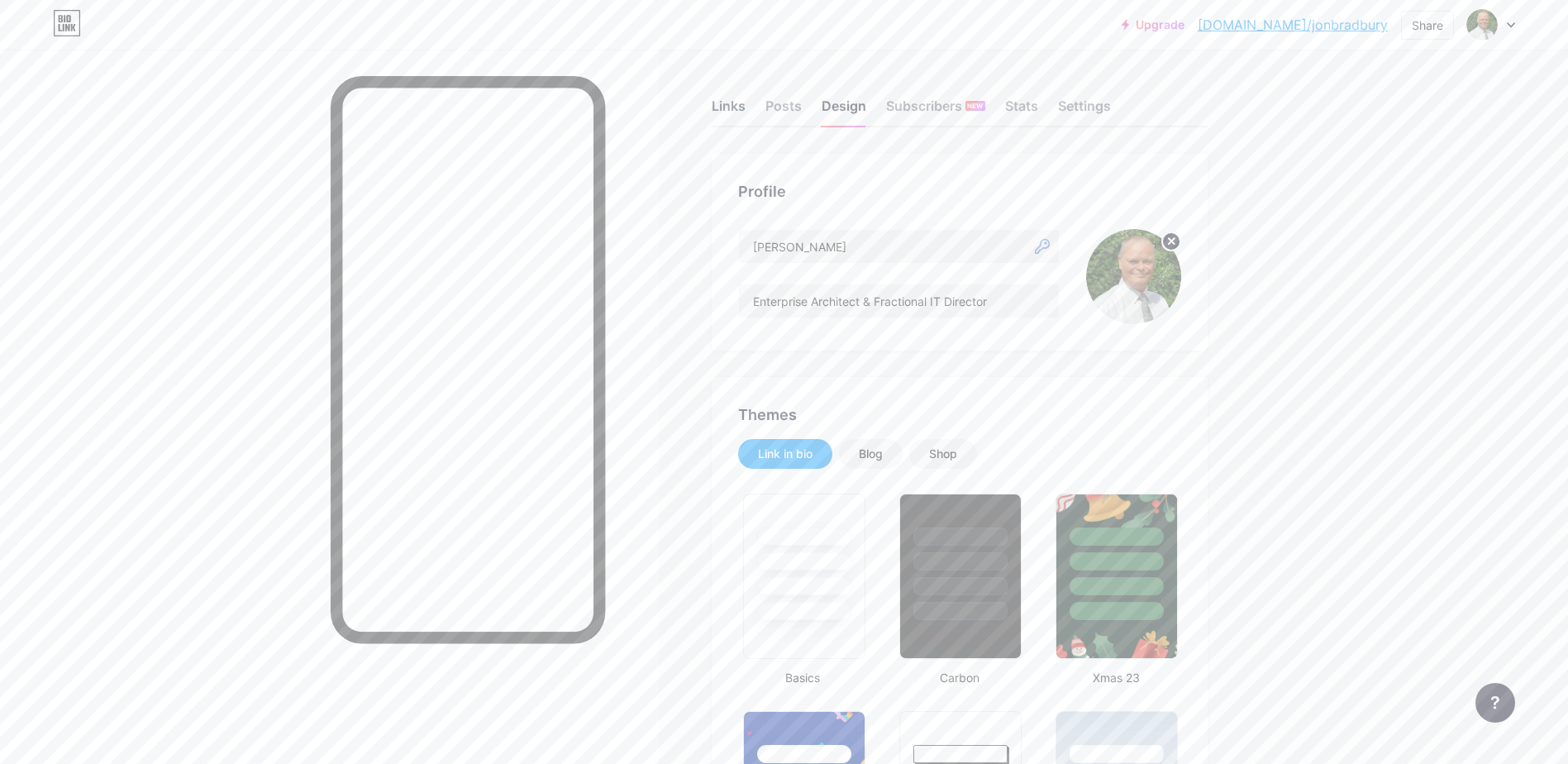
click at [735, 111] on div "Links" at bounding box center [729, 111] width 34 height 30
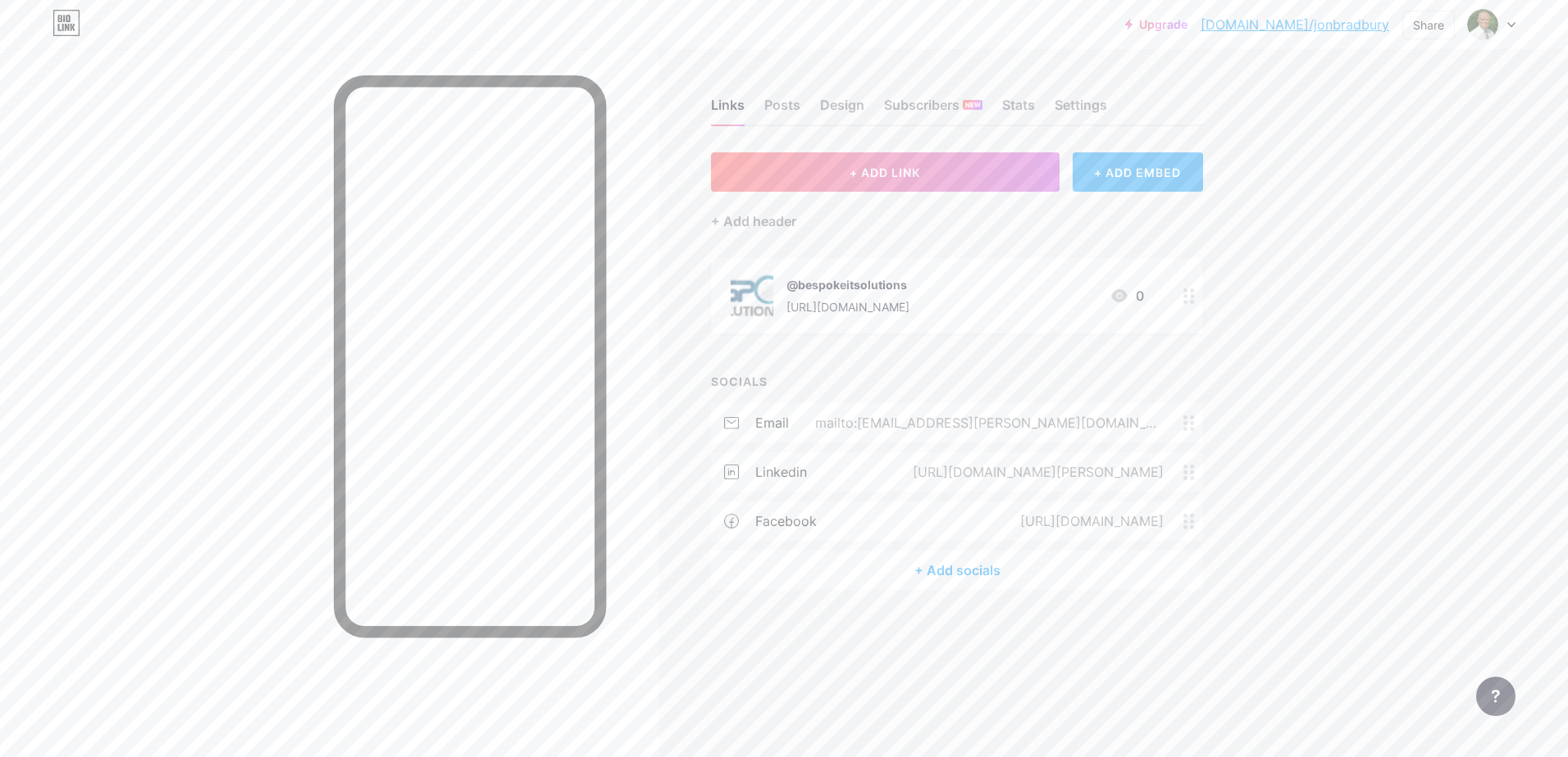
click at [1130, 169] on div "+ ADD EMBED" at bounding box center [1138, 171] width 131 height 39
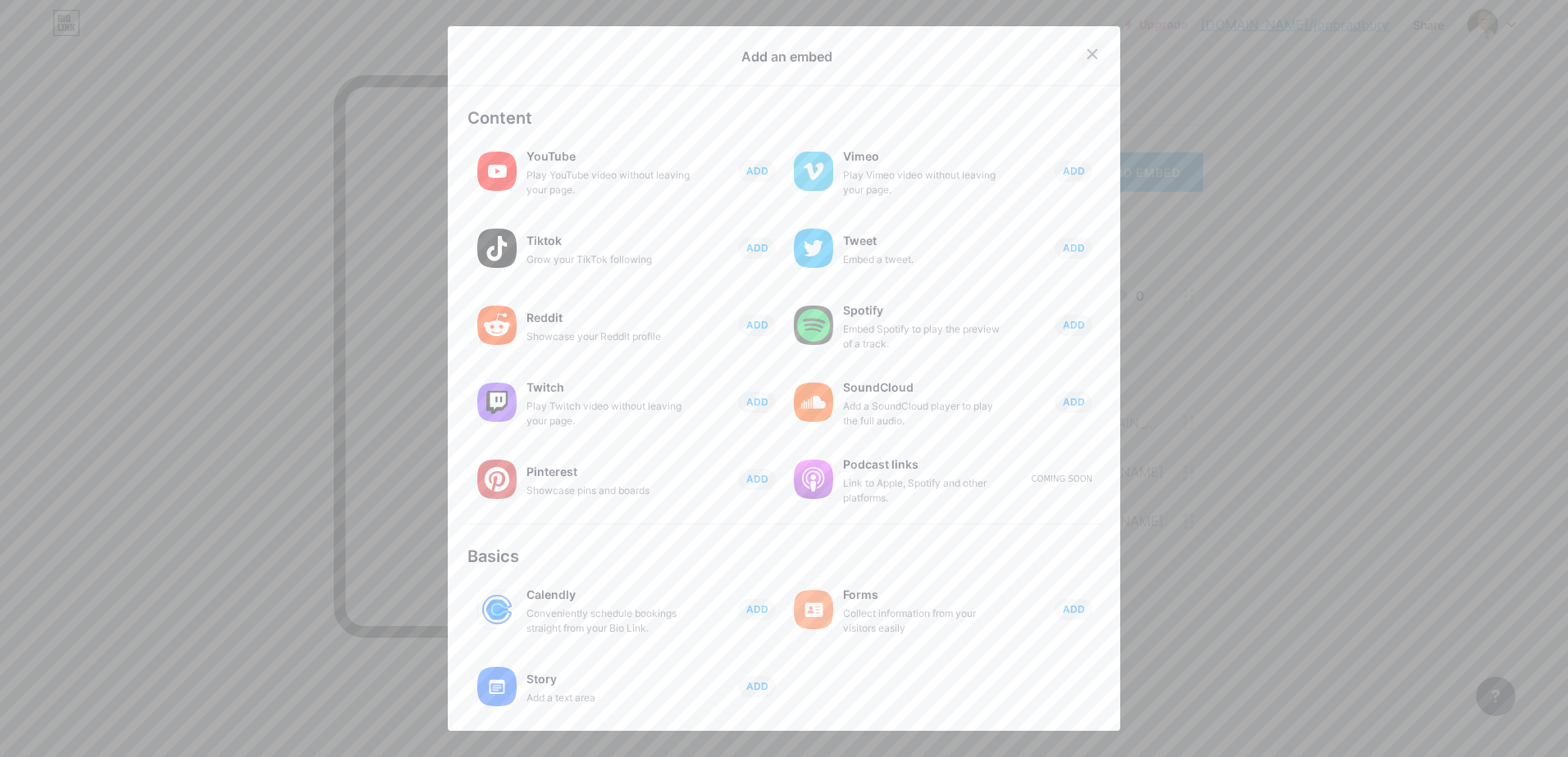
click at [1088, 51] on icon at bounding box center [1093, 54] width 9 height 9
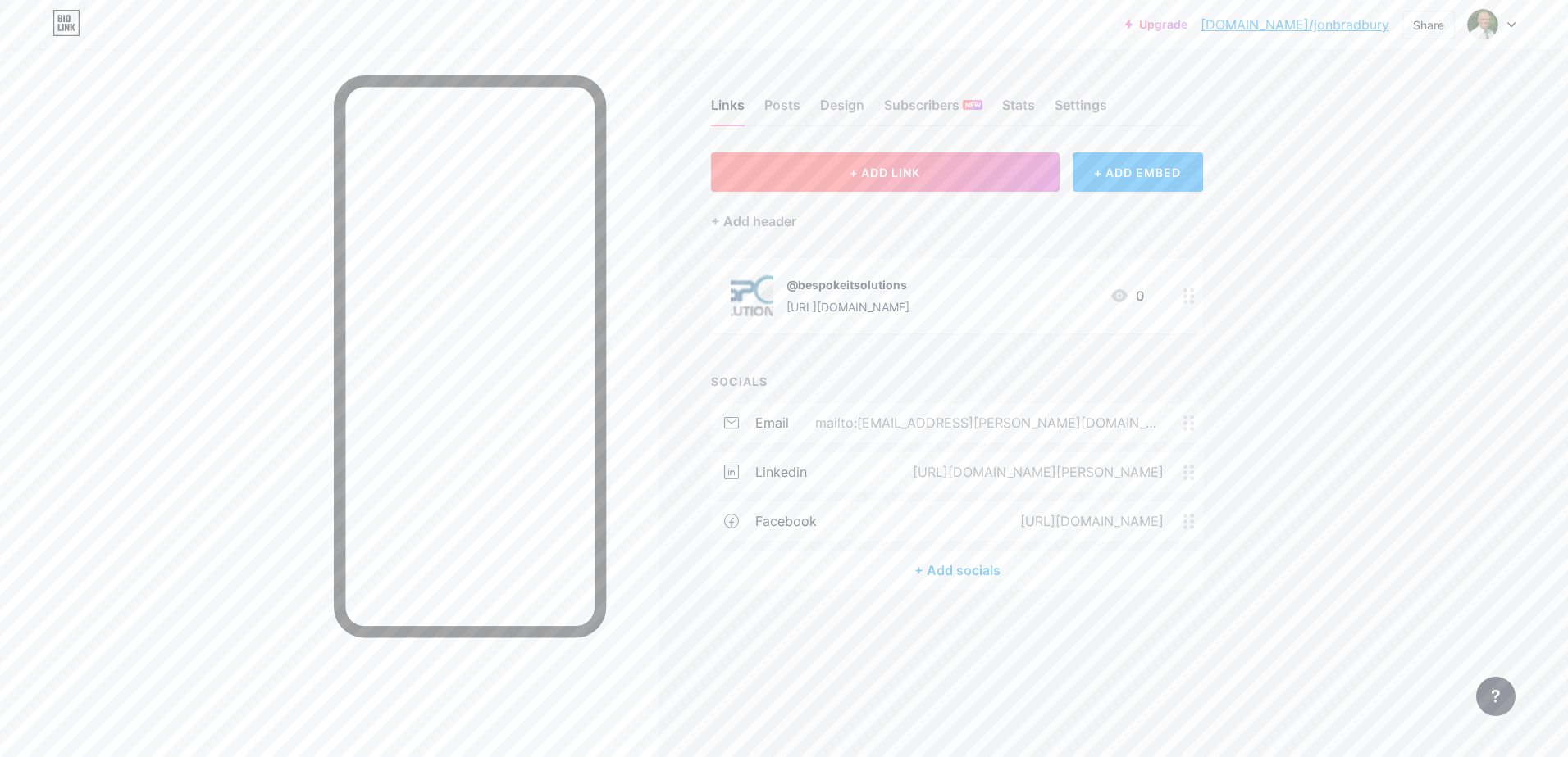
click at [873, 176] on span "+ ADD LINK" at bounding box center [885, 172] width 71 height 14
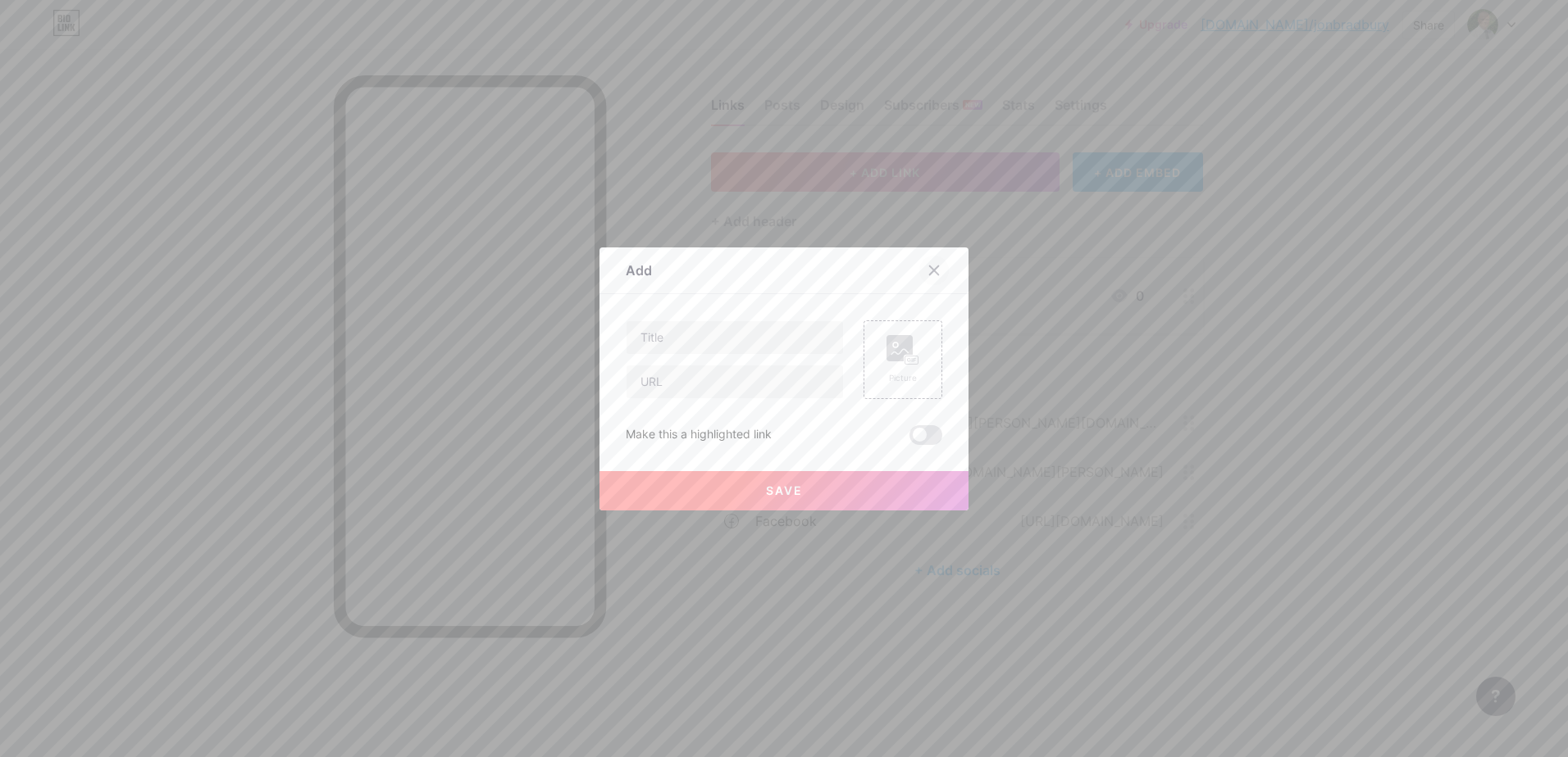
click at [925, 279] on div at bounding box center [934, 271] width 30 height 30
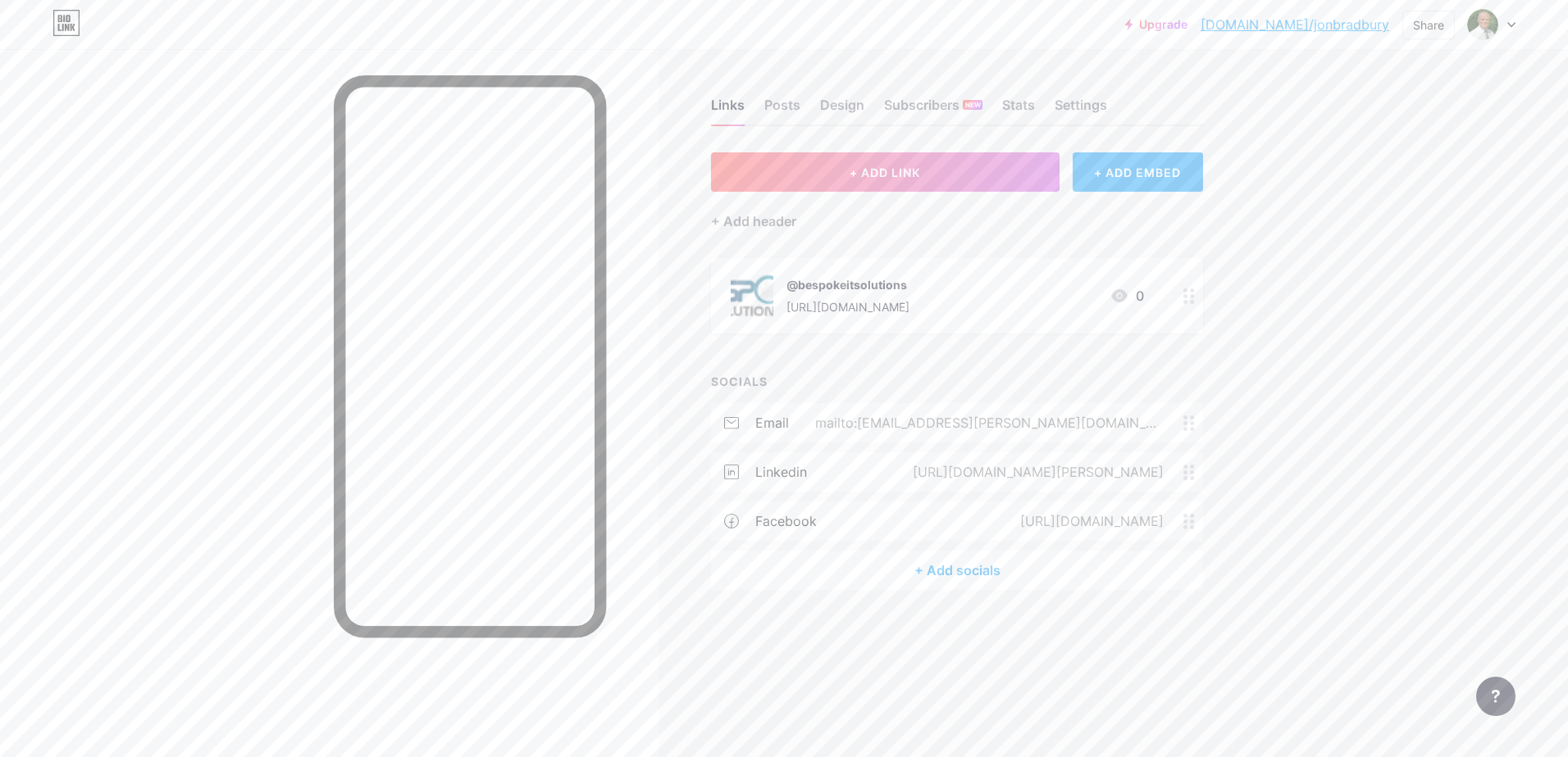
click at [902, 304] on div "[URL][DOMAIN_NAME]" at bounding box center [847, 307] width 123 height 17
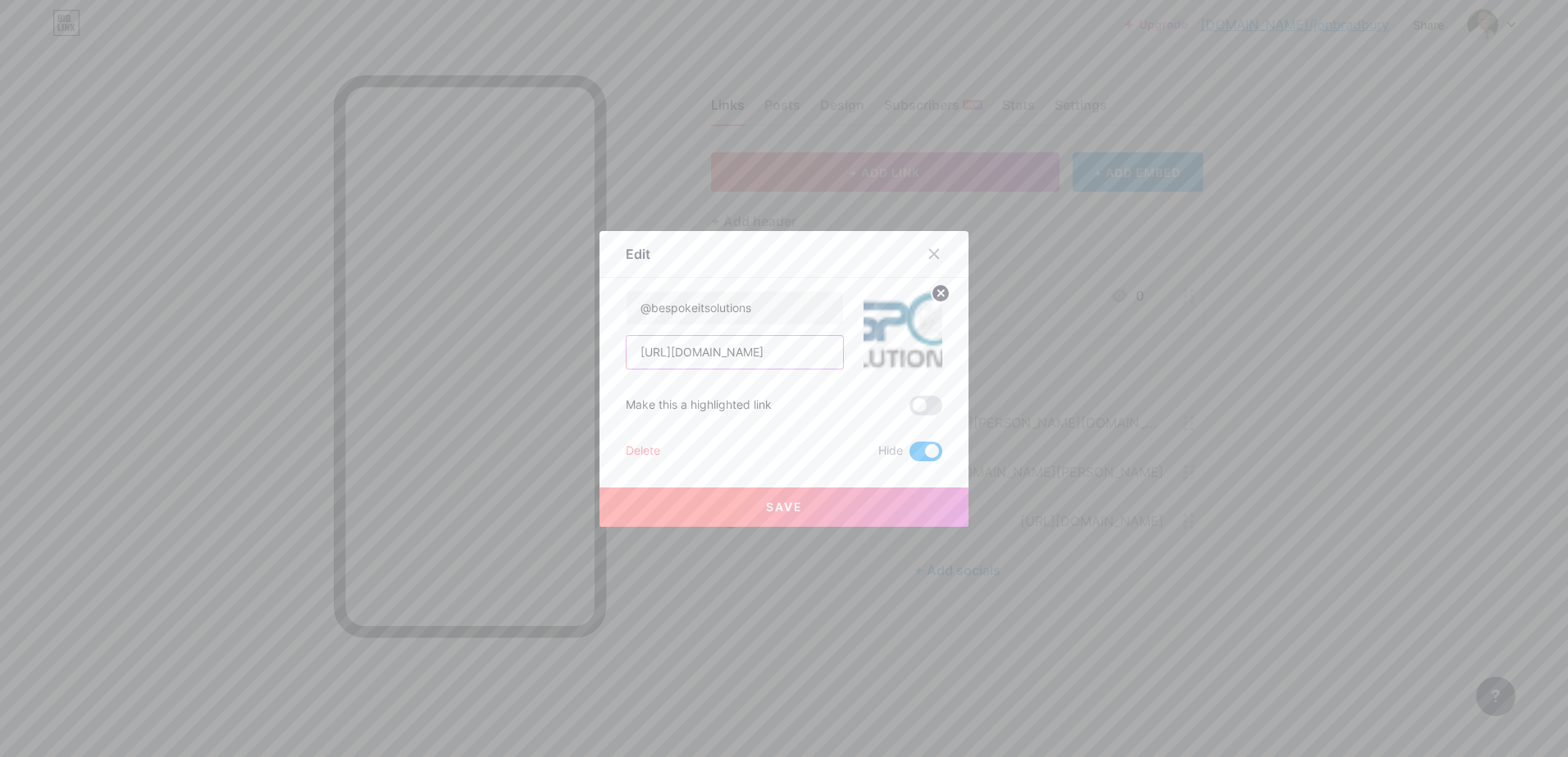
scroll to position [0, 219]
drag, startPoint x: 631, startPoint y: 352, endPoint x: 849, endPoint y: 354, distance: 218.0
click at [849, 354] on div "@bespokeitsolutions [URL][DOMAIN_NAME]" at bounding box center [784, 330] width 317 height 78
click at [783, 504] on span "Save" at bounding box center [784, 506] width 37 height 14
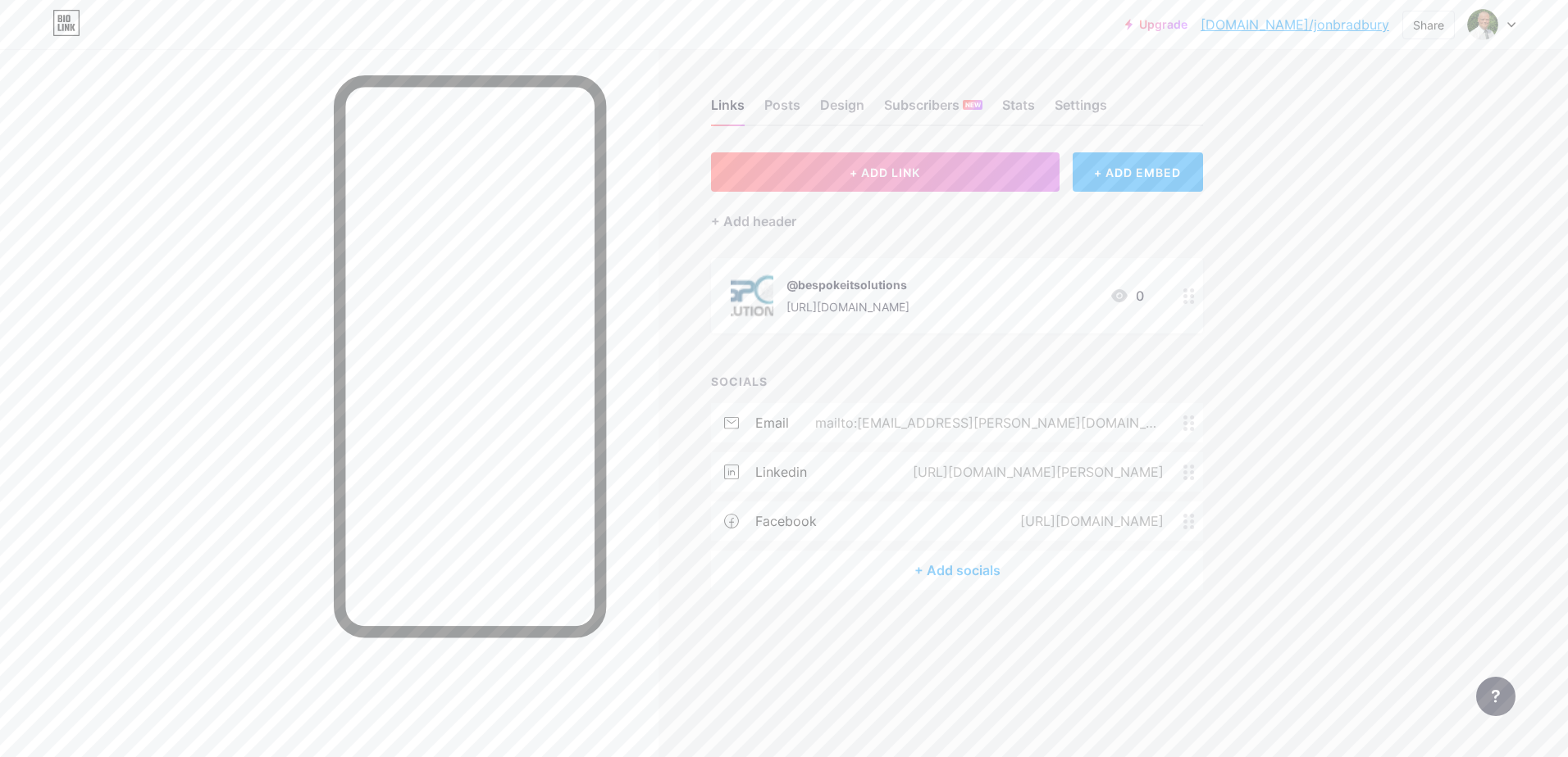
click at [948, 567] on div "+ Add socials" at bounding box center [956, 570] width 492 height 39
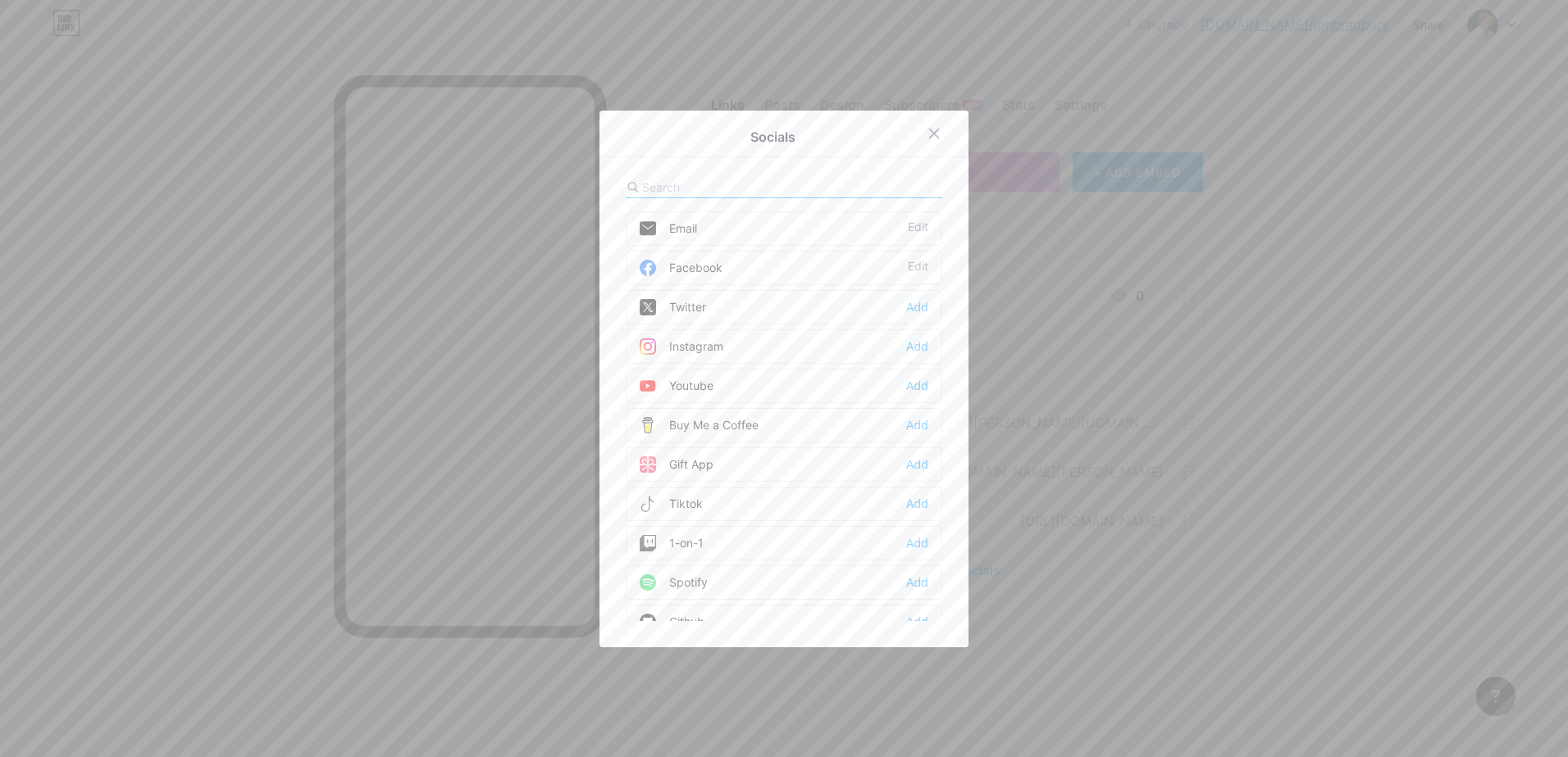
click at [691, 345] on div "Instagram" at bounding box center [682, 346] width 84 height 17
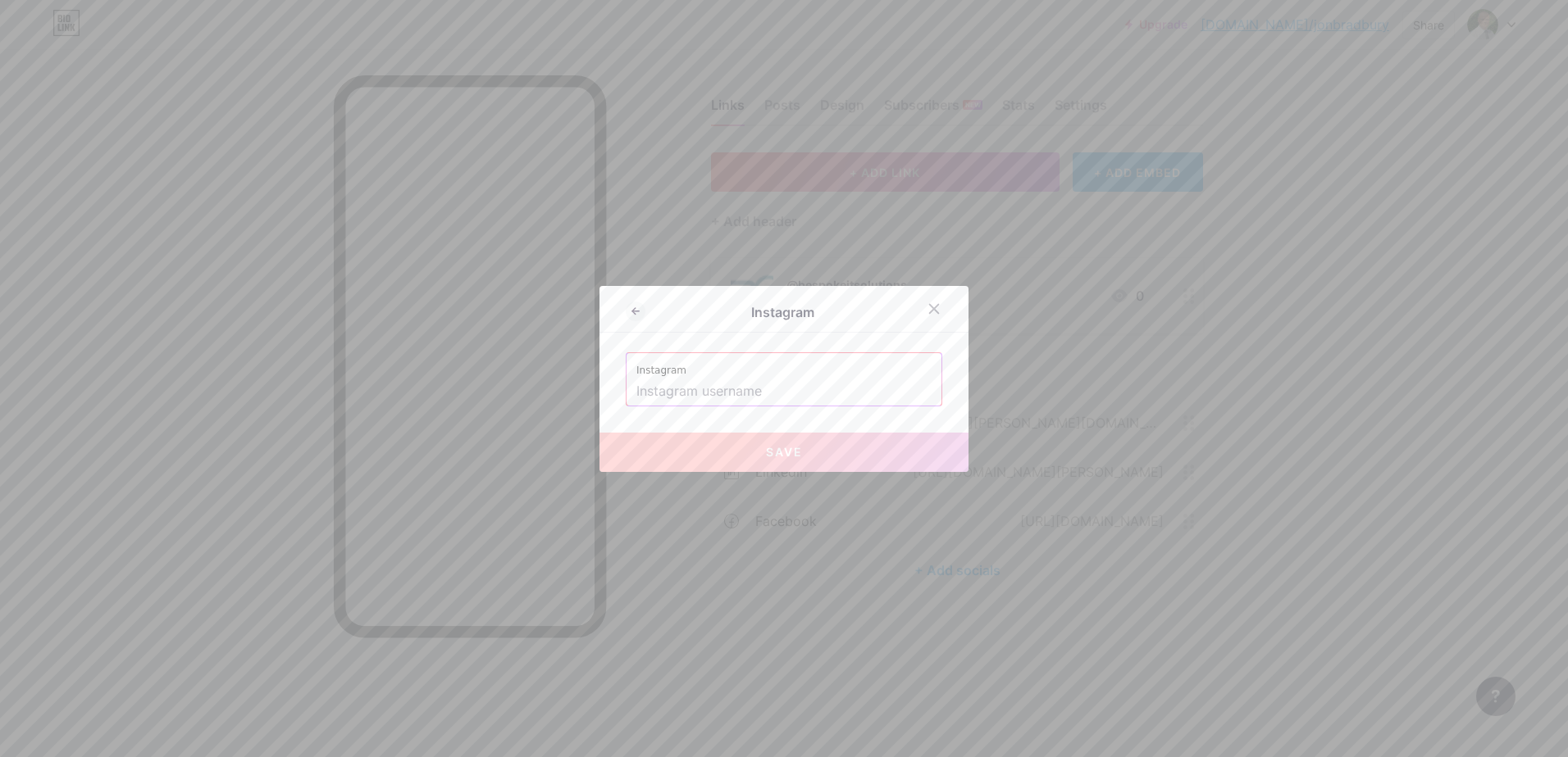
click at [687, 388] on input "text" at bounding box center [784, 392] width 295 height 28
paste input "[URL][DOMAIN_NAME]"
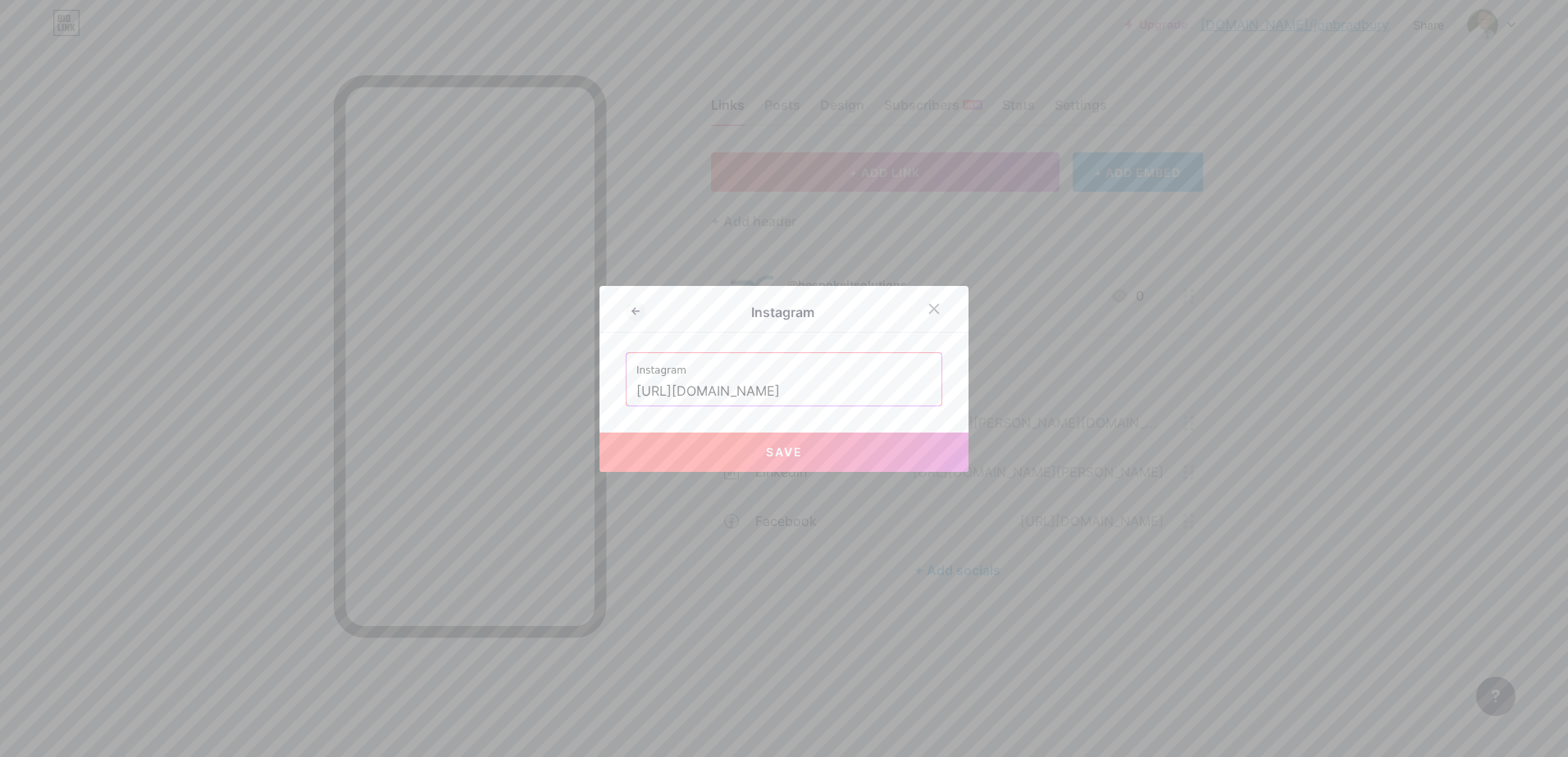
scroll to position [0, 170]
click at [767, 445] on span "Save" at bounding box center [784, 452] width 37 height 14
type input "[URL][DOMAIN_NAME][DOMAIN_NAME]"
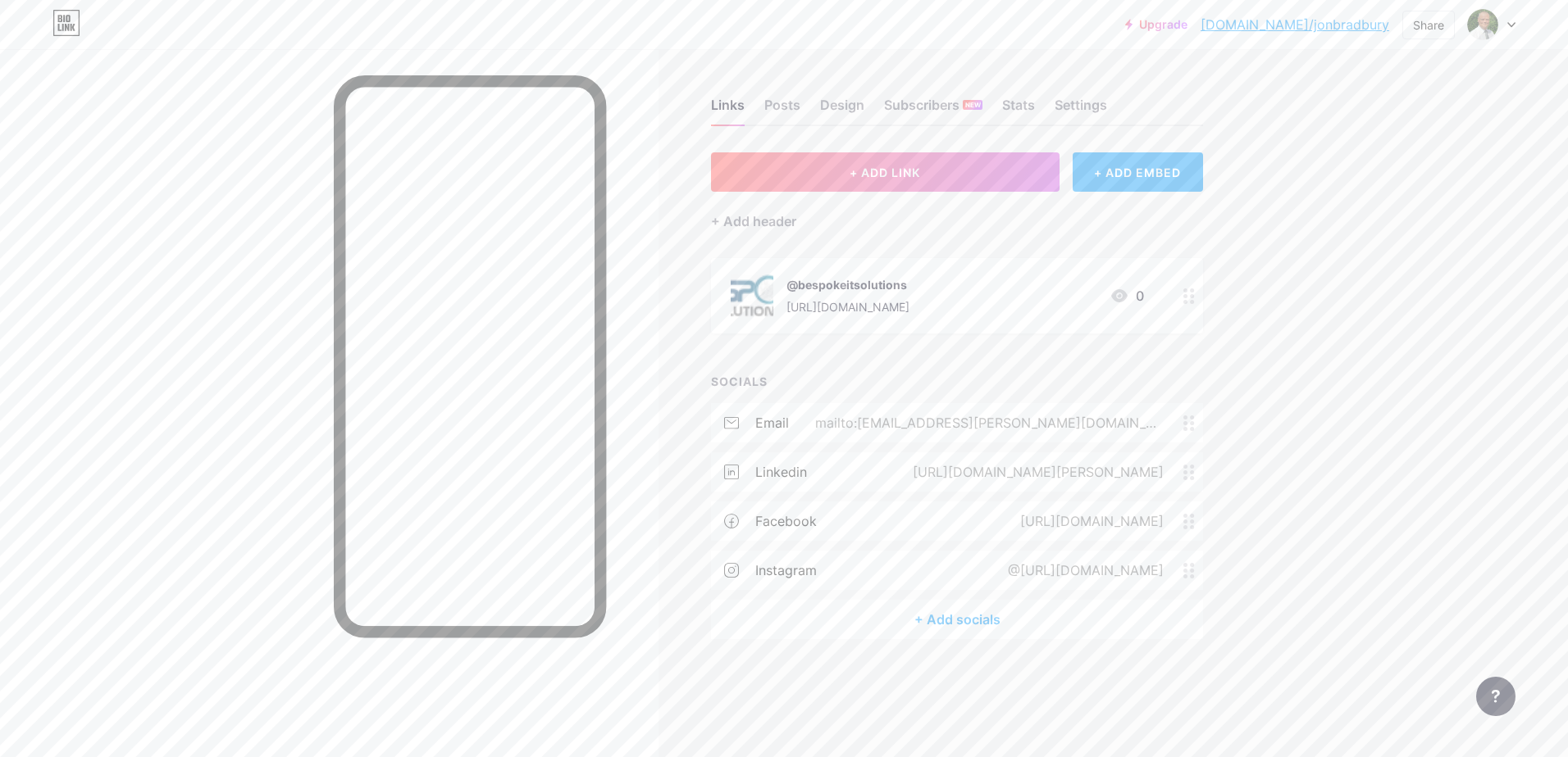
click at [1515, 23] on div "Upgrade [DOMAIN_NAME]/jonbra... [DOMAIN_NAME]/jonbradbury Share Switch accounts…" at bounding box center [784, 24] width 1568 height 30
click at [1511, 17] on div at bounding box center [1491, 24] width 48 height 30
click at [1338, 232] on li "Logout" at bounding box center [1413, 230] width 204 height 44
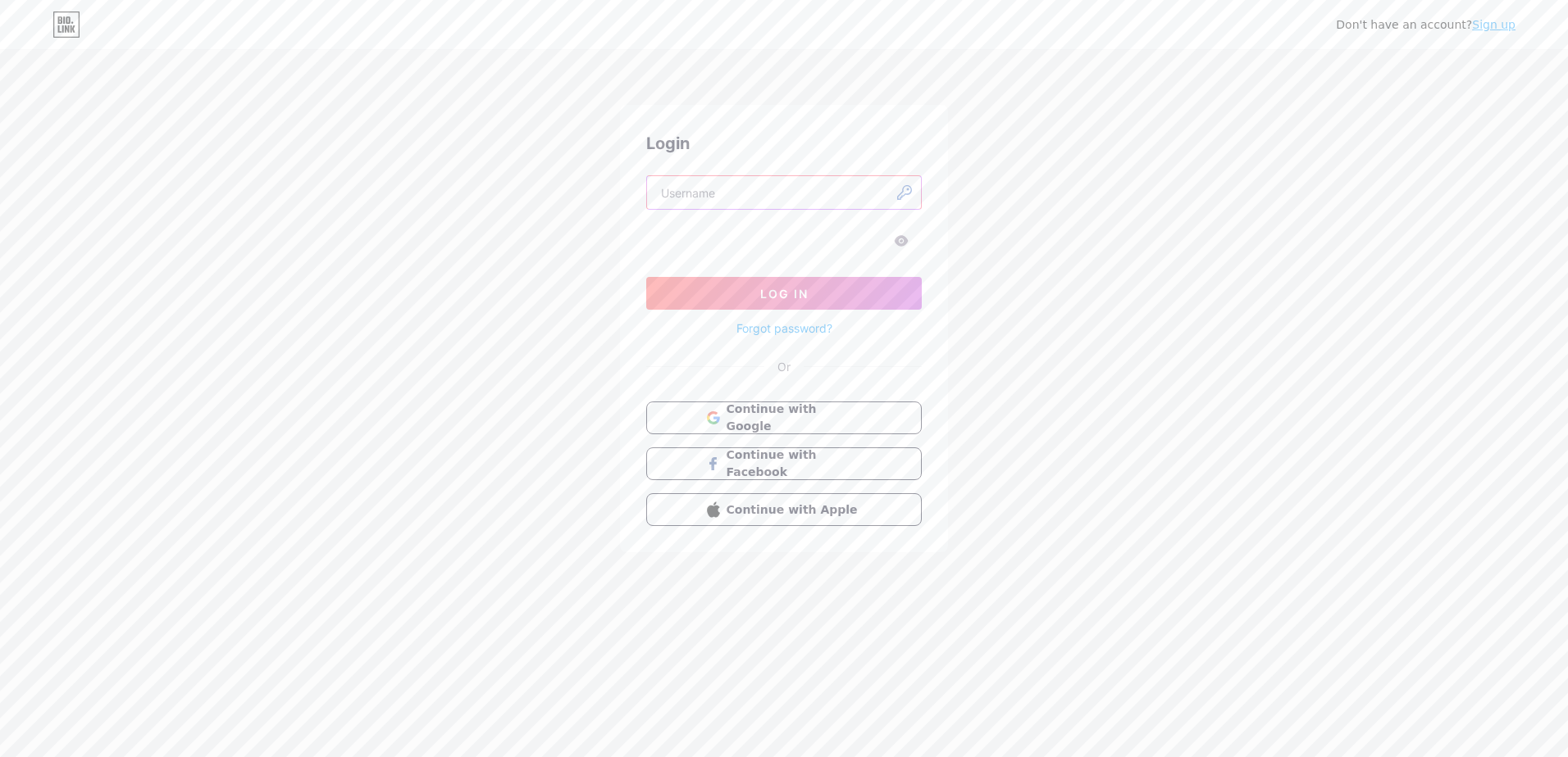
click at [728, 192] on input "text" at bounding box center [784, 192] width 274 height 33
type input "[EMAIL_ADDRESS][PERSON_NAME][DOMAIN_NAME]"
click at [766, 289] on span "Log In" at bounding box center [784, 294] width 49 height 14
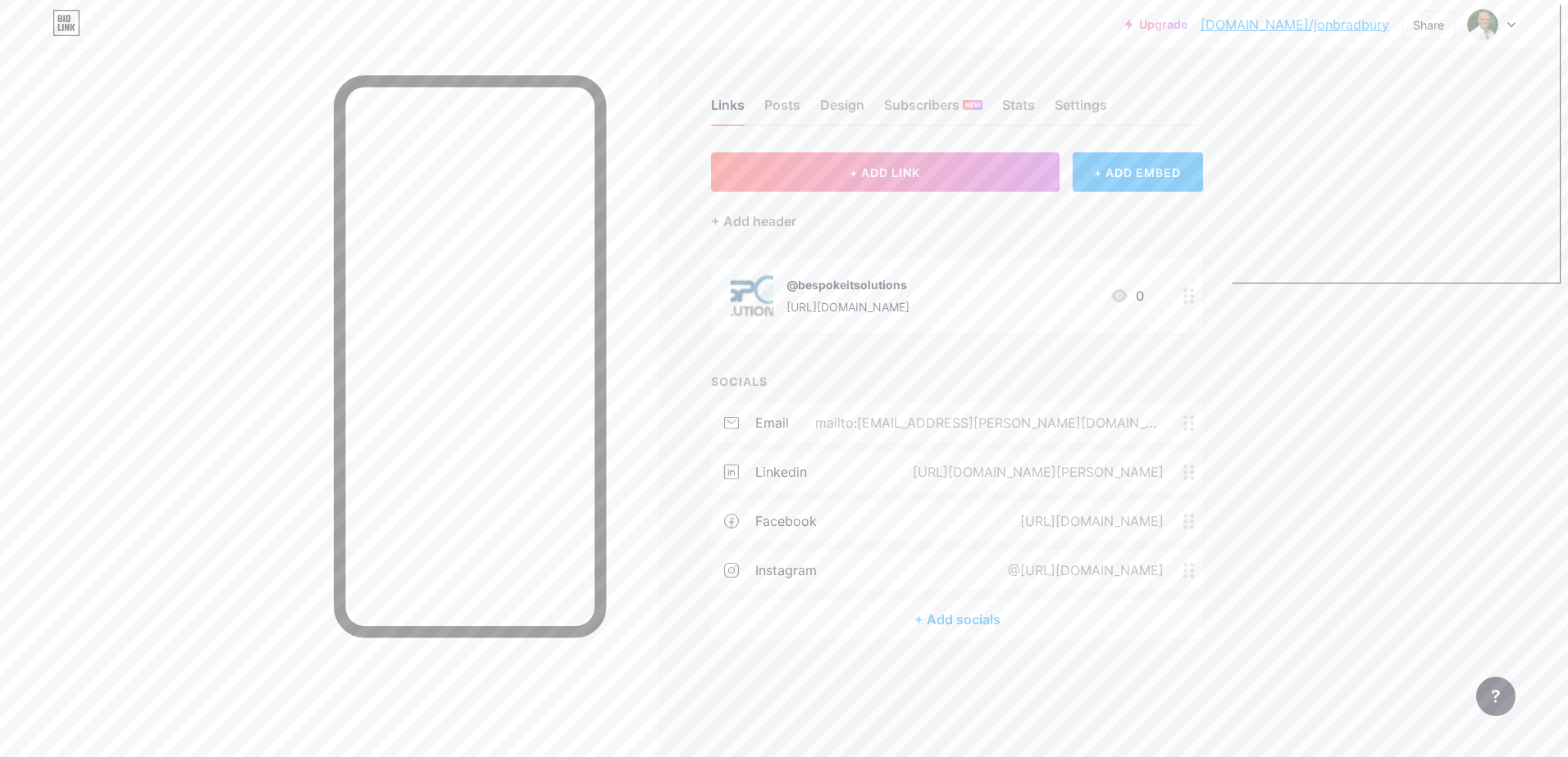
click at [1362, 365] on div "Upgrade [DOMAIN_NAME]/jonbra... [DOMAIN_NAME]/jonbradbury Share Switch accounts…" at bounding box center [784, 378] width 1568 height 757
click at [1505, 14] on div at bounding box center [1491, 24] width 48 height 30
click at [1425, 24] on div "Share" at bounding box center [1429, 25] width 31 height 17
click at [1311, 116] on div "Get my QR code" at bounding box center [1313, 124] width 103 height 20
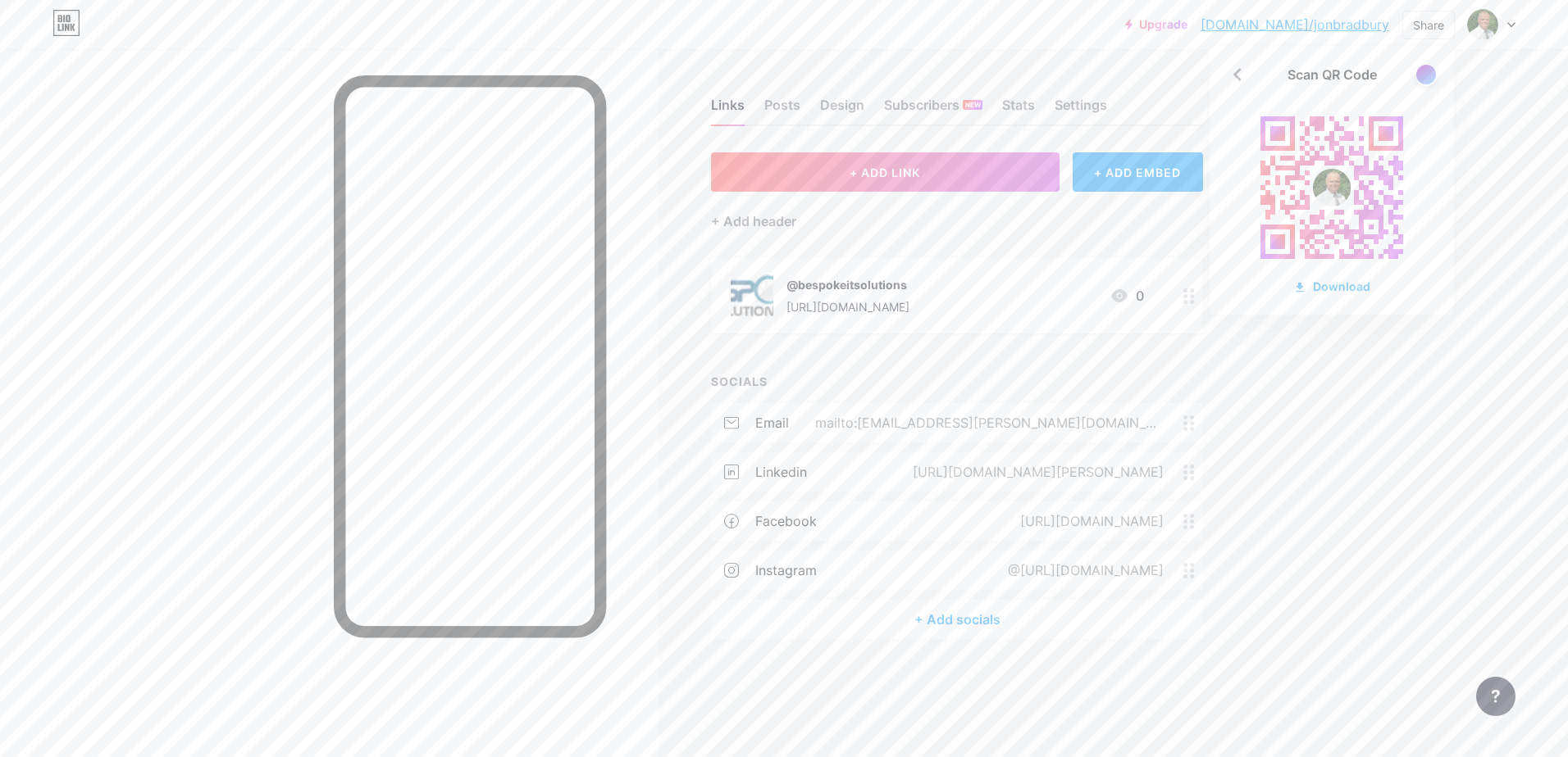
click at [1190, 303] on div at bounding box center [1189, 296] width 28 height 76
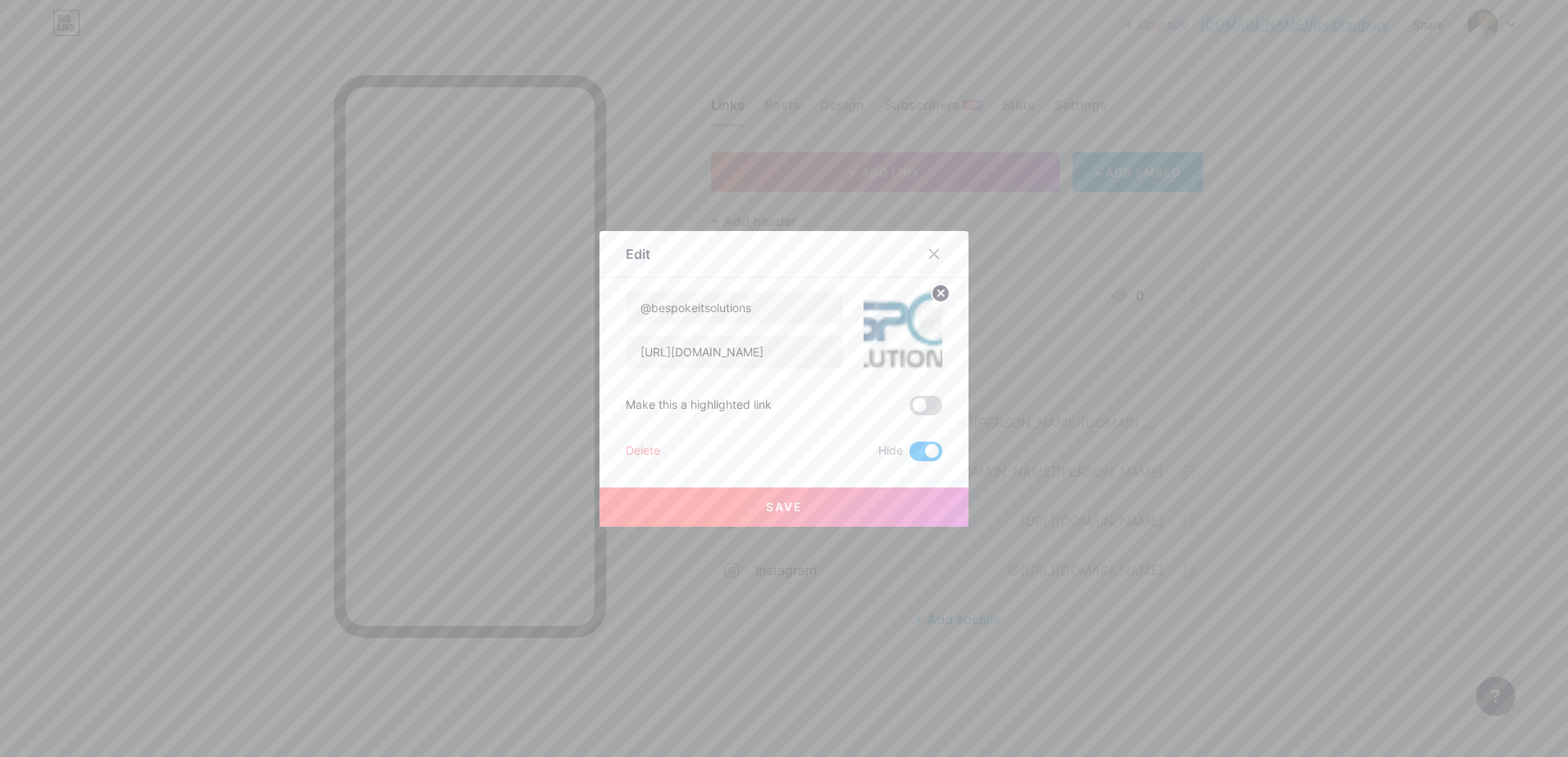
click at [927, 402] on span at bounding box center [925, 405] width 33 height 20
click at [909, 410] on input "checkbox" at bounding box center [909, 410] width 0 height 0
click at [909, 452] on span at bounding box center [925, 452] width 33 height 20
click at [909, 456] on input "checkbox" at bounding box center [909, 456] width 0 height 0
click at [781, 506] on span "Save" at bounding box center [784, 506] width 37 height 14
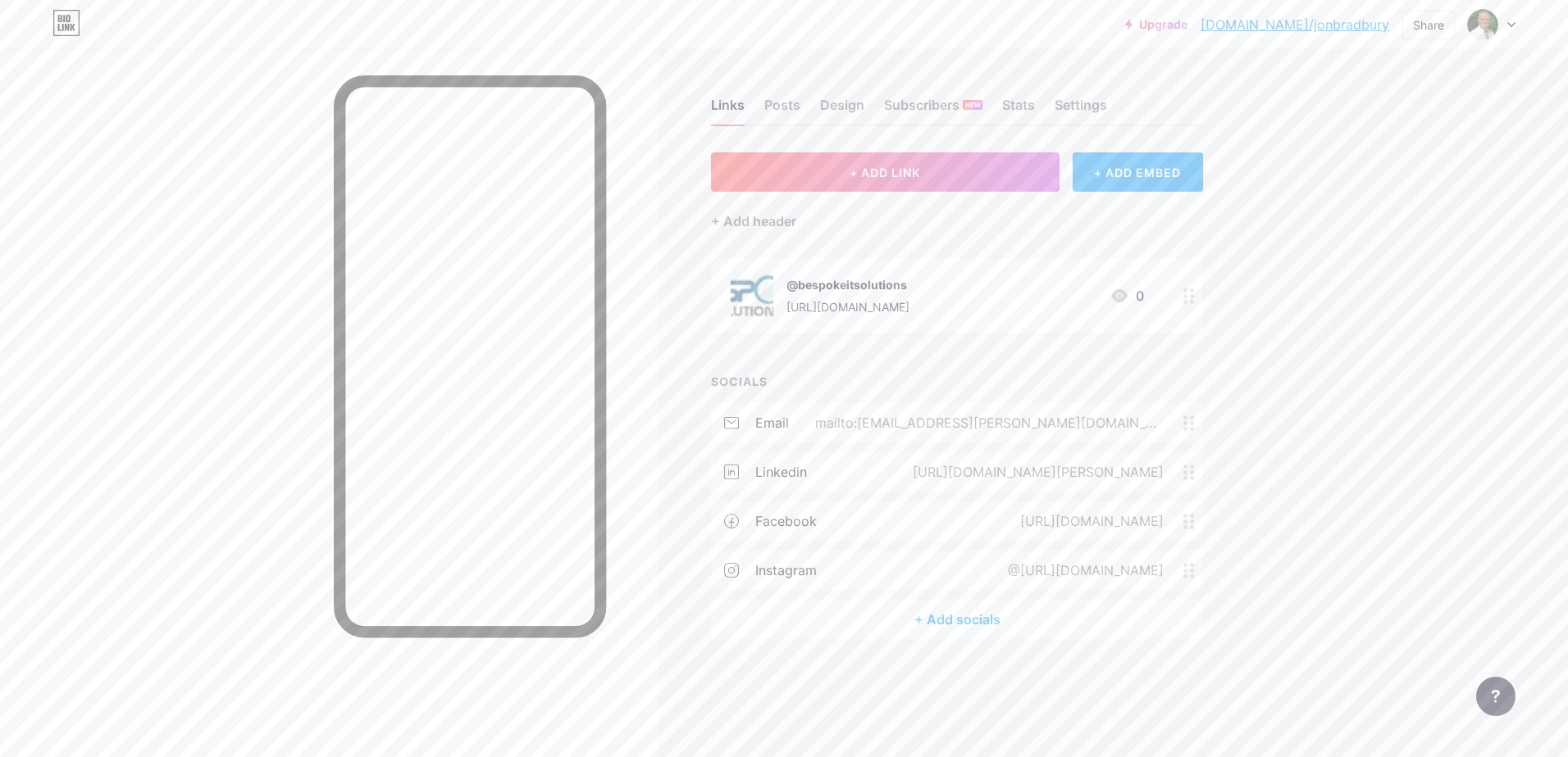
click at [1192, 297] on circle at bounding box center [1191, 296] width 4 height 4
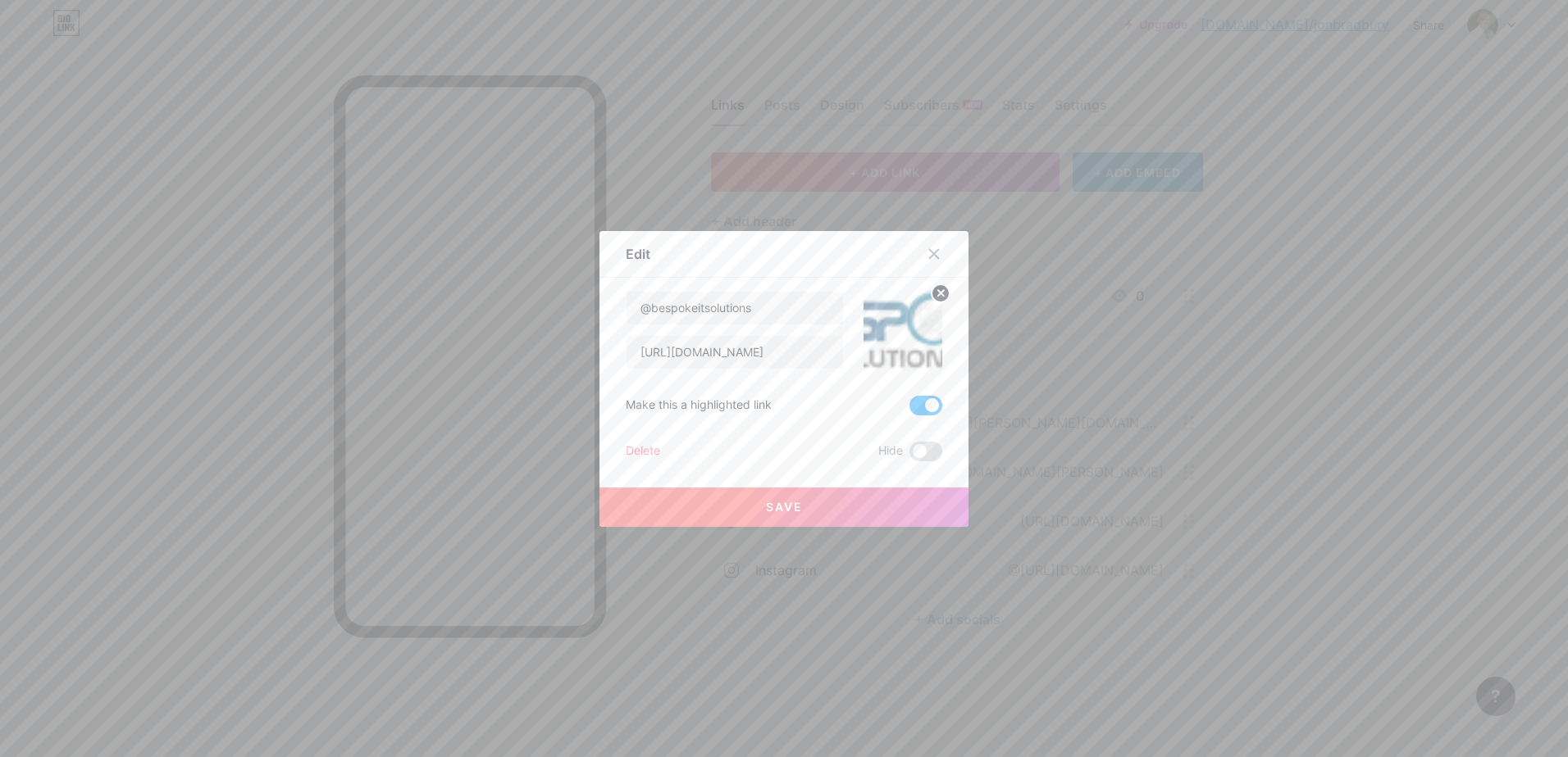
click at [909, 400] on span at bounding box center [925, 405] width 33 height 20
click at [909, 410] on input "checkbox" at bounding box center [909, 410] width 0 height 0
click at [771, 495] on button "Save" at bounding box center [784, 506] width 369 height 39
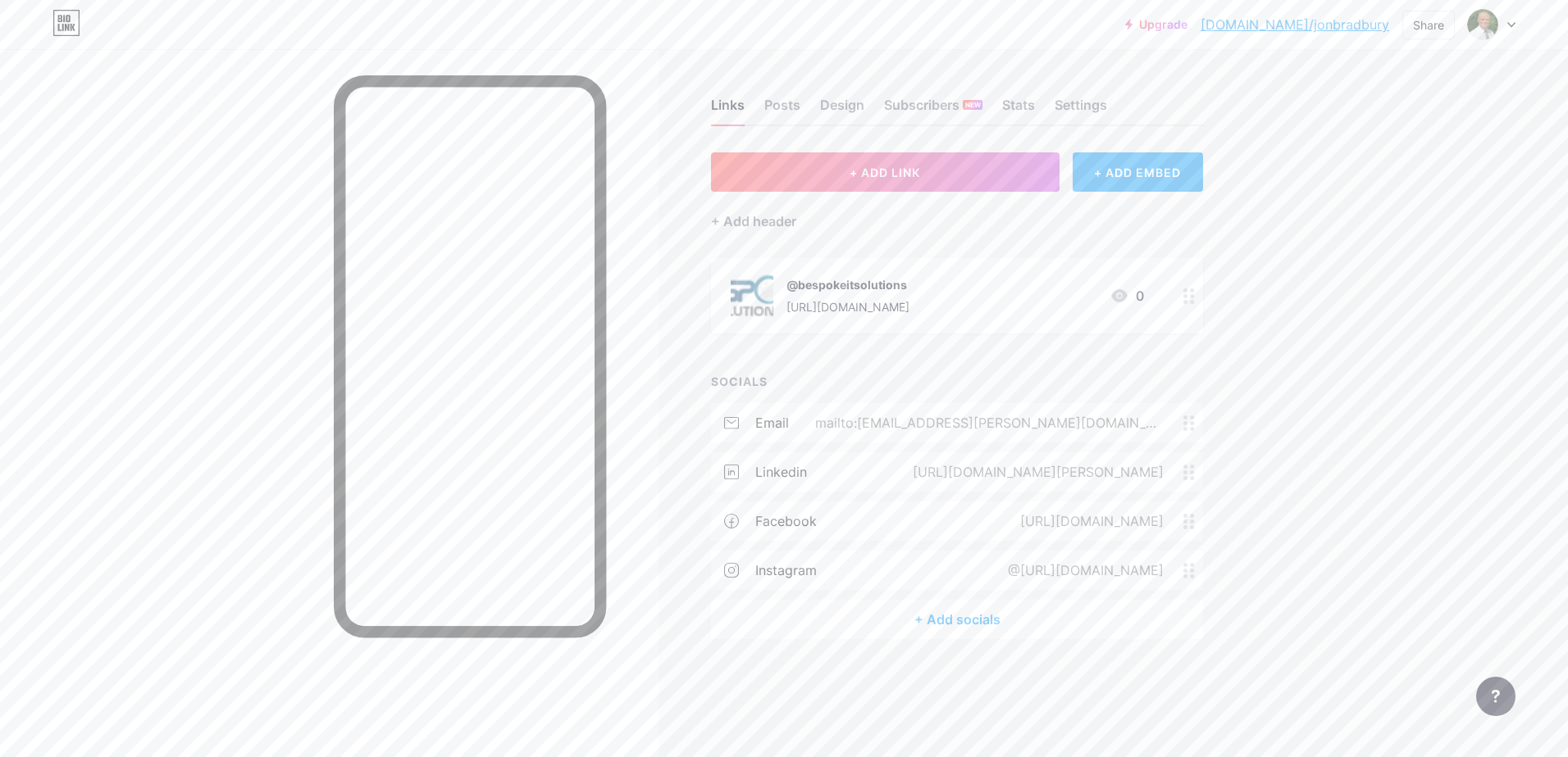
click at [964, 419] on div "mailto:[EMAIL_ADDRESS][PERSON_NAME][DOMAIN_NAME]" at bounding box center [986, 423] width 394 height 20
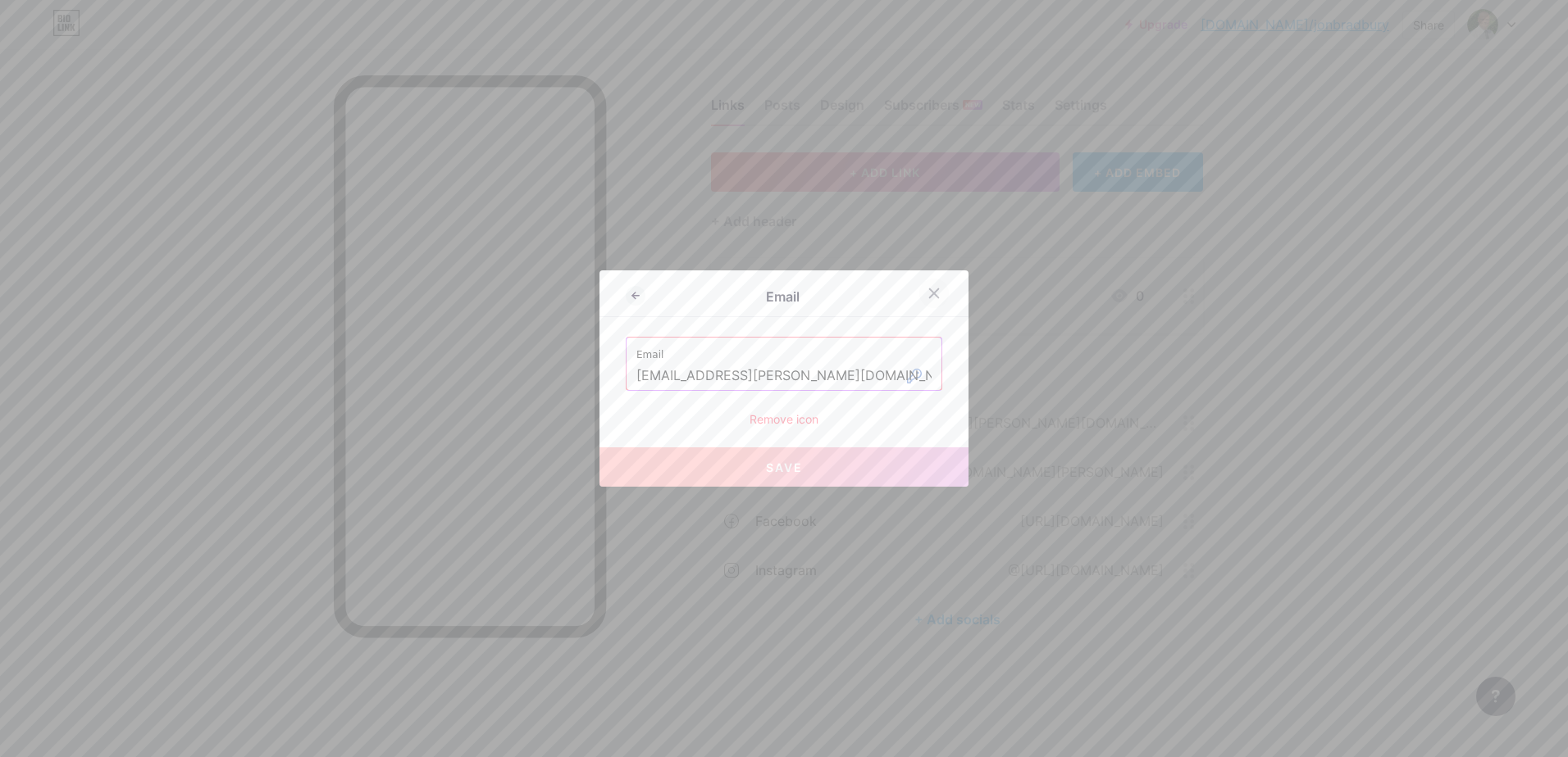
click at [931, 293] on icon at bounding box center [933, 293] width 13 height 13
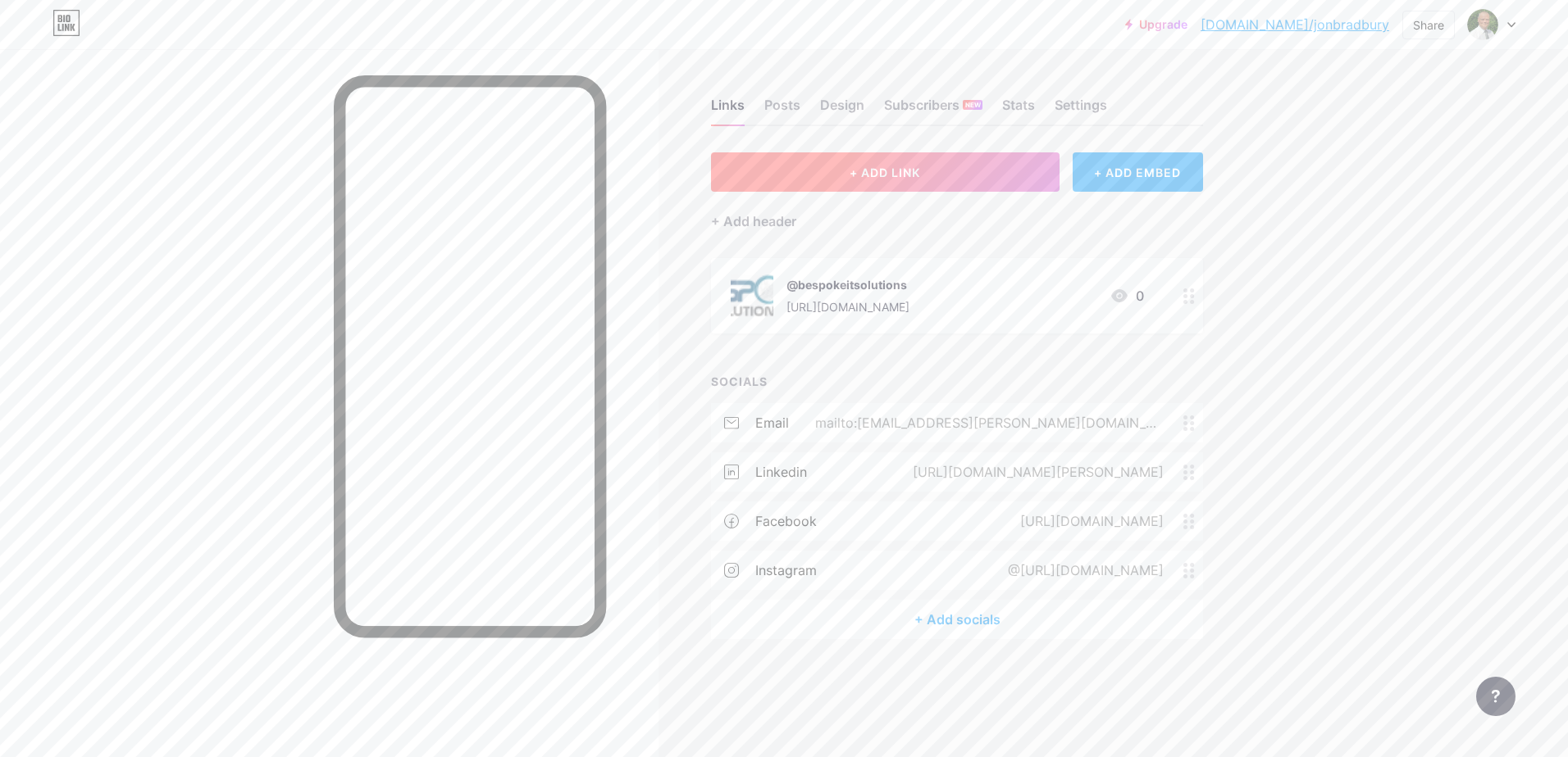
click at [886, 168] on span "+ ADD LINK" at bounding box center [885, 172] width 71 height 14
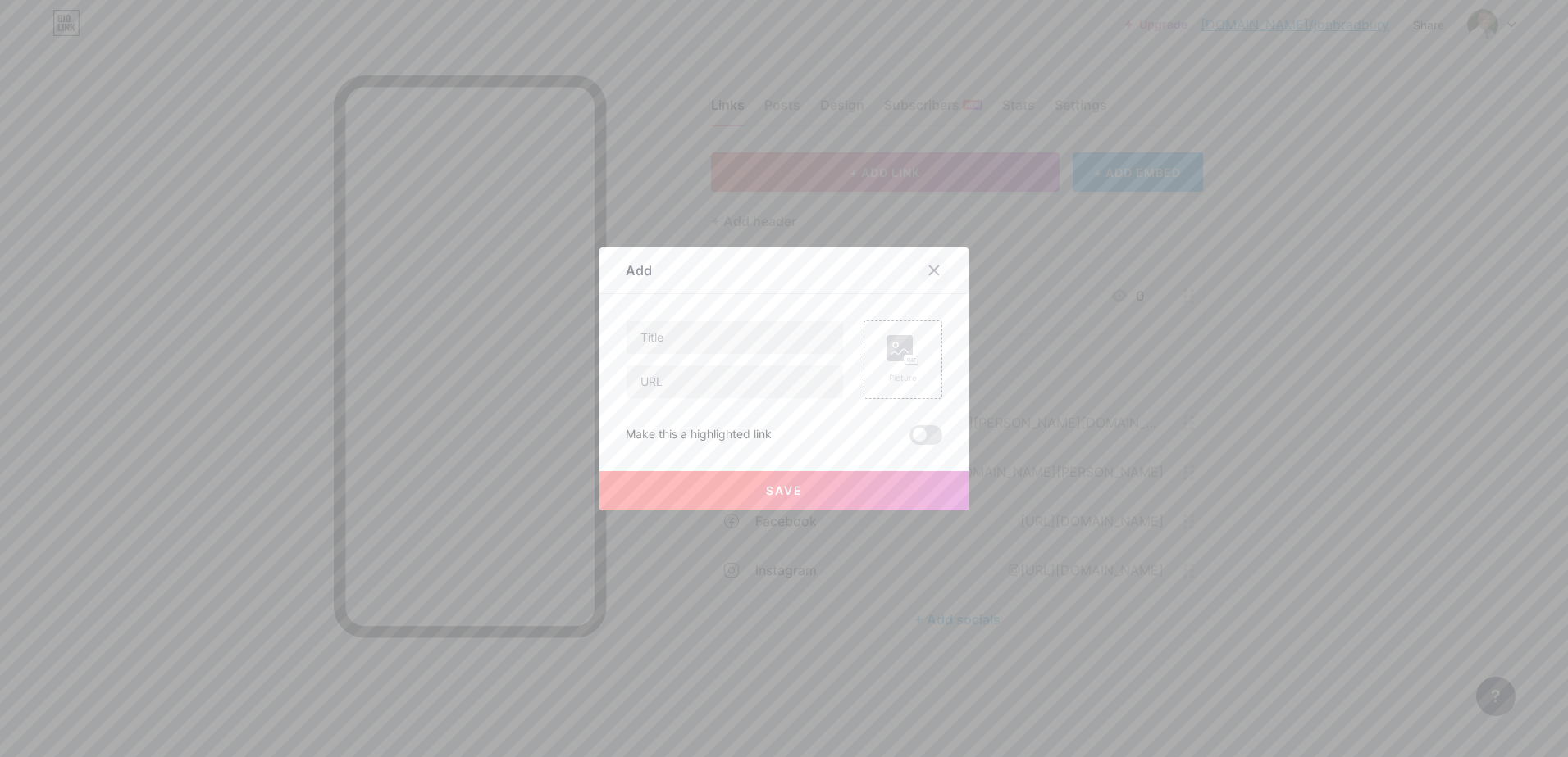
click at [937, 269] on div at bounding box center [934, 271] width 30 height 30
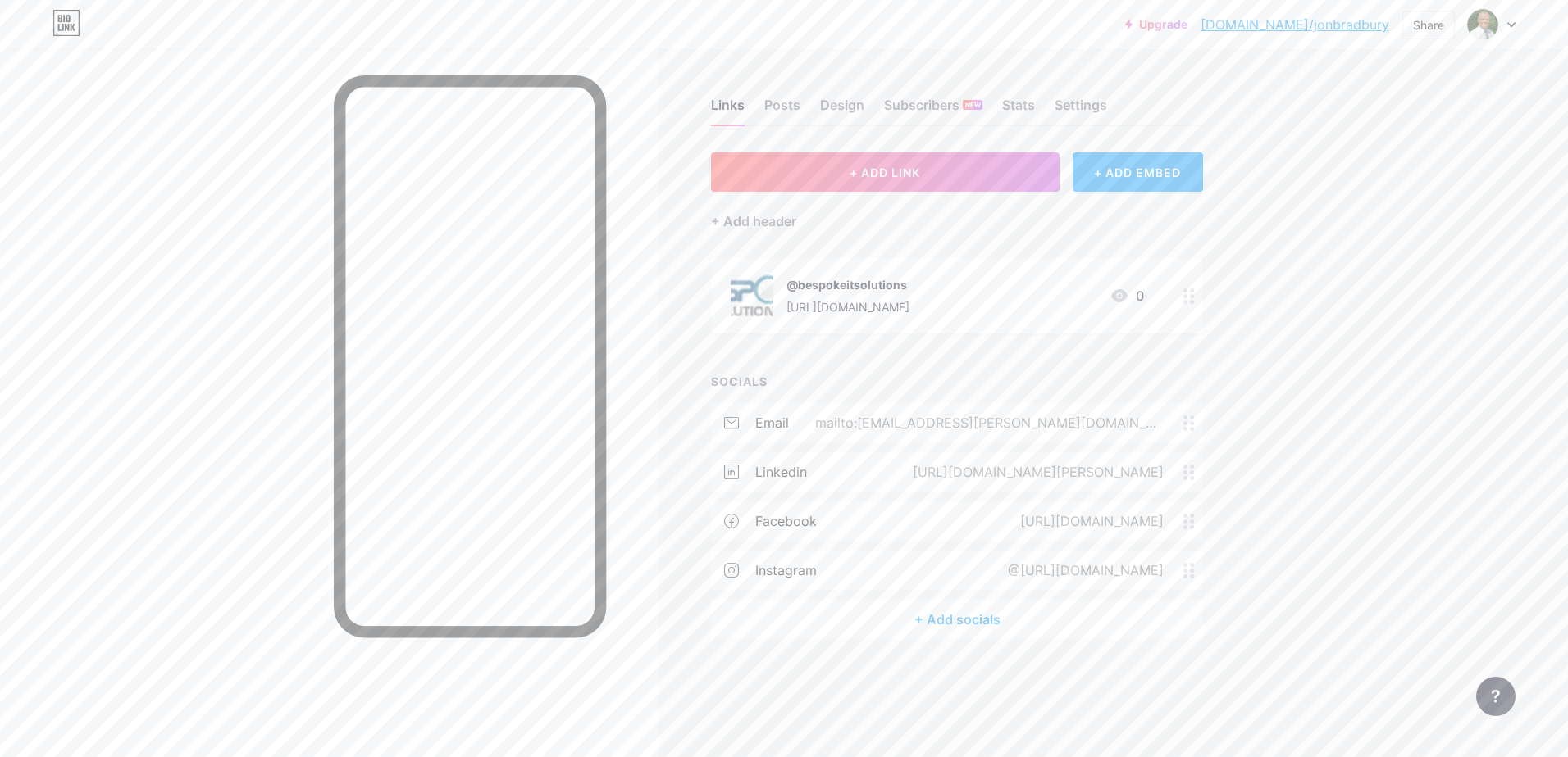
click at [1050, 468] on div "[URL][DOMAIN_NAME][PERSON_NAME]" at bounding box center [1034, 472] width 297 height 20
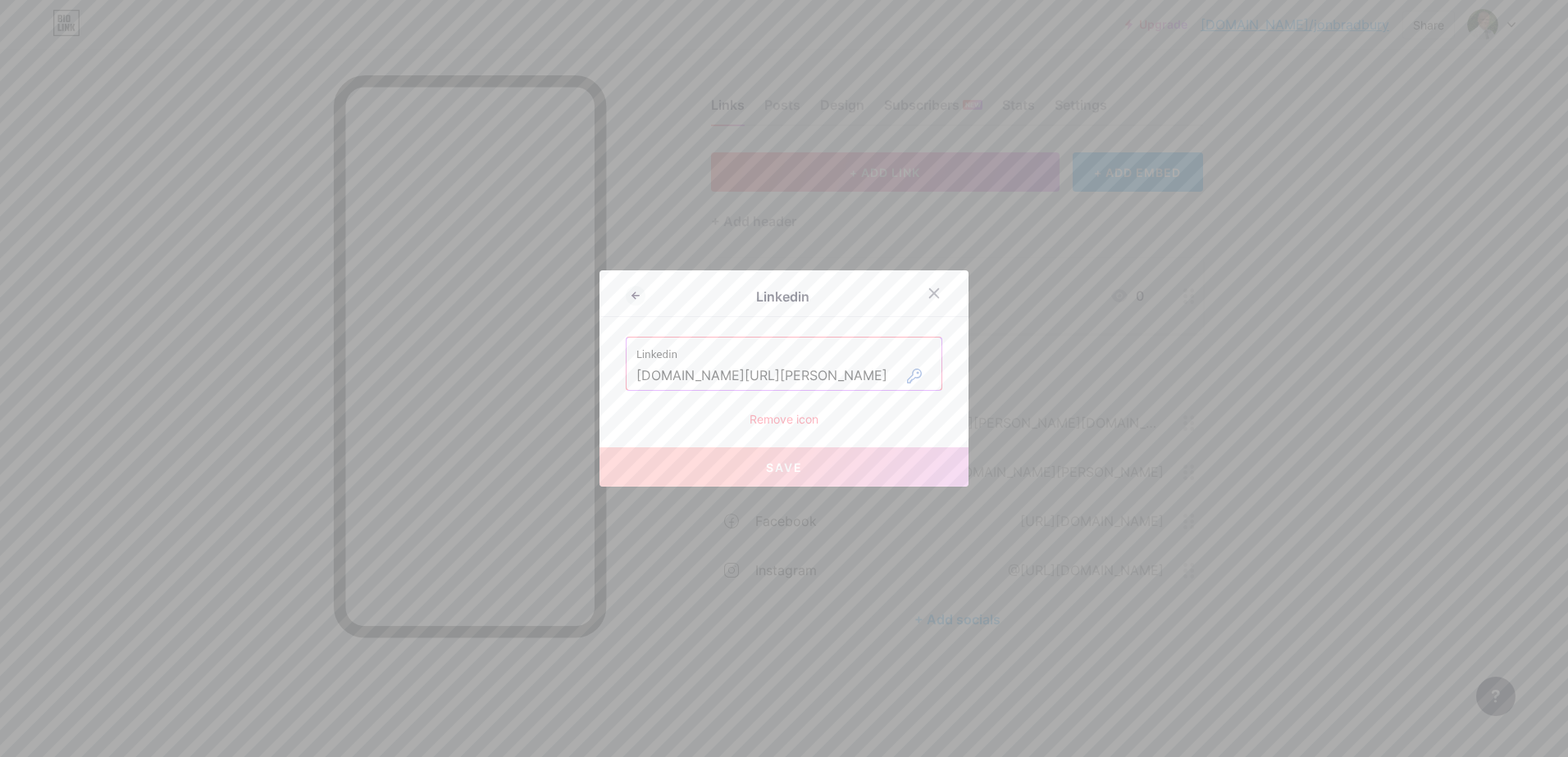
click at [807, 376] on input "[DOMAIN_NAME][URL][PERSON_NAME]" at bounding box center [784, 376] width 295 height 28
click at [931, 288] on icon at bounding box center [933, 293] width 13 height 13
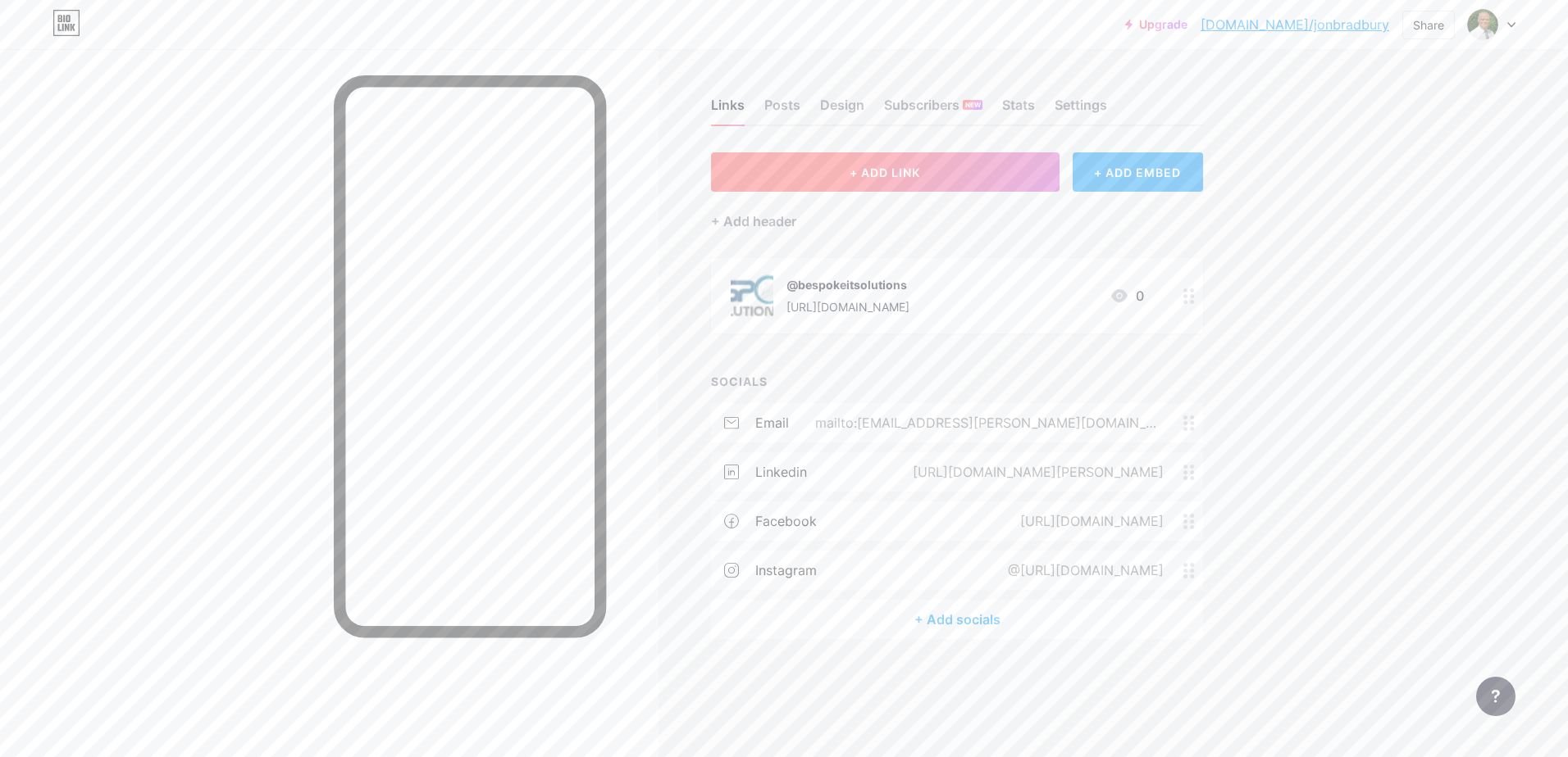
click at [896, 171] on span "+ ADD LINK" at bounding box center [885, 172] width 71 height 14
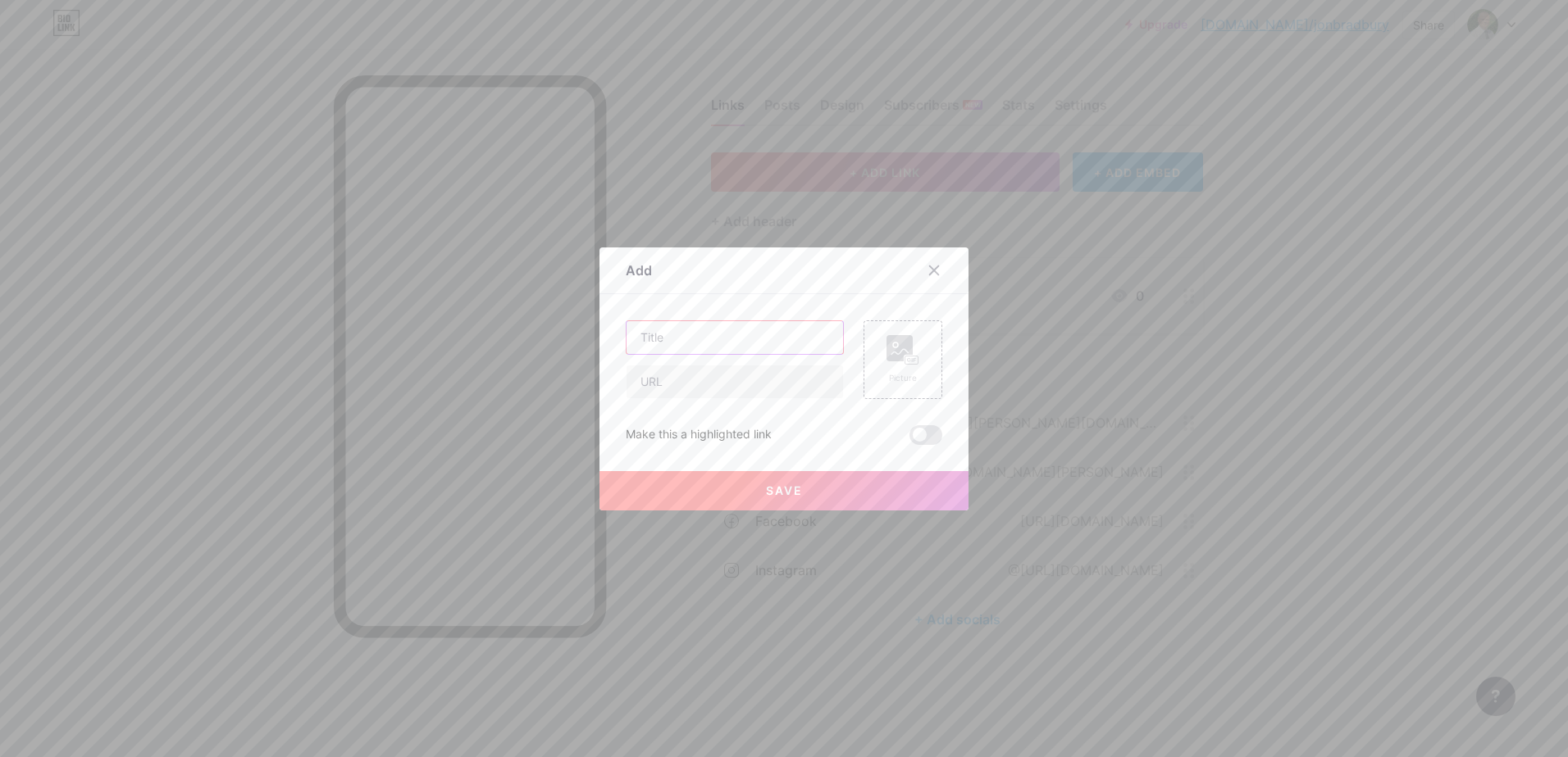
click at [692, 340] on input "text" at bounding box center [734, 338] width 217 height 33
type input "LinkedIn"
click at [655, 379] on input "text" at bounding box center [734, 382] width 217 height 33
paste input "[DOMAIN_NAME][URL][PERSON_NAME]"
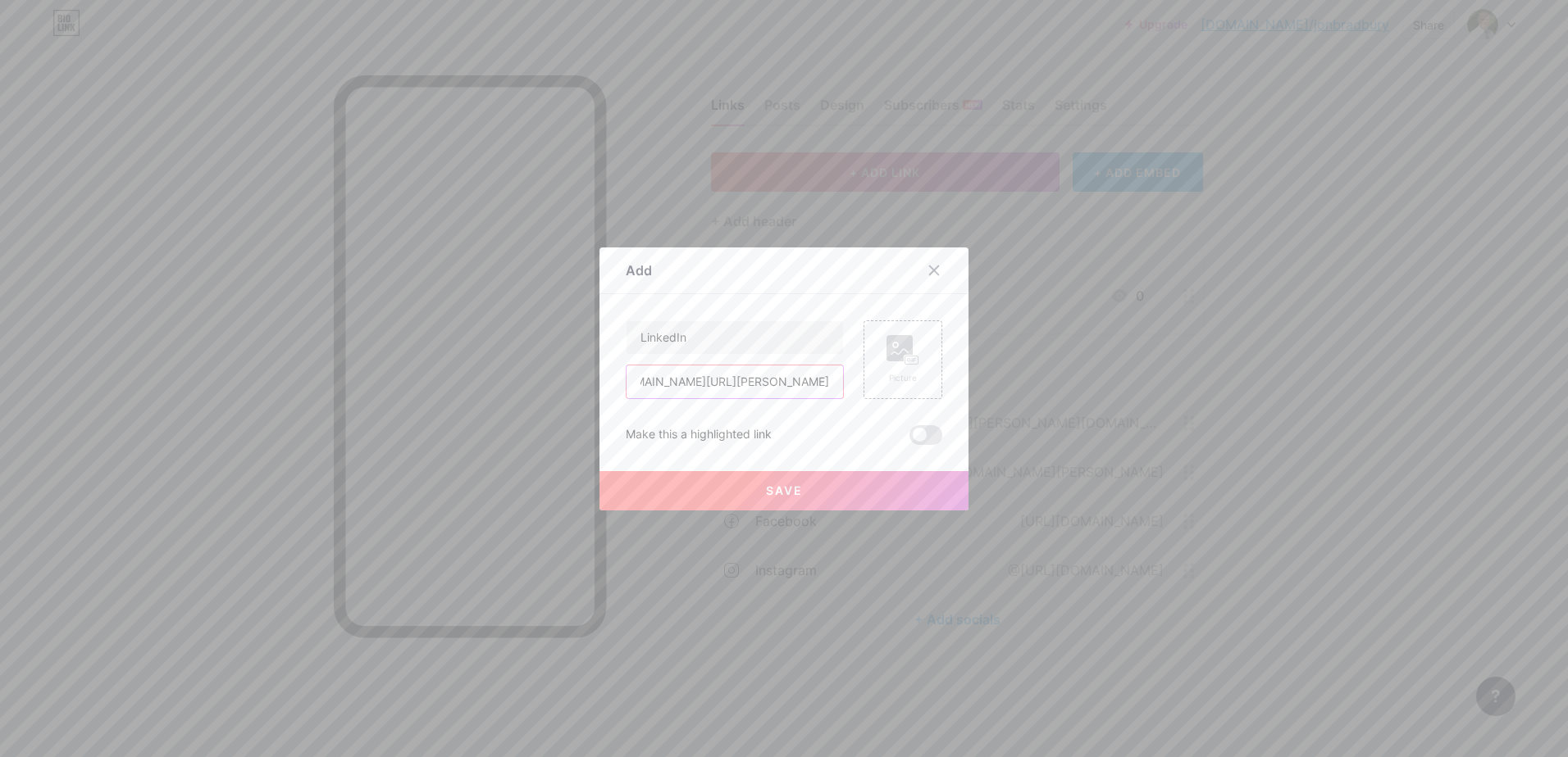
type input "[DOMAIN_NAME][URL][PERSON_NAME]"
click at [769, 487] on span "Save" at bounding box center [784, 491] width 37 height 14
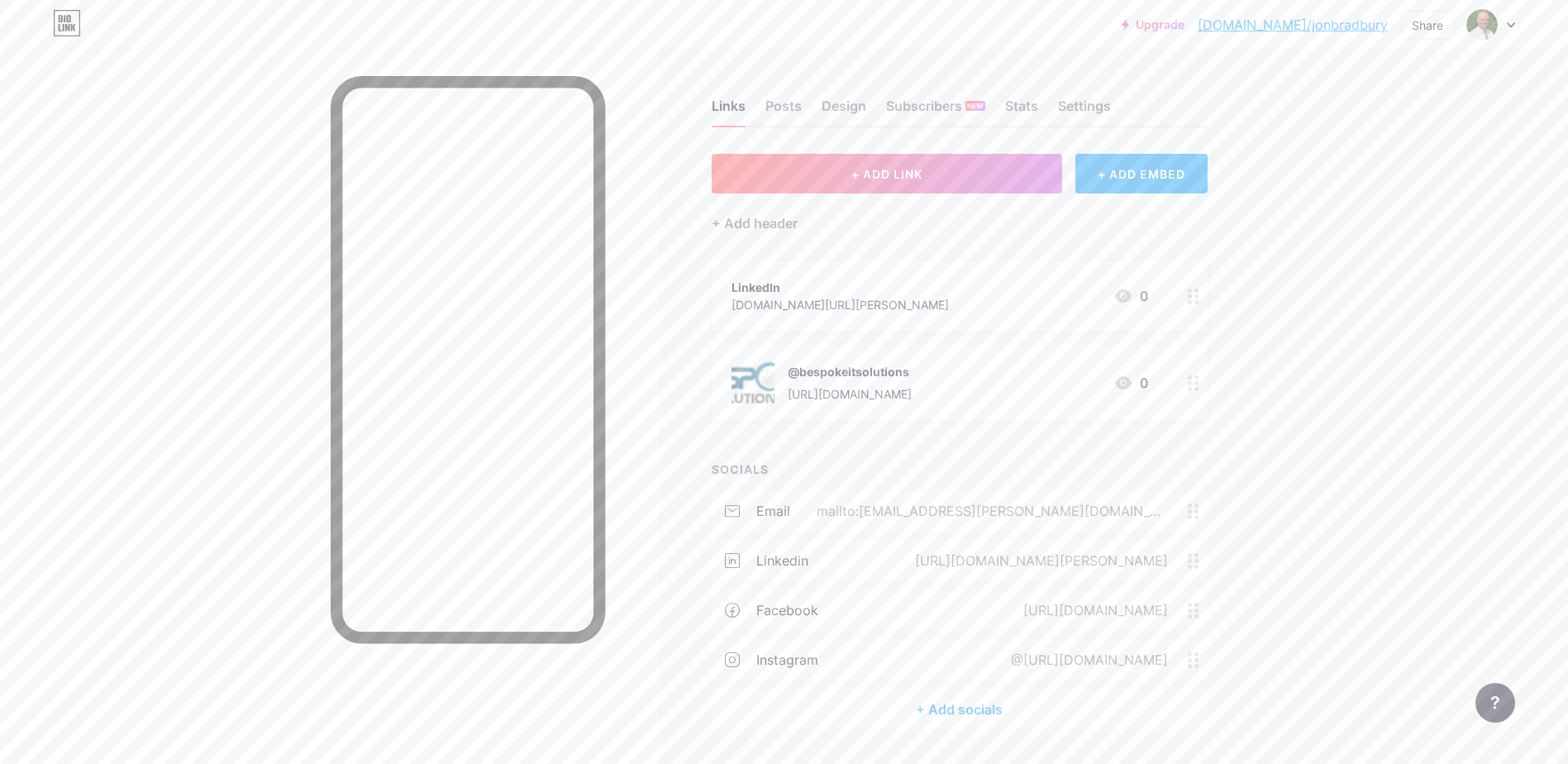
click at [892, 646] on div "instagram @[URL][DOMAIN_NAME]" at bounding box center [960, 659] width 496 height 40
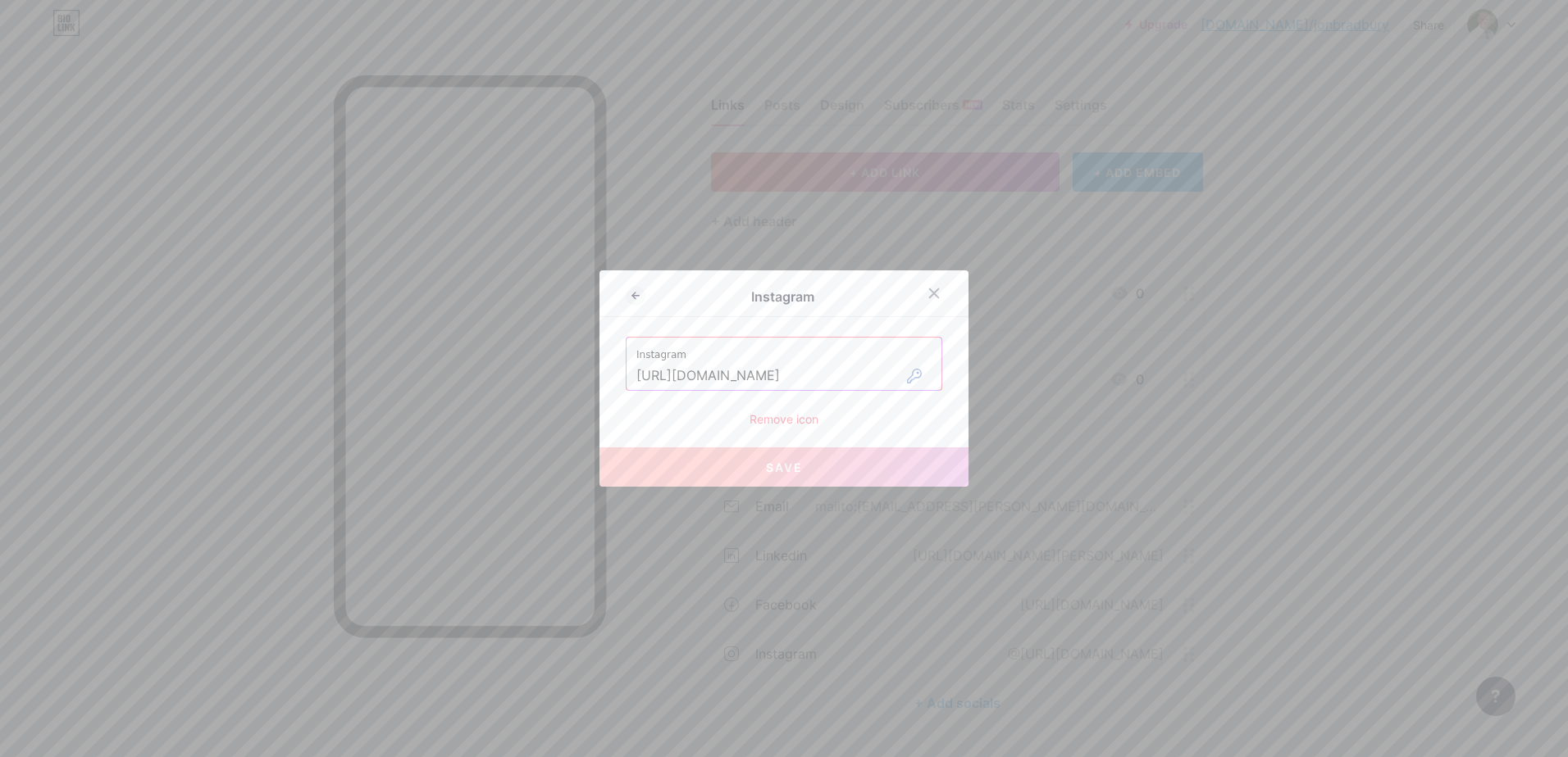
click at [768, 419] on div "Remove icon" at bounding box center [784, 419] width 317 height 17
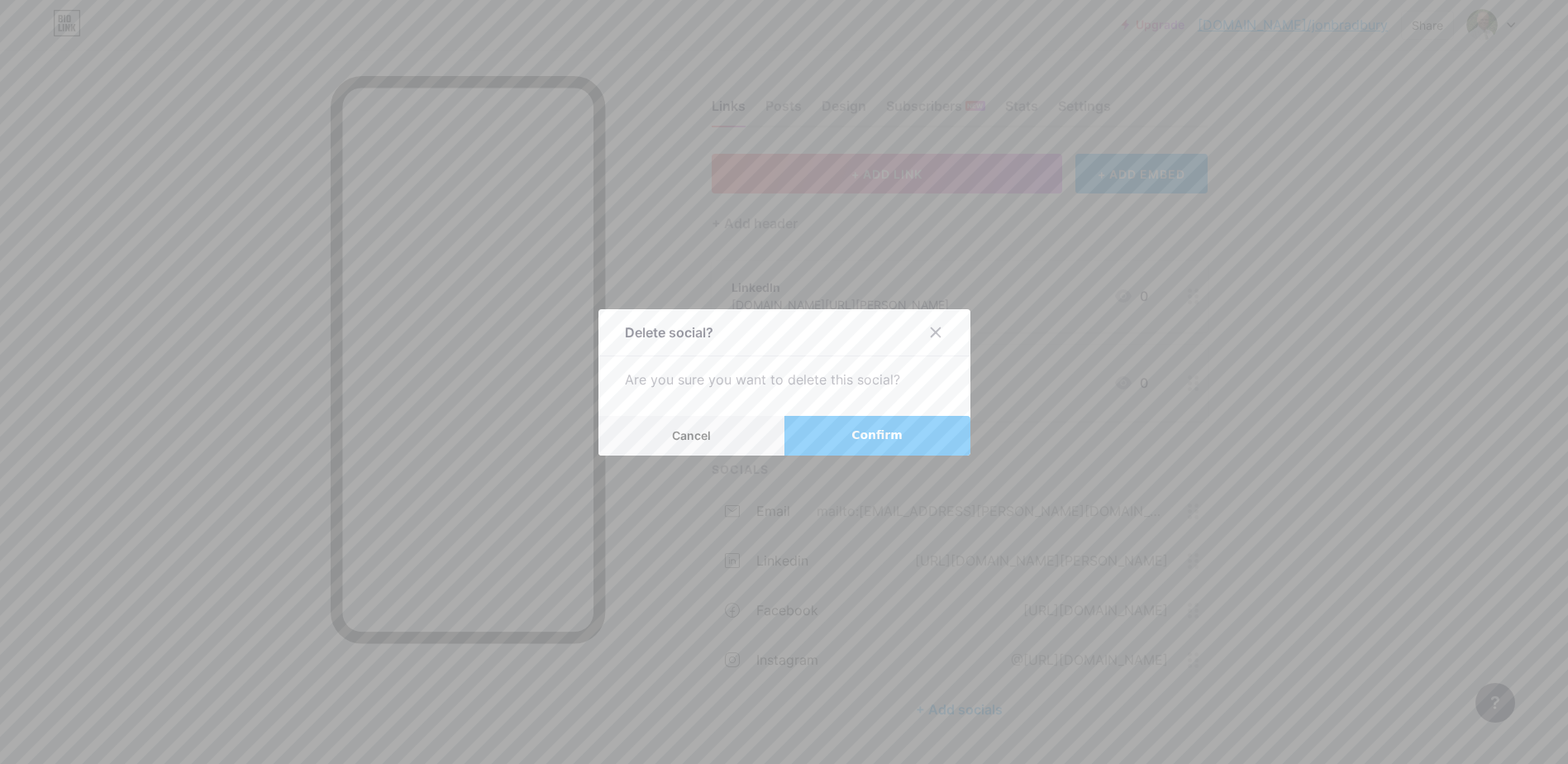
click at [851, 436] on button "Confirm" at bounding box center [878, 436] width 186 height 40
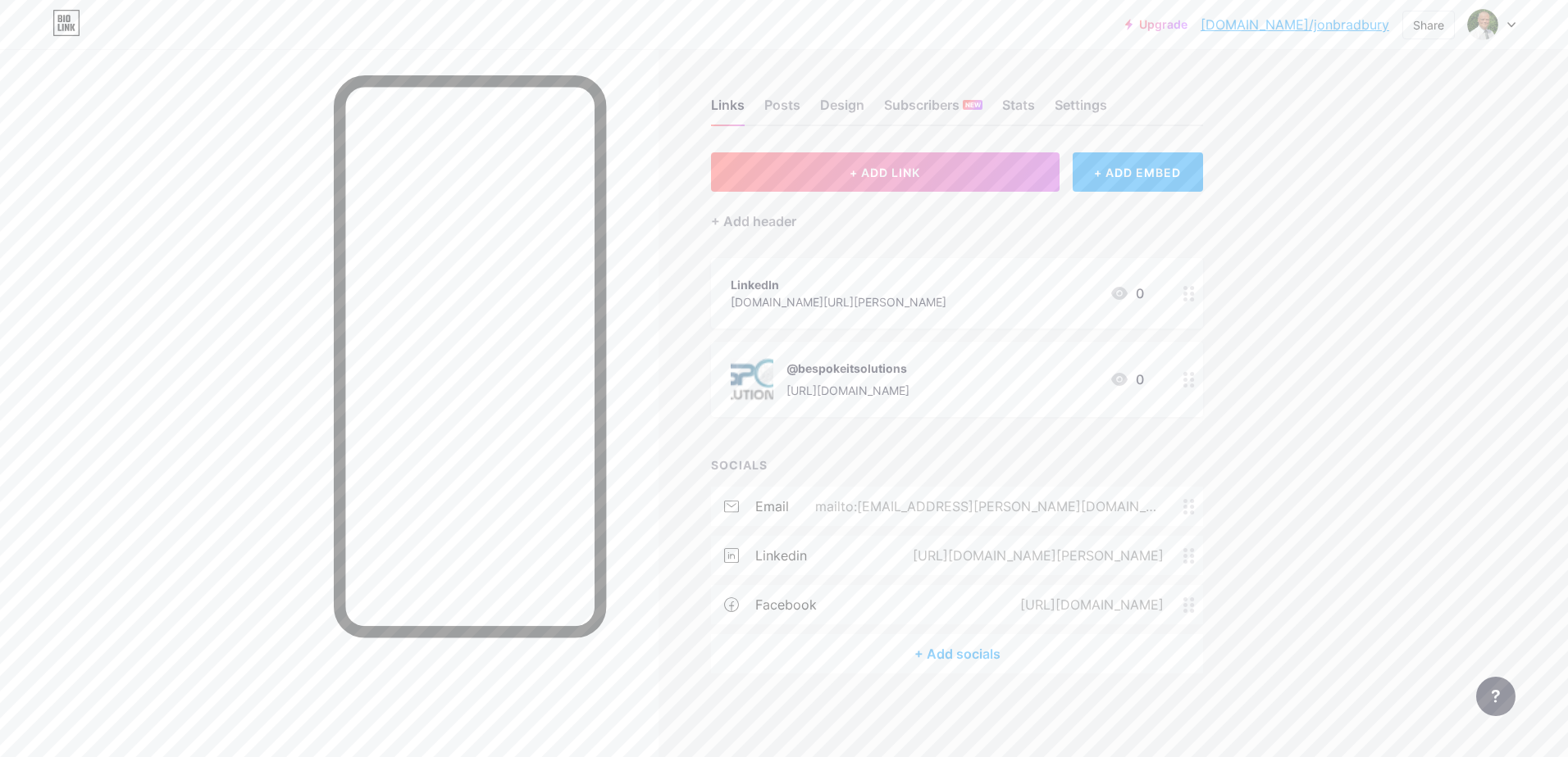
click at [993, 604] on div "[URL][DOMAIN_NAME]" at bounding box center [1088, 605] width 190 height 20
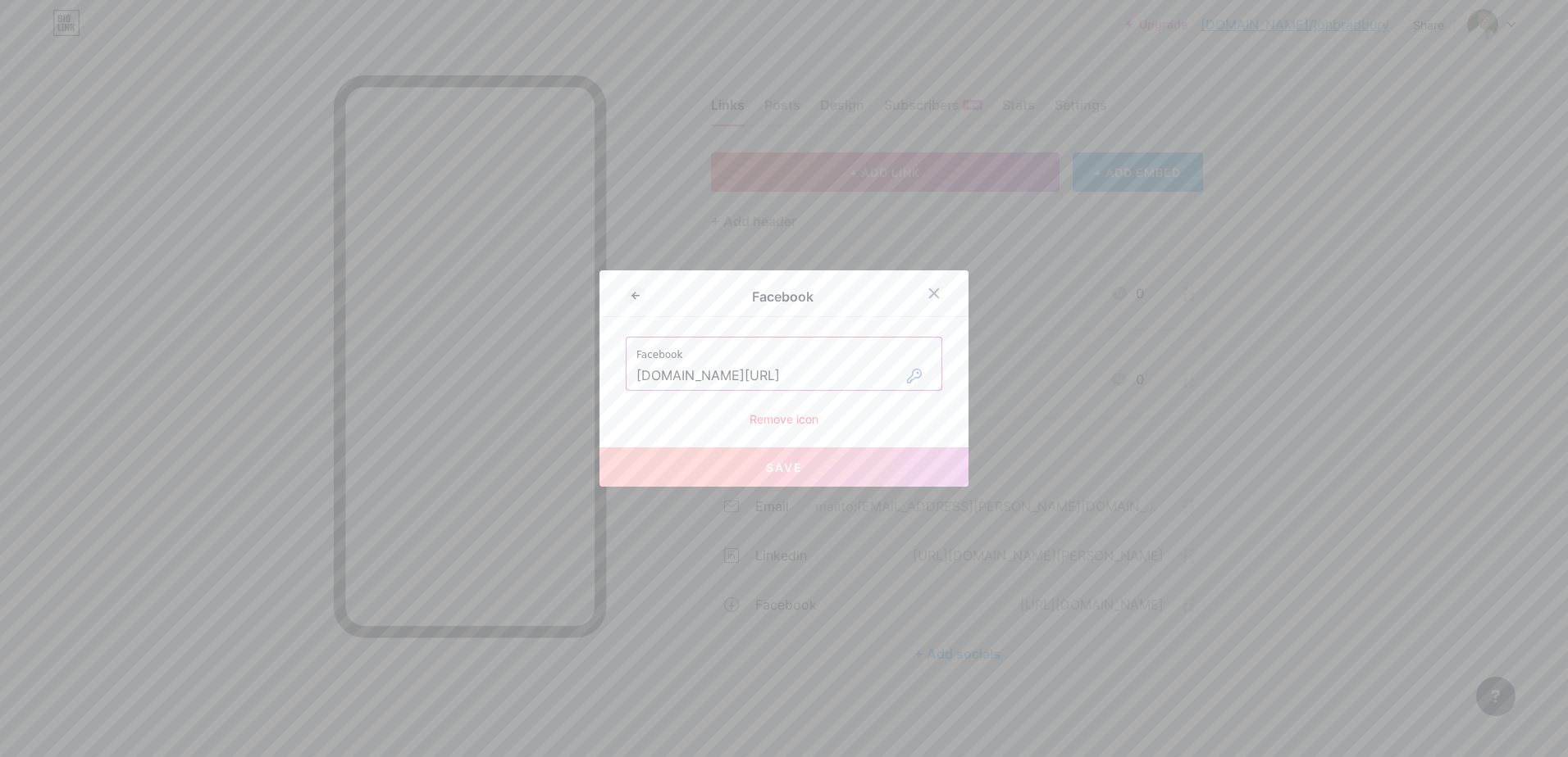
drag, startPoint x: 629, startPoint y: 376, endPoint x: 881, endPoint y: 373, distance: 252.0
click at [881, 373] on input "[DOMAIN_NAME][URL]" at bounding box center [784, 376] width 295 height 28
click at [927, 297] on icon at bounding box center [933, 293] width 13 height 13
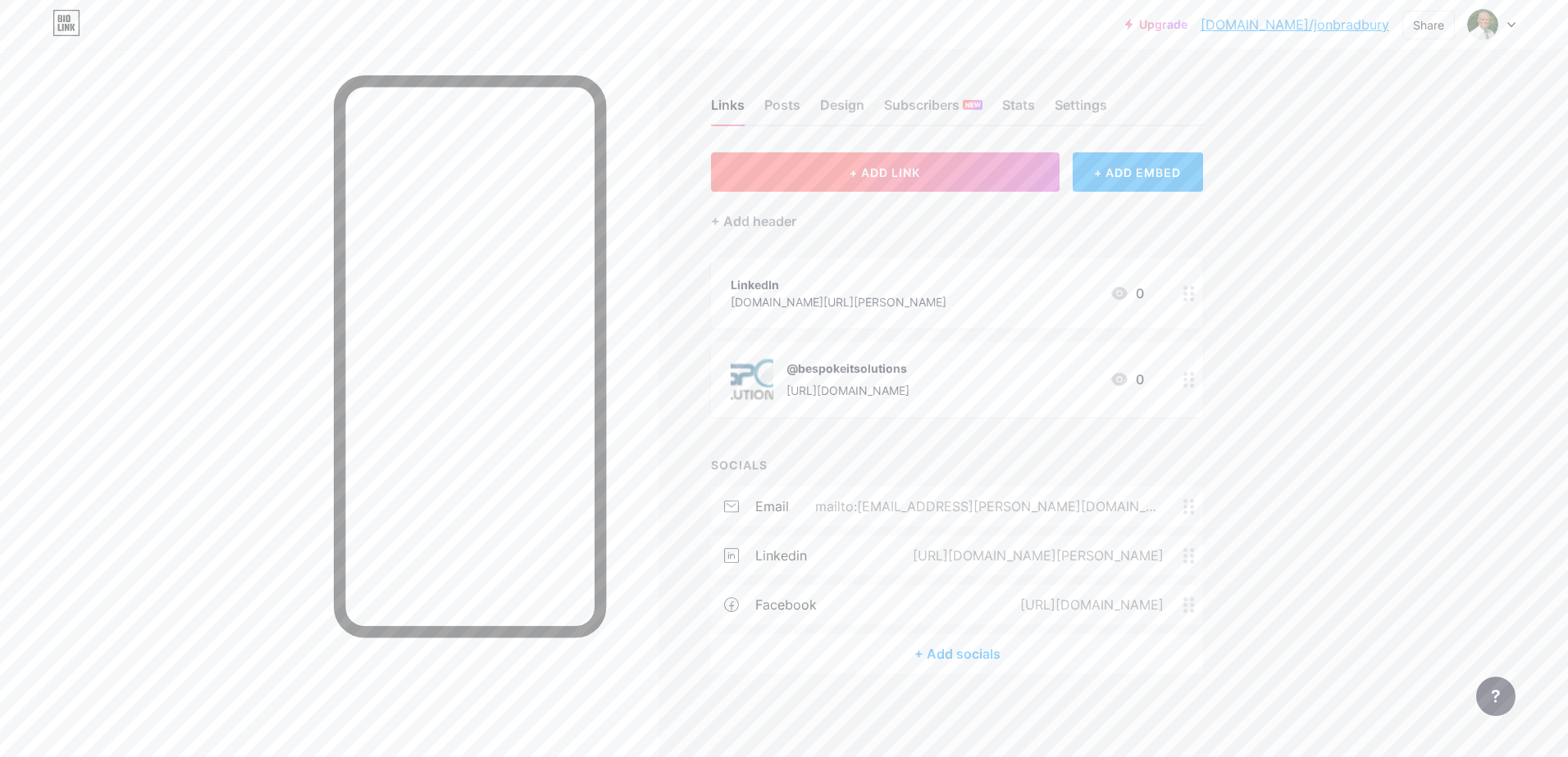
click at [885, 164] on button "+ ADD LINK" at bounding box center [885, 171] width 348 height 39
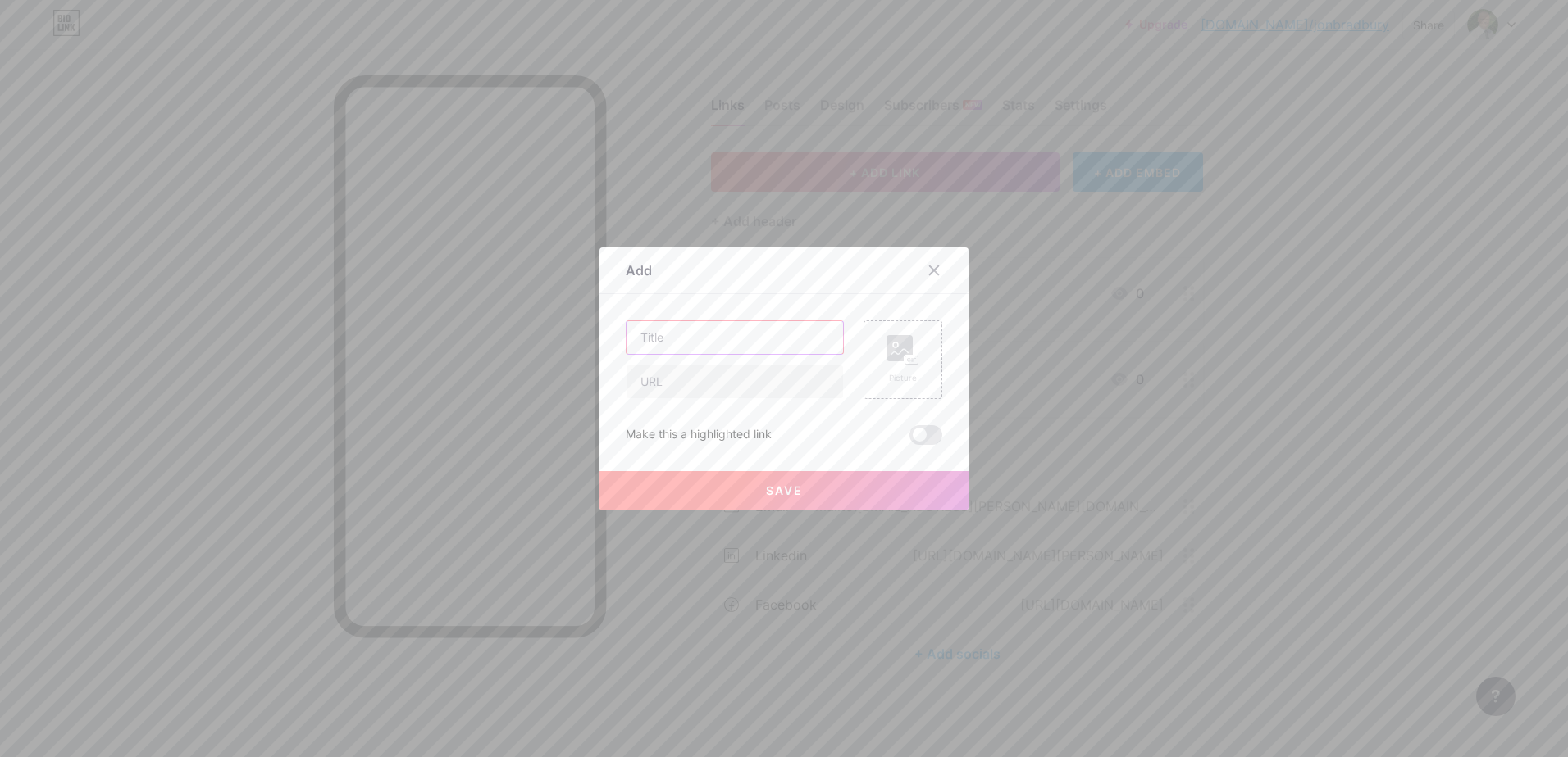
click at [692, 332] on input "text" at bounding box center [734, 338] width 217 height 33
type input "FaceBook"
click at [656, 383] on input "text" at bounding box center [734, 382] width 217 height 33
paste input "[DOMAIN_NAME][URL]"
type input "[URL][DOMAIN_NAME]"
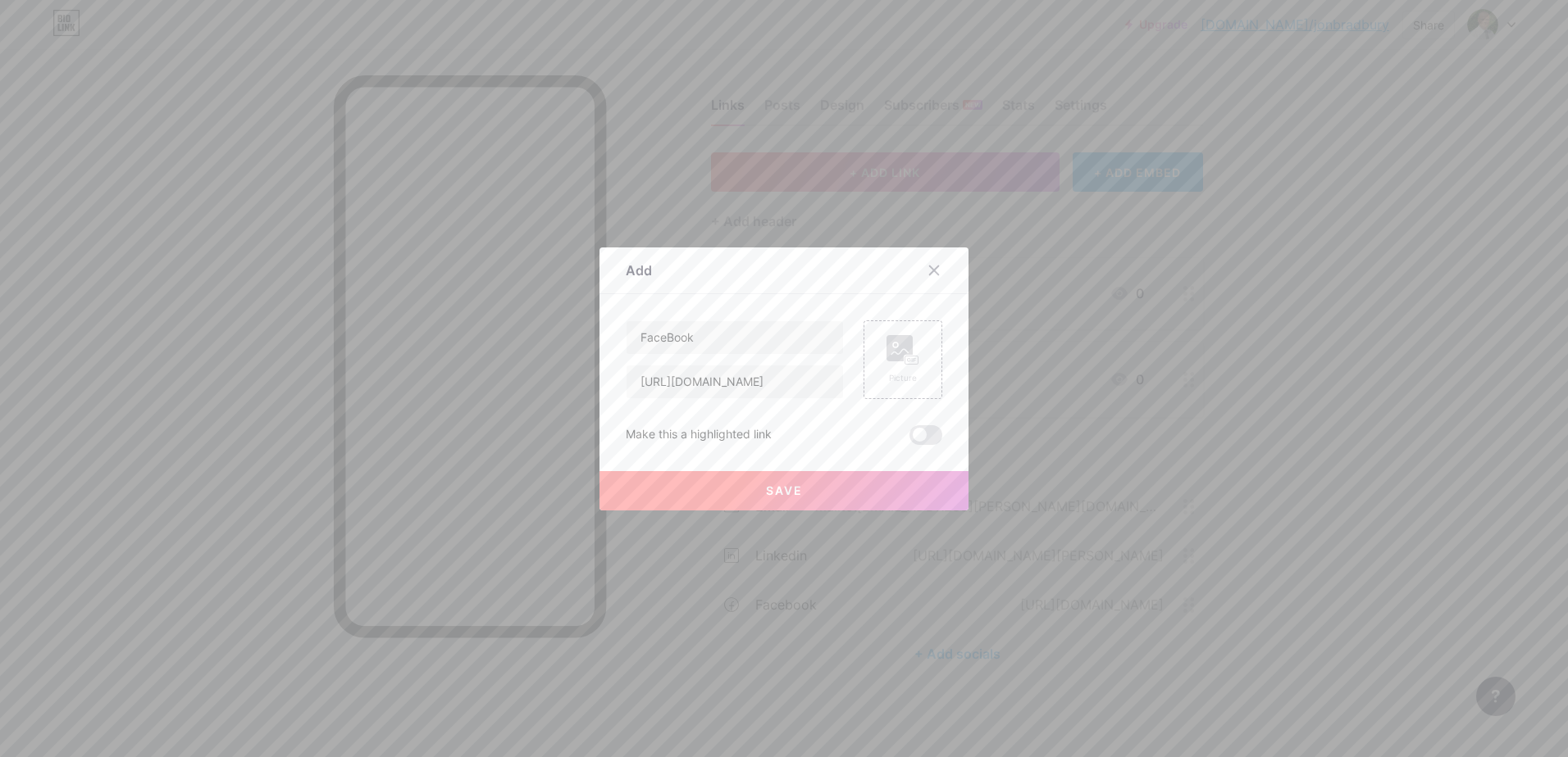
click at [783, 488] on span "Save" at bounding box center [784, 491] width 37 height 14
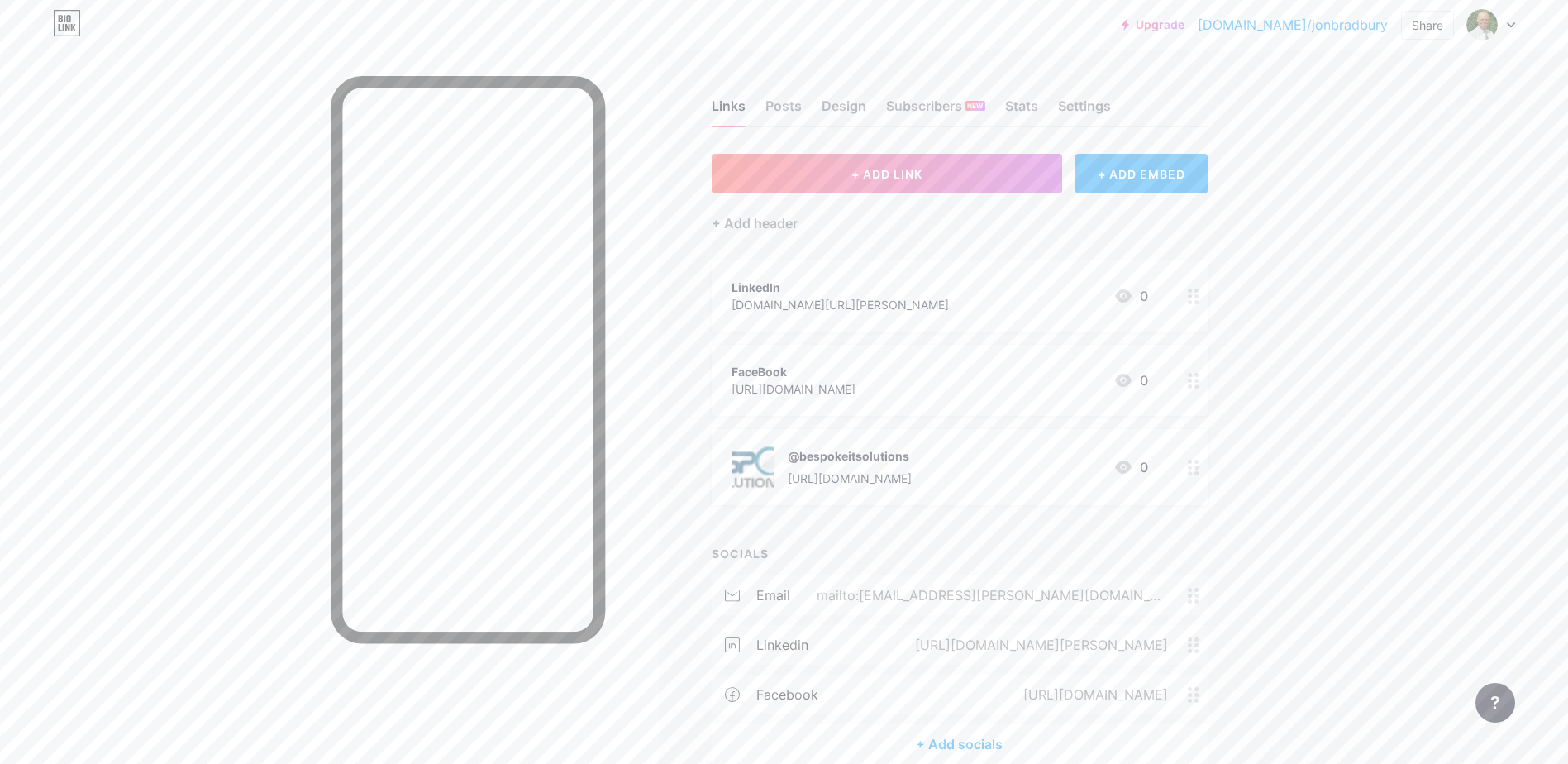
click at [939, 638] on div "[URL][DOMAIN_NAME][PERSON_NAME]" at bounding box center [1038, 645] width 299 height 20
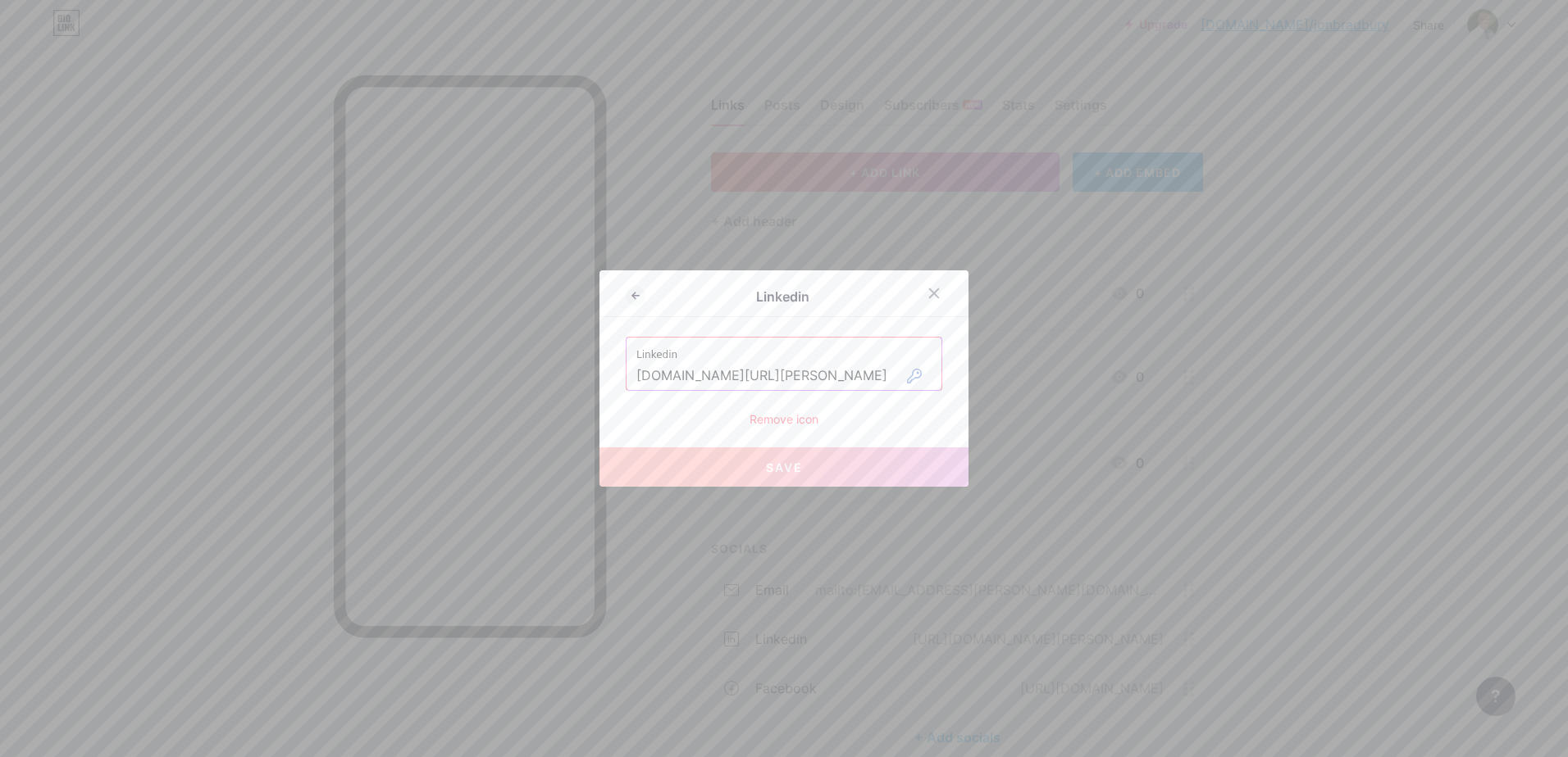
click at [770, 419] on div "Remove icon" at bounding box center [784, 419] width 317 height 17
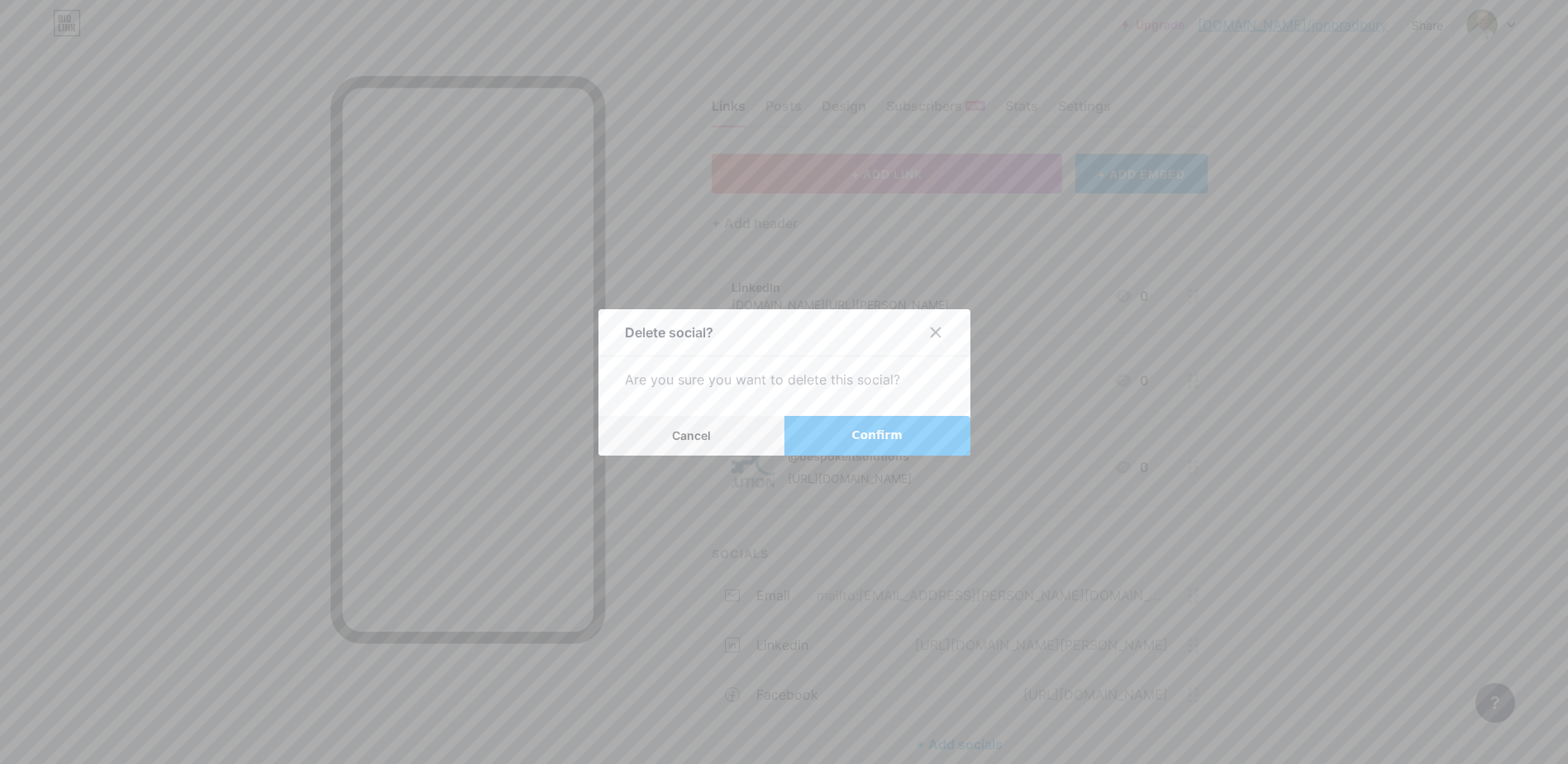
click at [846, 429] on button "Confirm" at bounding box center [878, 436] width 186 height 40
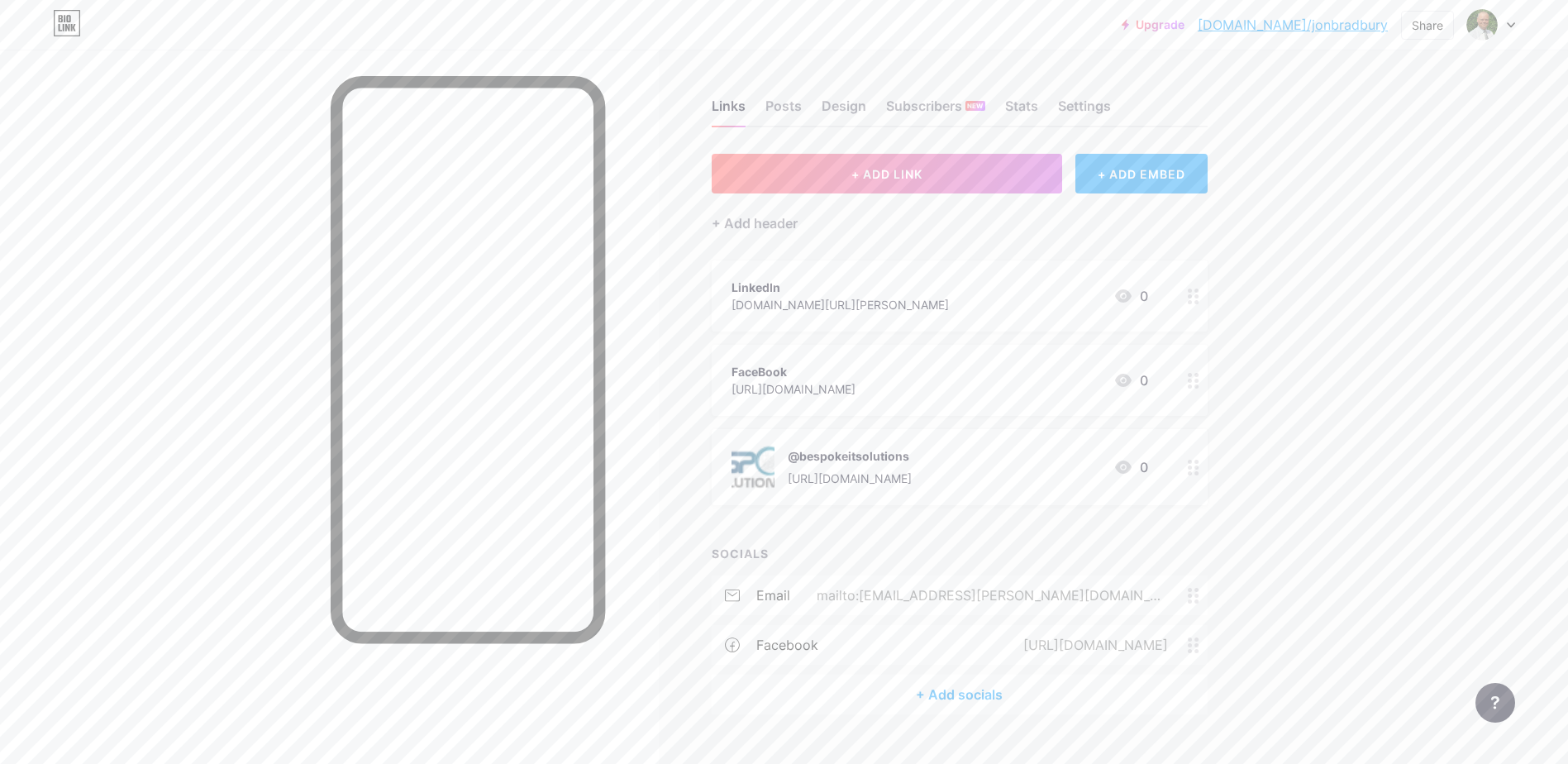
click at [997, 648] on div "[URL][DOMAIN_NAME]" at bounding box center [1093, 645] width 191 height 20
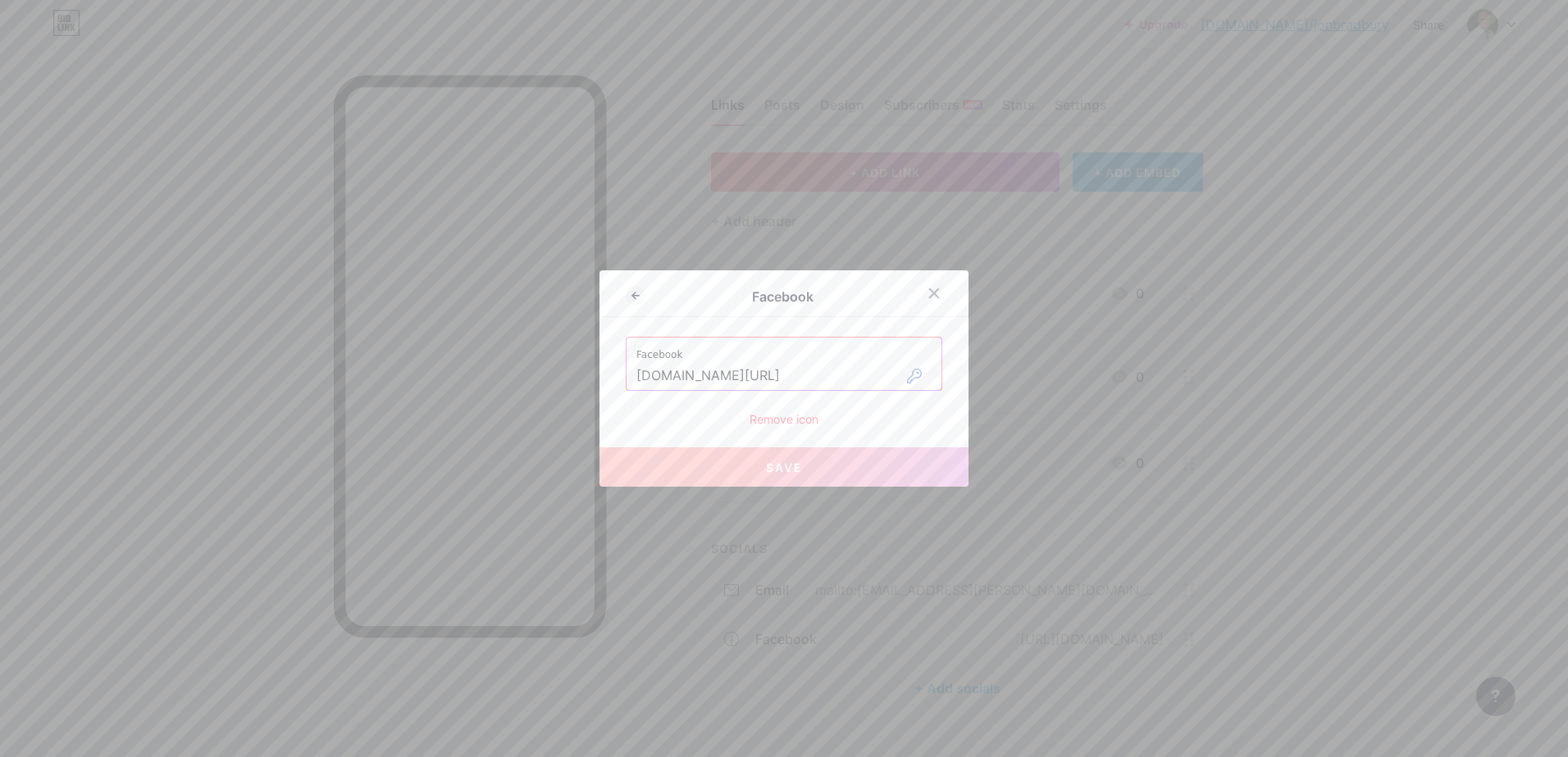
click at [766, 417] on div "Remove icon" at bounding box center [784, 419] width 317 height 17
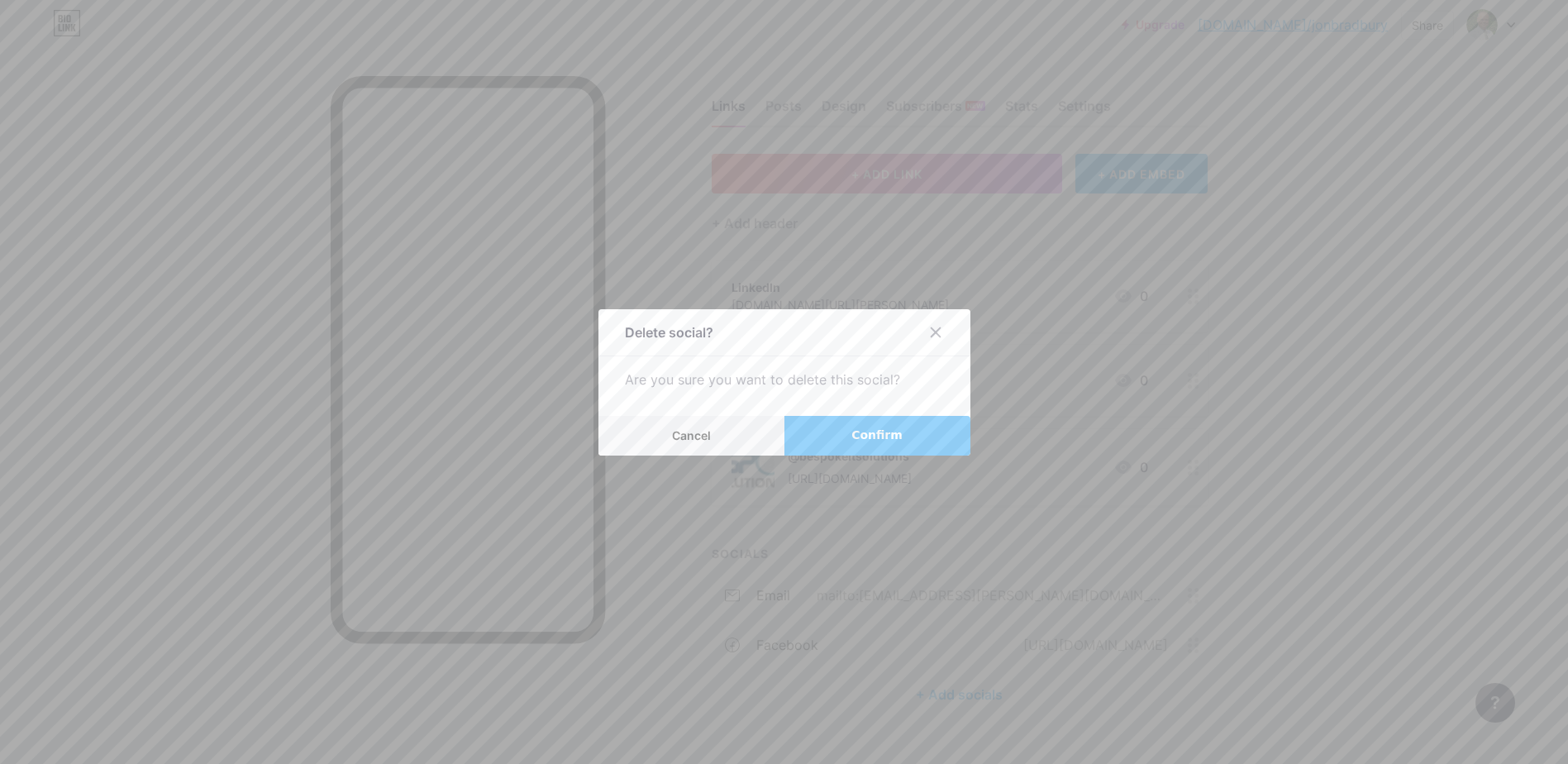
click at [886, 431] on span "Confirm" at bounding box center [877, 436] width 51 height 18
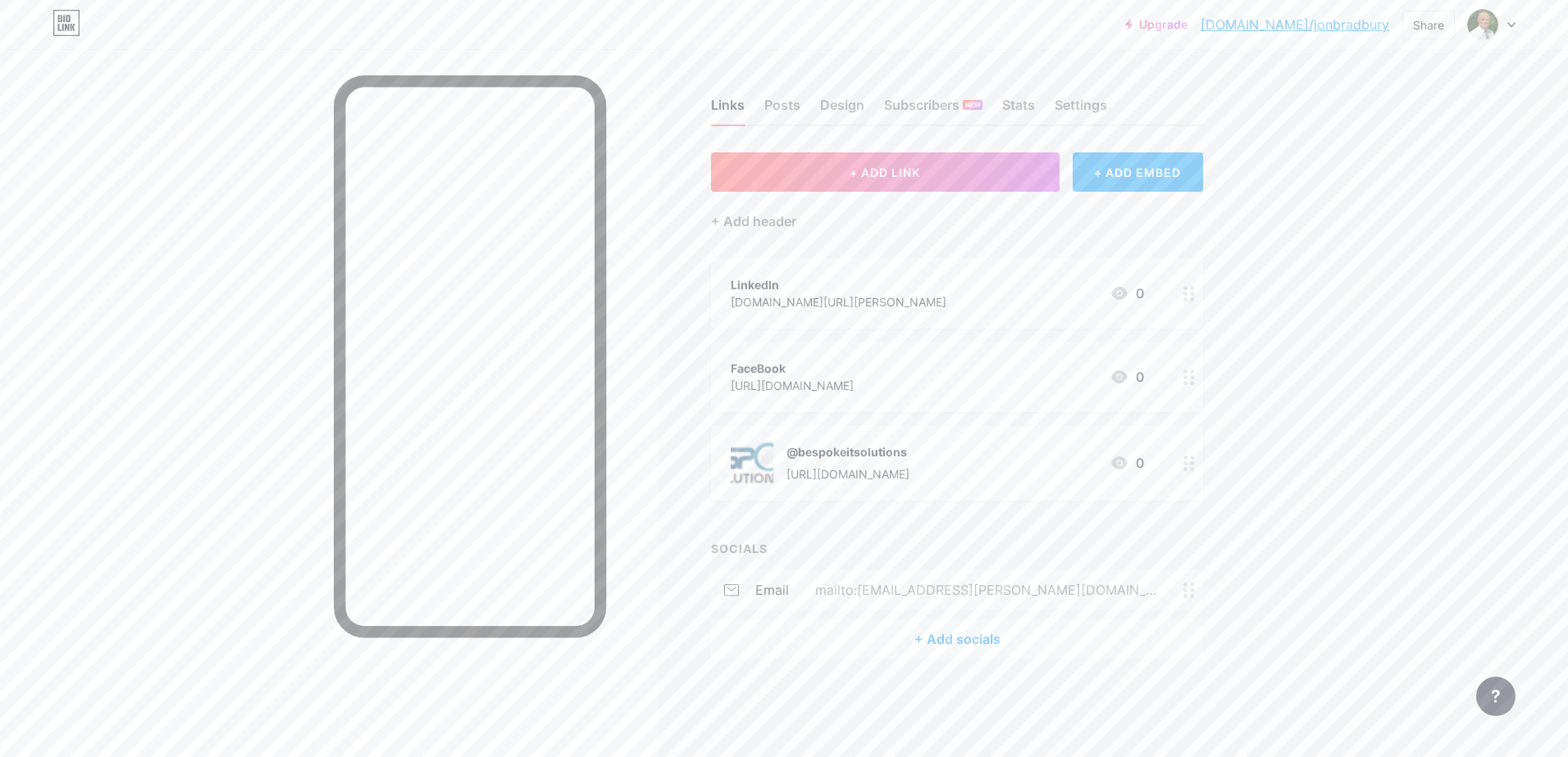
click at [920, 584] on div "mailto:[EMAIL_ADDRESS][PERSON_NAME][DOMAIN_NAME]" at bounding box center [986, 590] width 394 height 20
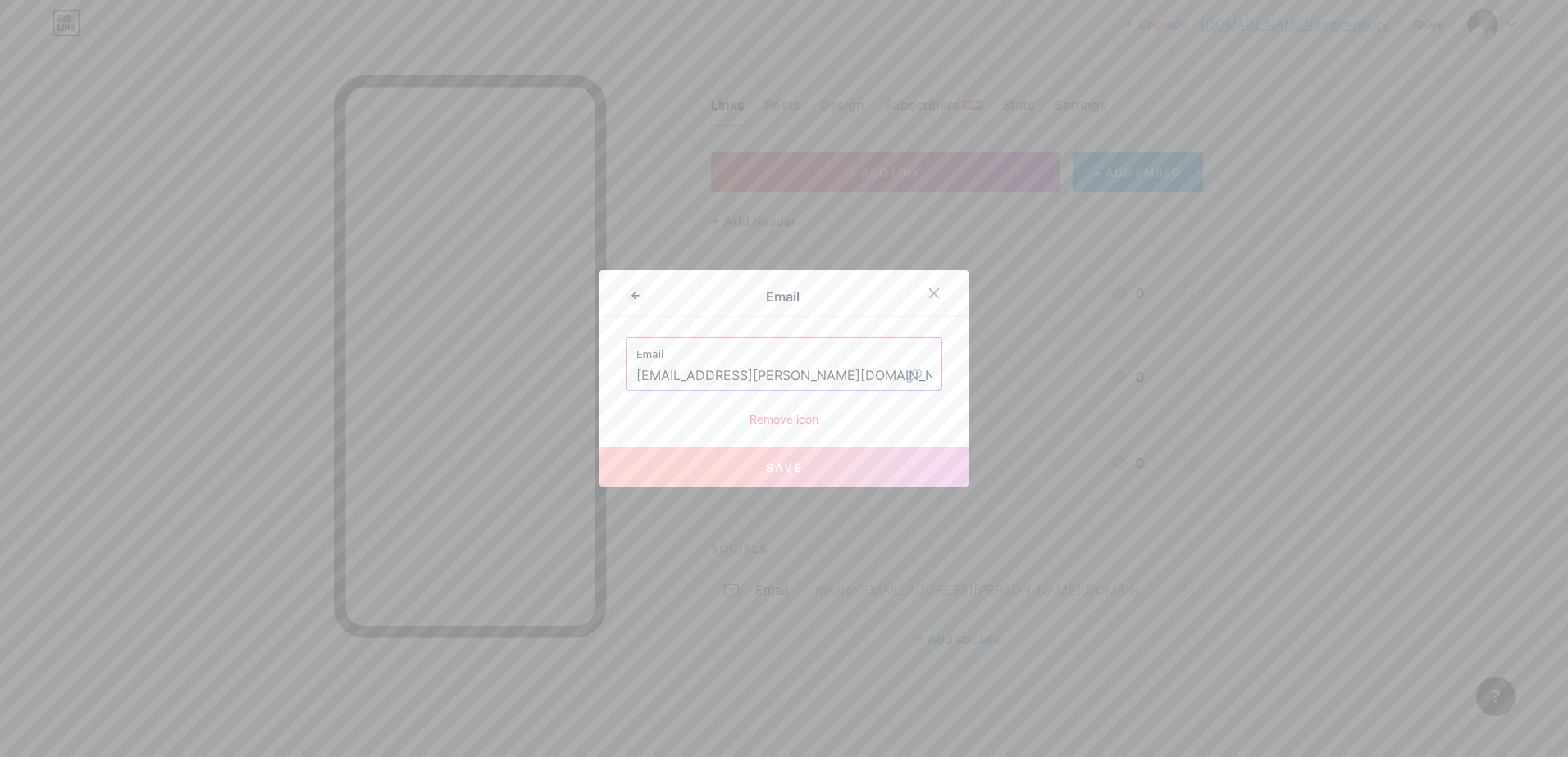
drag, startPoint x: 864, startPoint y: 373, endPoint x: 609, endPoint y: 370, distance: 255.0
click at [609, 370] on div "Email Email [EMAIL_ADDRESS][PERSON_NAME][DOMAIN_NAME] Remove icon Save" at bounding box center [784, 378] width 369 height 217
click at [927, 288] on icon at bounding box center [933, 293] width 13 height 13
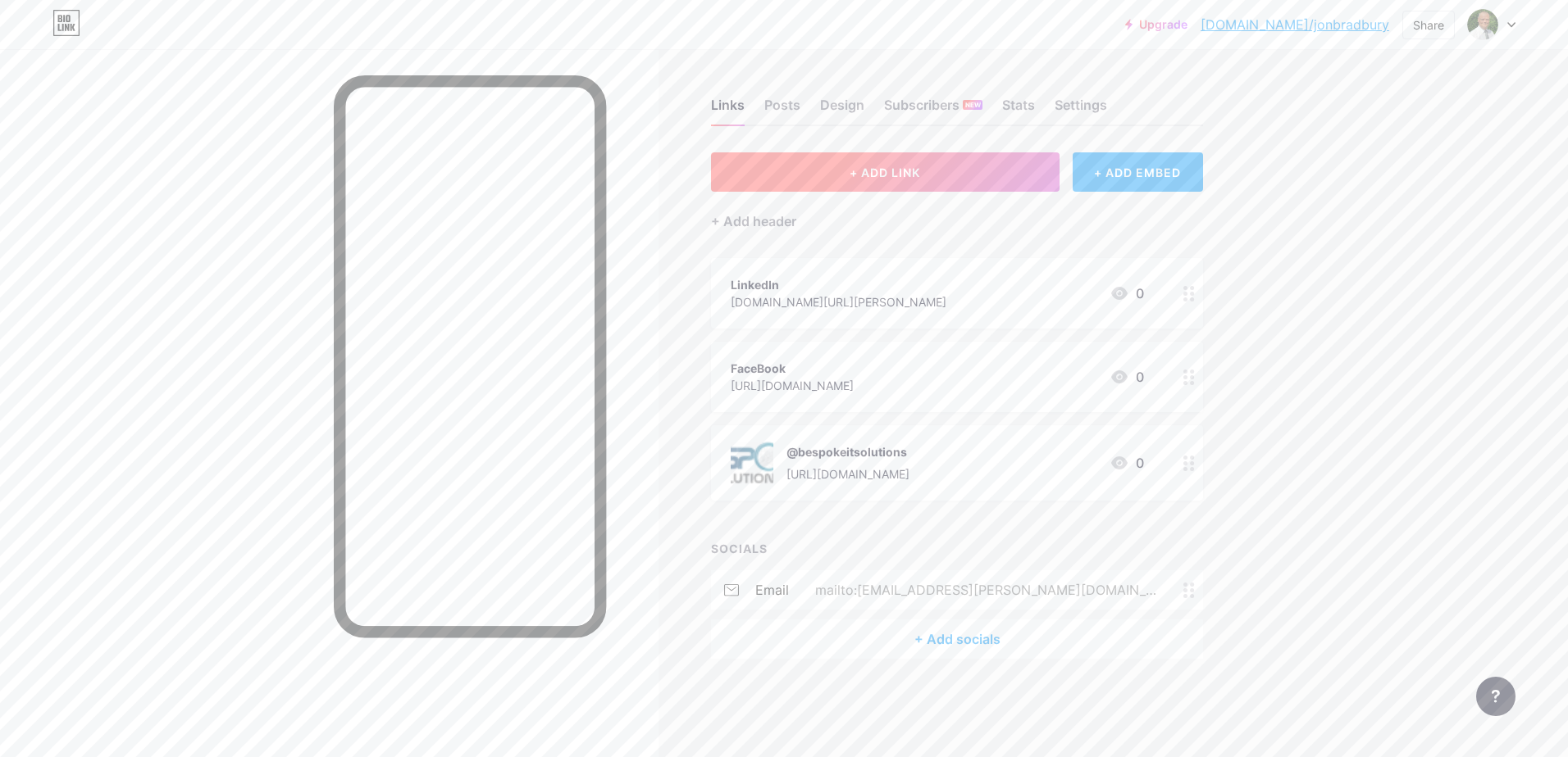
click at [885, 165] on span "+ ADD LINK" at bounding box center [885, 172] width 71 height 14
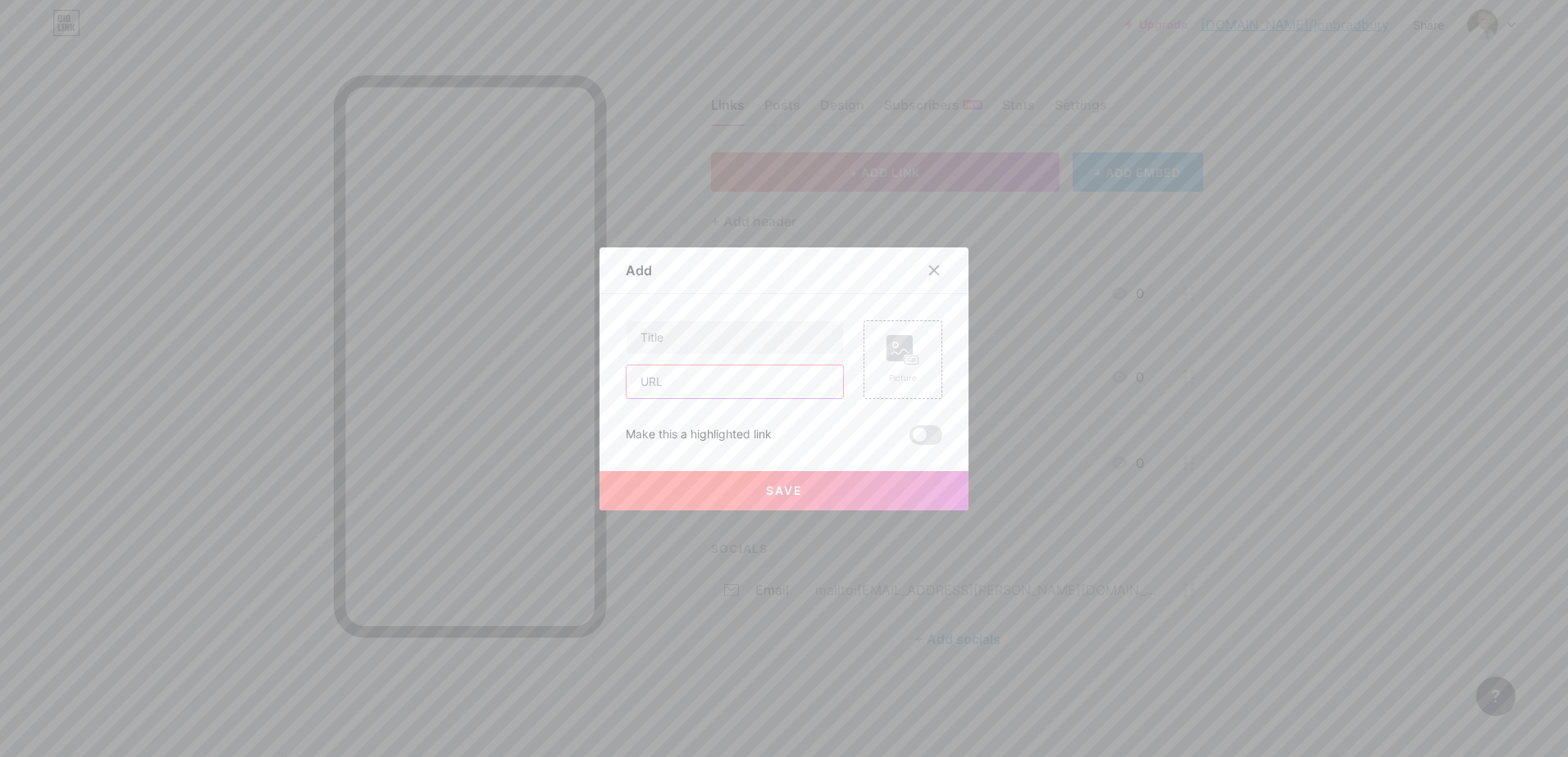
click at [645, 381] on input "text" at bounding box center [734, 382] width 217 height 33
paste input "[EMAIL_ADDRESS][PERSON_NAME][DOMAIN_NAME]"
type input "mailto:[EMAIL_ADDRESS][PERSON_NAME][DOMAIN_NAME]"
click at [675, 340] on input "text" at bounding box center [734, 338] width 217 height 33
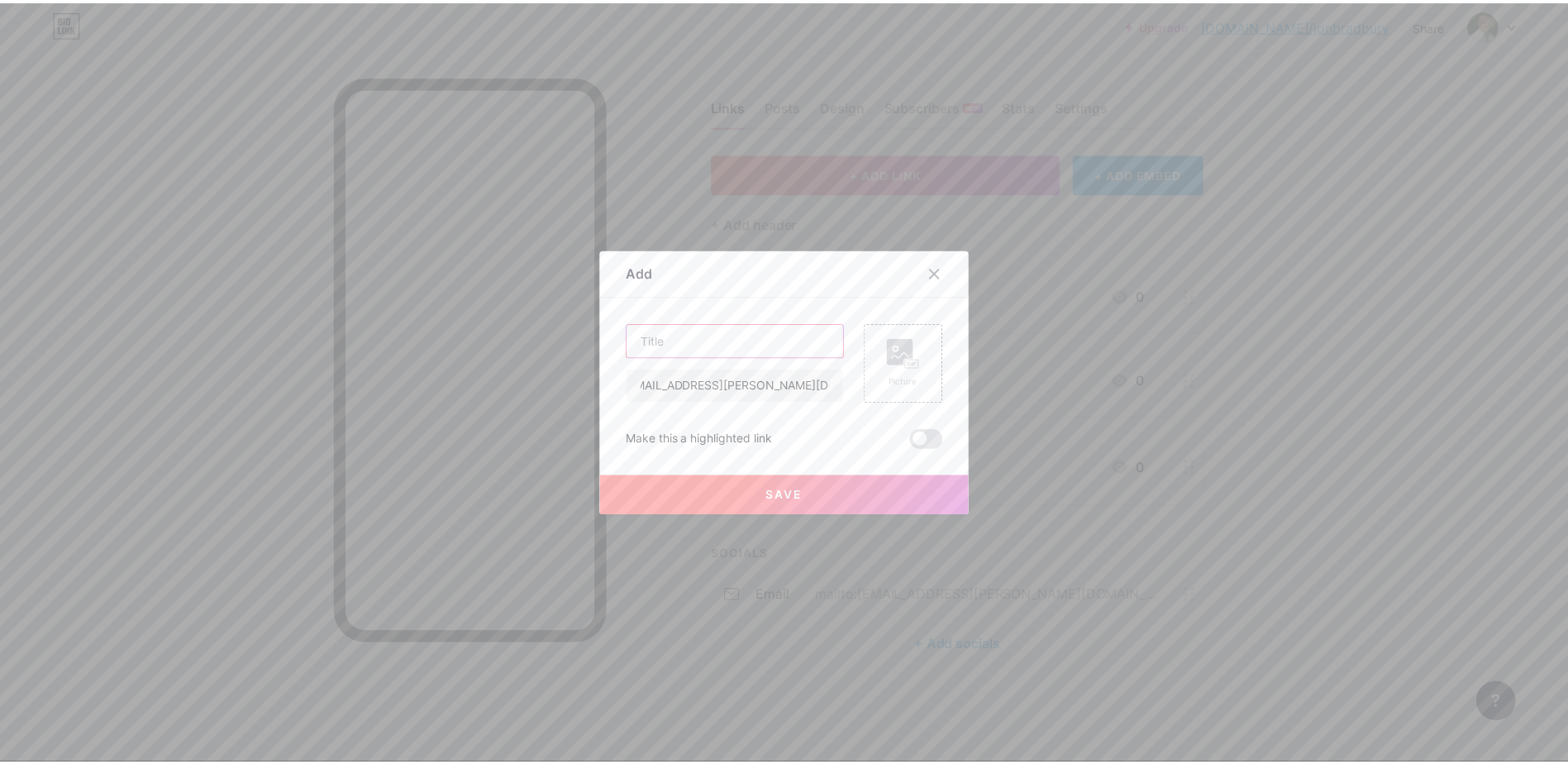
scroll to position [0, 0]
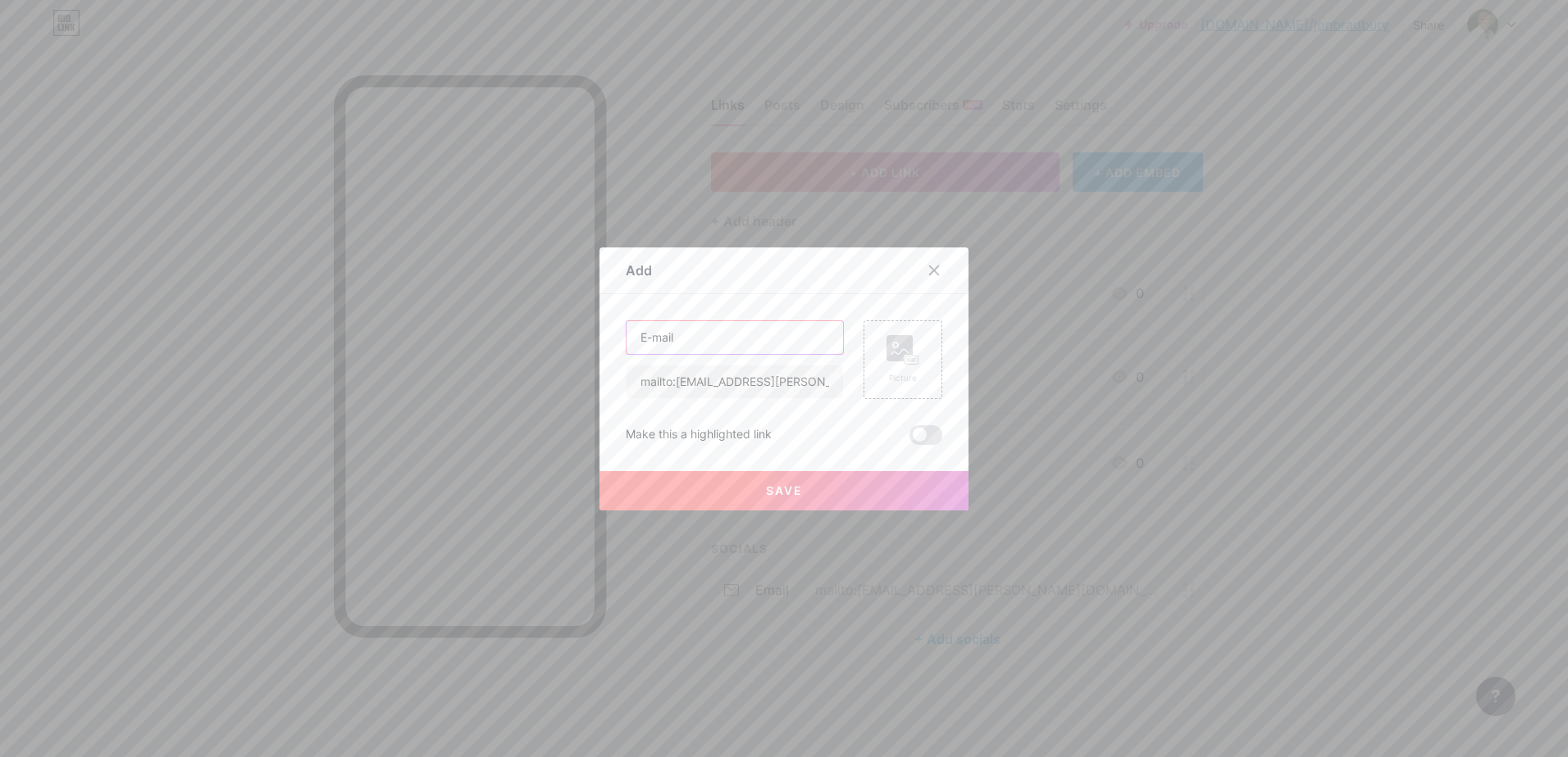
type input "E-mail"
click at [780, 492] on span "Save" at bounding box center [784, 491] width 37 height 14
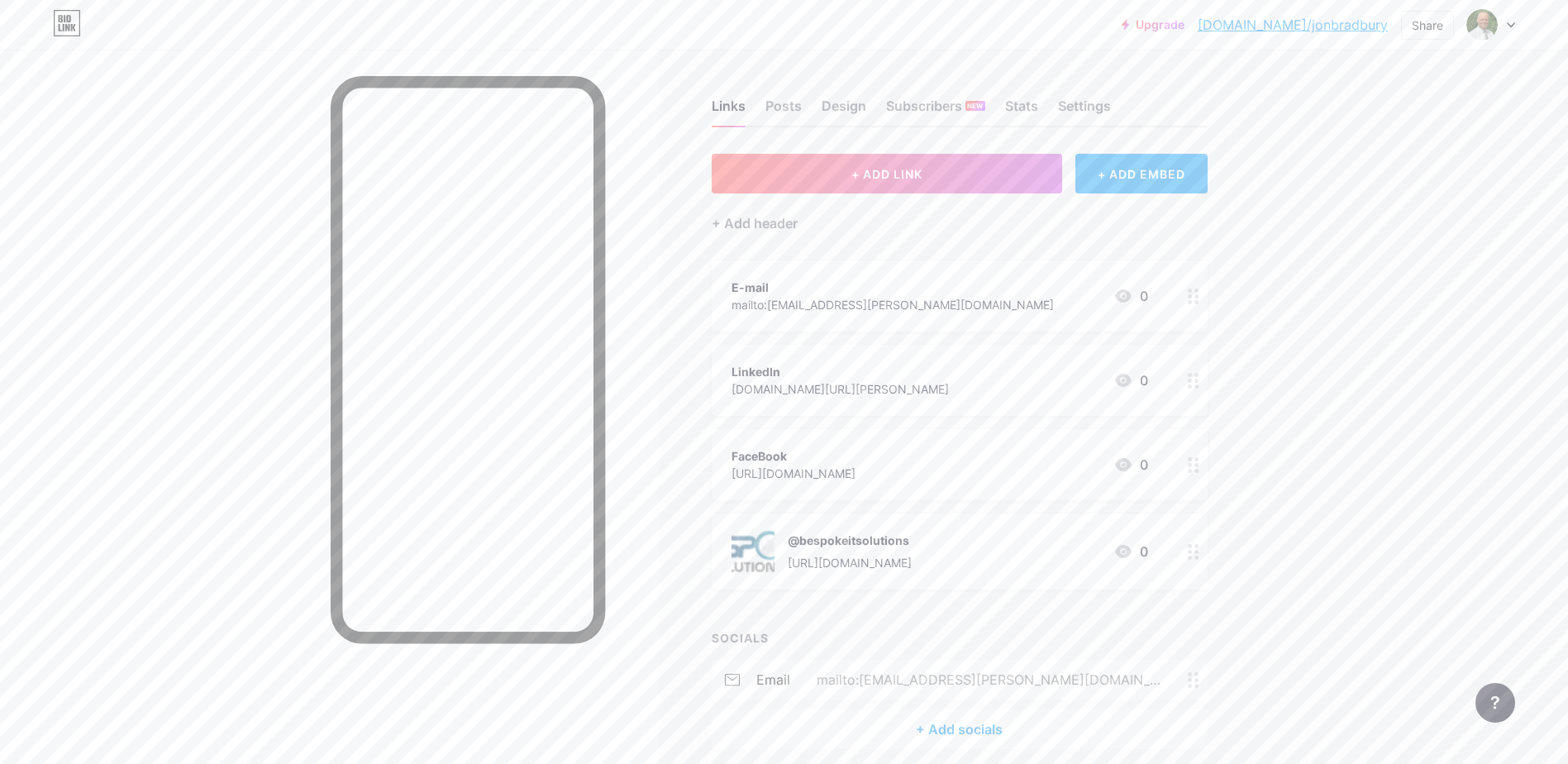
click at [962, 674] on div "mailto:[EMAIL_ADDRESS][PERSON_NAME][DOMAIN_NAME]" at bounding box center [989, 680] width 398 height 20
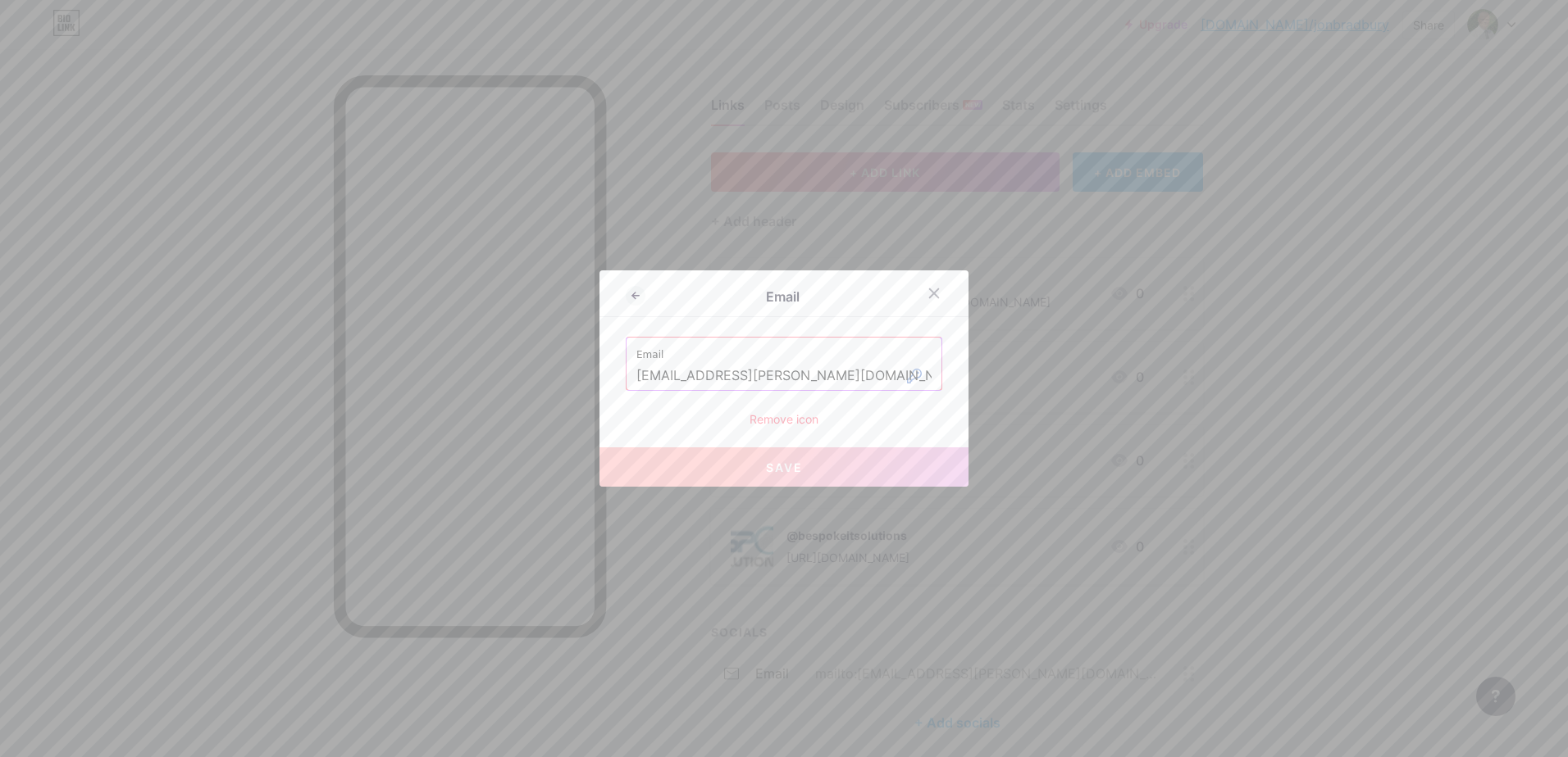
click at [786, 419] on div "Remove icon" at bounding box center [784, 419] width 317 height 17
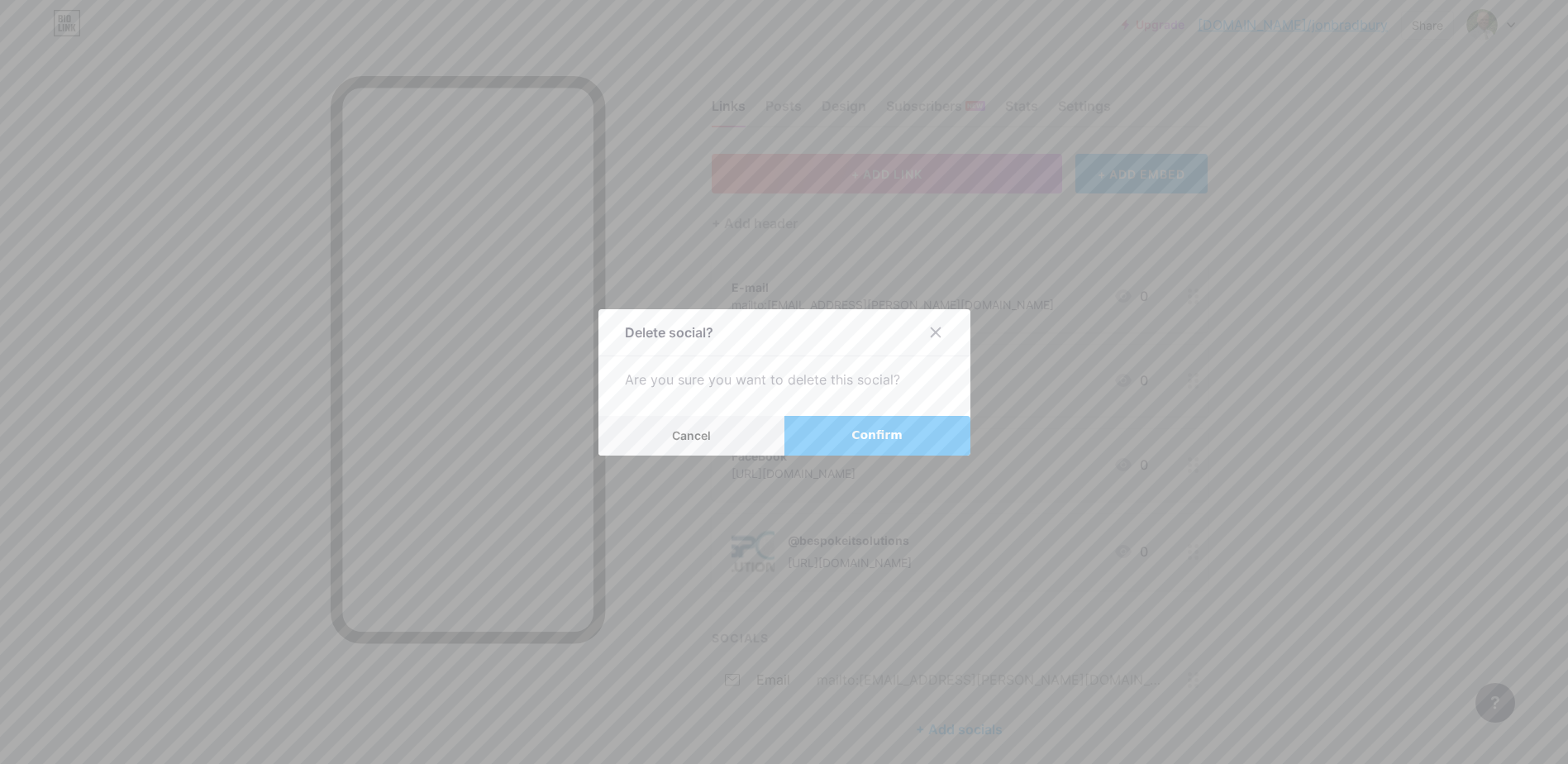
click at [862, 436] on span "Confirm" at bounding box center [877, 436] width 51 height 18
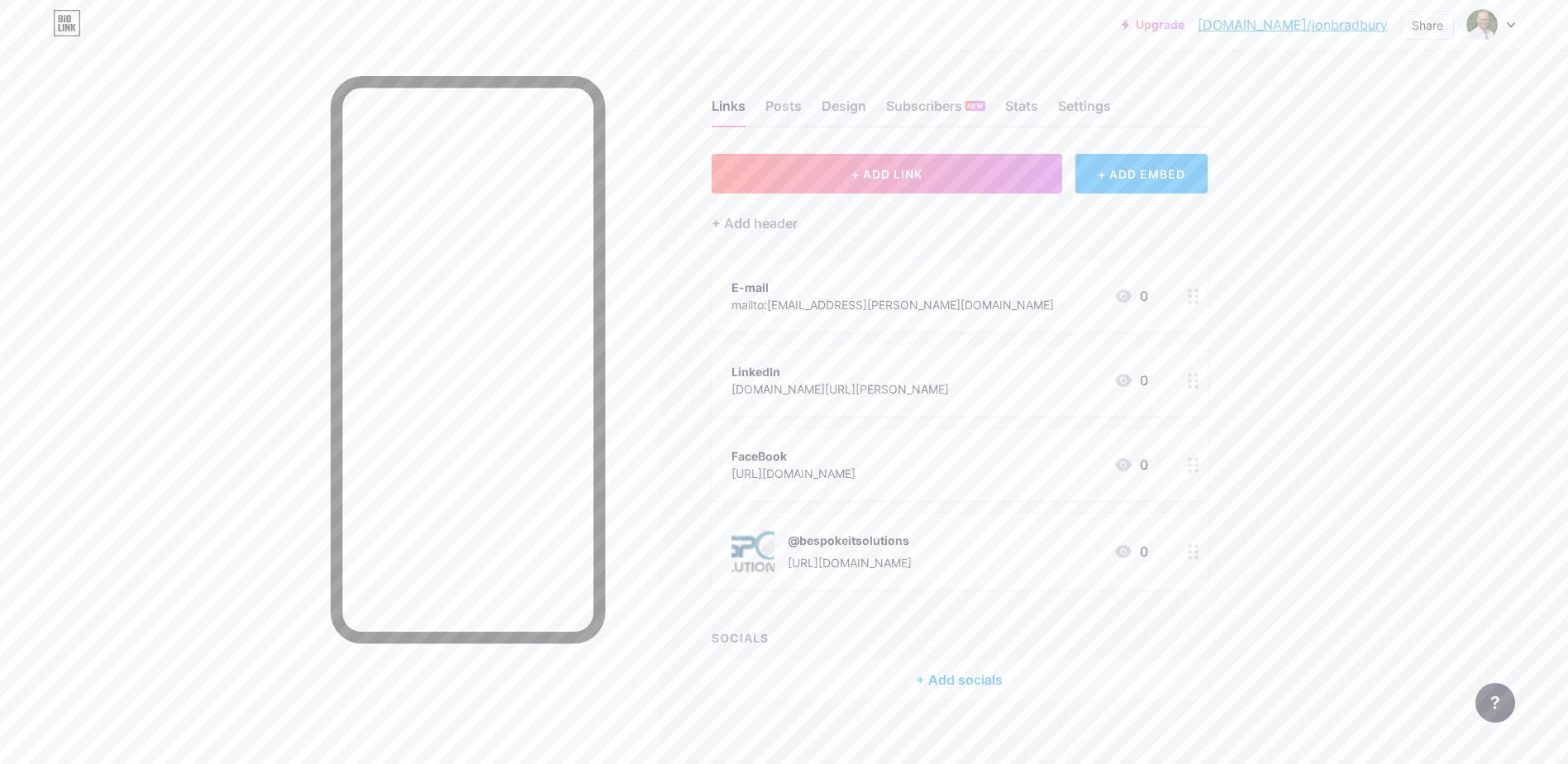
click at [855, 292] on div "E-mail" at bounding box center [892, 287] width 322 height 18
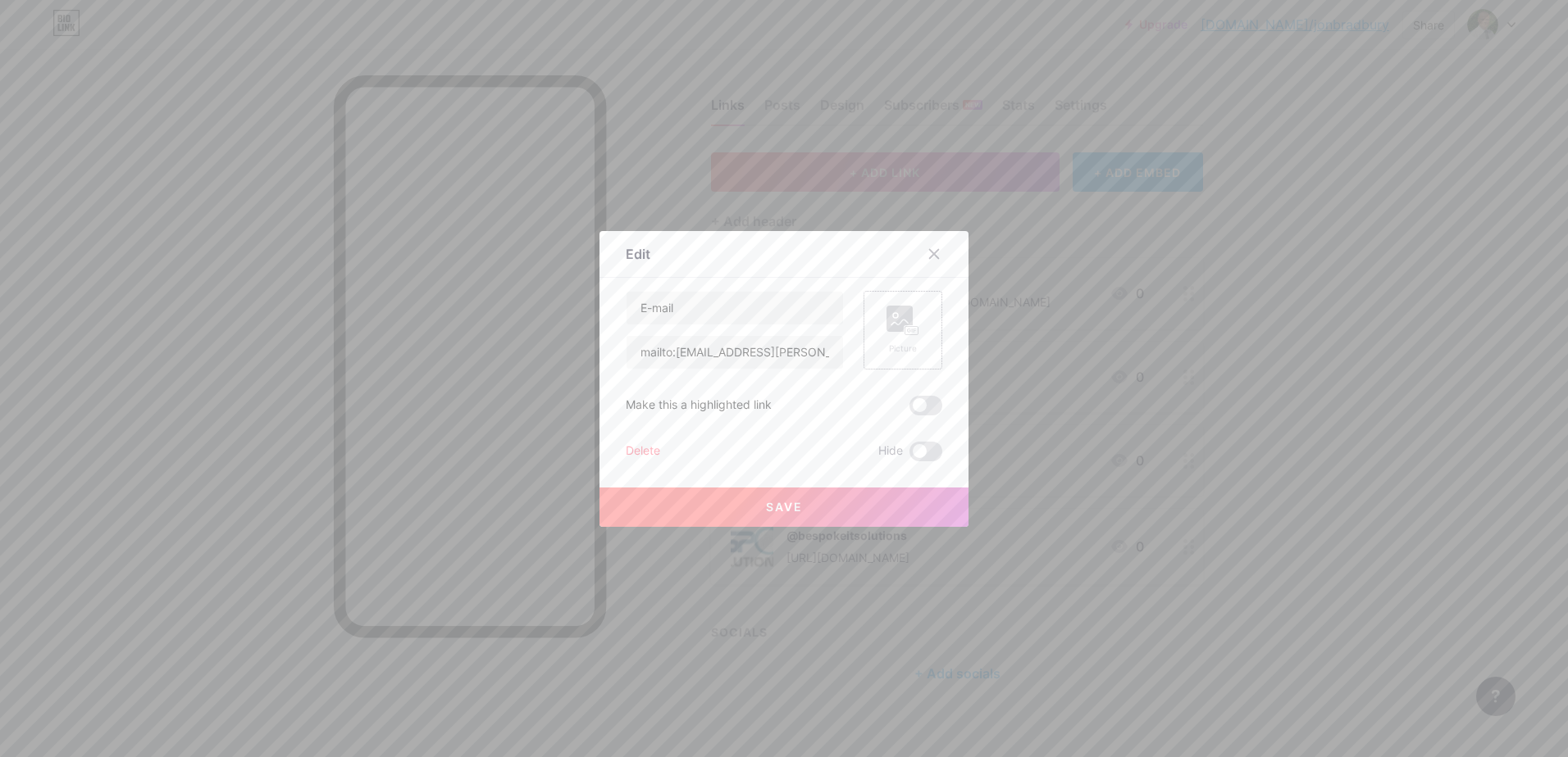
click at [893, 327] on rect at bounding box center [899, 318] width 26 height 26
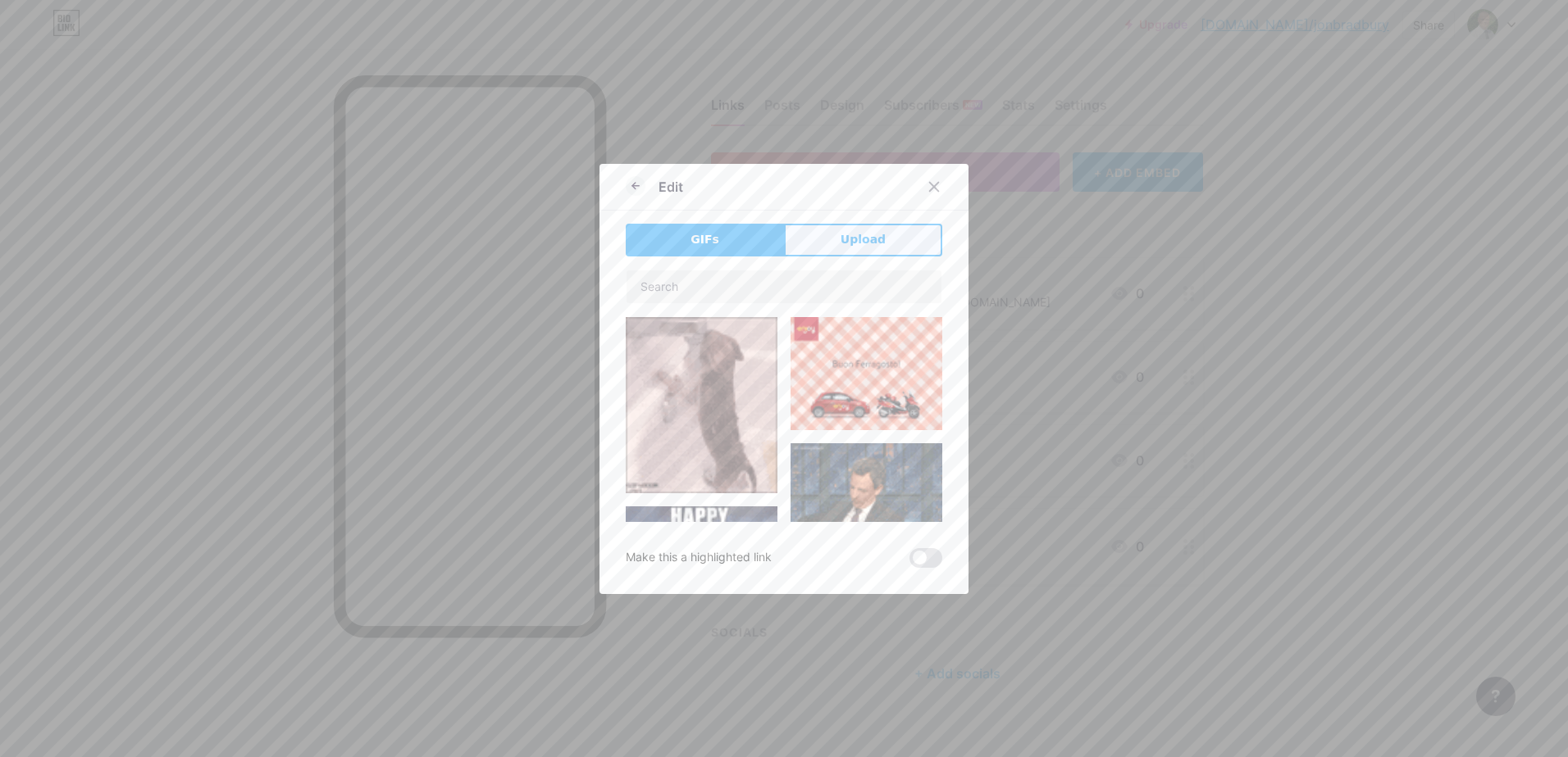
click at [845, 243] on span "Upload" at bounding box center [863, 240] width 45 height 17
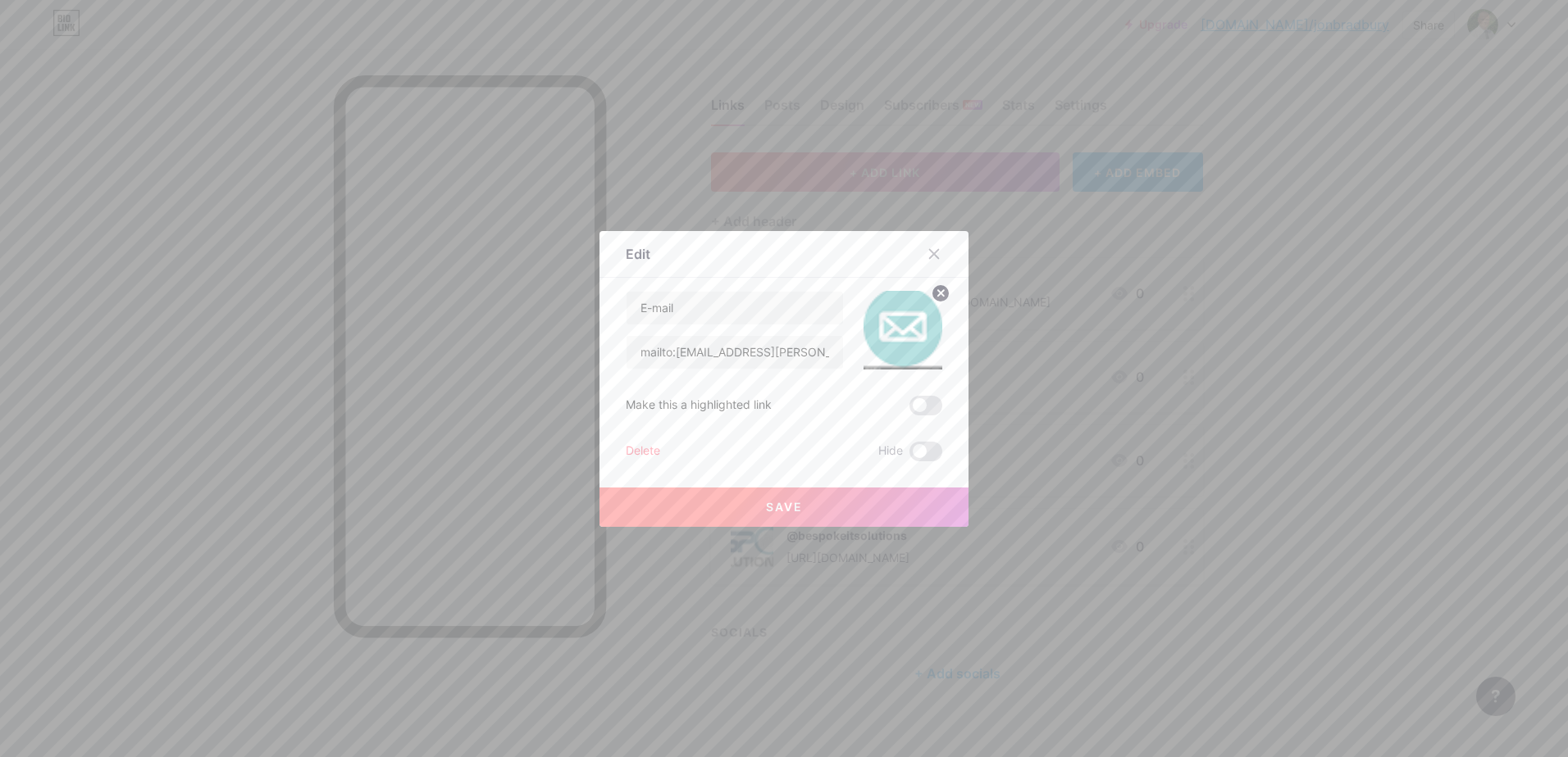
click at [772, 499] on span "Save" at bounding box center [784, 506] width 37 height 14
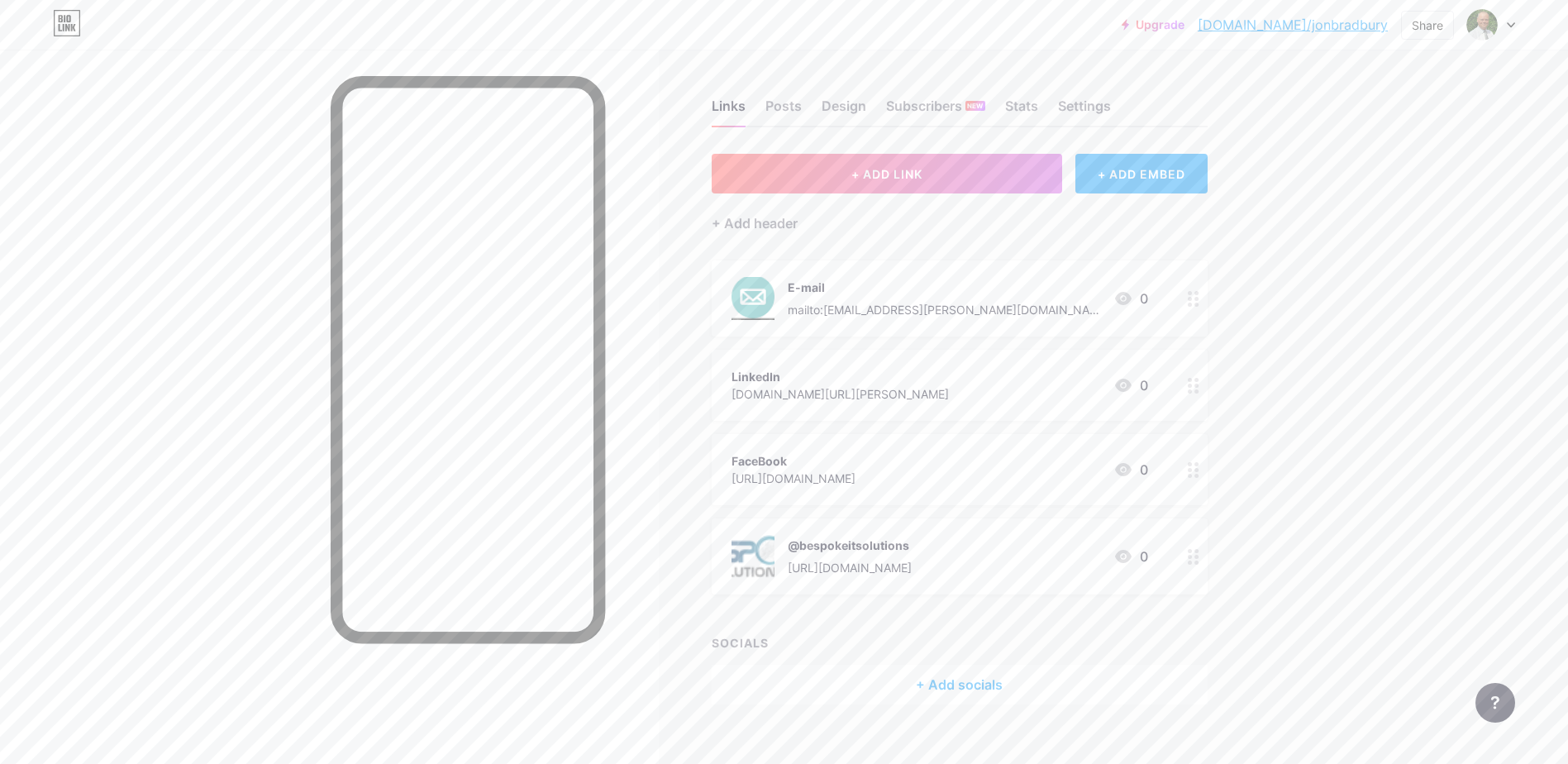
click at [888, 295] on div "E-mail mailto:[EMAIL_ADDRESS][PERSON_NAME][DOMAIN_NAME]" at bounding box center [944, 298] width 313 height 43
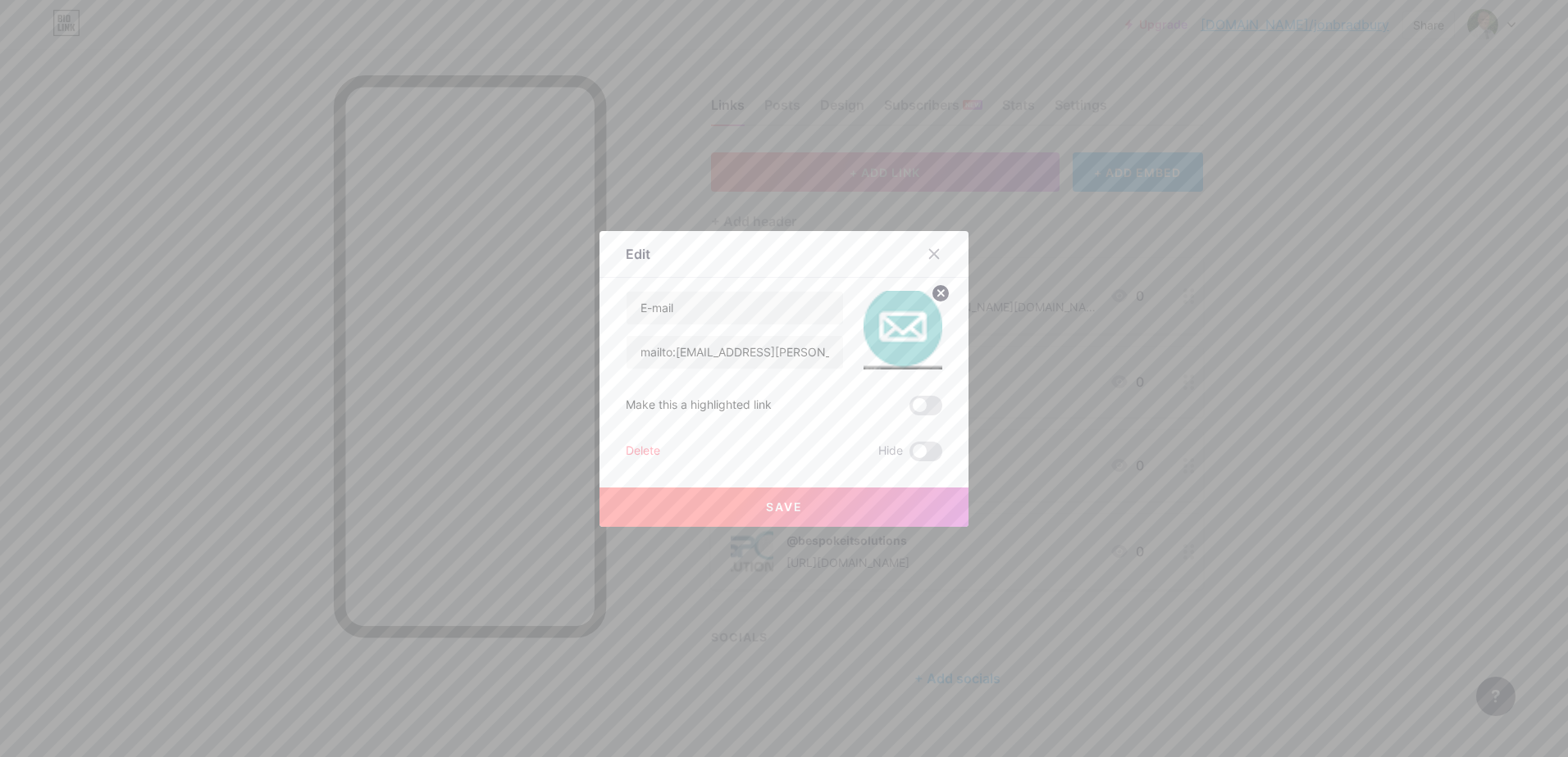
click at [936, 289] on circle at bounding box center [940, 293] width 18 height 18
click at [757, 499] on button "Save" at bounding box center [784, 506] width 369 height 39
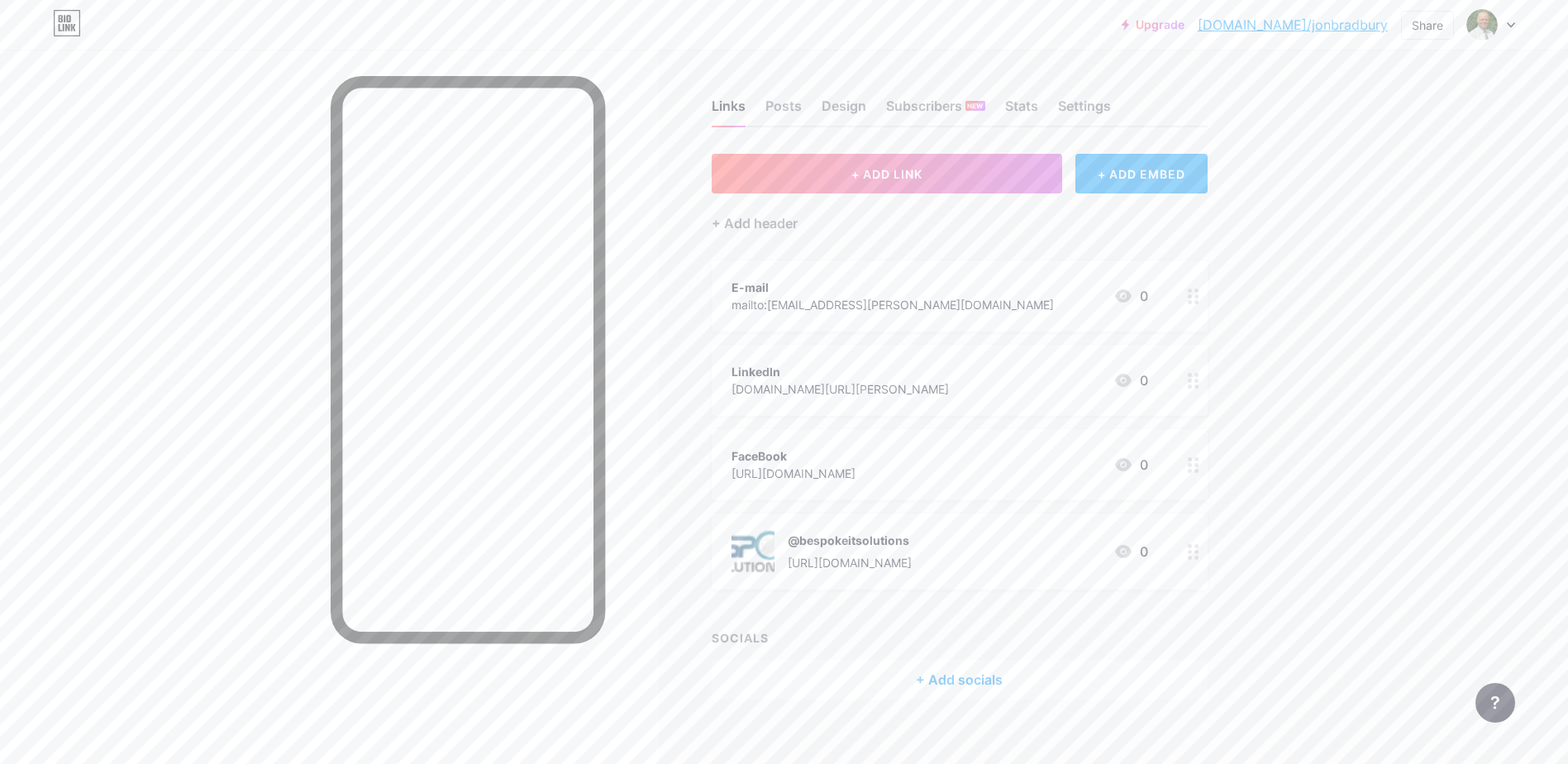
click at [909, 548] on div "@bespokeitsolutions [URL][DOMAIN_NAME]" at bounding box center [849, 551] width 124 height 43
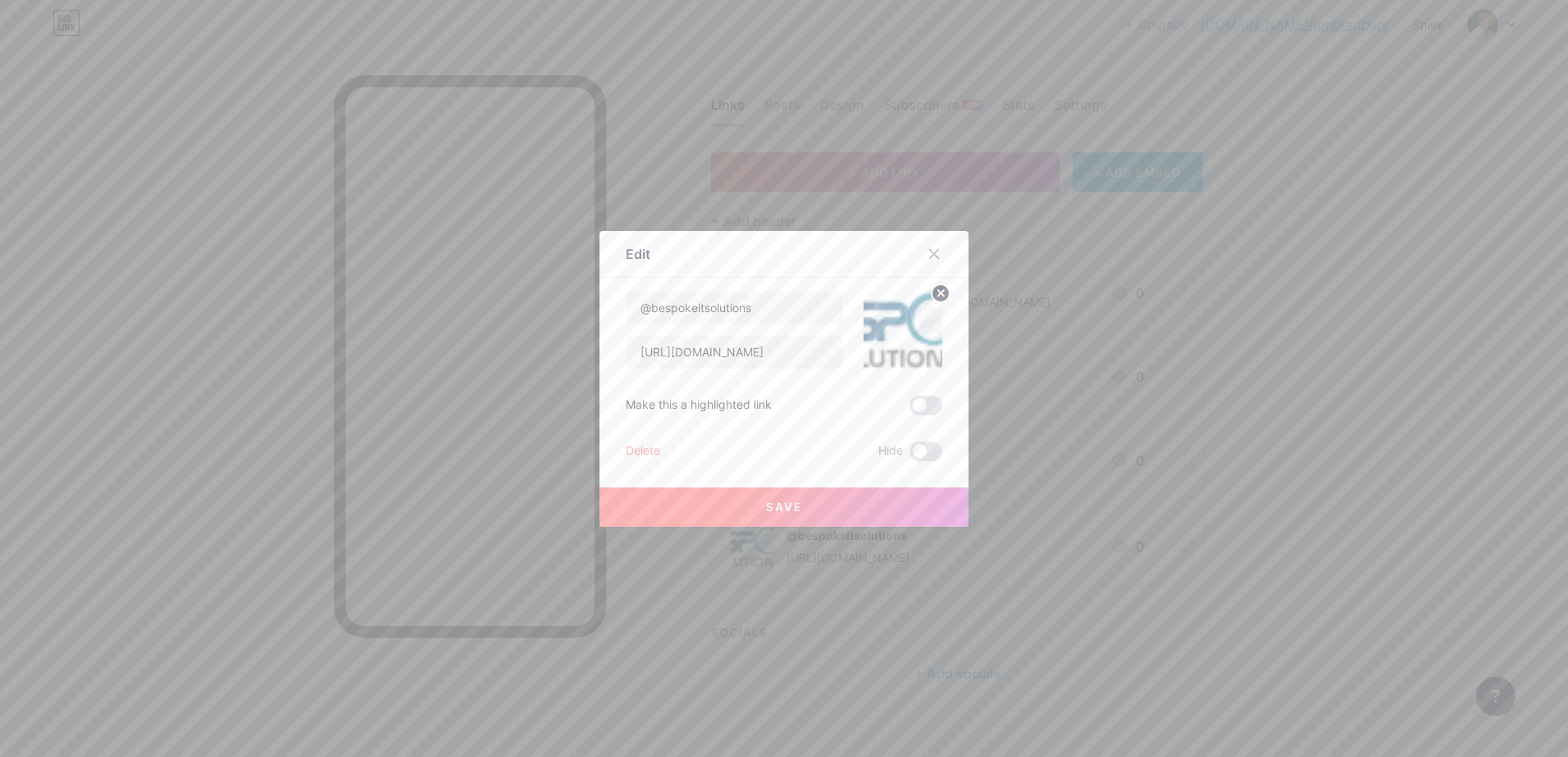
click at [932, 290] on circle at bounding box center [940, 293] width 18 height 18
click at [792, 507] on span "Save" at bounding box center [784, 506] width 37 height 14
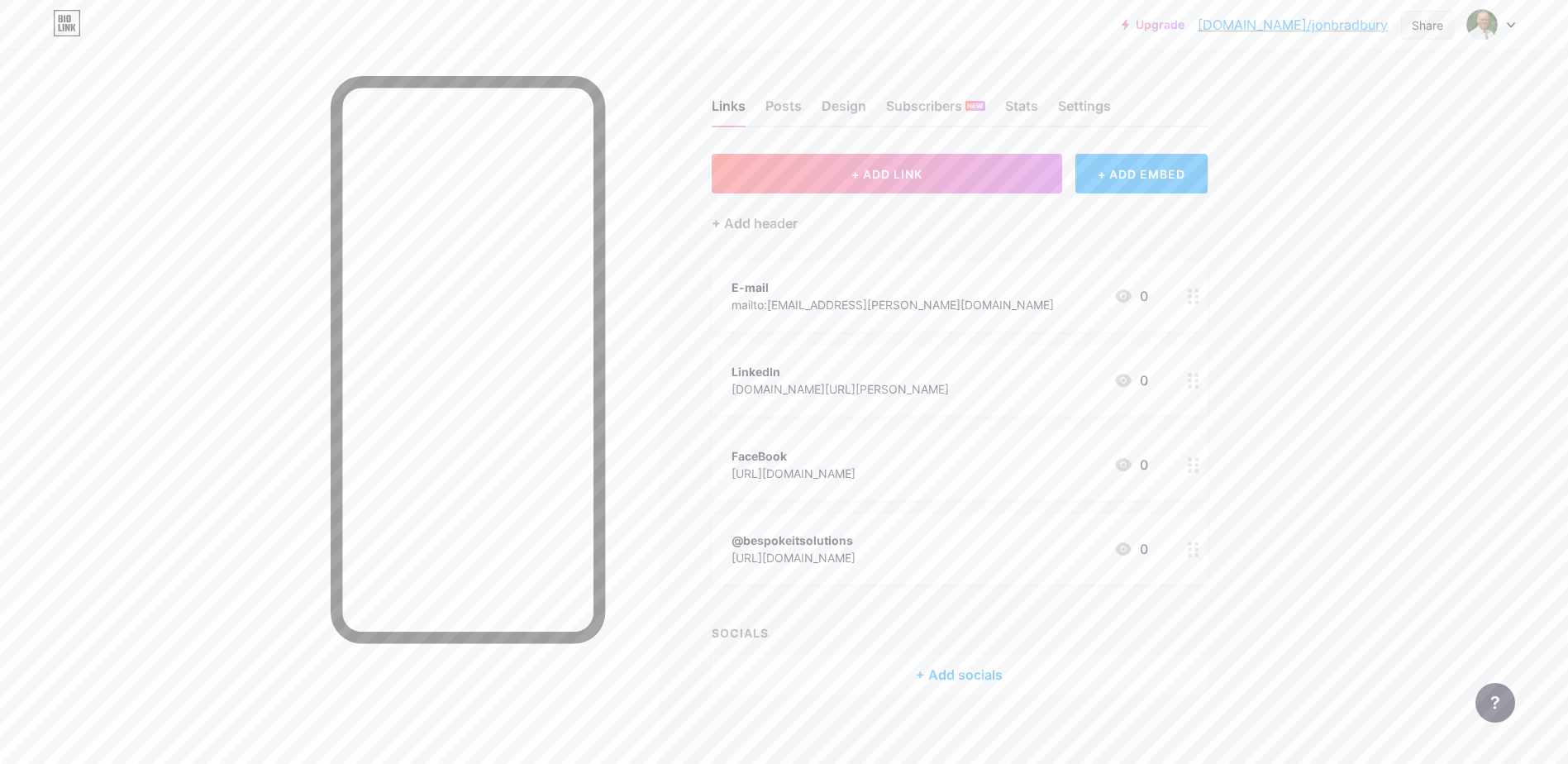
click at [1427, 23] on div "Share" at bounding box center [1428, 25] width 32 height 18
click at [1317, 121] on div "Get my QR code" at bounding box center [1312, 125] width 104 height 20
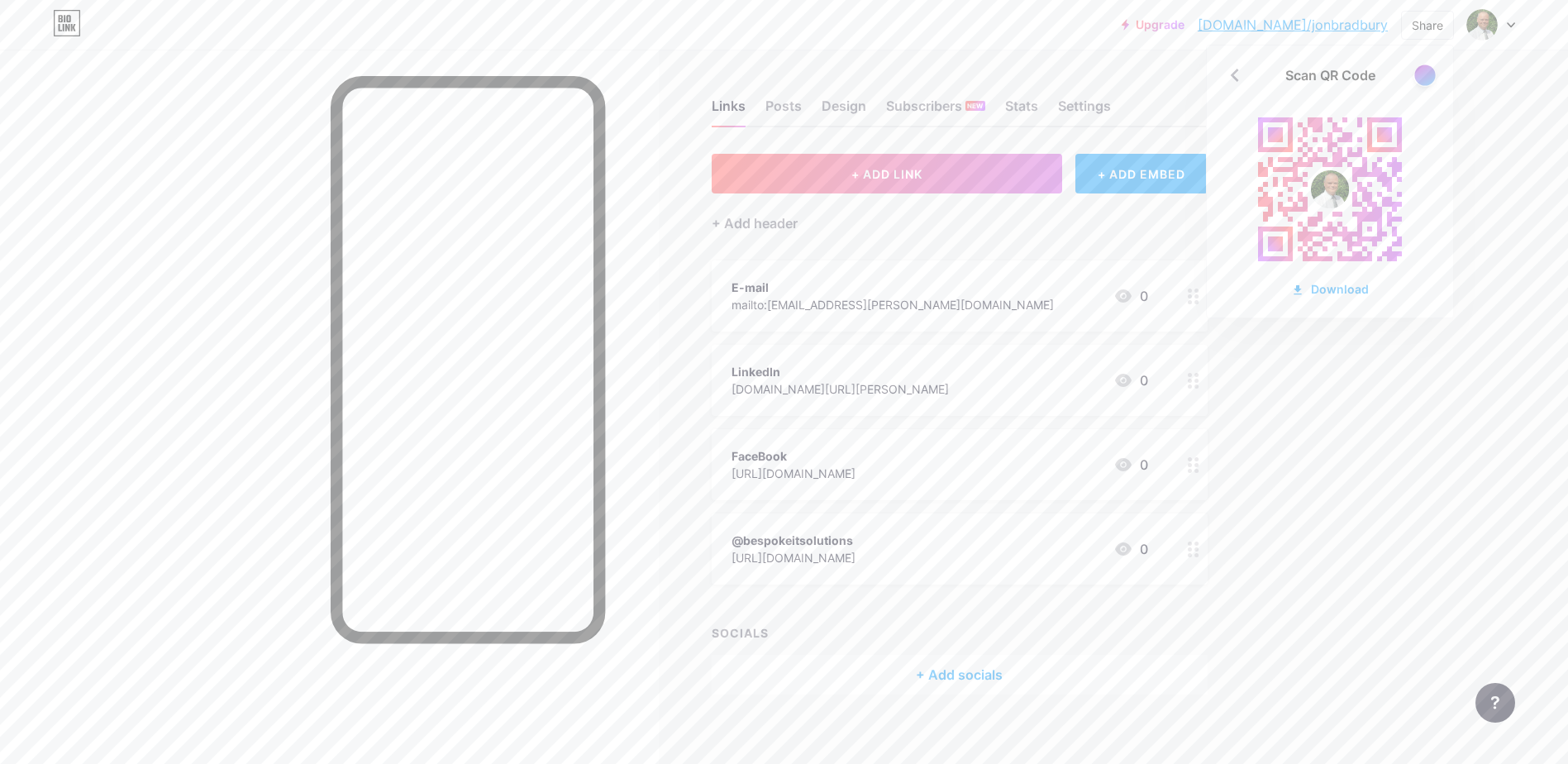
click at [1422, 72] on div at bounding box center [1425, 75] width 21 height 21
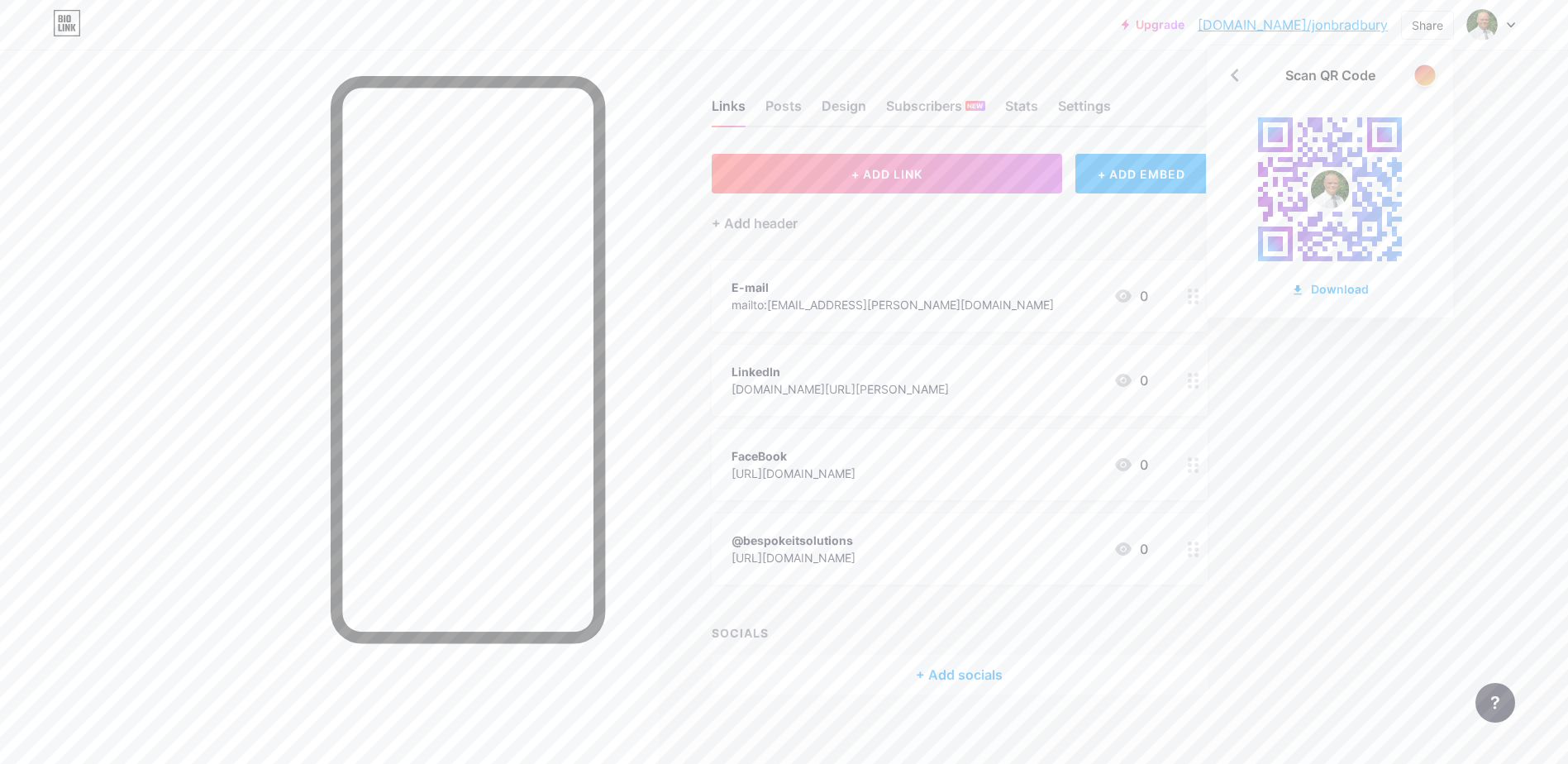
click at [1431, 79] on div at bounding box center [1425, 75] width 21 height 21
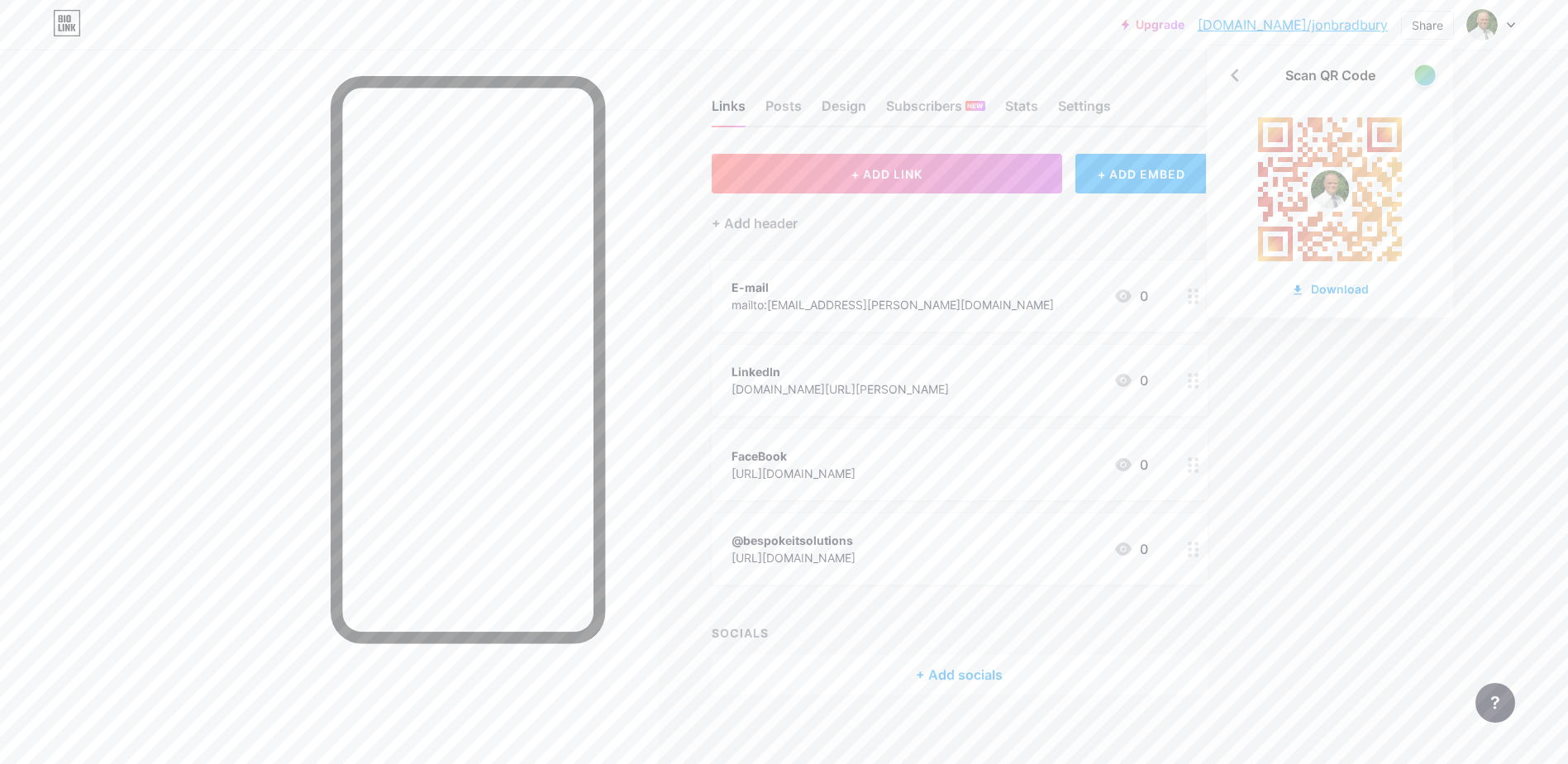
click at [1423, 76] on div at bounding box center [1425, 75] width 21 height 21
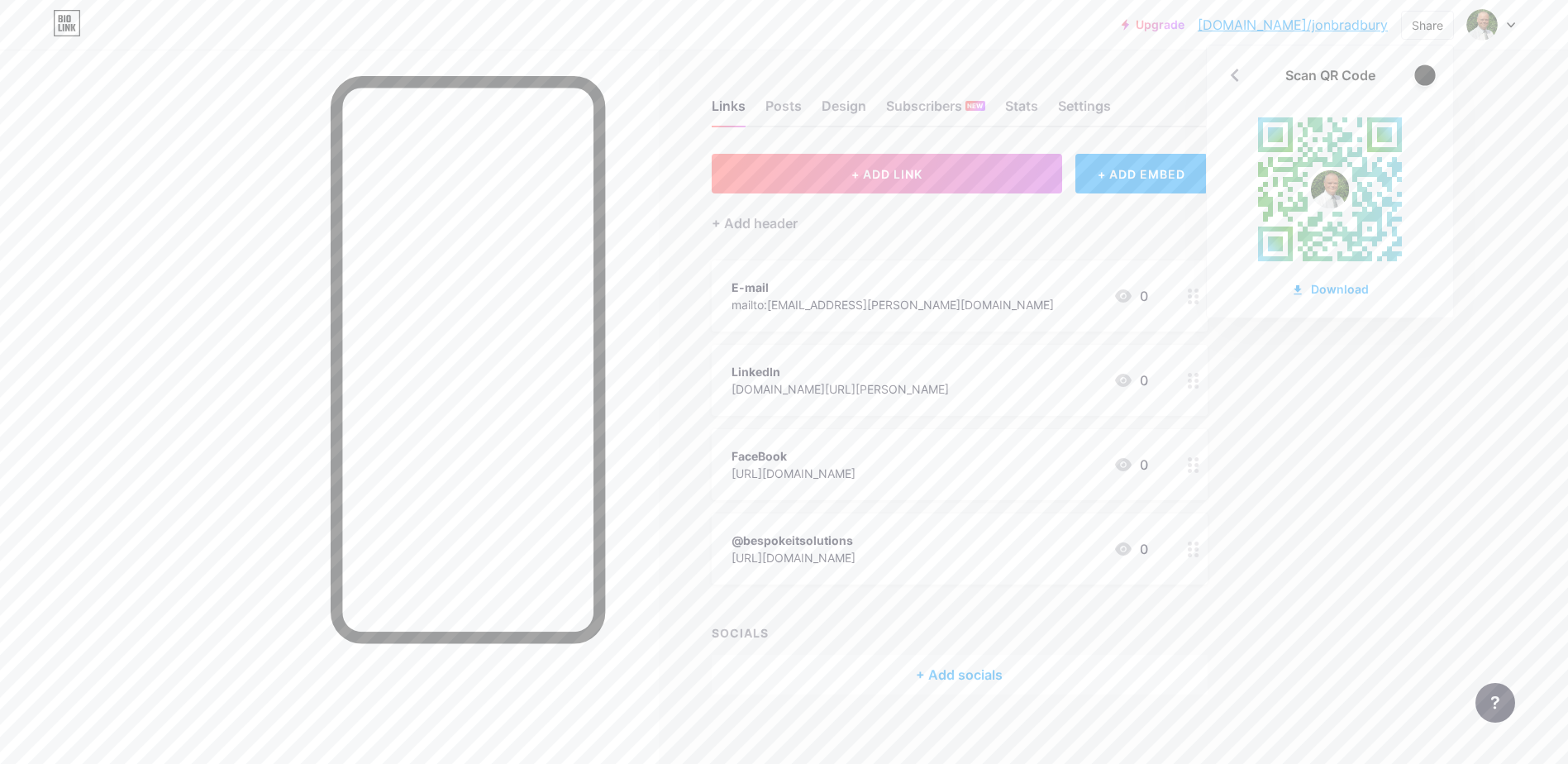
click at [1423, 75] on div at bounding box center [1425, 75] width 21 height 21
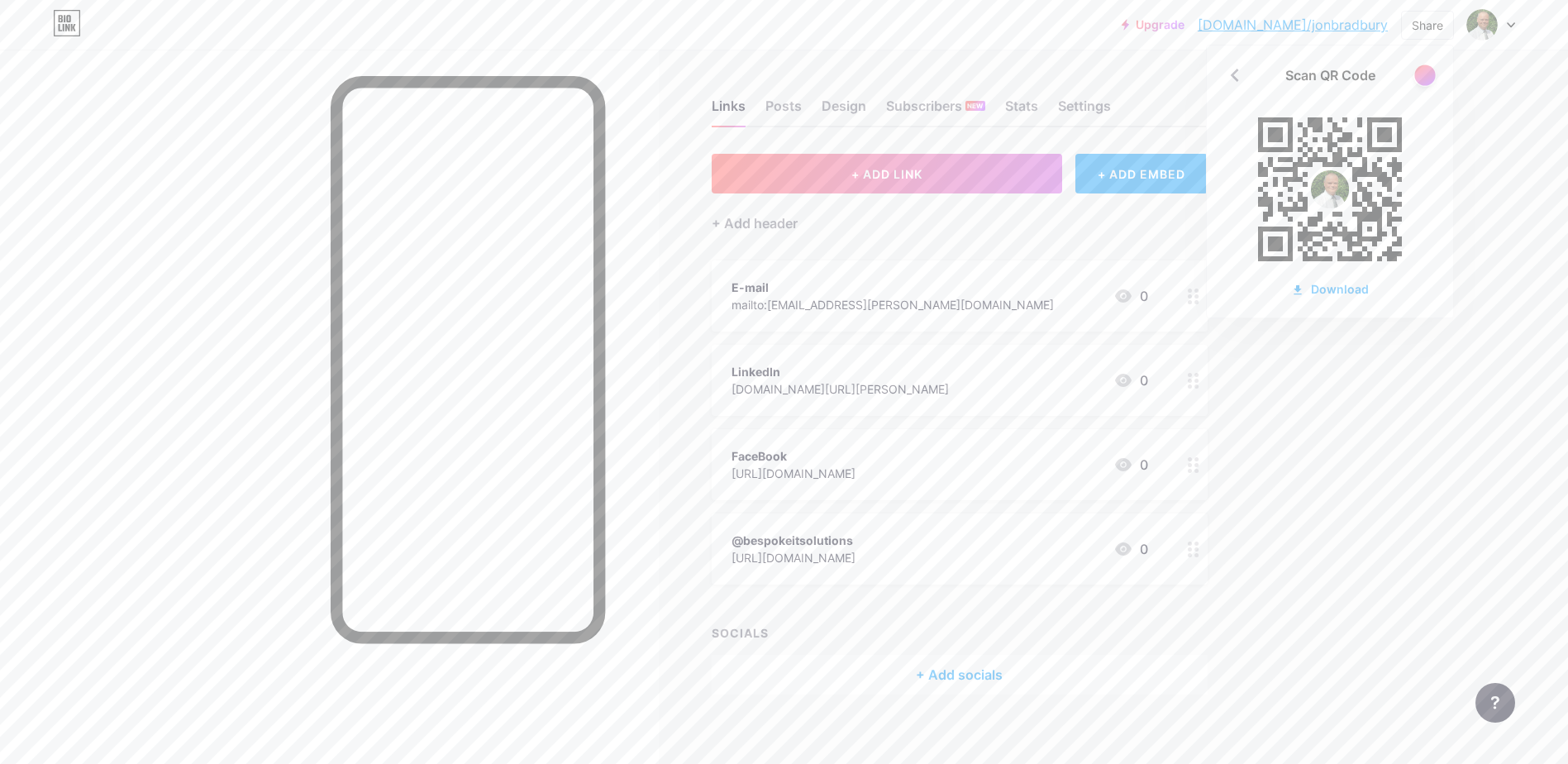
click at [1423, 75] on div at bounding box center [1425, 75] width 21 height 21
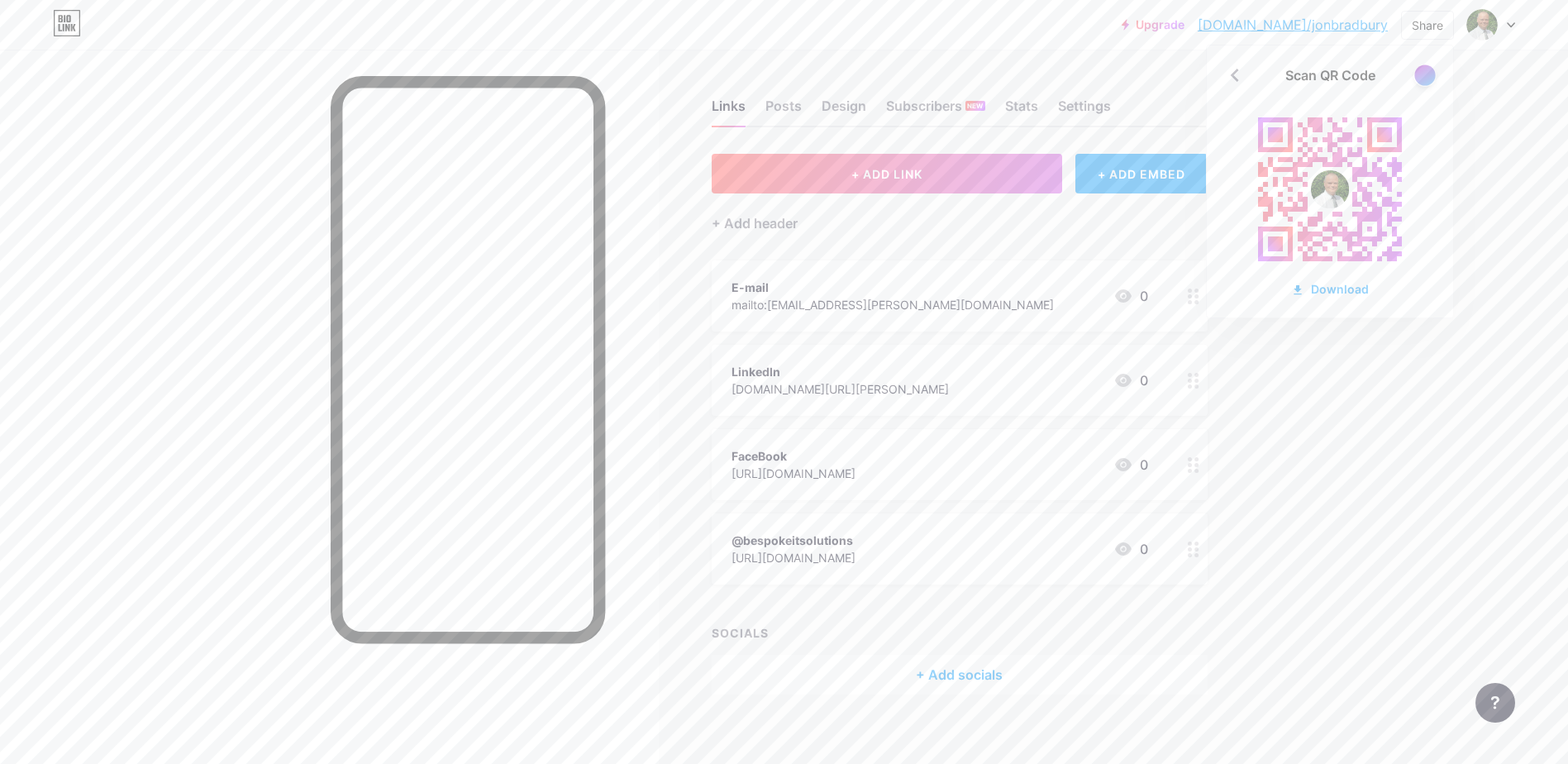
click at [1429, 75] on div at bounding box center [1425, 75] width 21 height 21
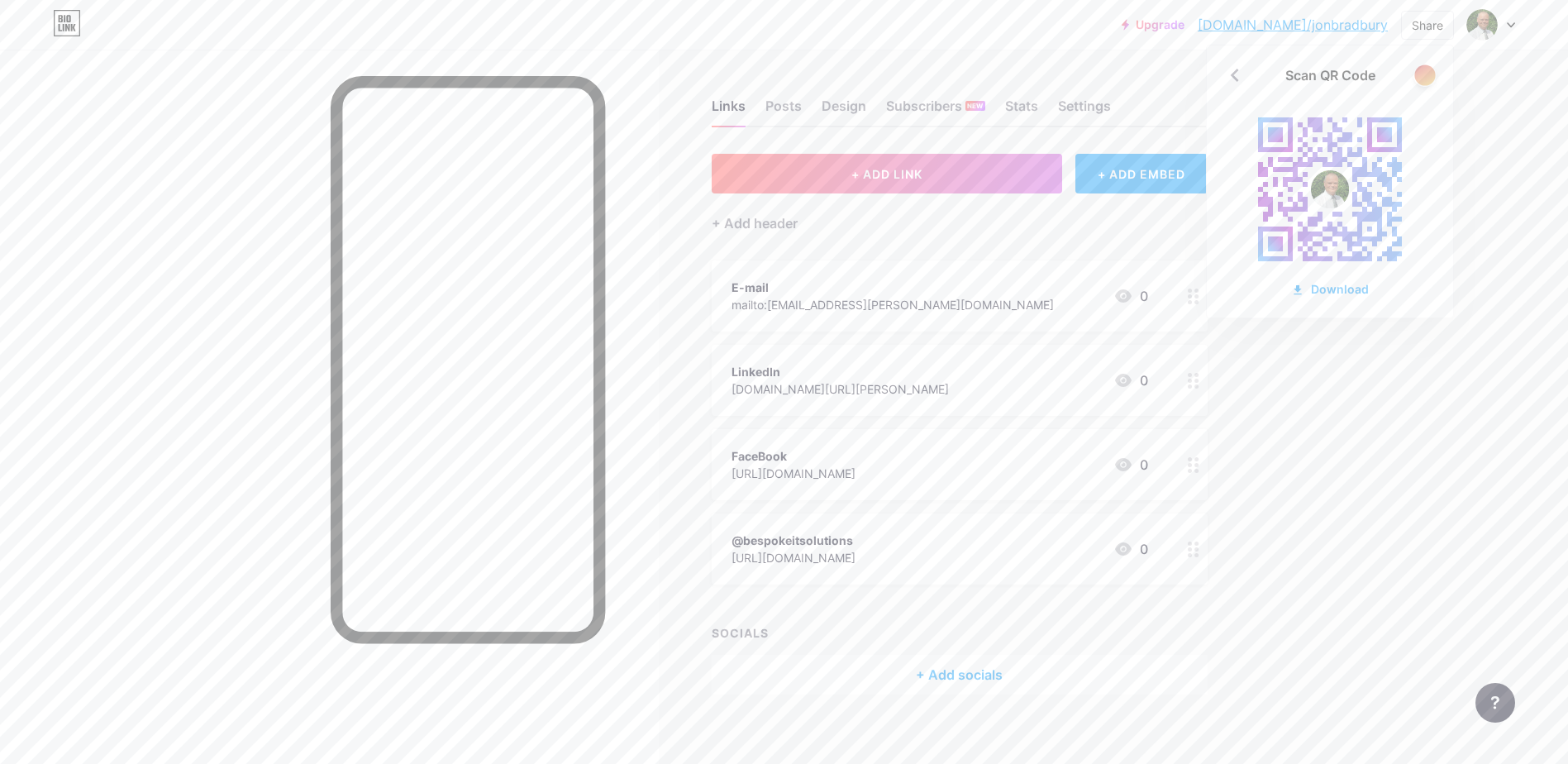
click at [1429, 75] on div at bounding box center [1425, 75] width 21 height 21
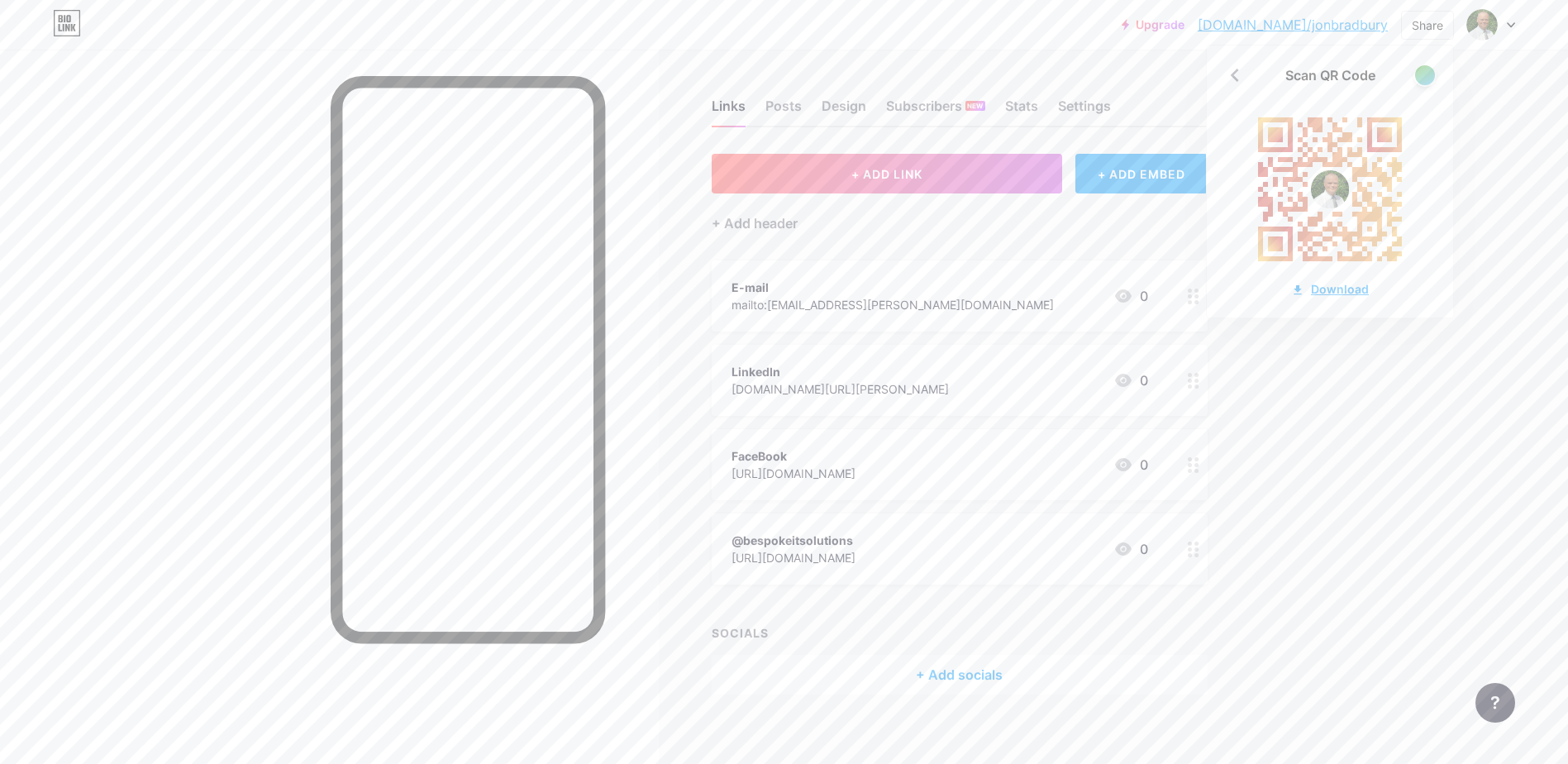
click at [1336, 286] on div "Download" at bounding box center [1330, 289] width 78 height 18
